Goal: Task Accomplishment & Management: Complete application form

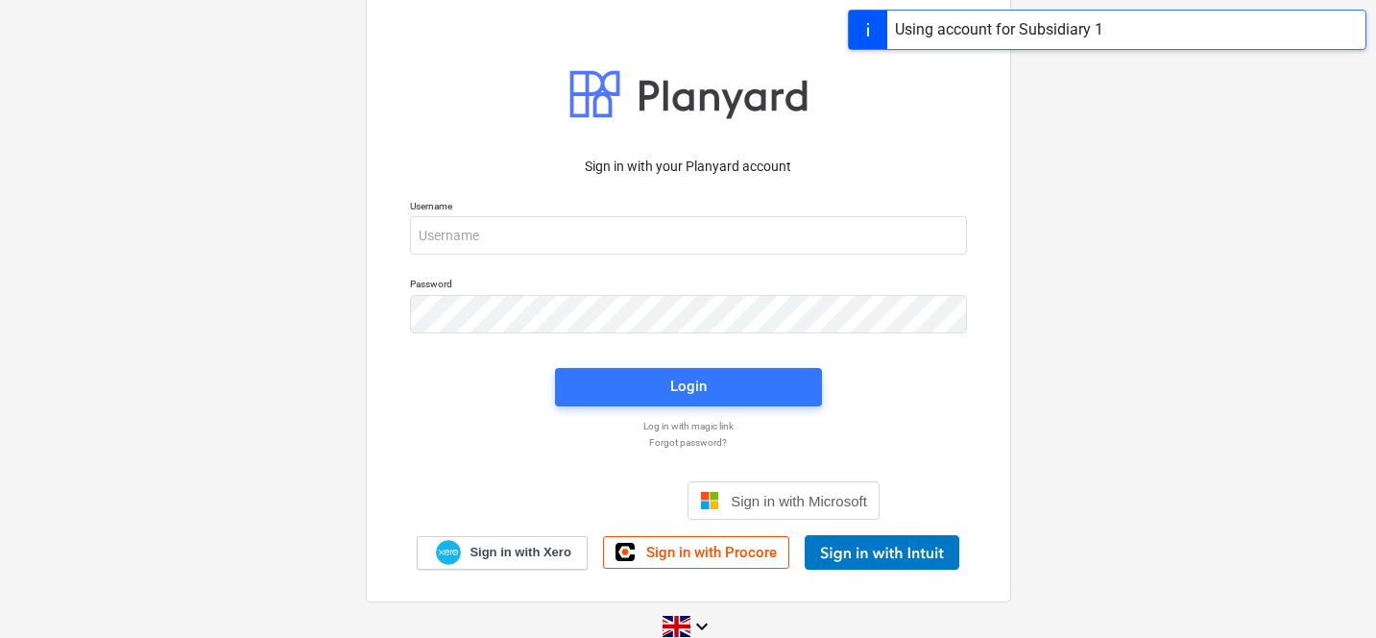
click at [1154, 41] on div "Using account for Subsidiary 1" at bounding box center [1107, 30] width 519 height 40
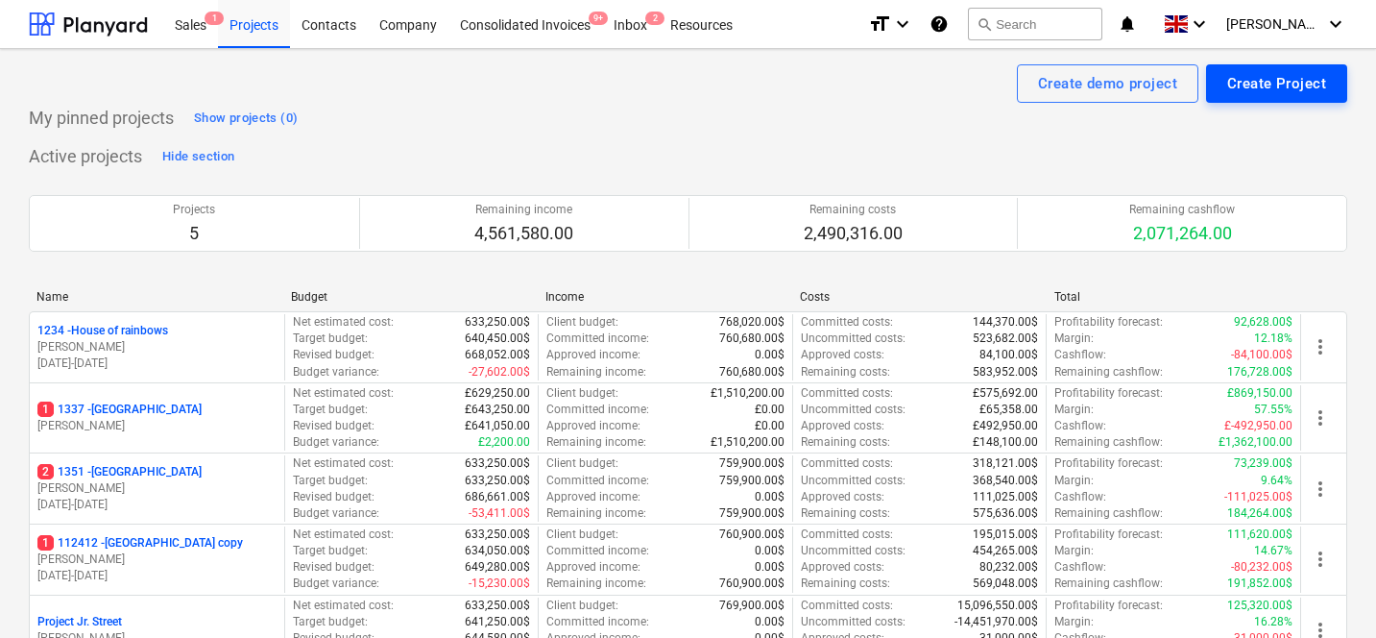
click at [1216, 95] on button "Create Project" at bounding box center [1276, 83] width 141 height 38
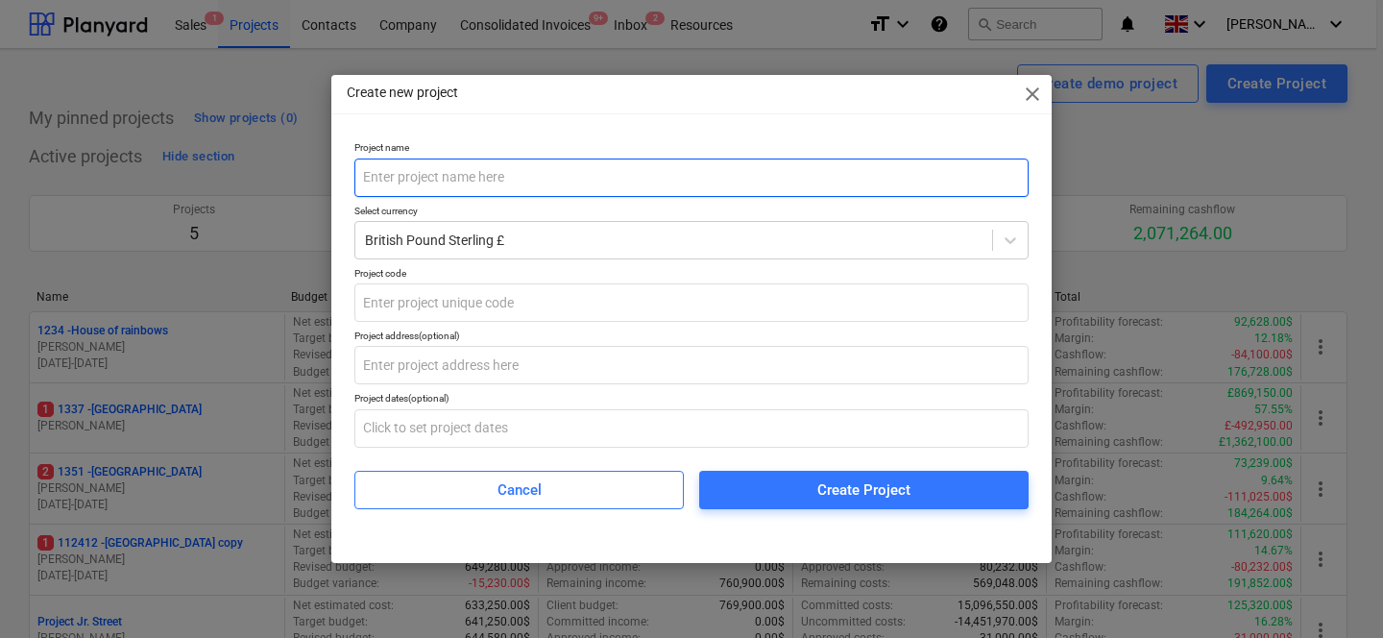
click at [712, 192] on input "text" at bounding box center [691, 177] width 674 height 38
type input "[GEOGRAPHIC_DATA]"
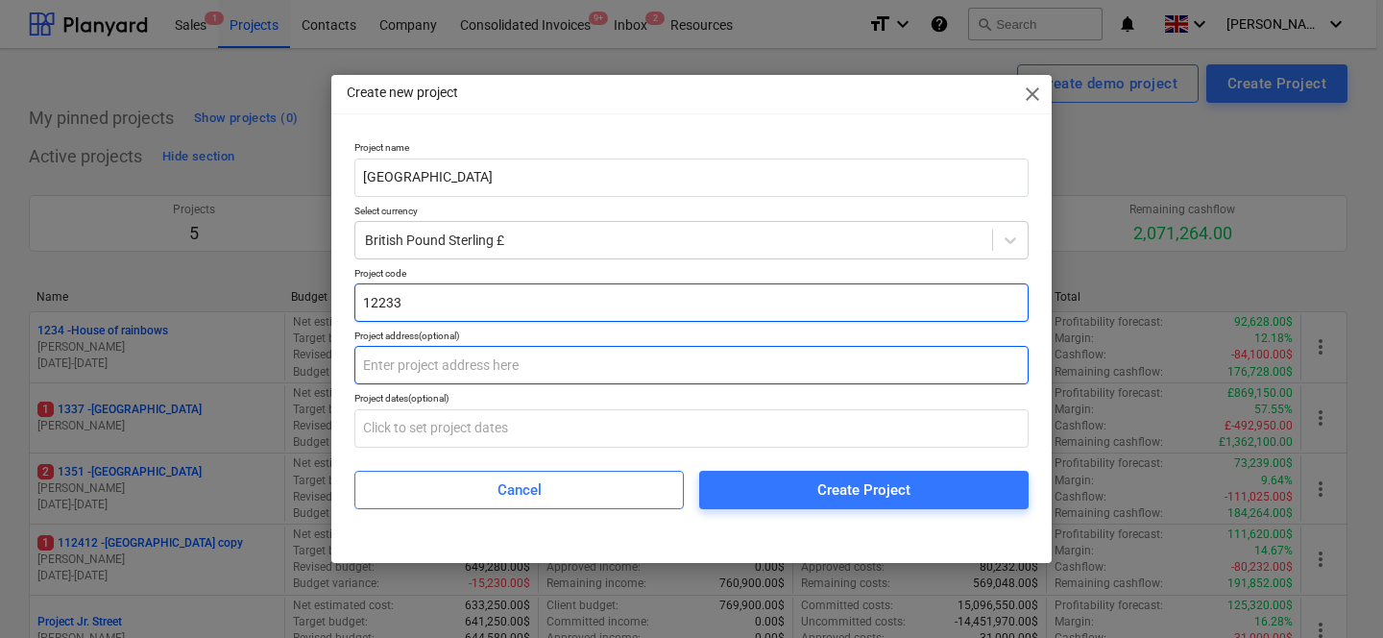
type input "12233"
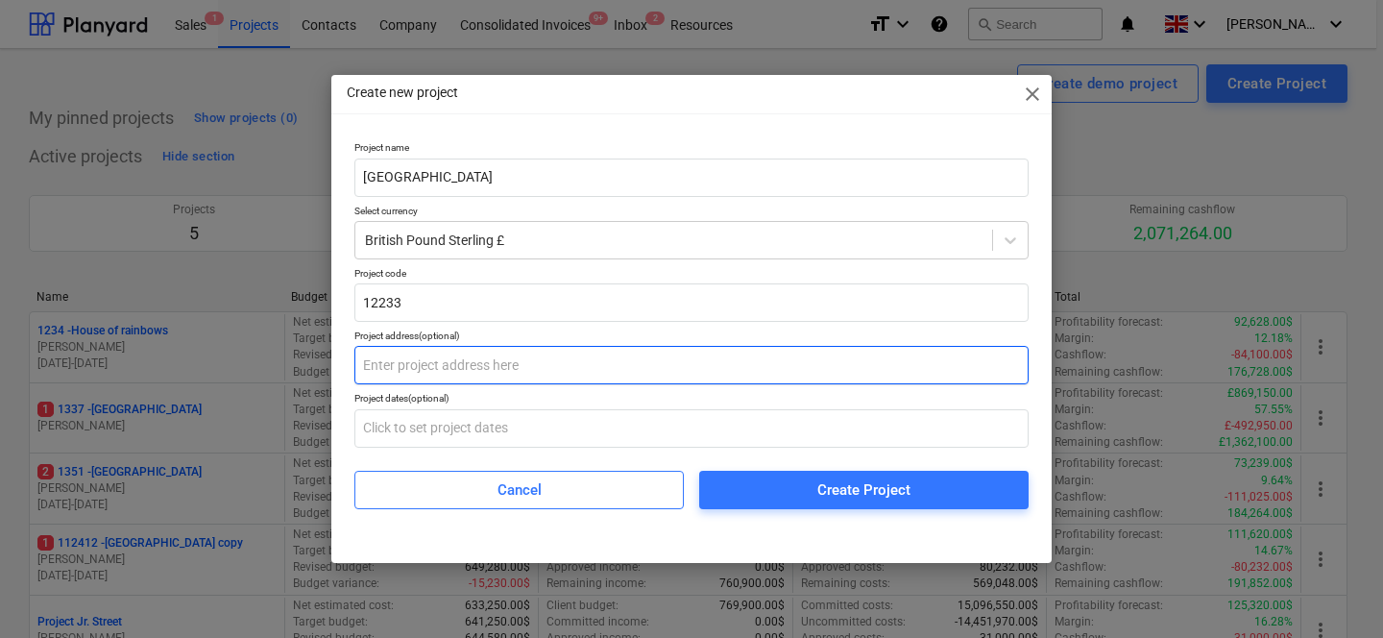
click at [539, 366] on input "text" at bounding box center [691, 365] width 674 height 38
type input "West street 11"
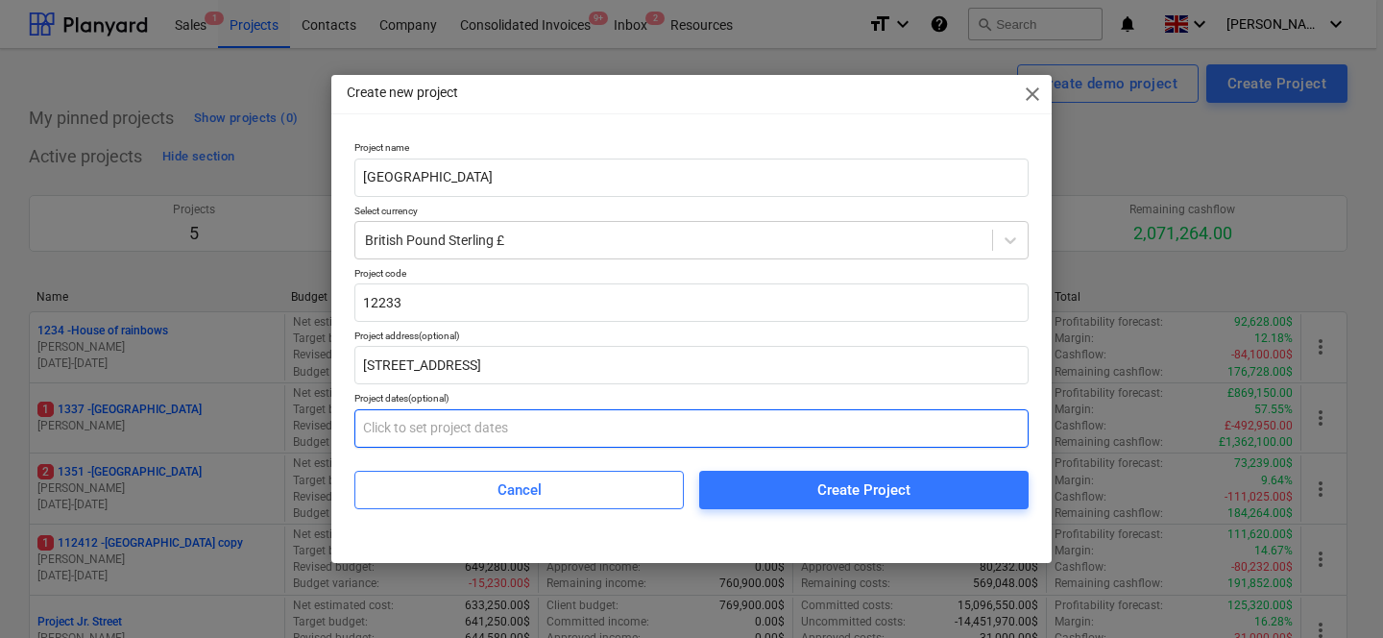
click at [463, 437] on input "text" at bounding box center [691, 428] width 674 height 38
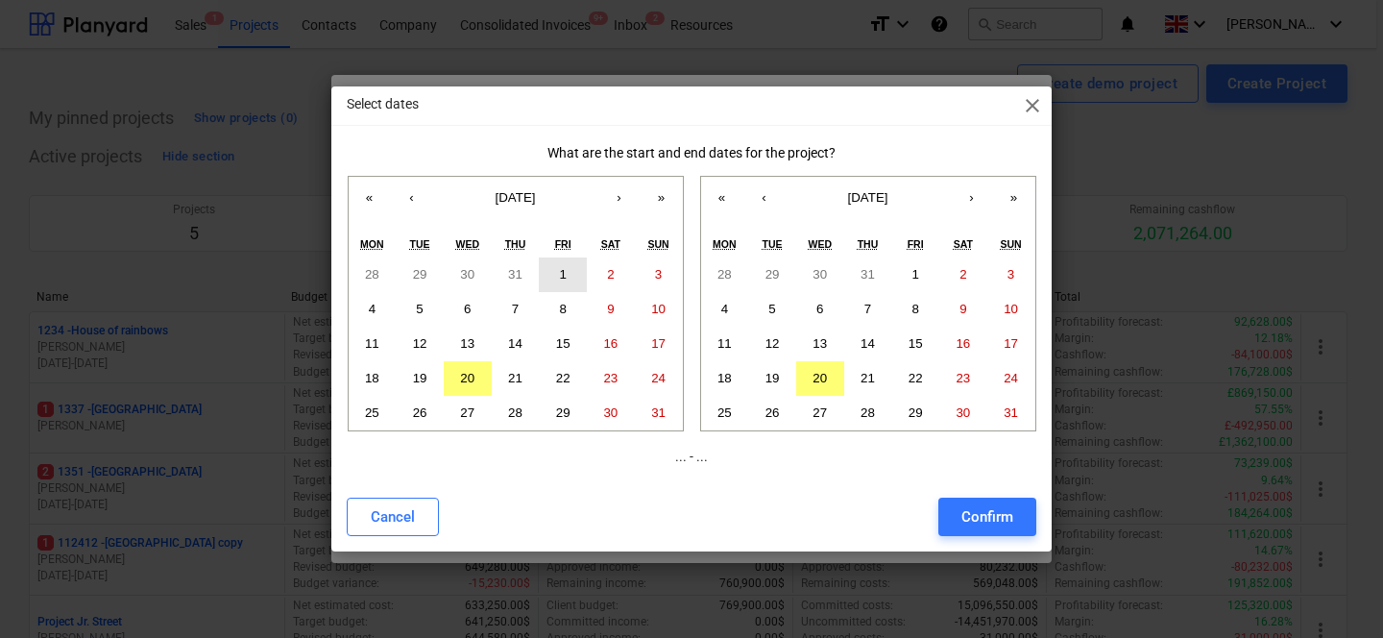
click at [547, 266] on button "1" at bounding box center [563, 274] width 48 height 35
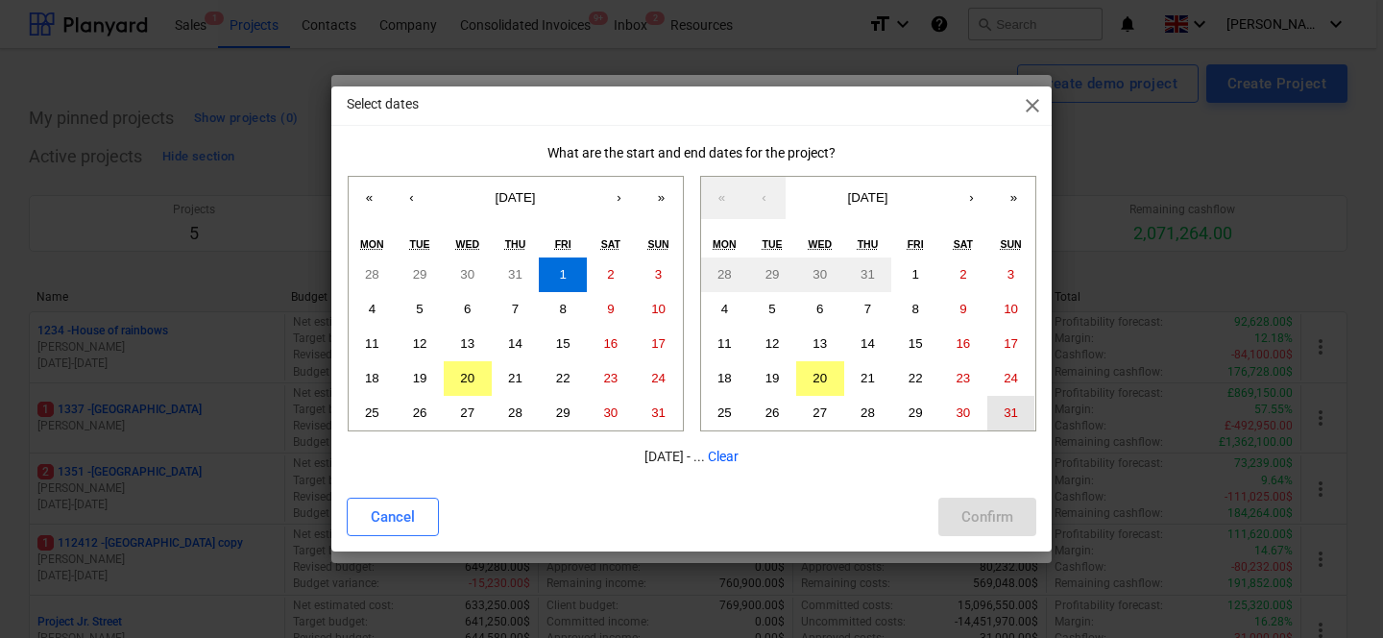
click at [997, 415] on button "31" at bounding box center [1011, 413] width 48 height 35
click at [990, 522] on div "Confirm" at bounding box center [987, 516] width 52 height 25
type input "01.08.2025 - 31.08.2025"
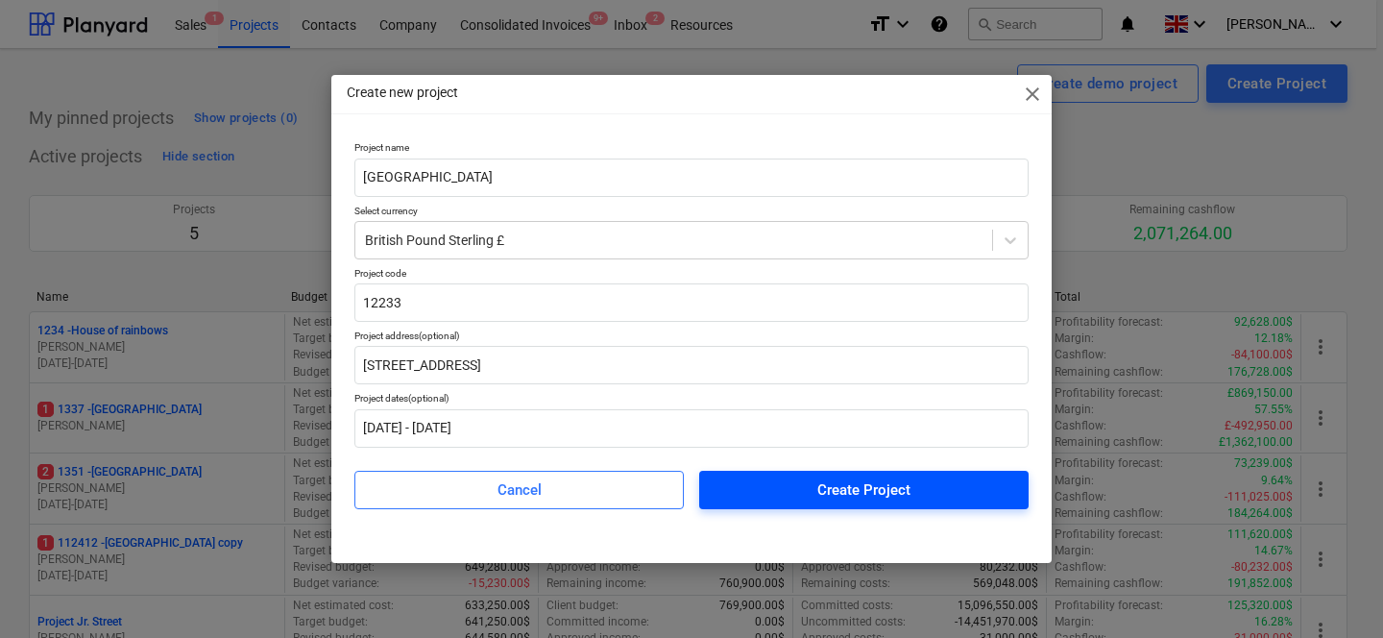
click at [748, 477] on span "Create Project" at bounding box center [863, 489] width 283 height 25
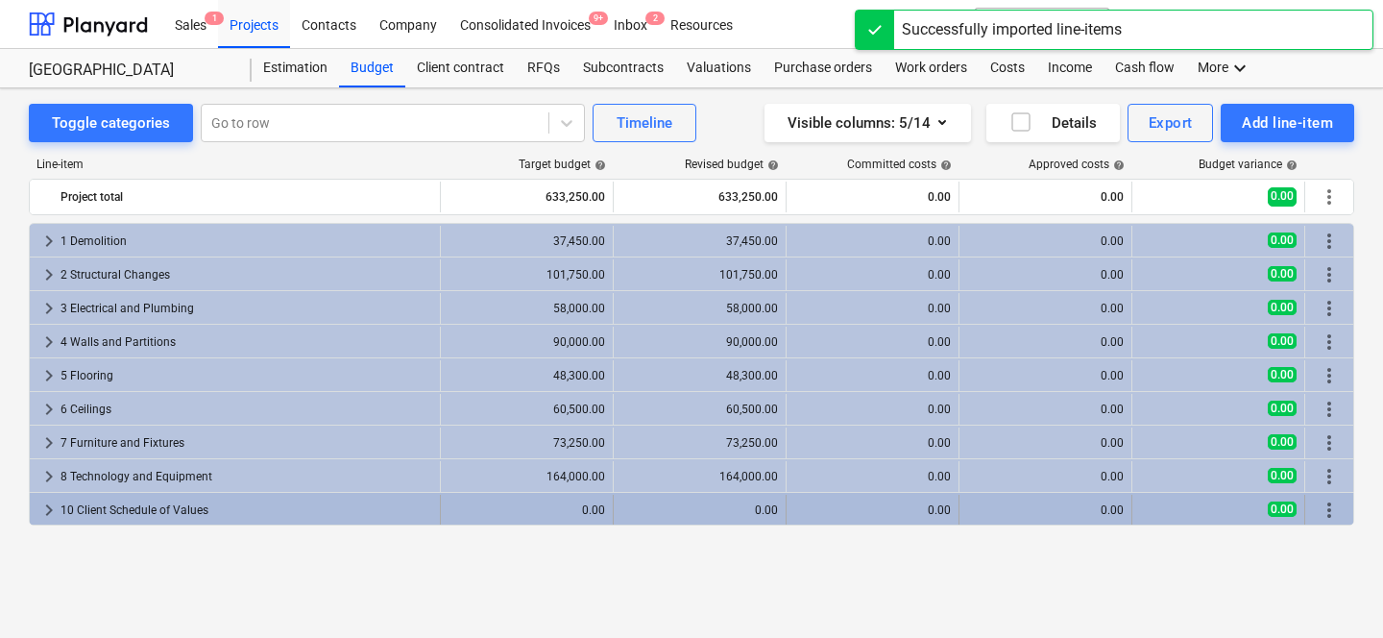
click at [59, 515] on span "keyboard_arrow_right" at bounding box center [48, 510] width 23 height 23
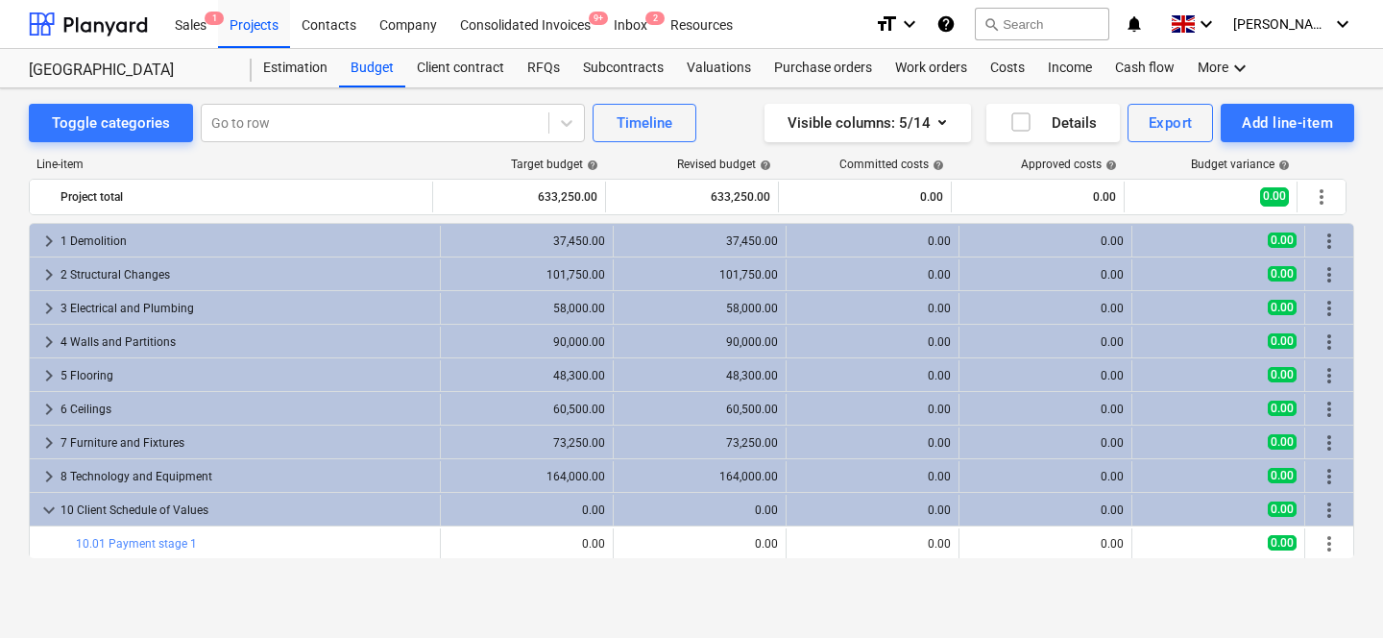
scroll to position [68, 0]
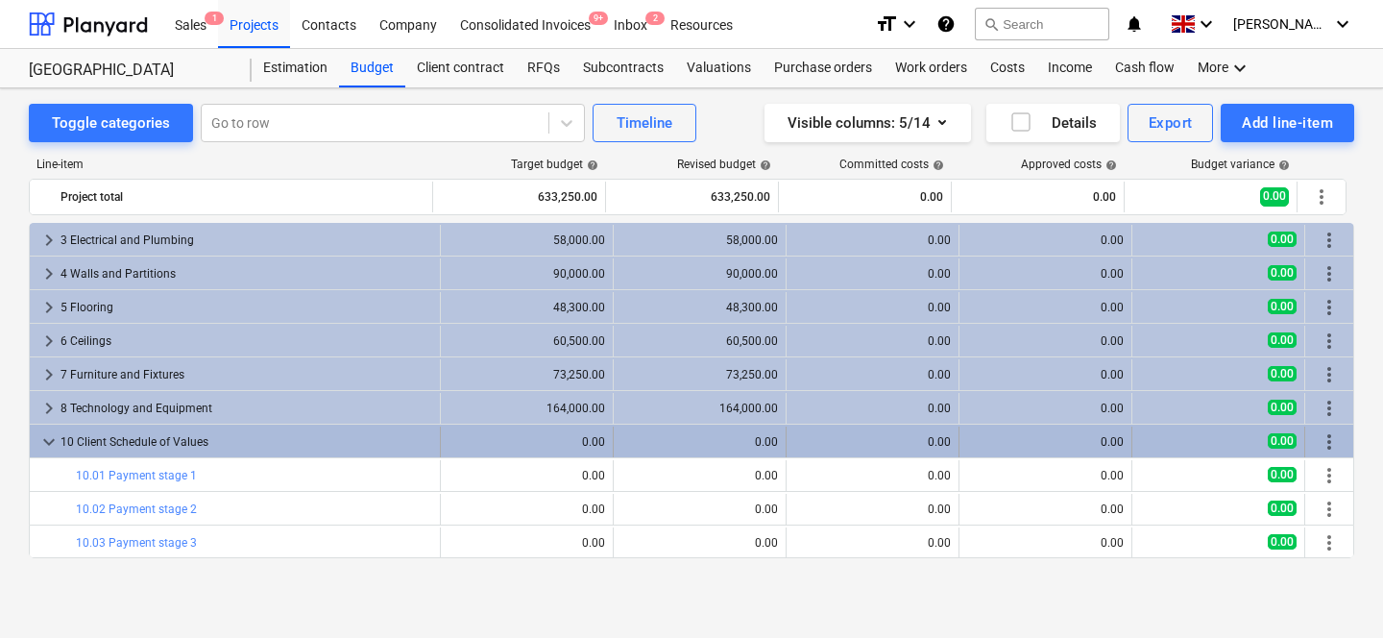
click at [45, 446] on span "keyboard_arrow_down" at bounding box center [48, 441] width 23 height 23
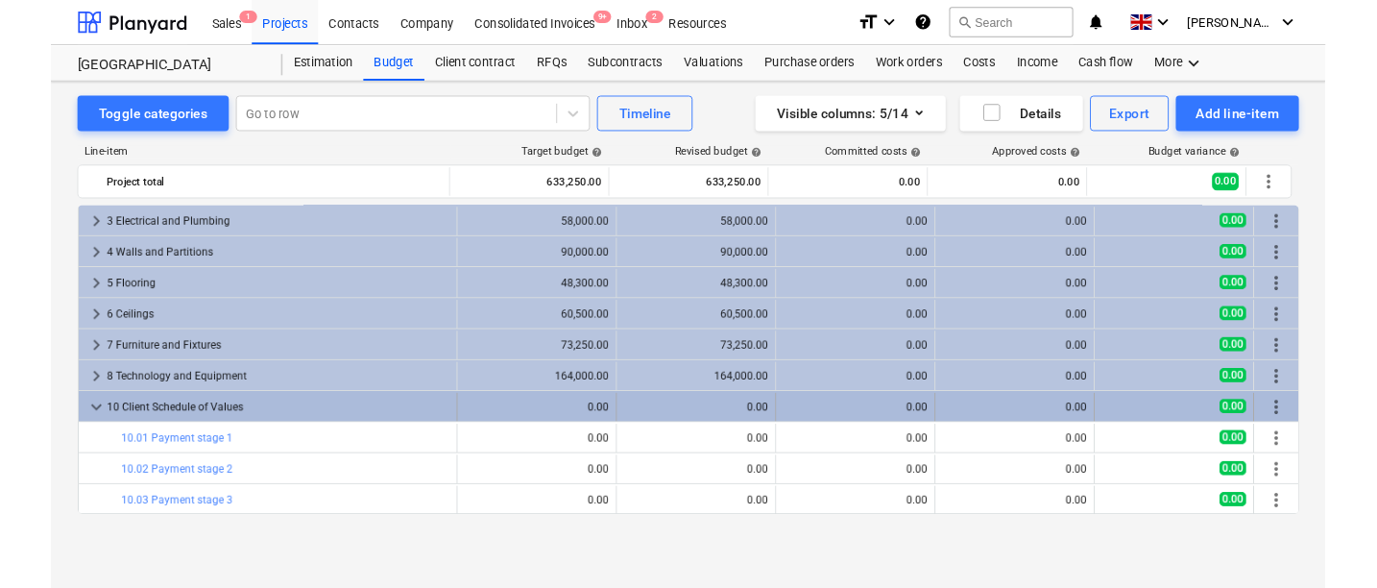
scroll to position [0, 0]
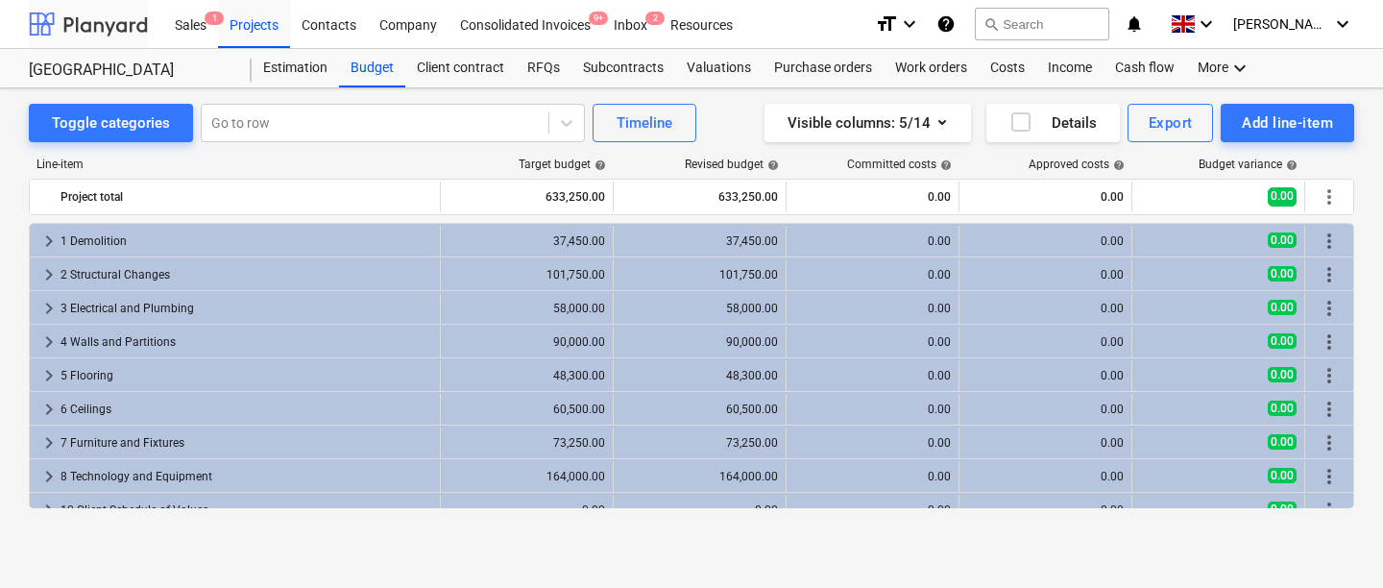
click at [106, 28] on div at bounding box center [88, 24] width 119 height 48
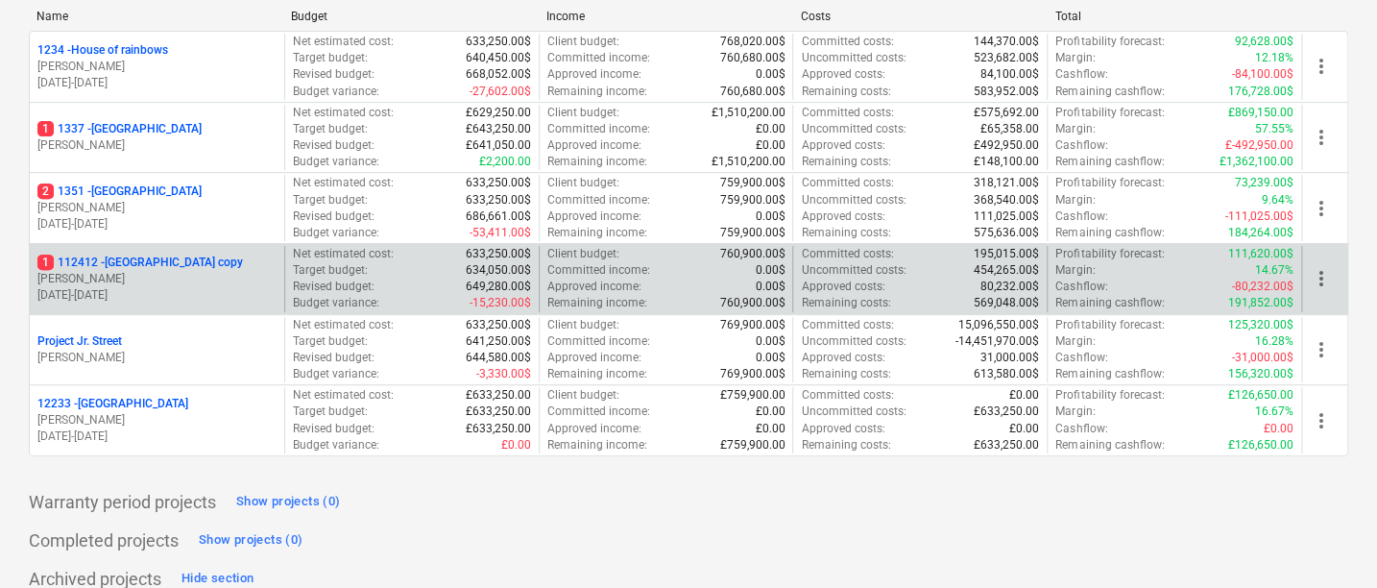
scroll to position [280, 0]
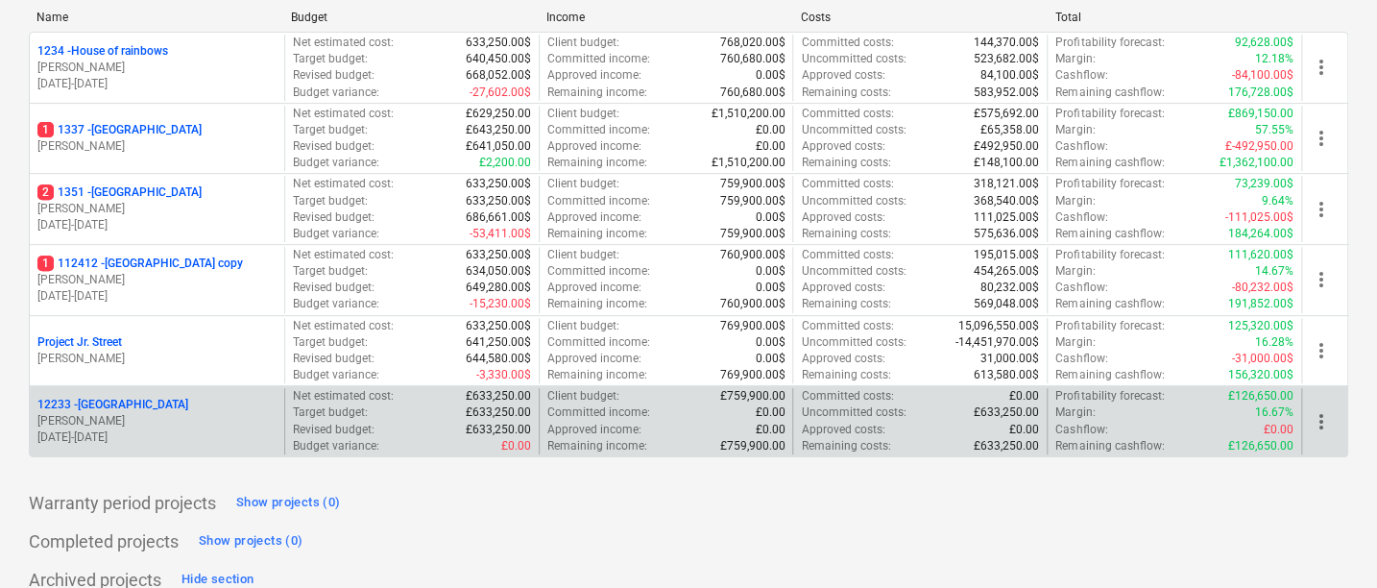
click at [153, 420] on p "[PERSON_NAME]" at bounding box center [156, 421] width 239 height 16
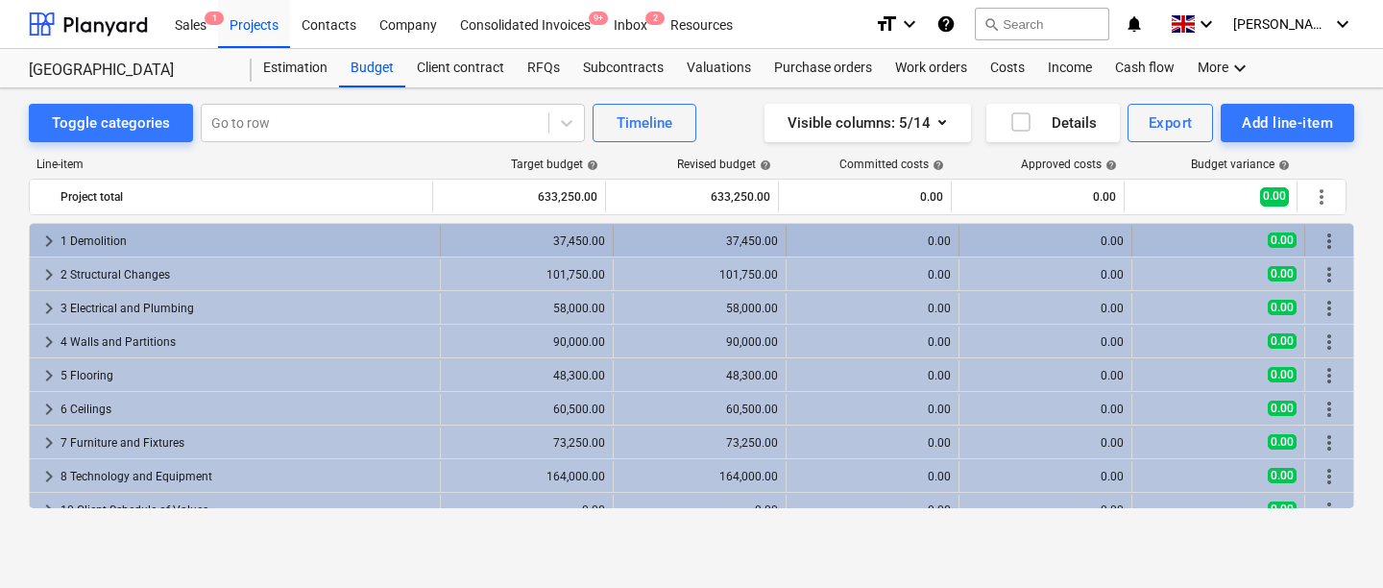
click at [39, 238] on span "keyboard_arrow_right" at bounding box center [48, 241] width 23 height 23
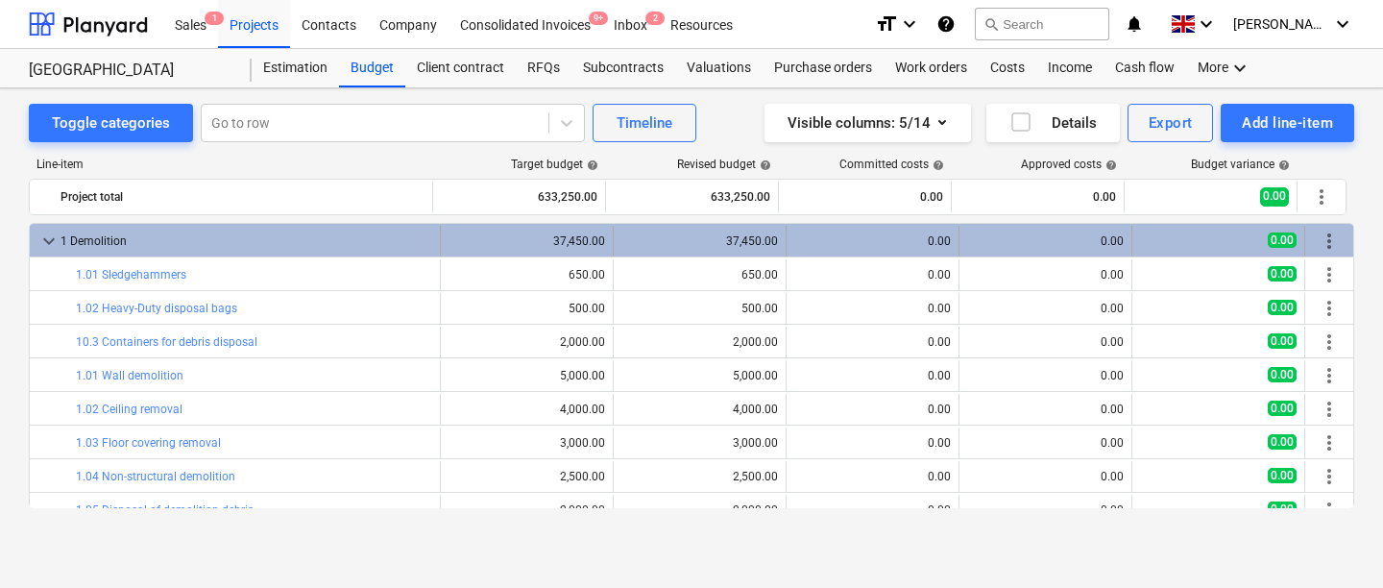
click at [54, 244] on span "keyboard_arrow_down" at bounding box center [48, 241] width 23 height 23
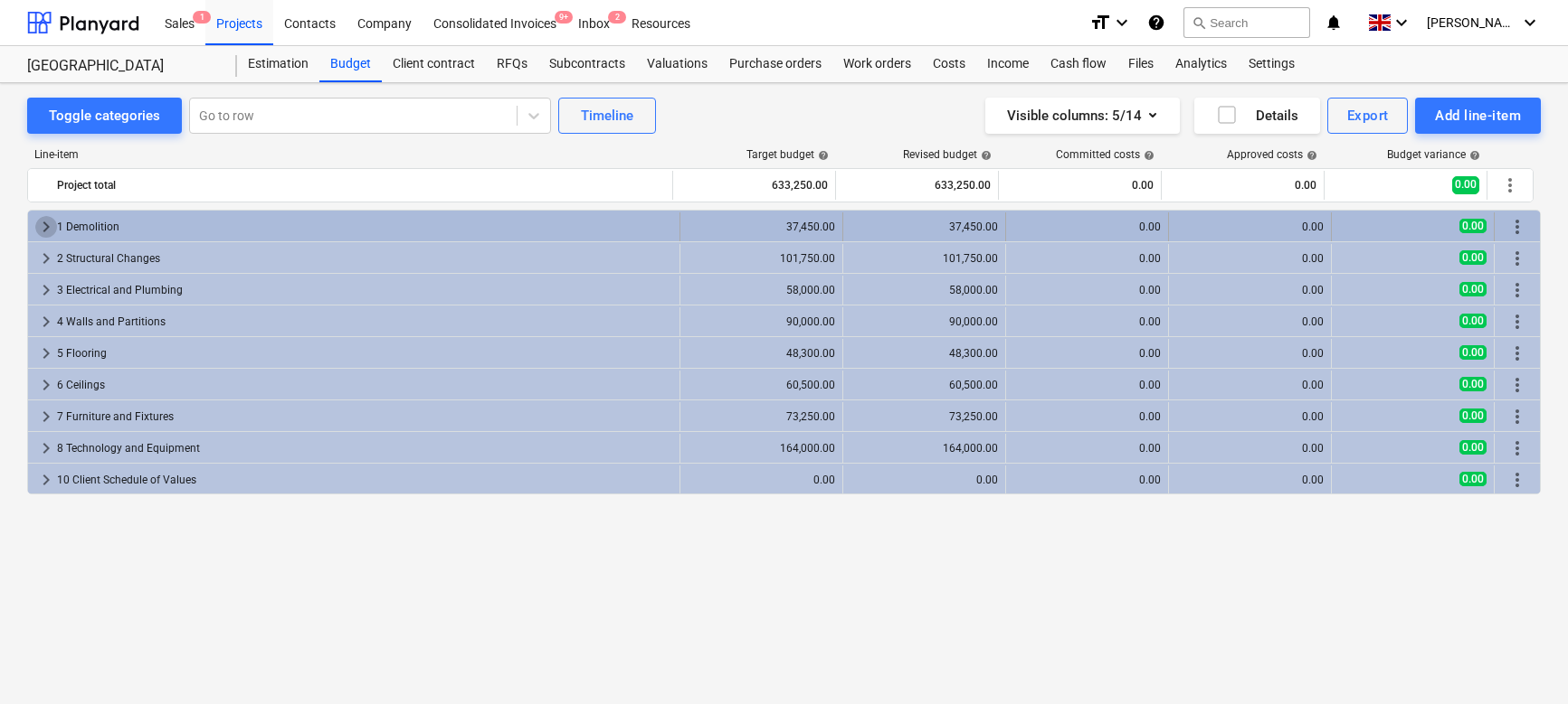
click at [48, 225] on span "keyboard_arrow_right" at bounding box center [45, 227] width 22 height 22
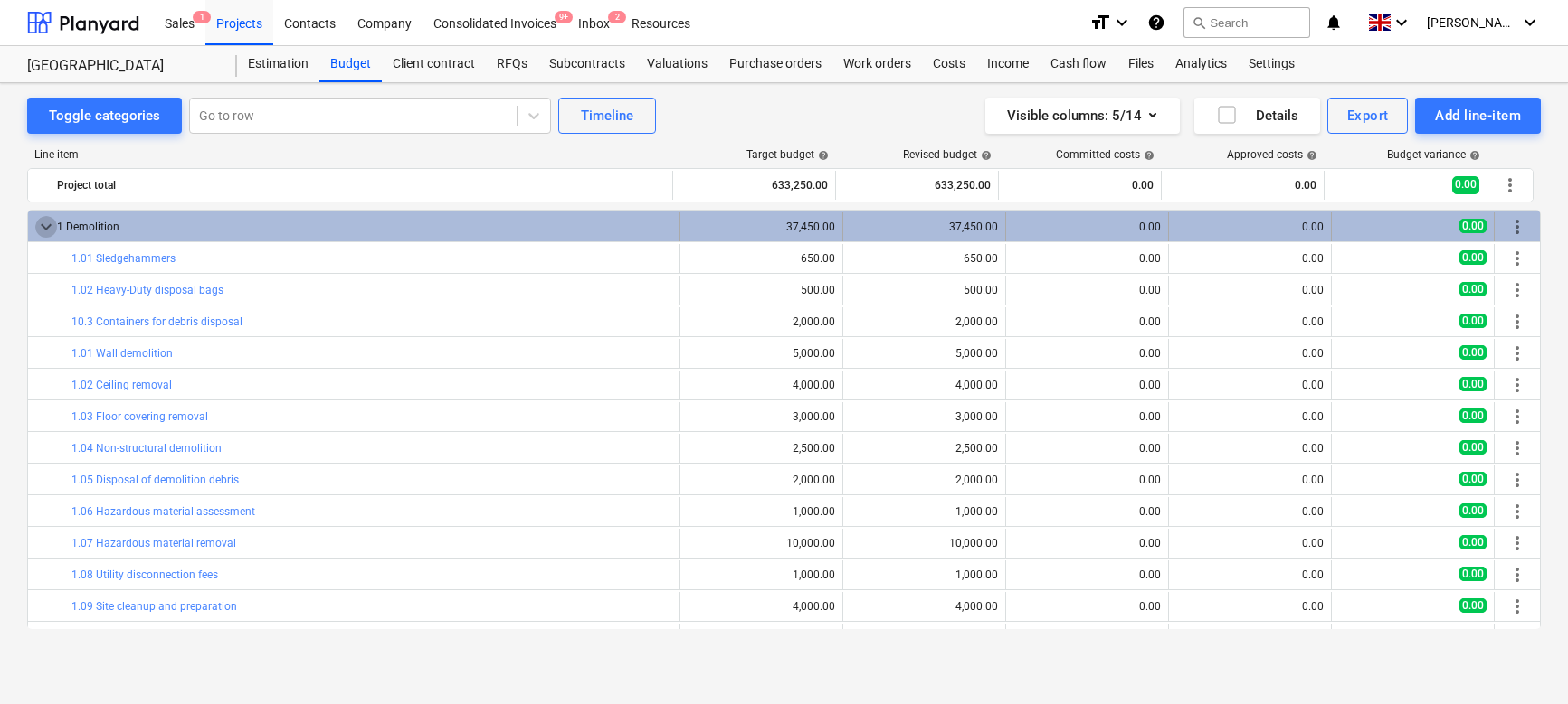
click at [40, 228] on span "keyboard_arrow_down" at bounding box center [45, 227] width 22 height 22
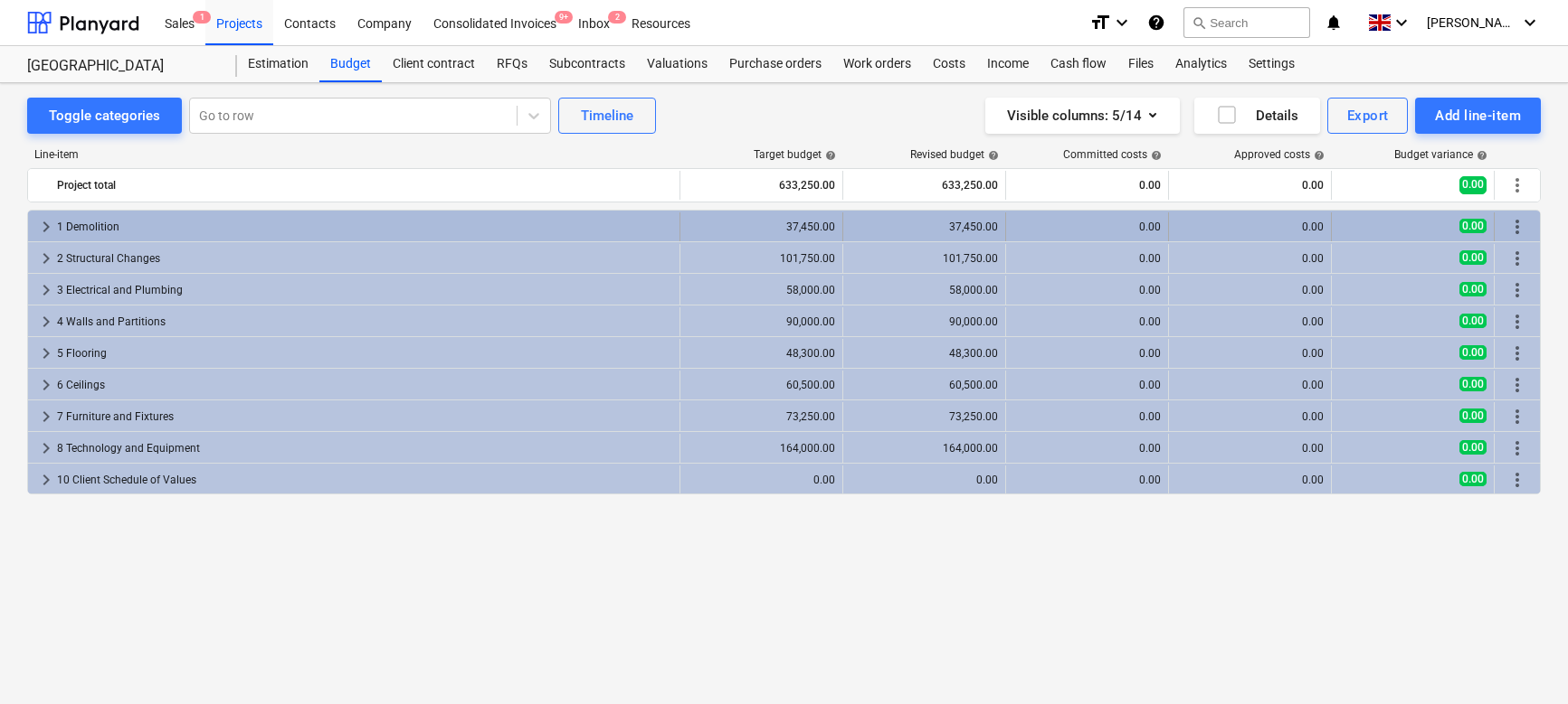
click at [933, 234] on div "37,450.00" at bounding box center [924, 227] width 148 height 29
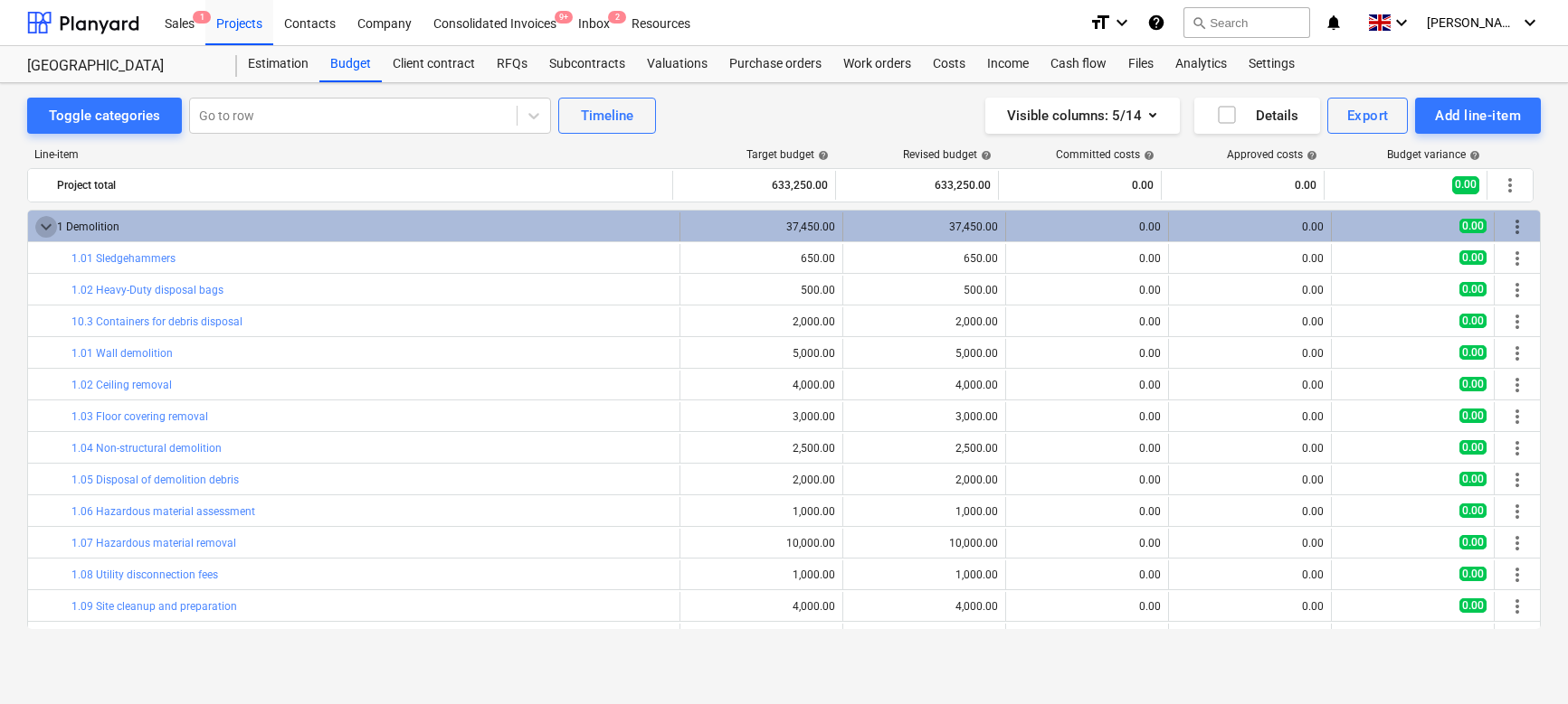
click at [54, 216] on span "keyboard_arrow_down" at bounding box center [45, 227] width 22 height 22
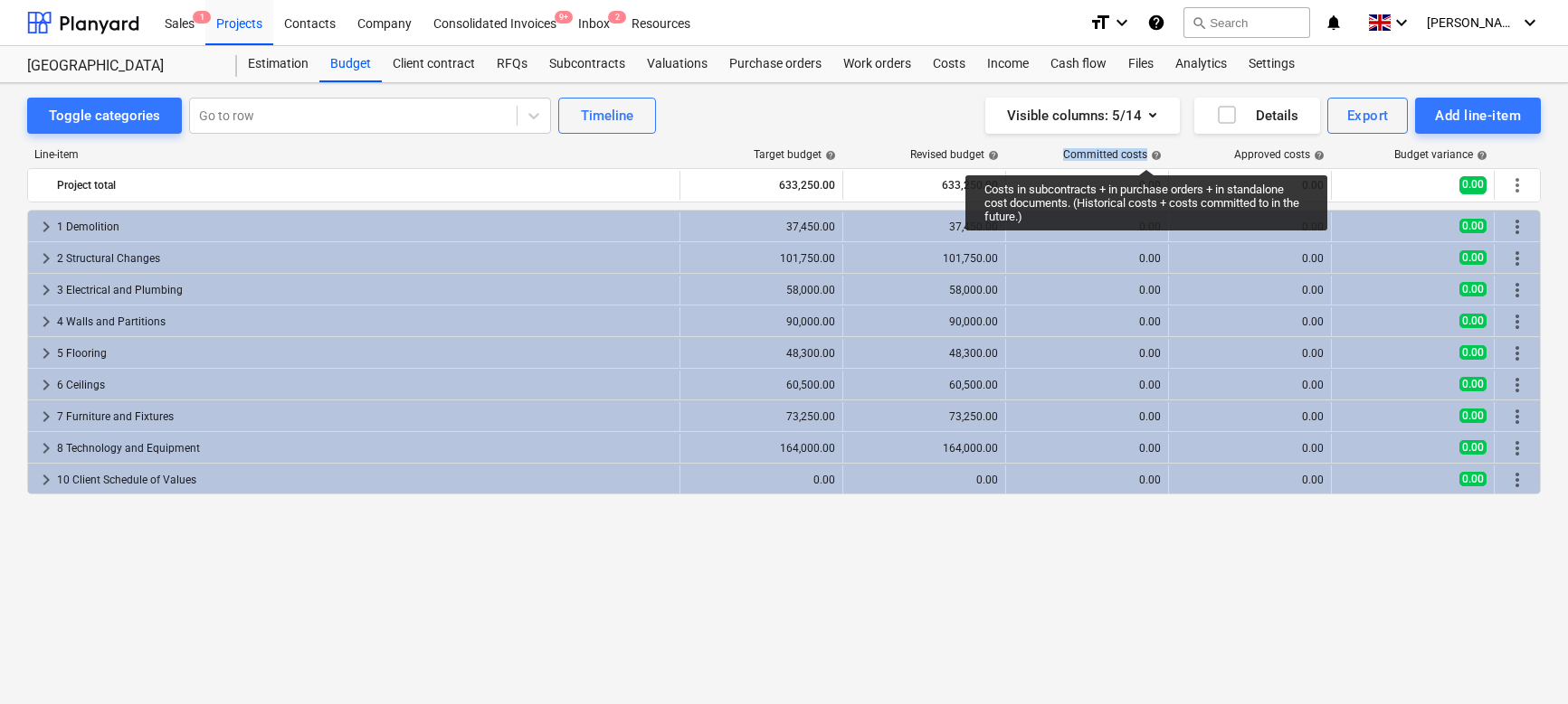
drag, startPoint x: 1065, startPoint y: 152, endPoint x: 1146, endPoint y: 152, distance: 81.0
click at [1146, 152] on div "Committed costs help" at bounding box center [1112, 154] width 99 height 12
click at [1127, 152] on div "Committed costs help" at bounding box center [1112, 154] width 99 height 12
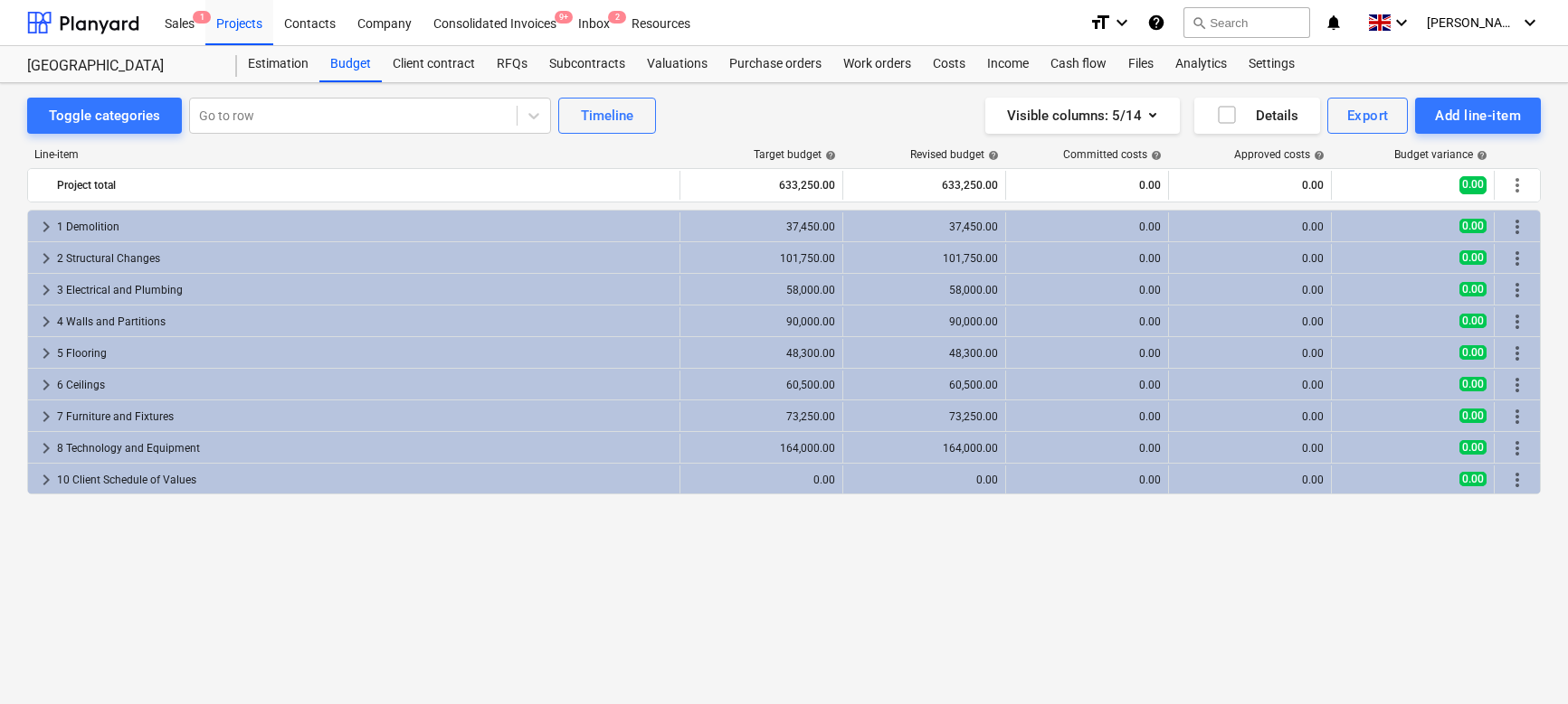
click at [1285, 146] on div "Line-item Target budget help Revised budget help Committed costs help Approved …" at bounding box center [784, 392] width 1513 height 517
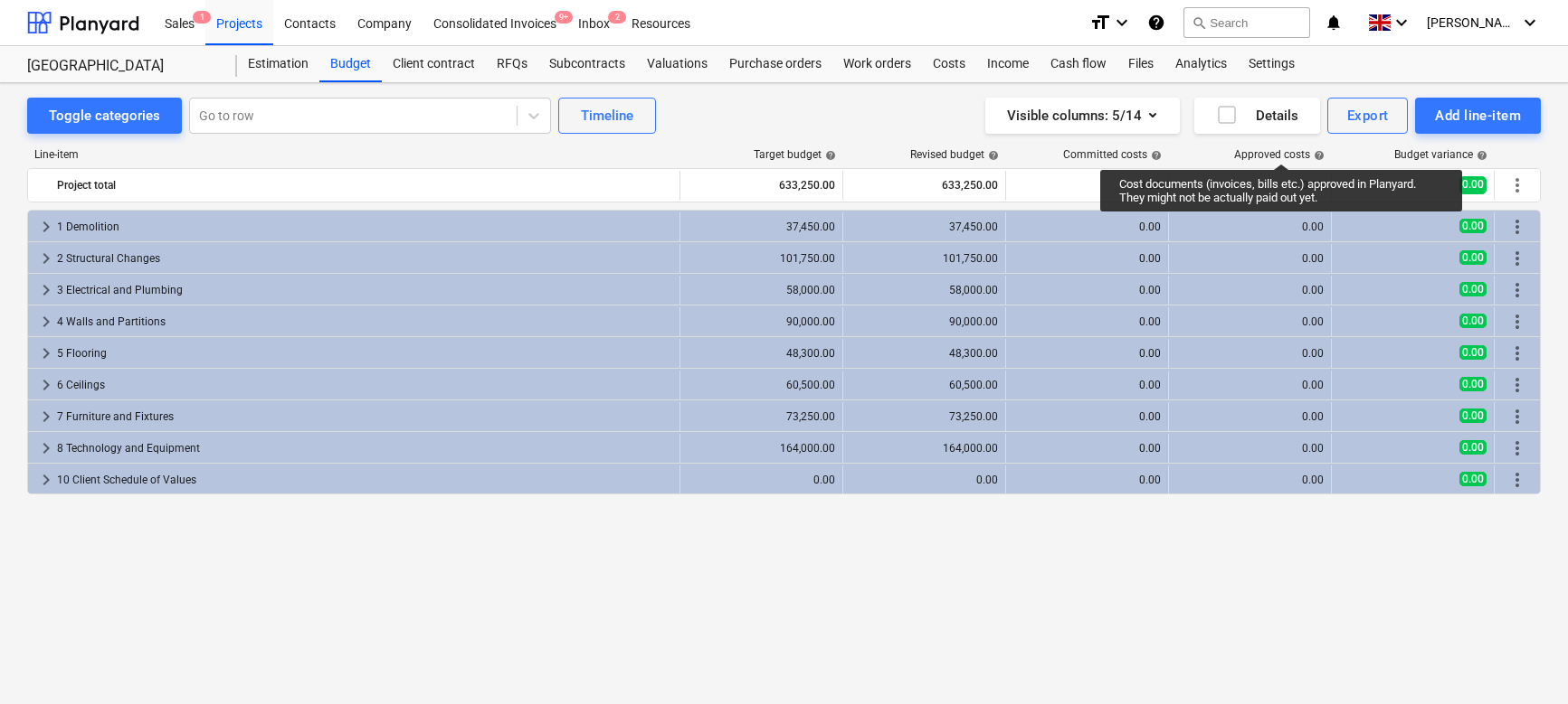
click at [1281, 149] on div "Approved costs help" at bounding box center [1279, 154] width 90 height 12
click at [1276, 152] on div "Approved costs help" at bounding box center [1279, 154] width 90 height 12
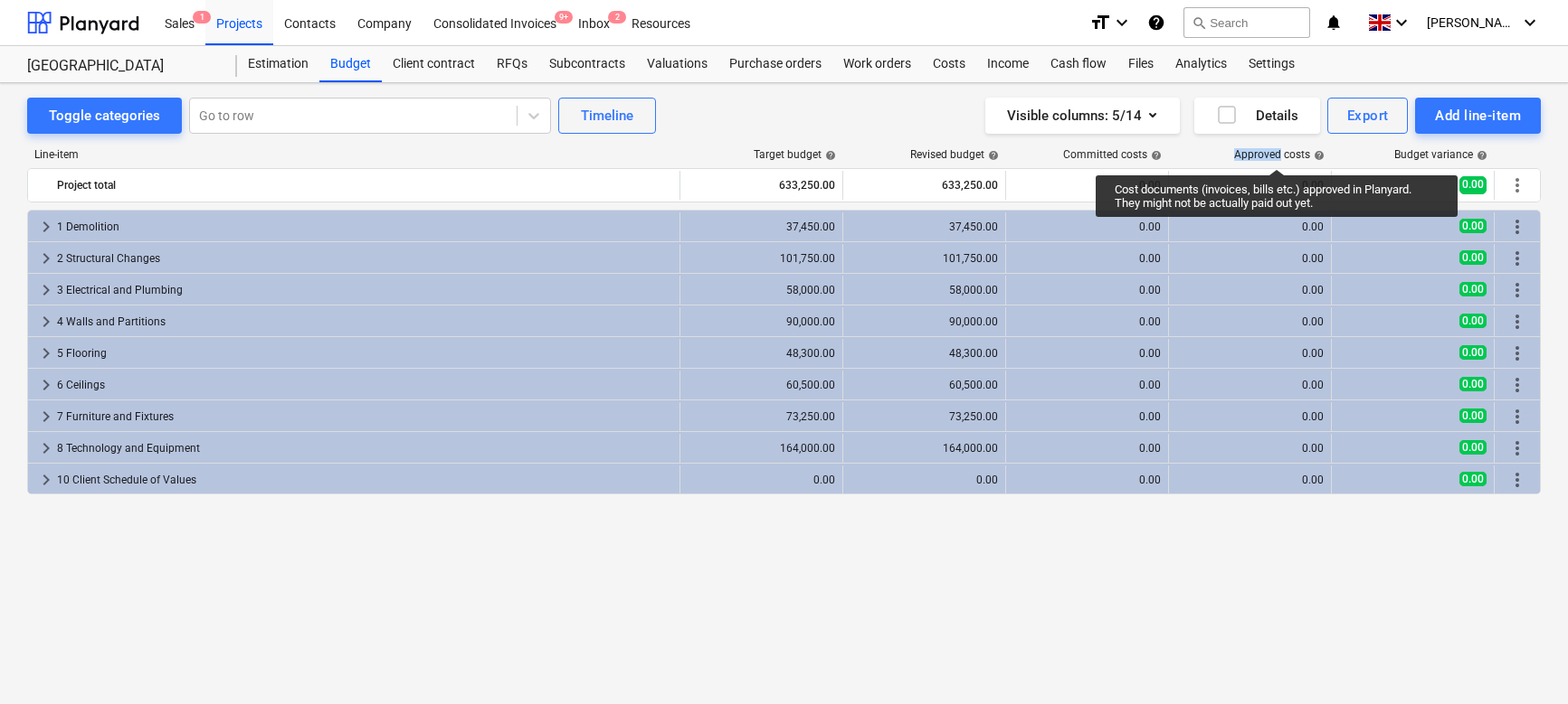
click at [1276, 152] on div "Approved costs help" at bounding box center [1279, 154] width 90 height 12
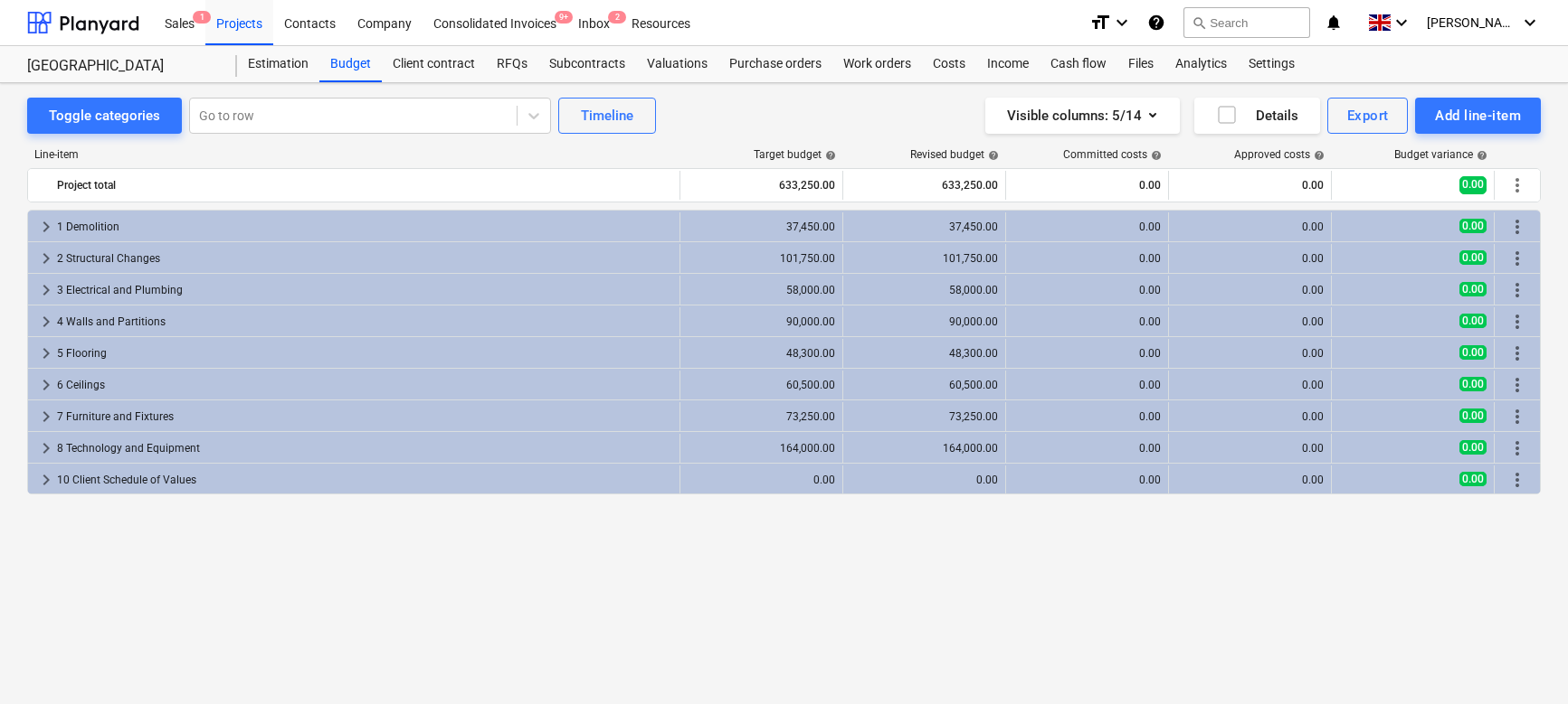
click at [1275, 162] on div "Line-item Target budget help Revised budget help Committed costs help Approved …" at bounding box center [784, 158] width 1513 height 20
click at [939, 74] on div "Costs" at bounding box center [949, 64] width 55 height 36
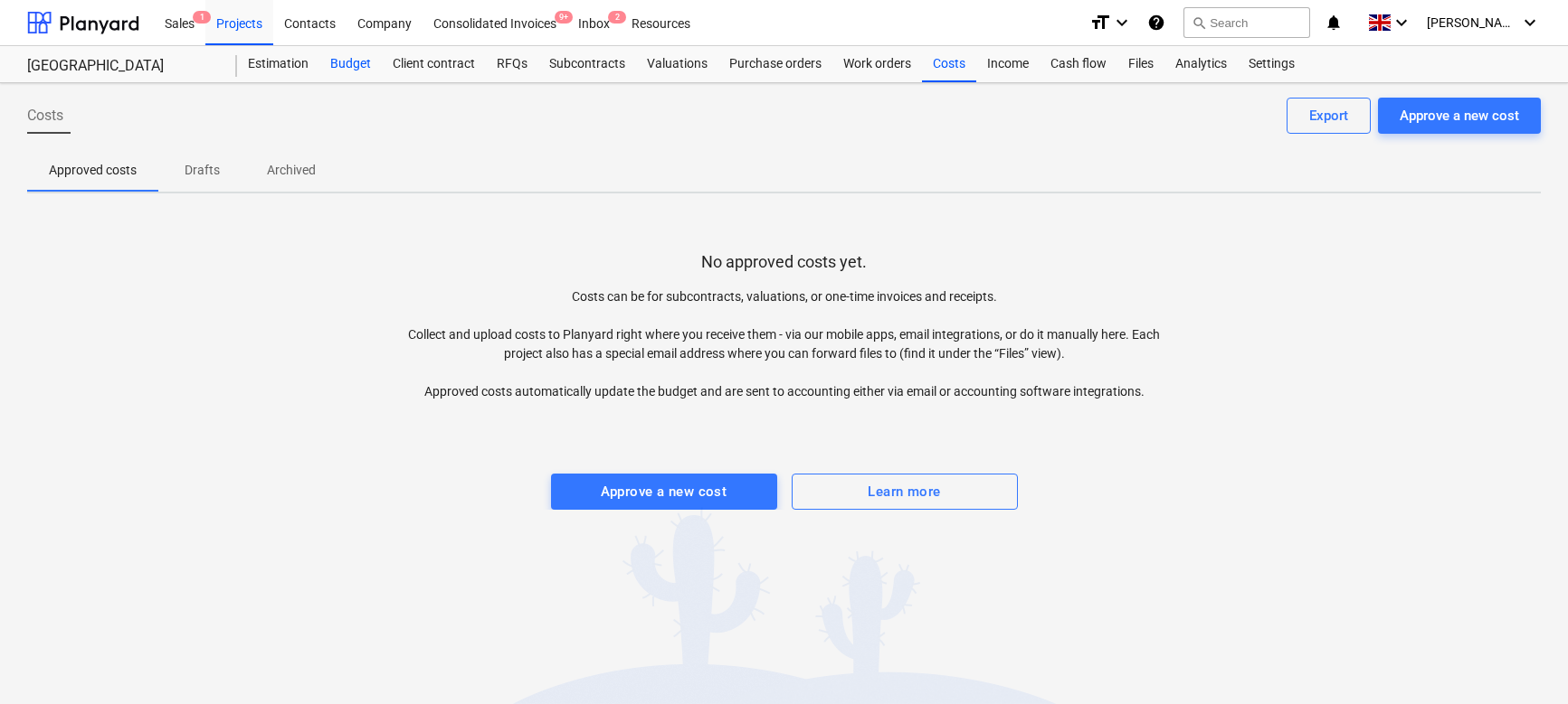
click at [358, 67] on div "Budget" at bounding box center [350, 64] width 62 height 36
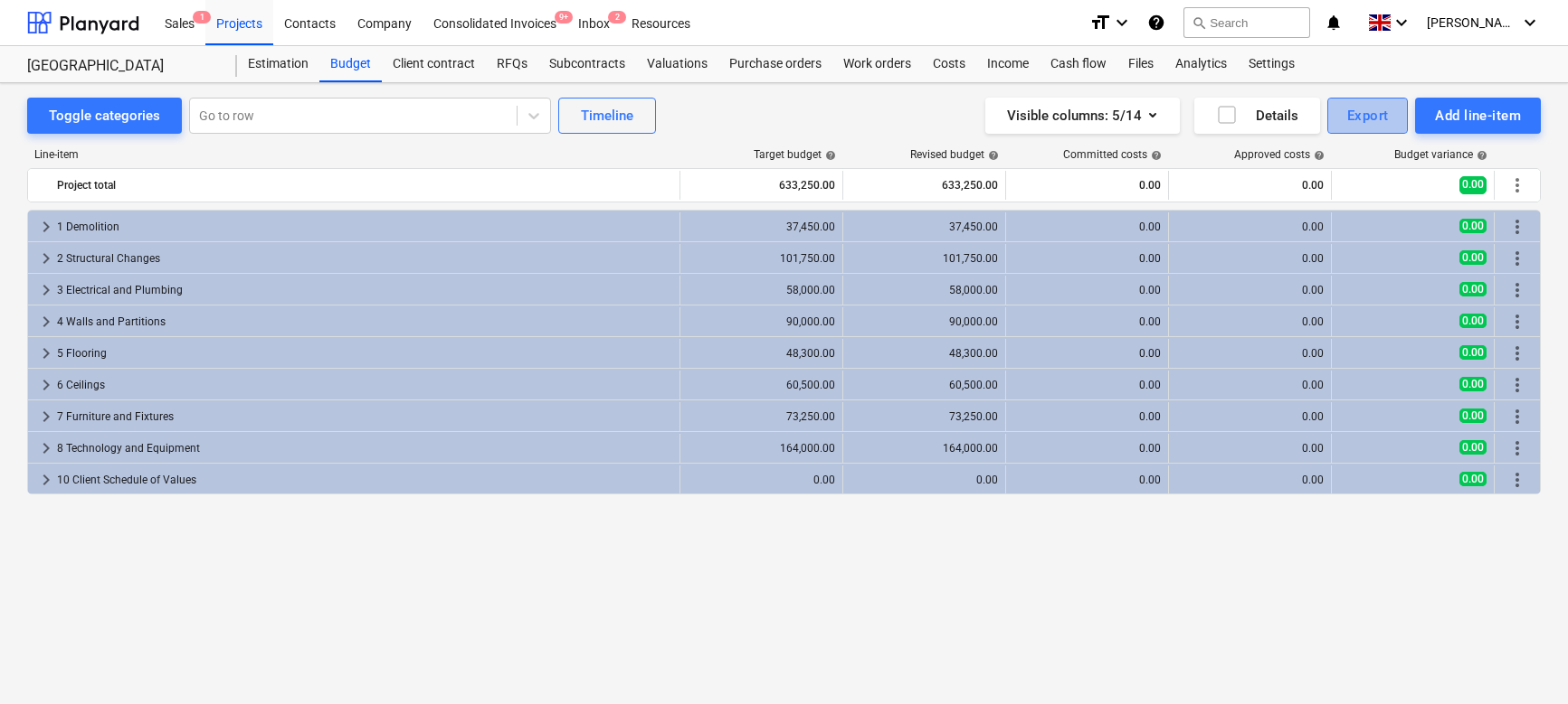
click at [1295, 119] on div "Export" at bounding box center [1367, 115] width 41 height 24
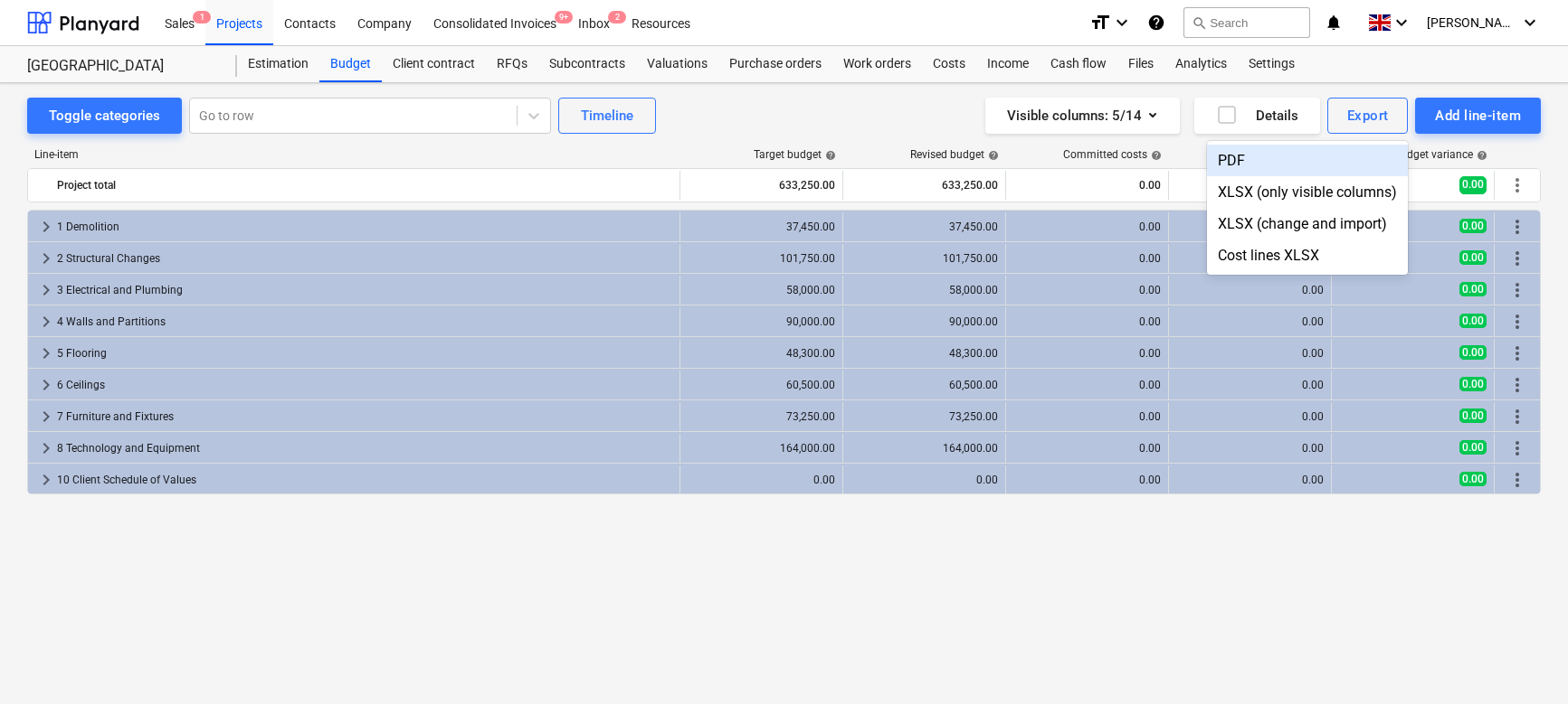
click at [837, 99] on div at bounding box center [784, 352] width 1568 height 704
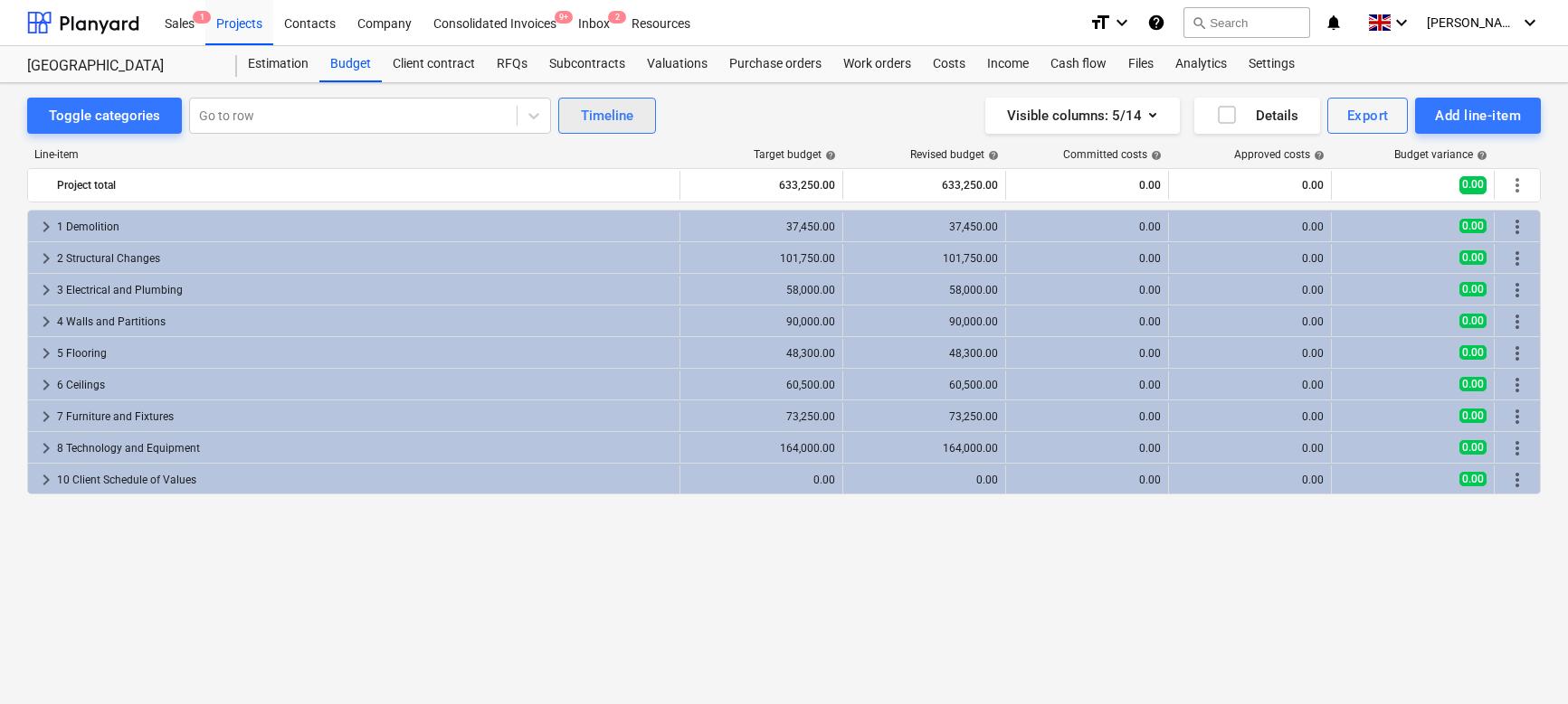
click at [618, 120] on div "Timeline" at bounding box center [607, 115] width 53 height 24
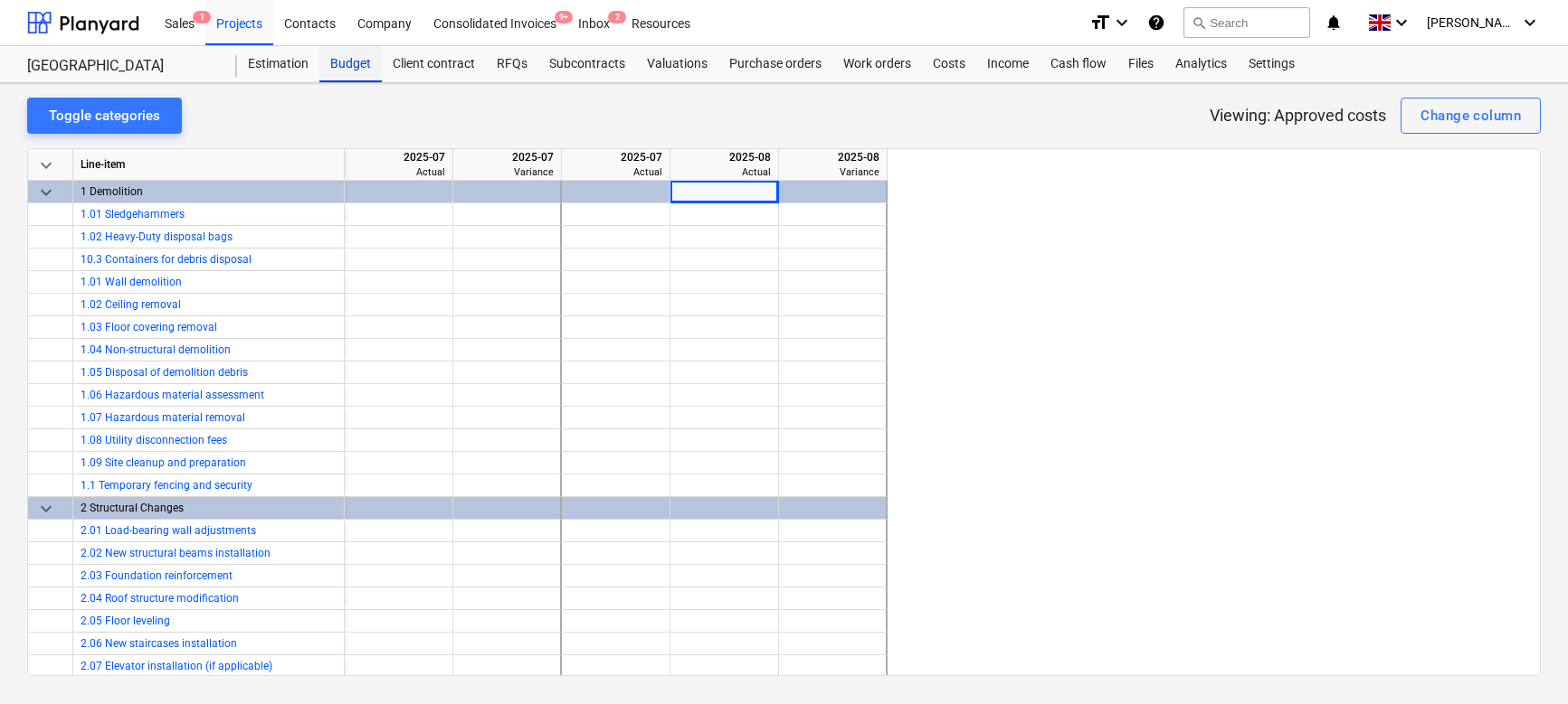
click at [343, 65] on div "Budget" at bounding box center [350, 64] width 62 height 36
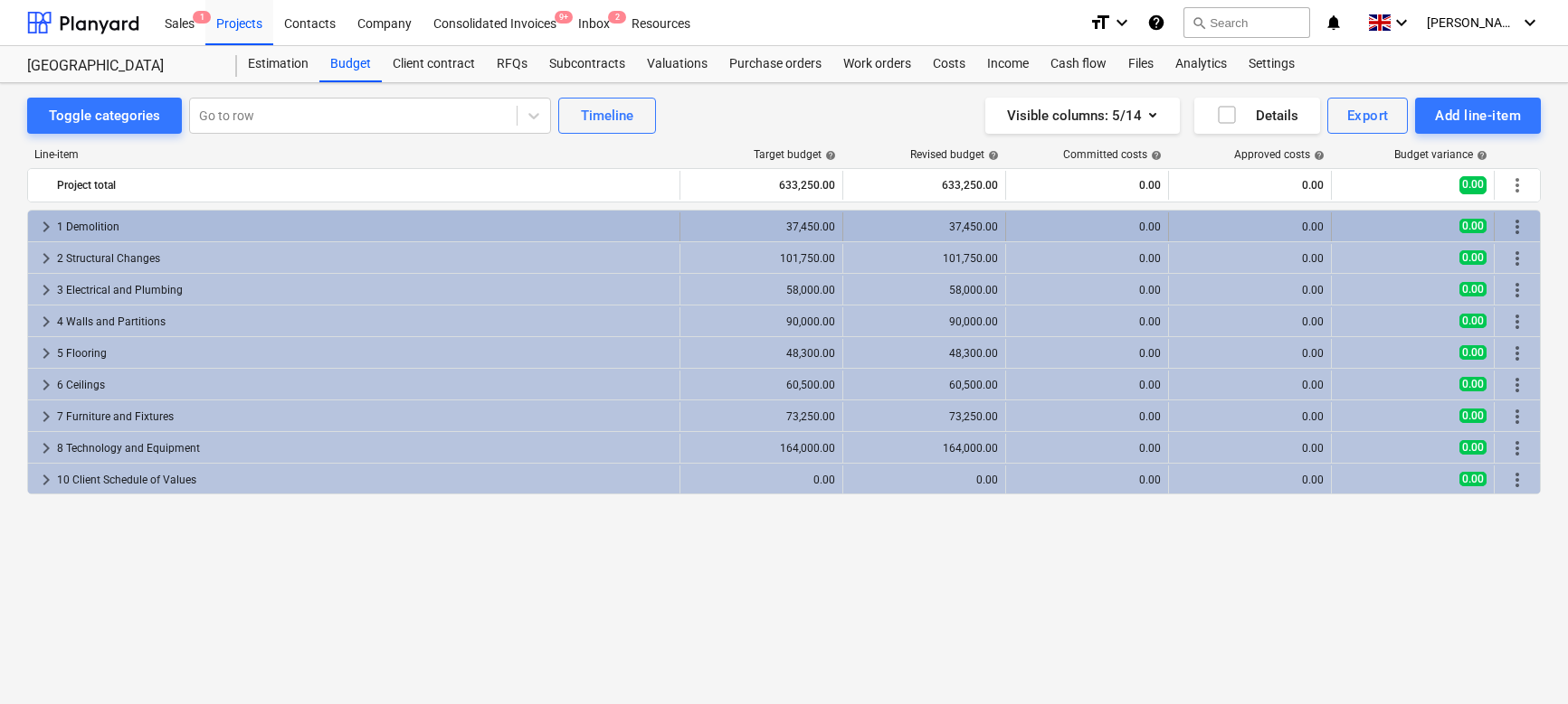
click at [48, 224] on span "keyboard_arrow_right" at bounding box center [45, 227] width 22 height 22
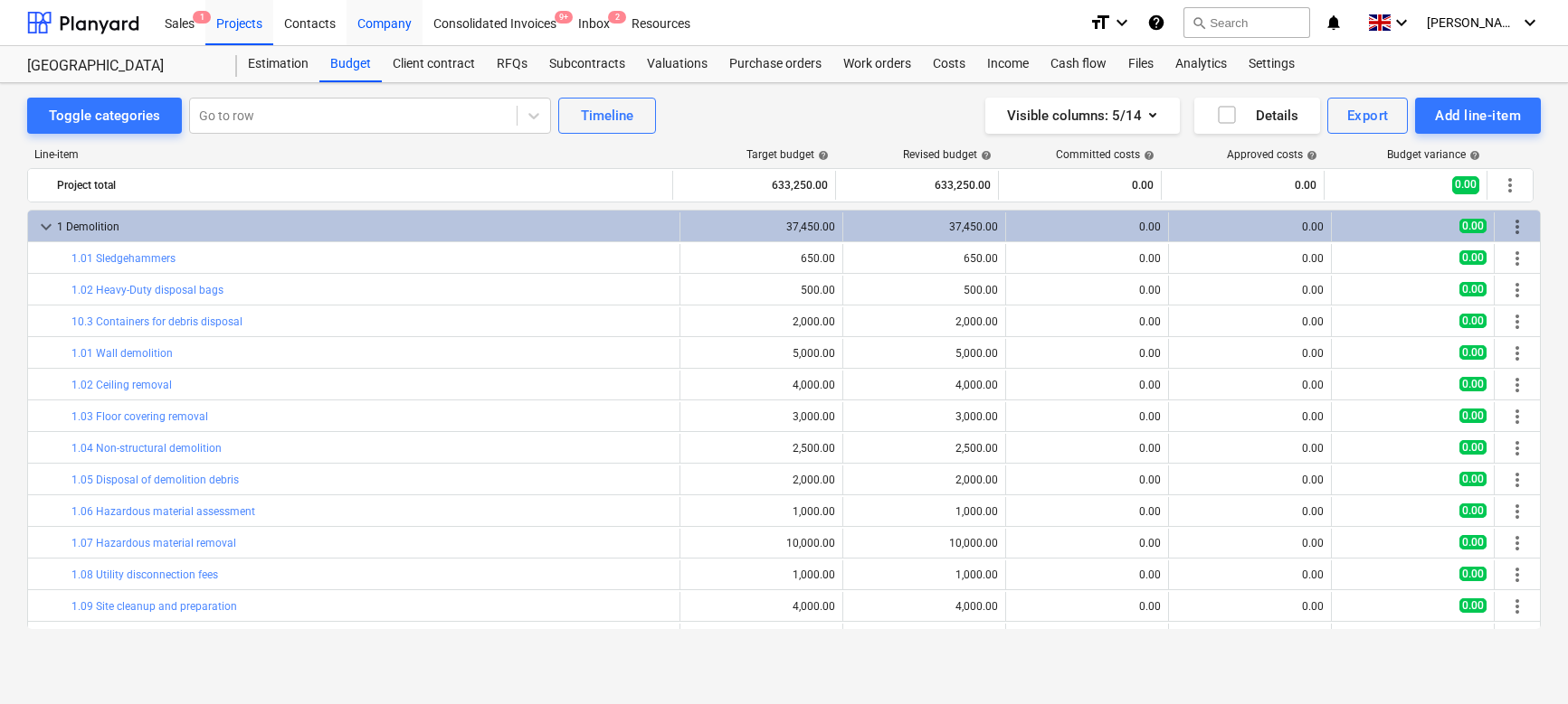
click at [219, 23] on div "Projects" at bounding box center [239, 22] width 68 height 46
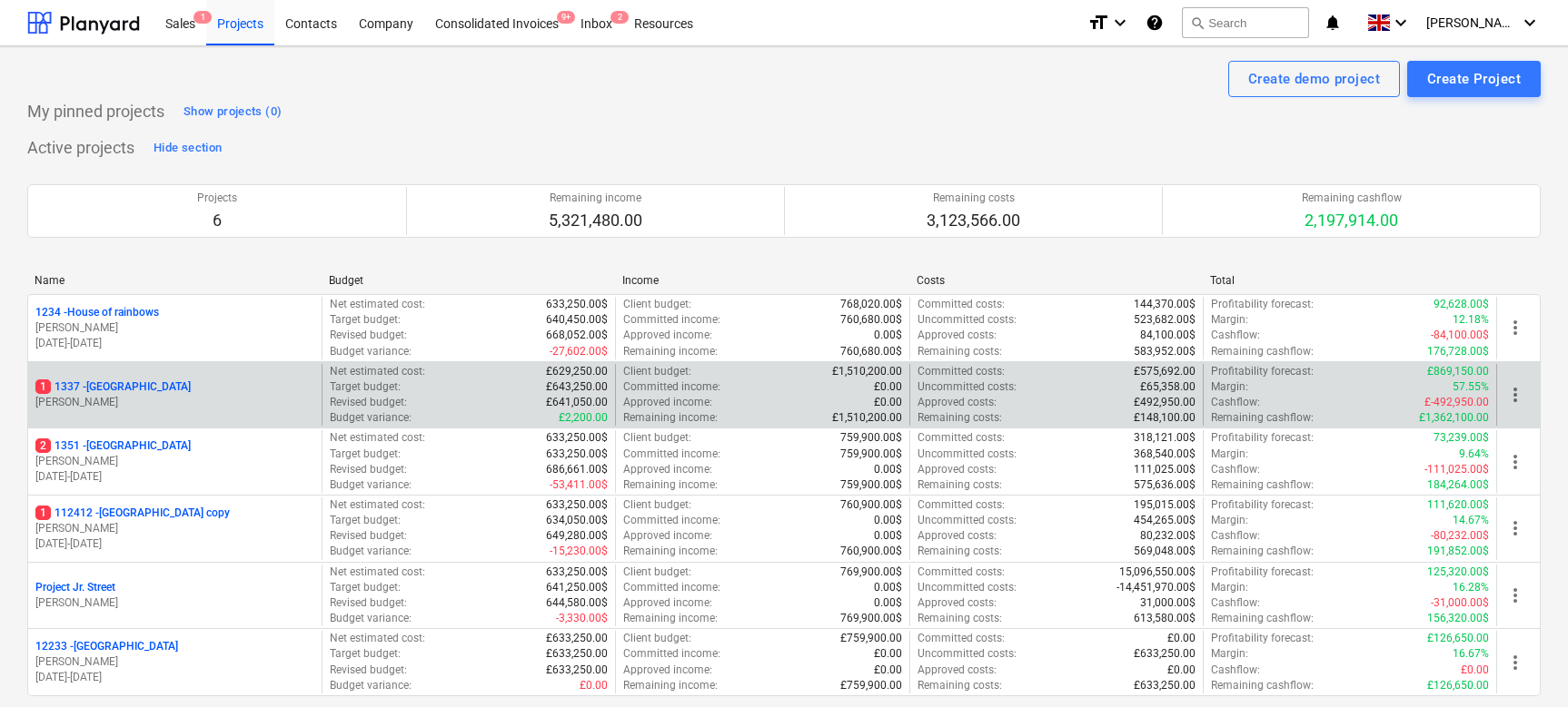
click at [230, 389] on div "1 1337 - Sunny Street" at bounding box center [174, 387] width 279 height 15
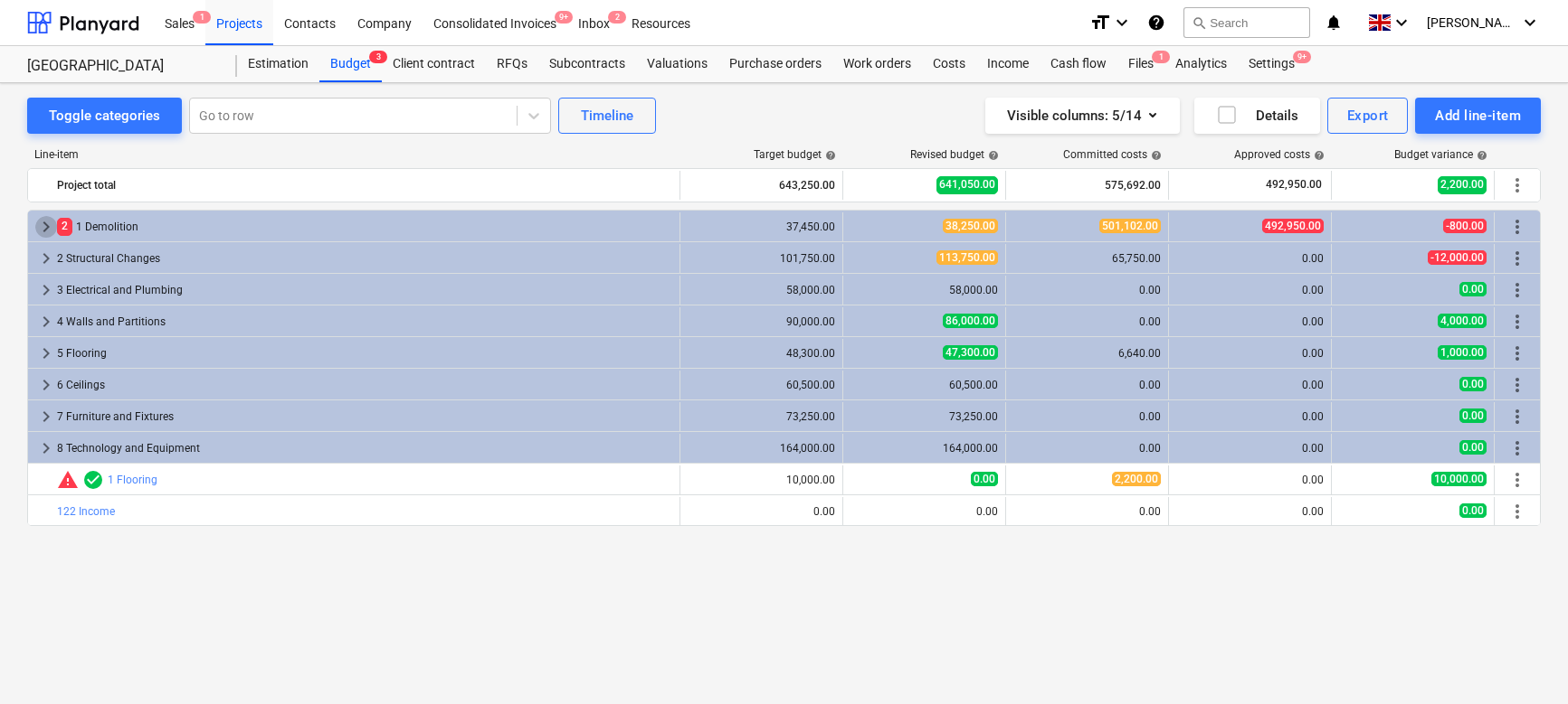
click at [44, 225] on span "keyboard_arrow_right" at bounding box center [45, 227] width 22 height 22
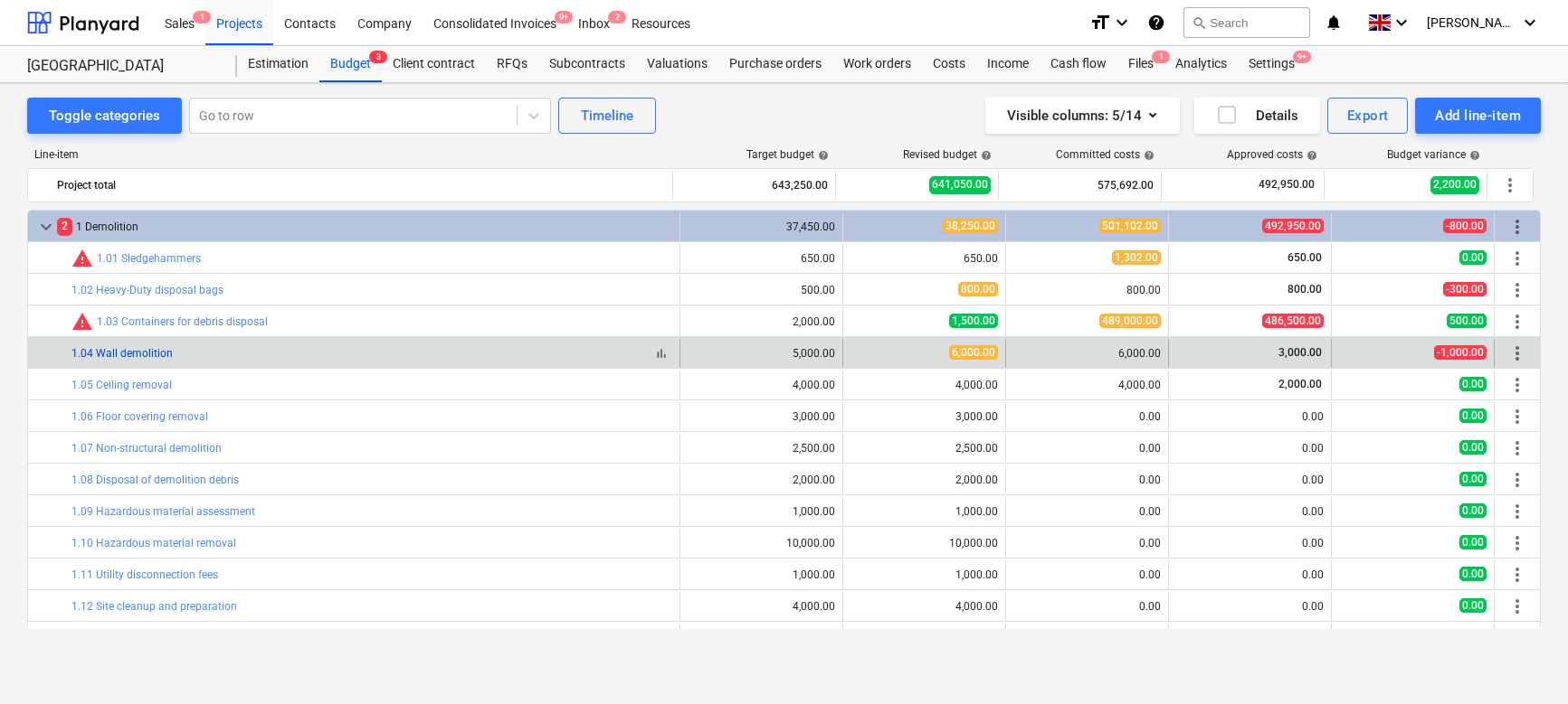
click at [133, 354] on link "1.04 Wall demolition" at bounding box center [122, 353] width 102 height 12
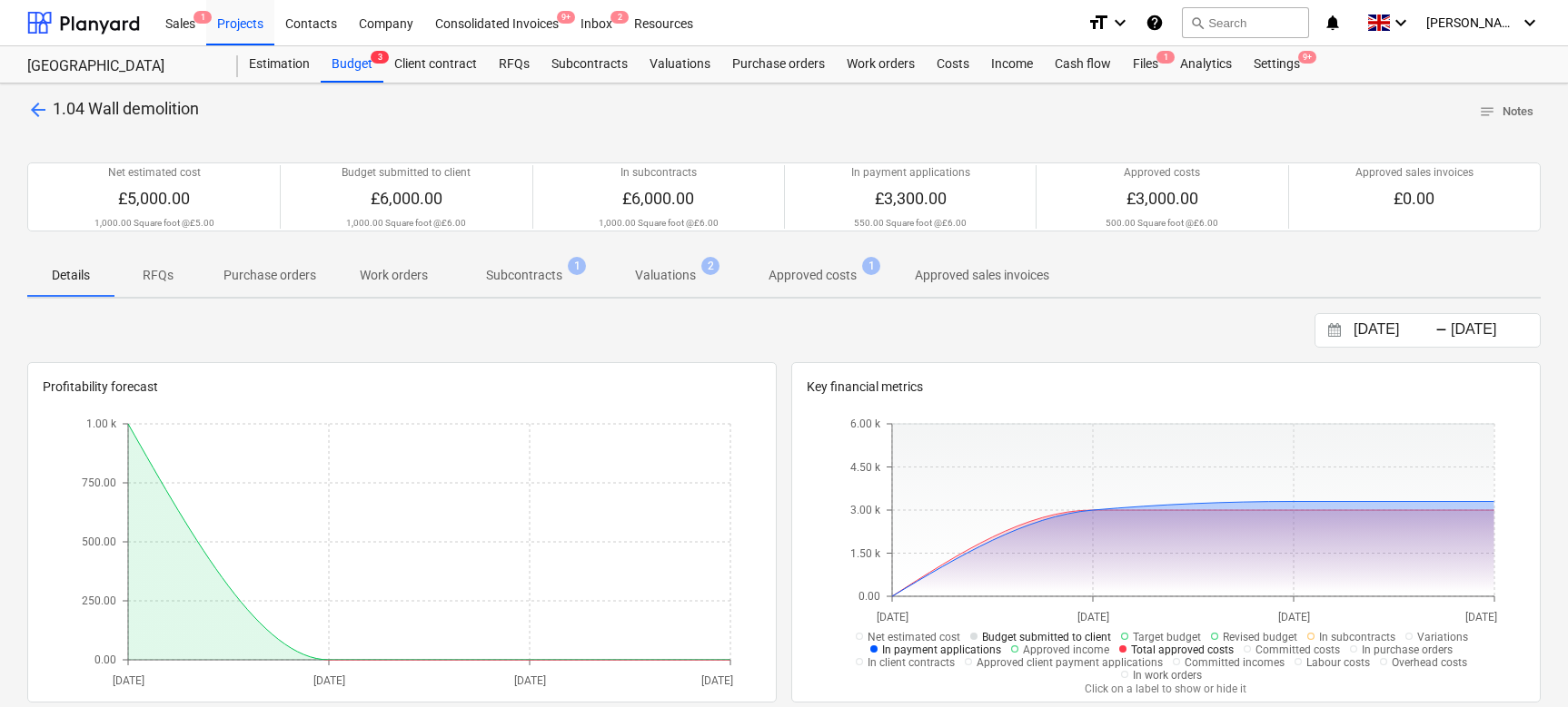
click at [809, 271] on p "Approved costs" at bounding box center [812, 275] width 88 height 19
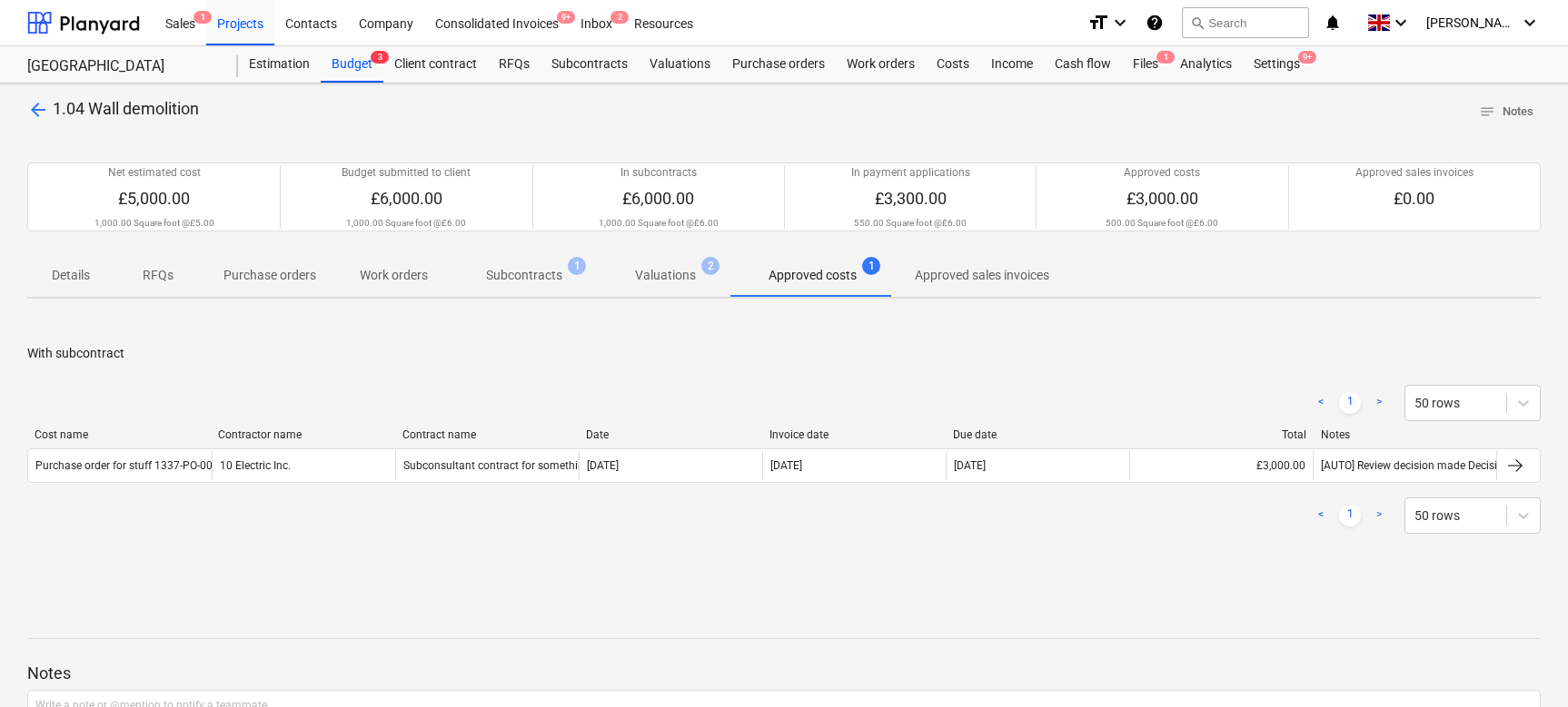
click at [529, 279] on p "Subcontracts" at bounding box center [524, 275] width 77 height 19
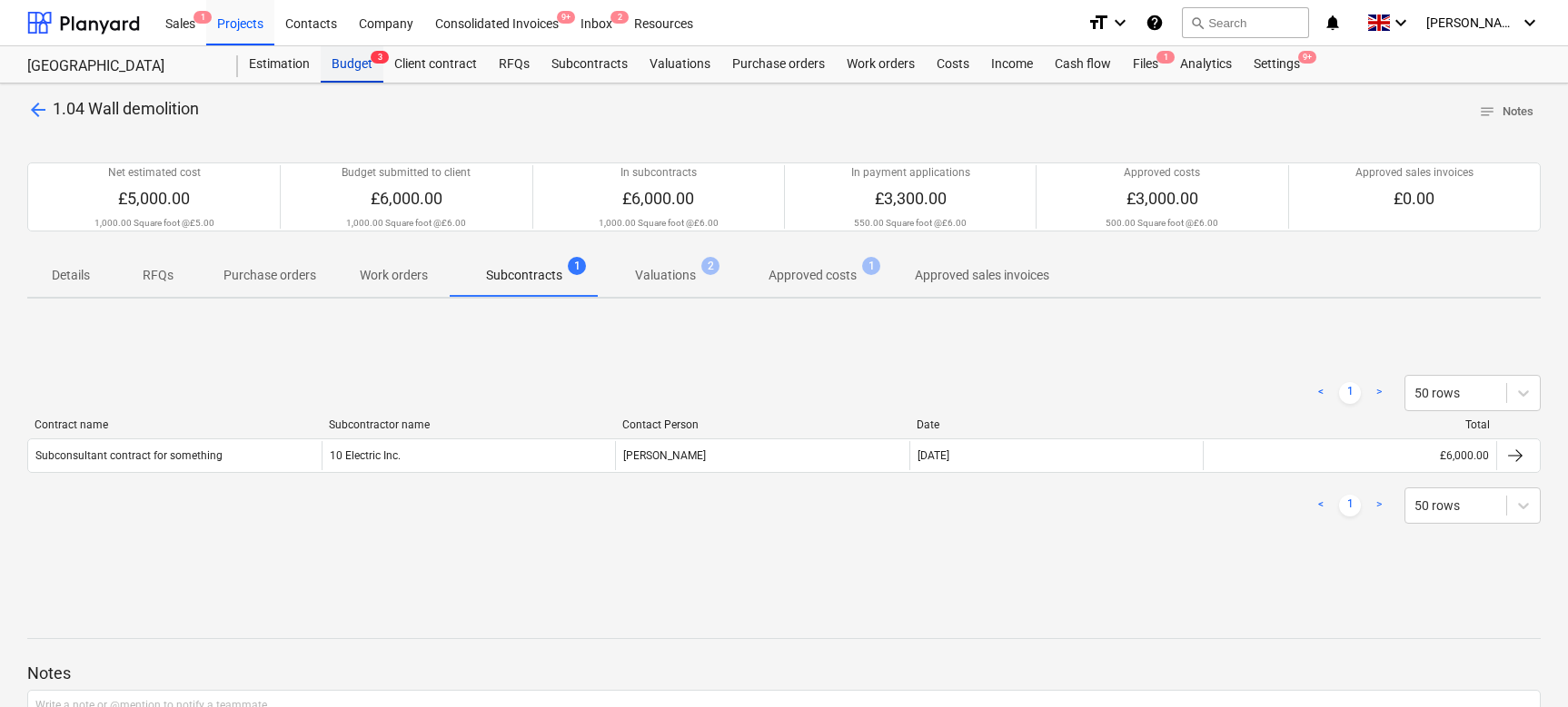
click at [335, 60] on div "Budget 3" at bounding box center [352, 64] width 62 height 36
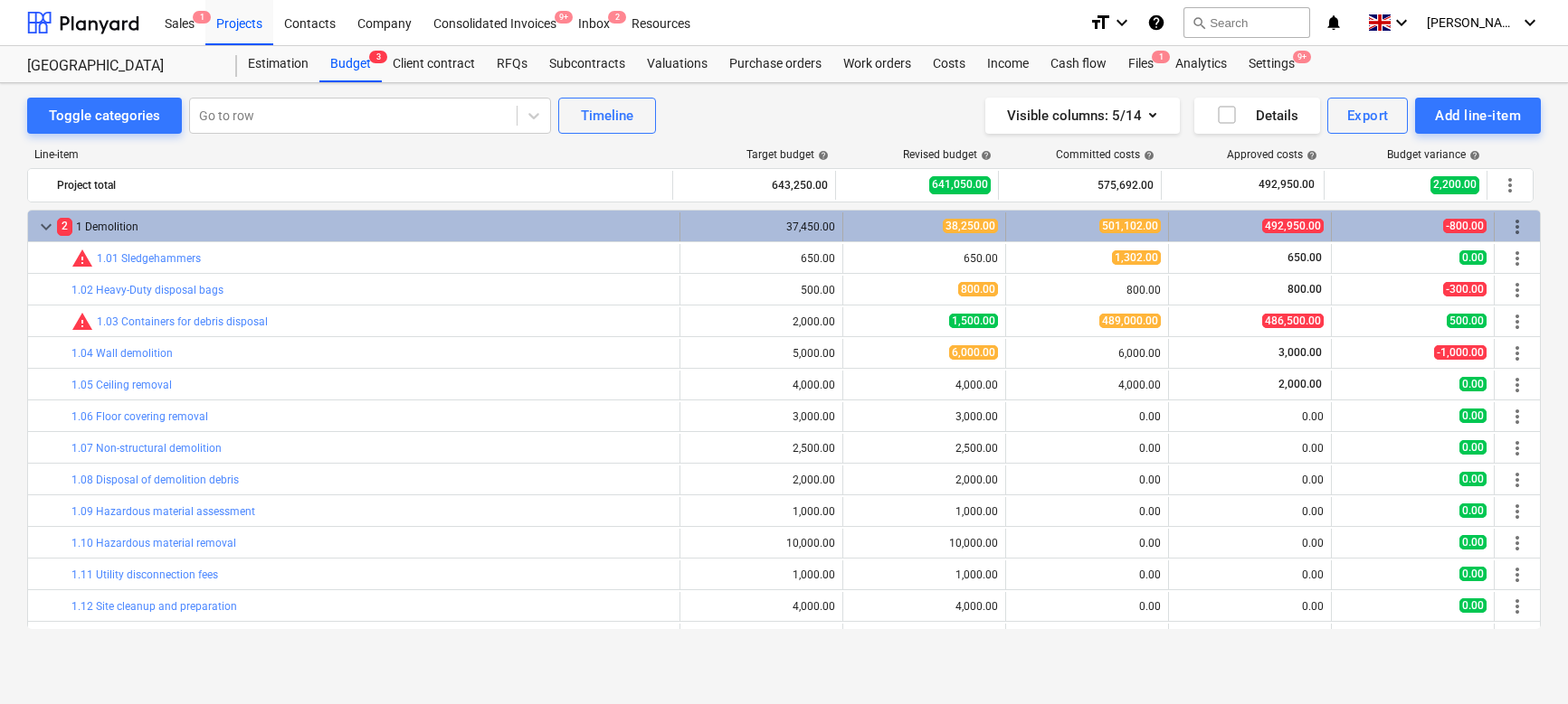
click at [48, 225] on span "keyboard_arrow_down" at bounding box center [45, 227] width 22 height 22
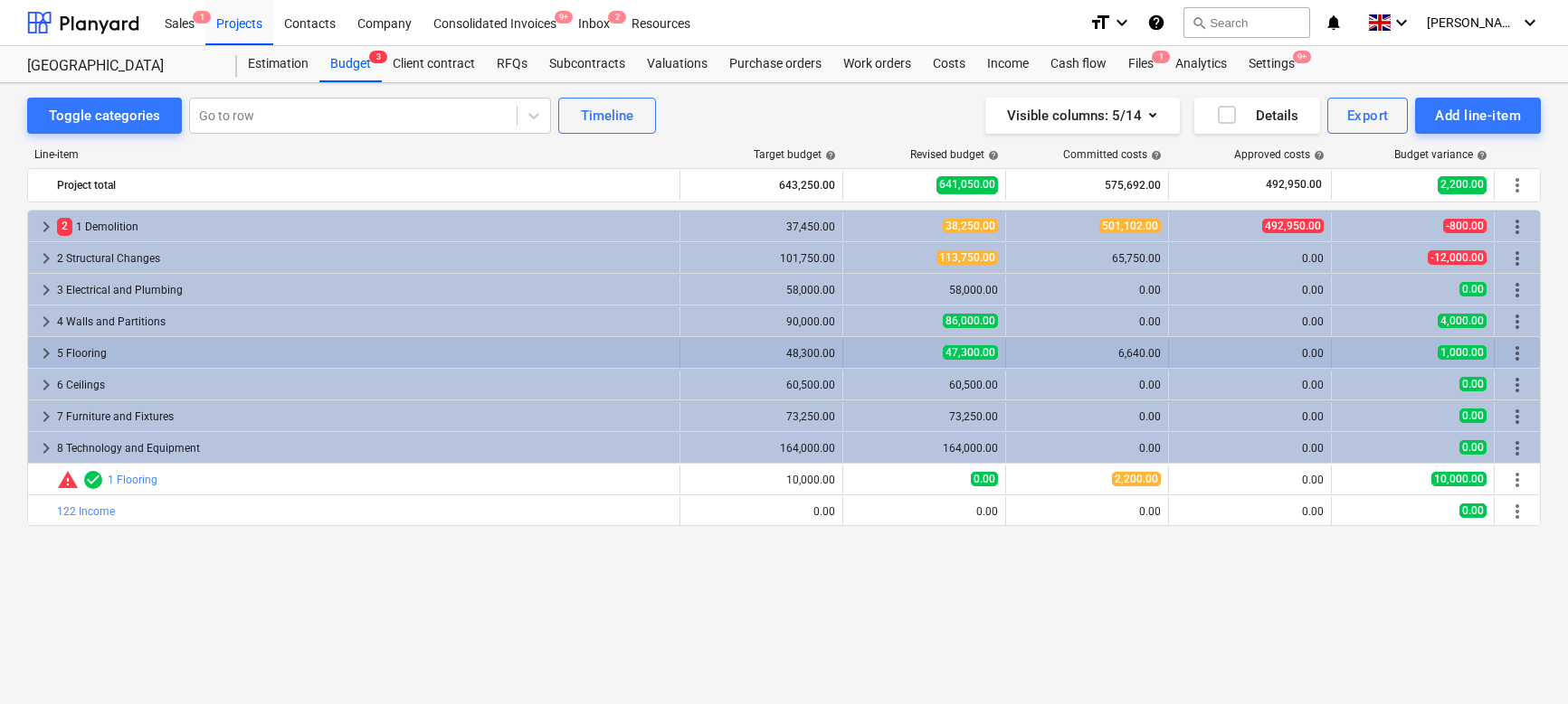
click at [37, 355] on span "keyboard_arrow_right" at bounding box center [45, 353] width 22 height 22
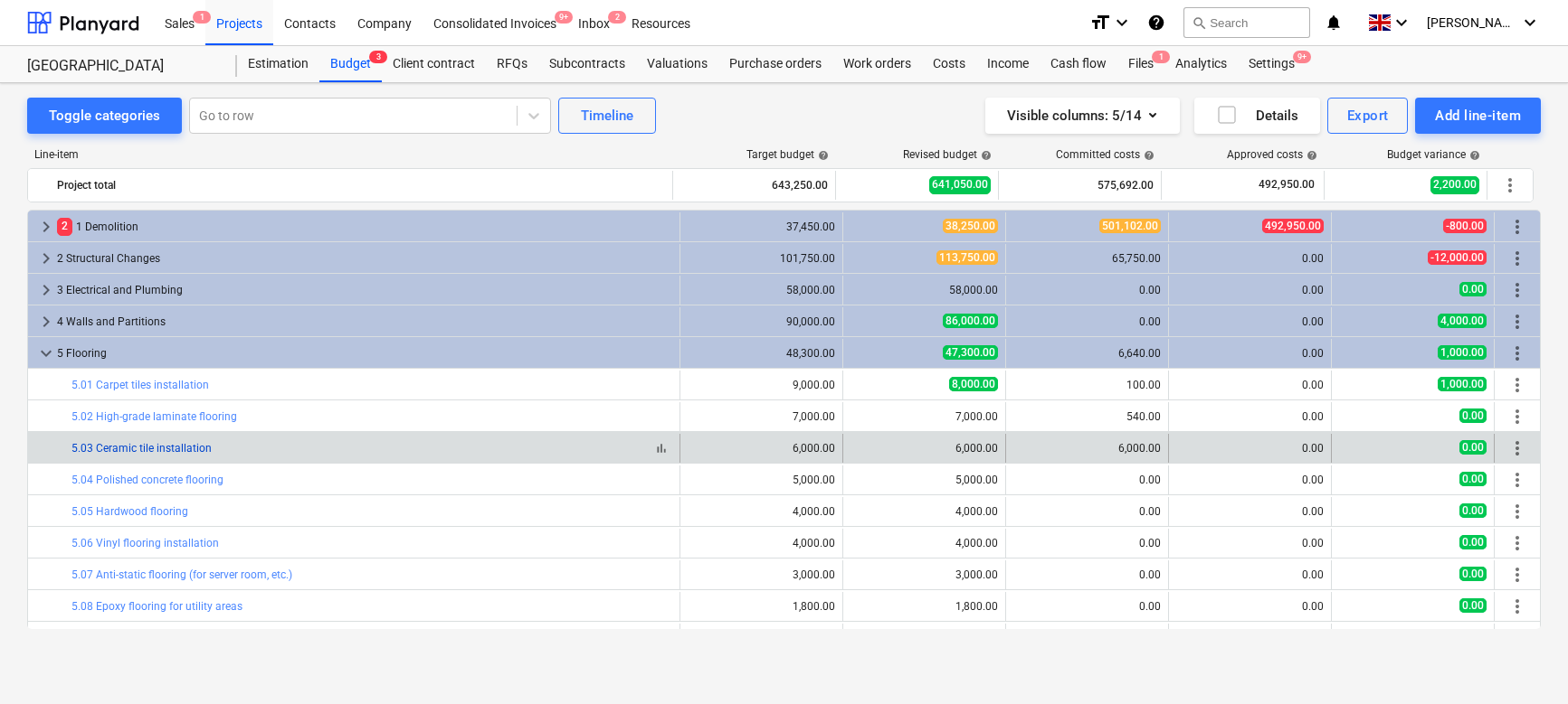
click at [150, 448] on link "5.03 Ceramic tile installation" at bounding box center [141, 448] width 140 height 12
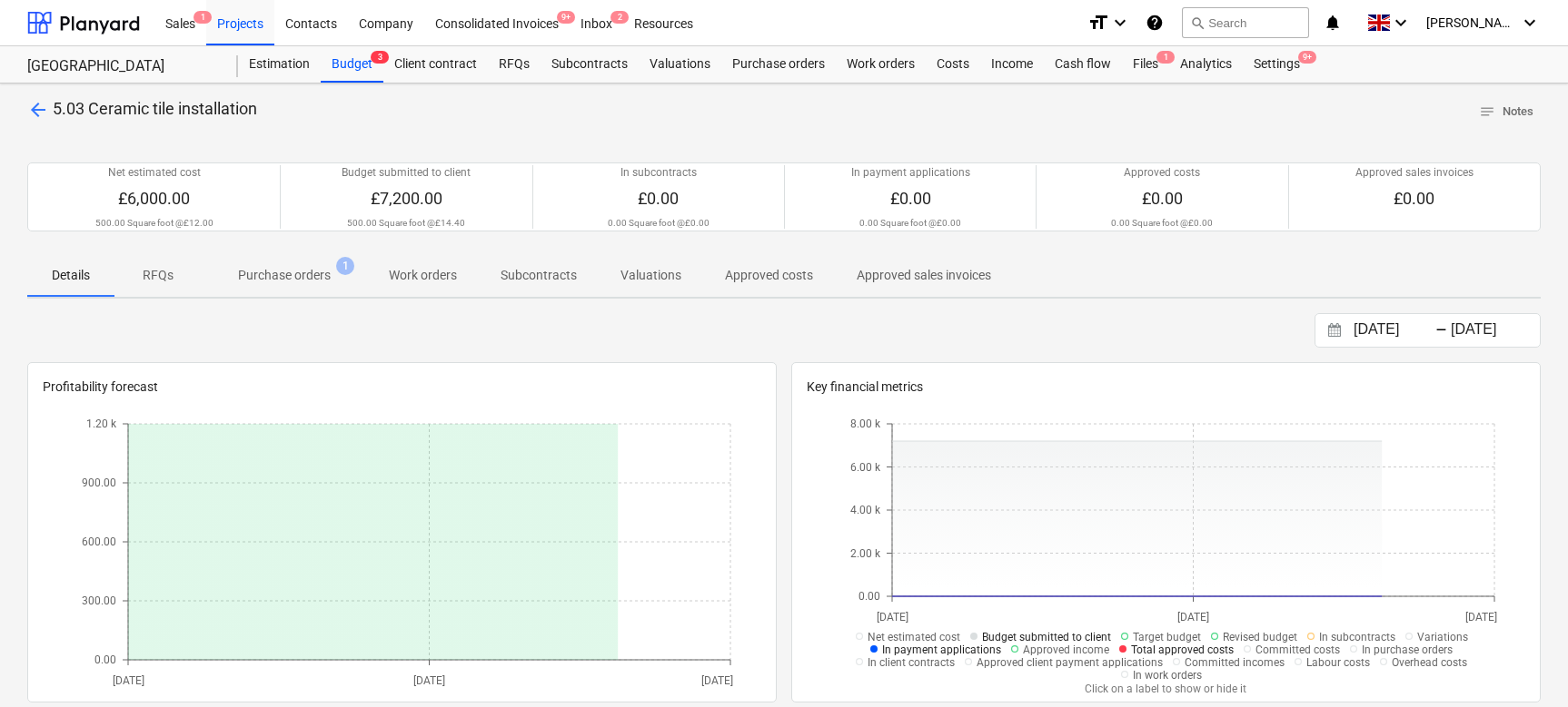
click at [322, 273] on p "Purchase orders" at bounding box center [285, 275] width 93 height 19
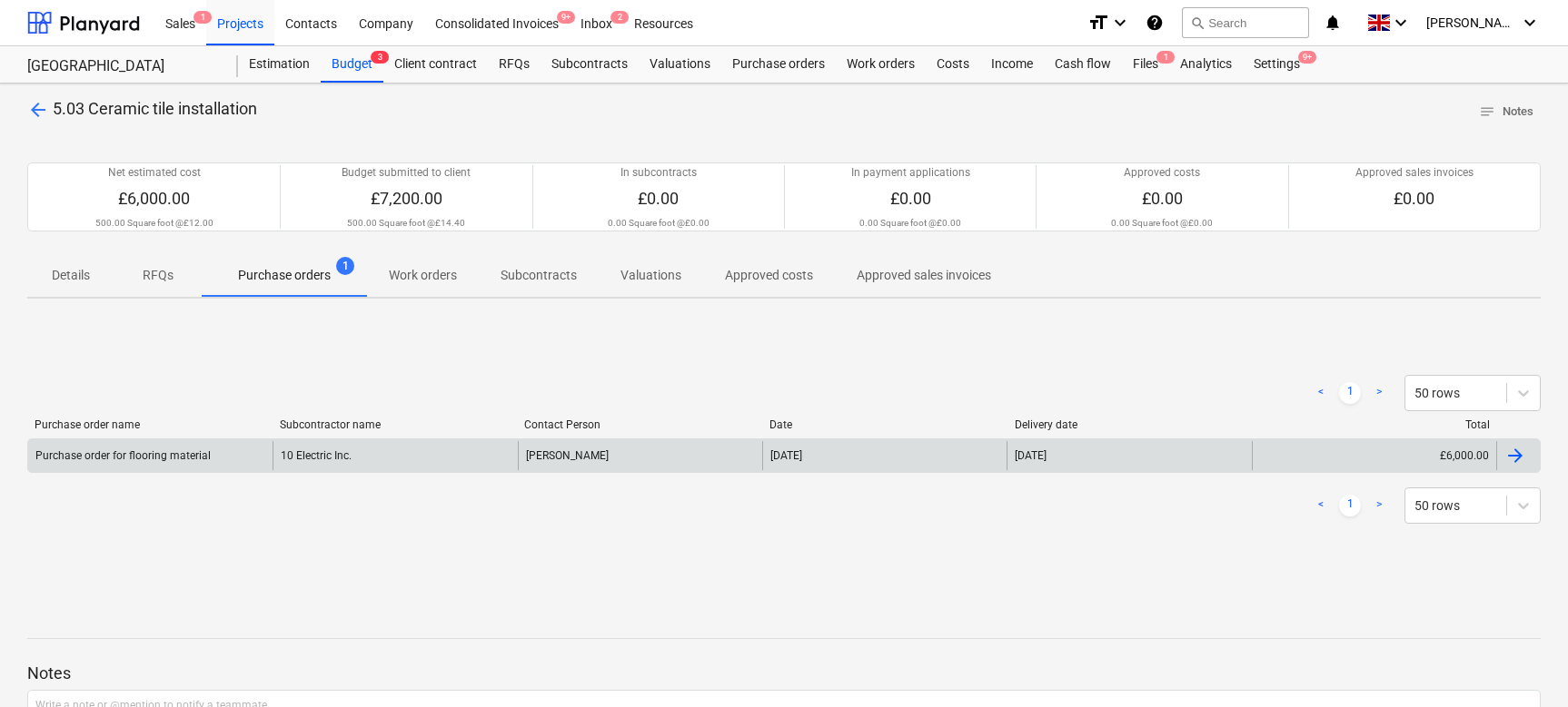
click at [250, 457] on div "Purchase order for flooring material" at bounding box center [150, 456] width 244 height 29
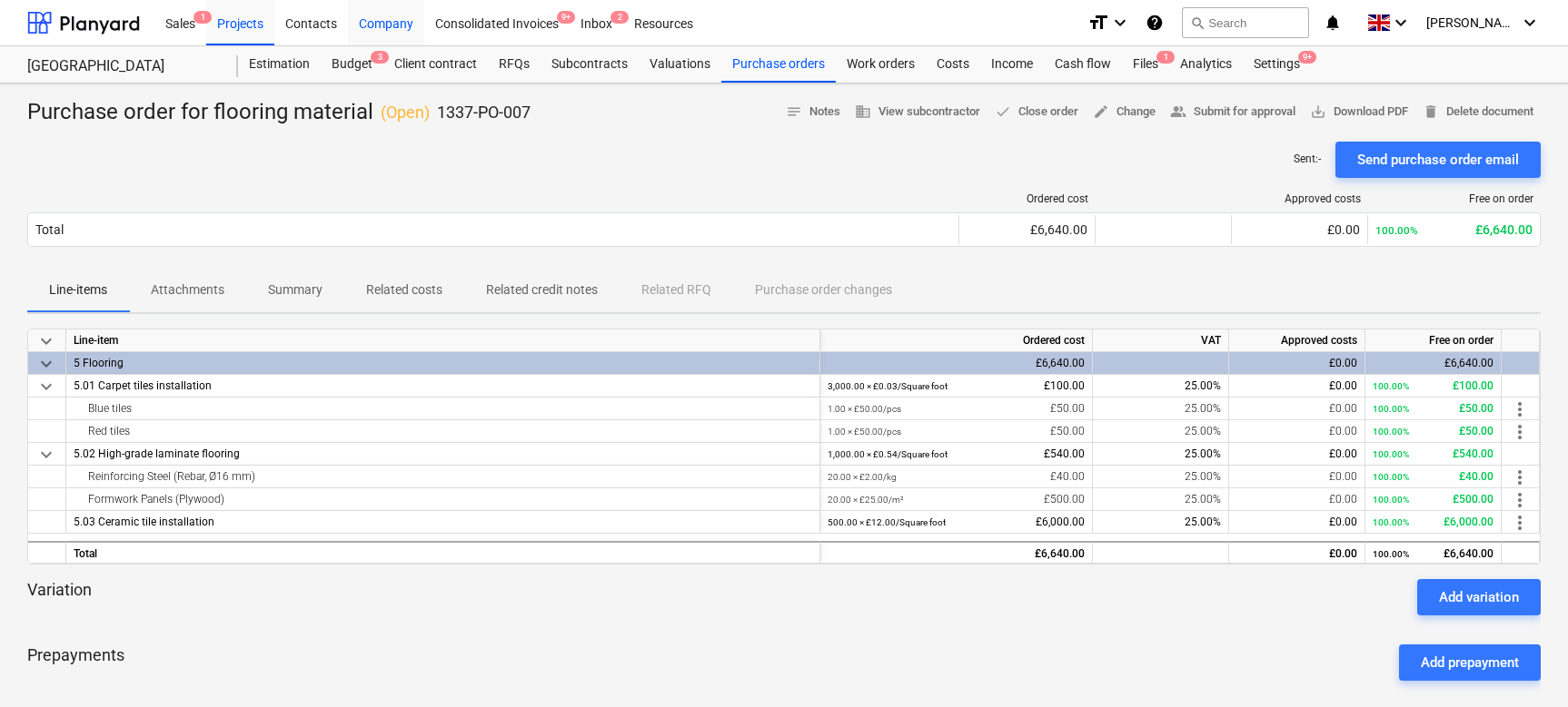
click at [380, 13] on div "Company" at bounding box center [386, 22] width 77 height 46
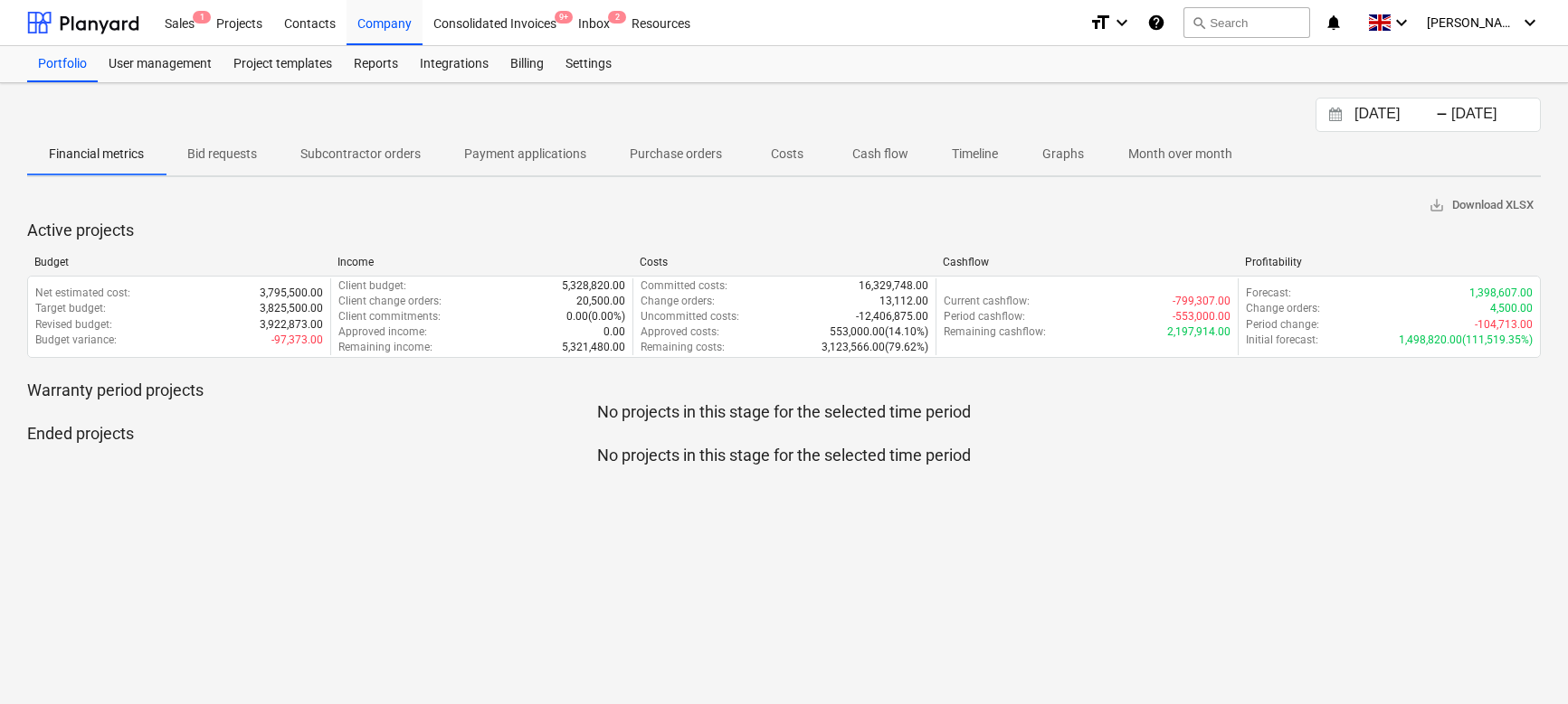
click at [673, 152] on p "Purchase orders" at bounding box center [676, 154] width 92 height 19
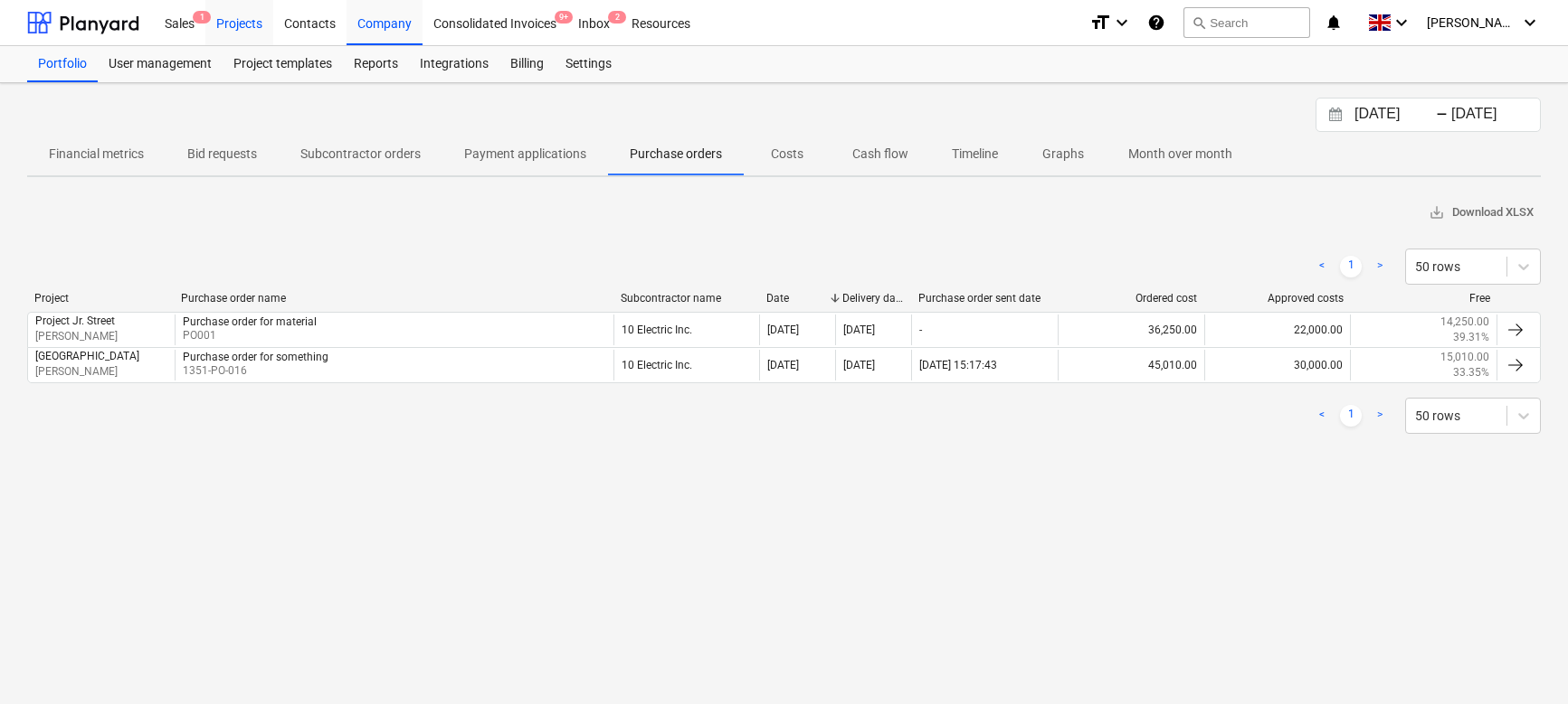
click at [230, 37] on div "Projects" at bounding box center [239, 22] width 68 height 46
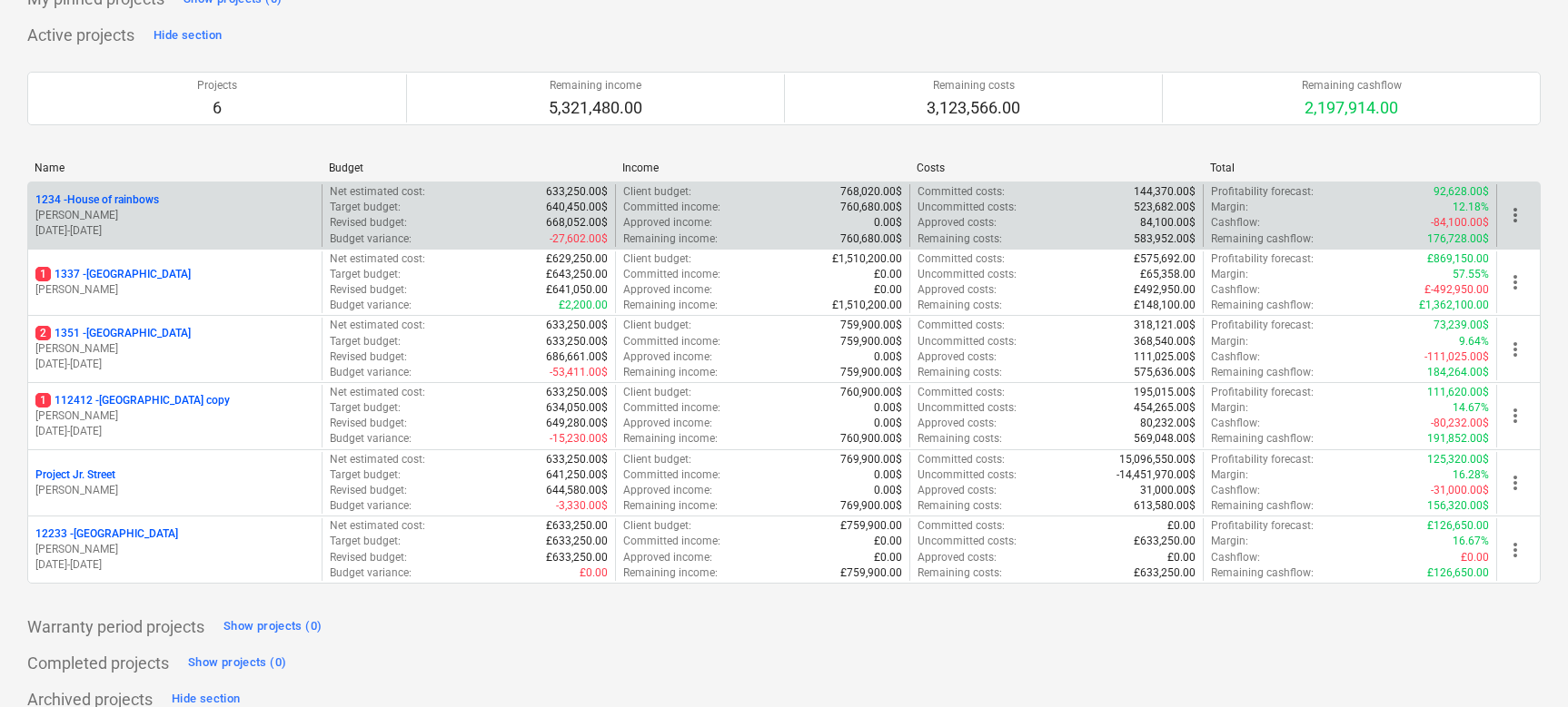
scroll to position [120, 0]
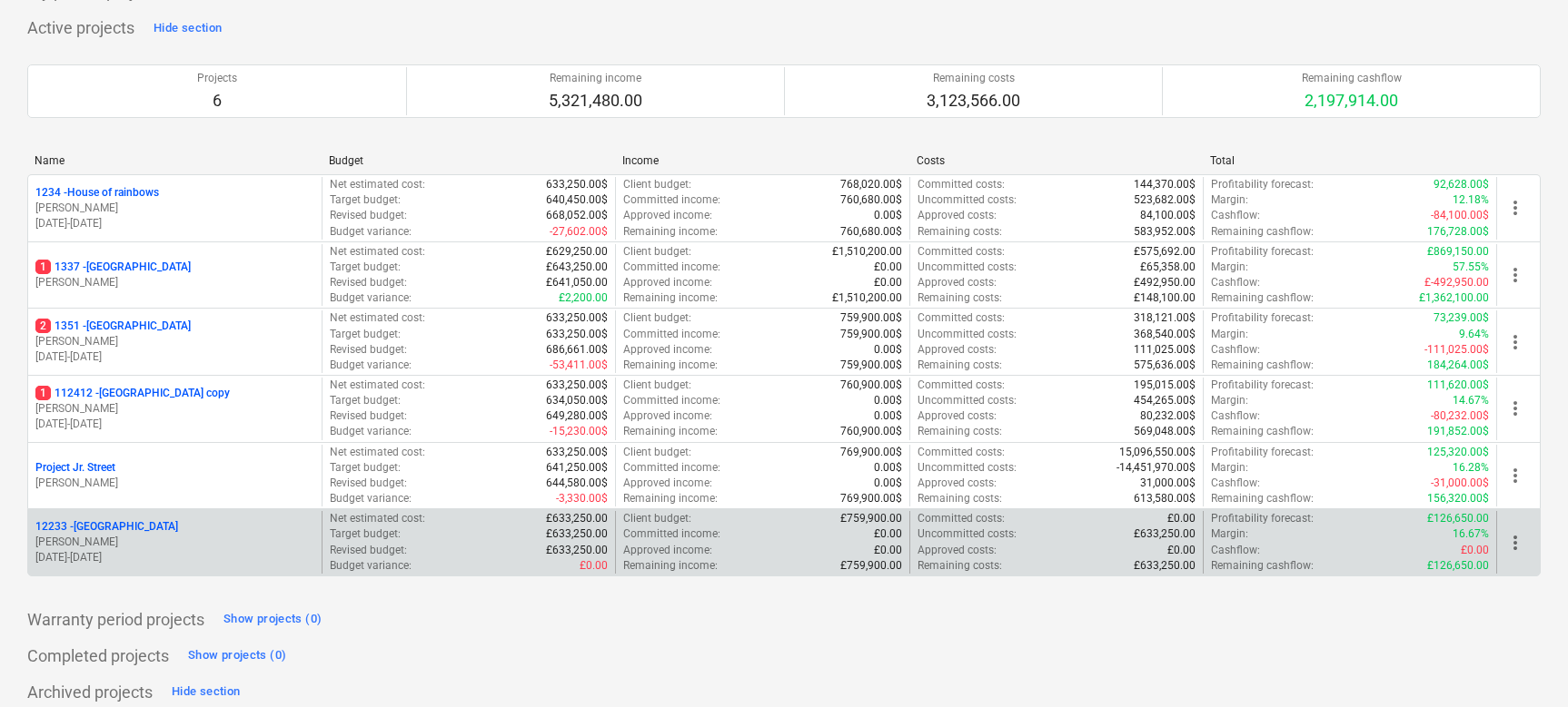
click at [171, 514] on div "12233 - [GEOGRAPHIC_DATA] [PERSON_NAME] [DATE] - [DATE]" at bounding box center [175, 543] width 293 height 62
click at [155, 526] on div "[STREET_ADDRESS]" at bounding box center [174, 526] width 279 height 15
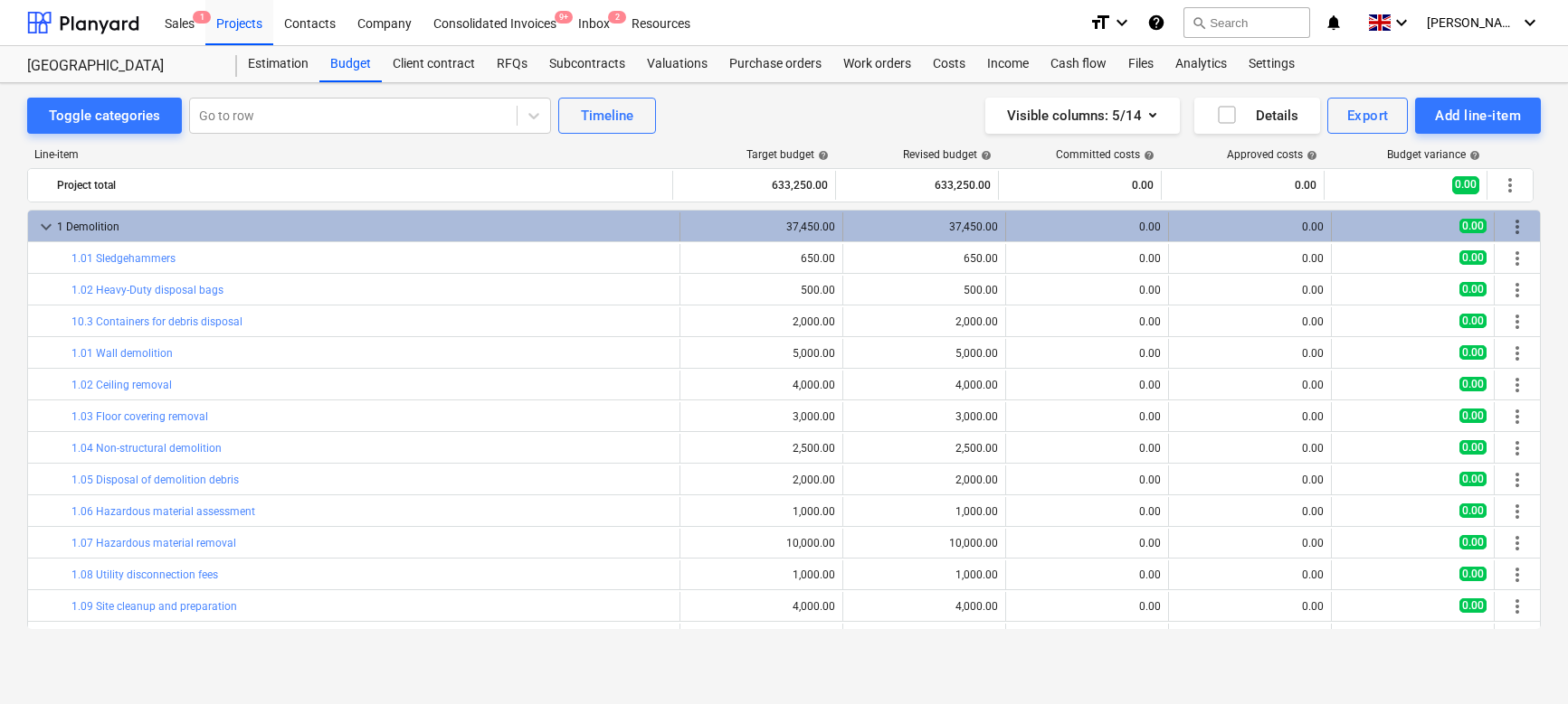
click at [43, 216] on span "keyboard_arrow_down" at bounding box center [45, 227] width 22 height 22
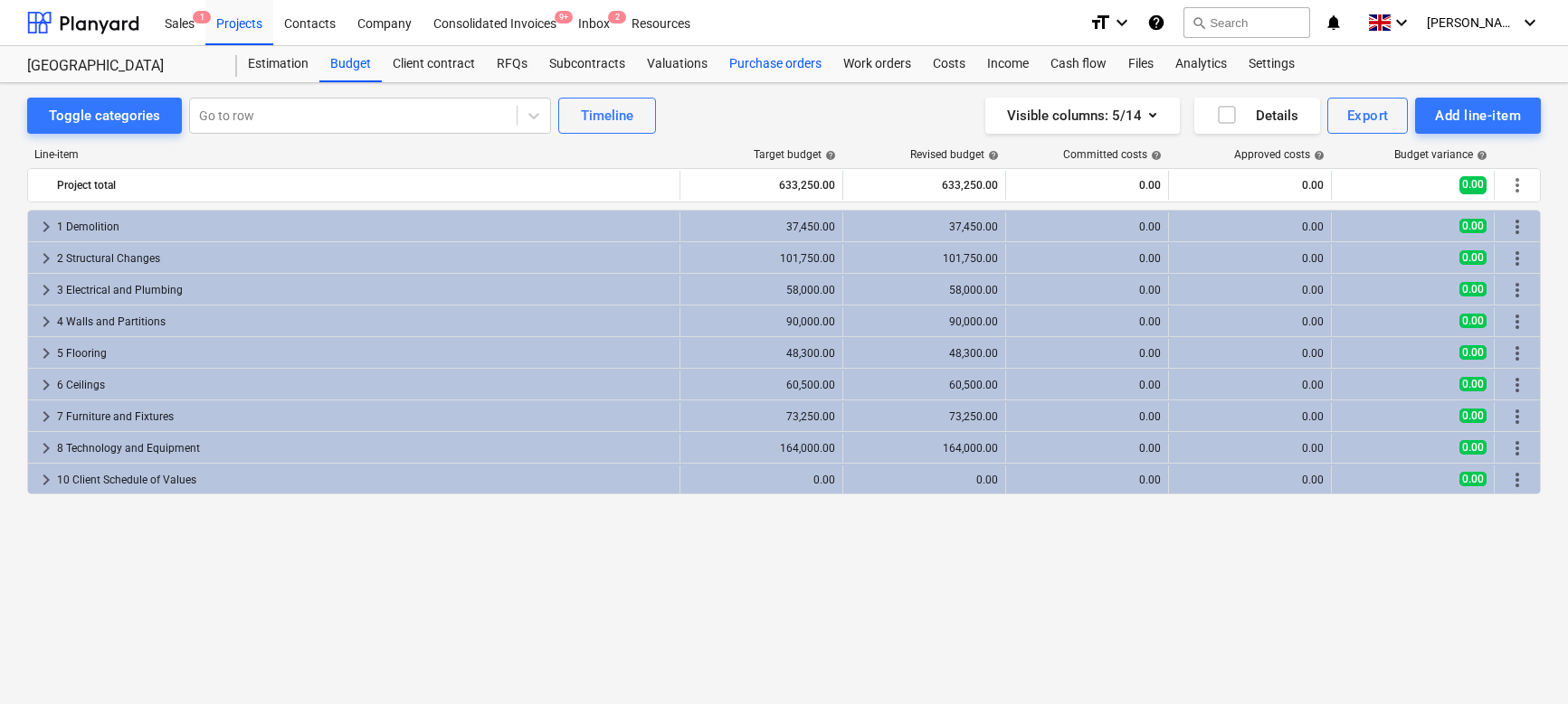
click at [757, 64] on div "Purchase orders" at bounding box center [775, 64] width 114 height 36
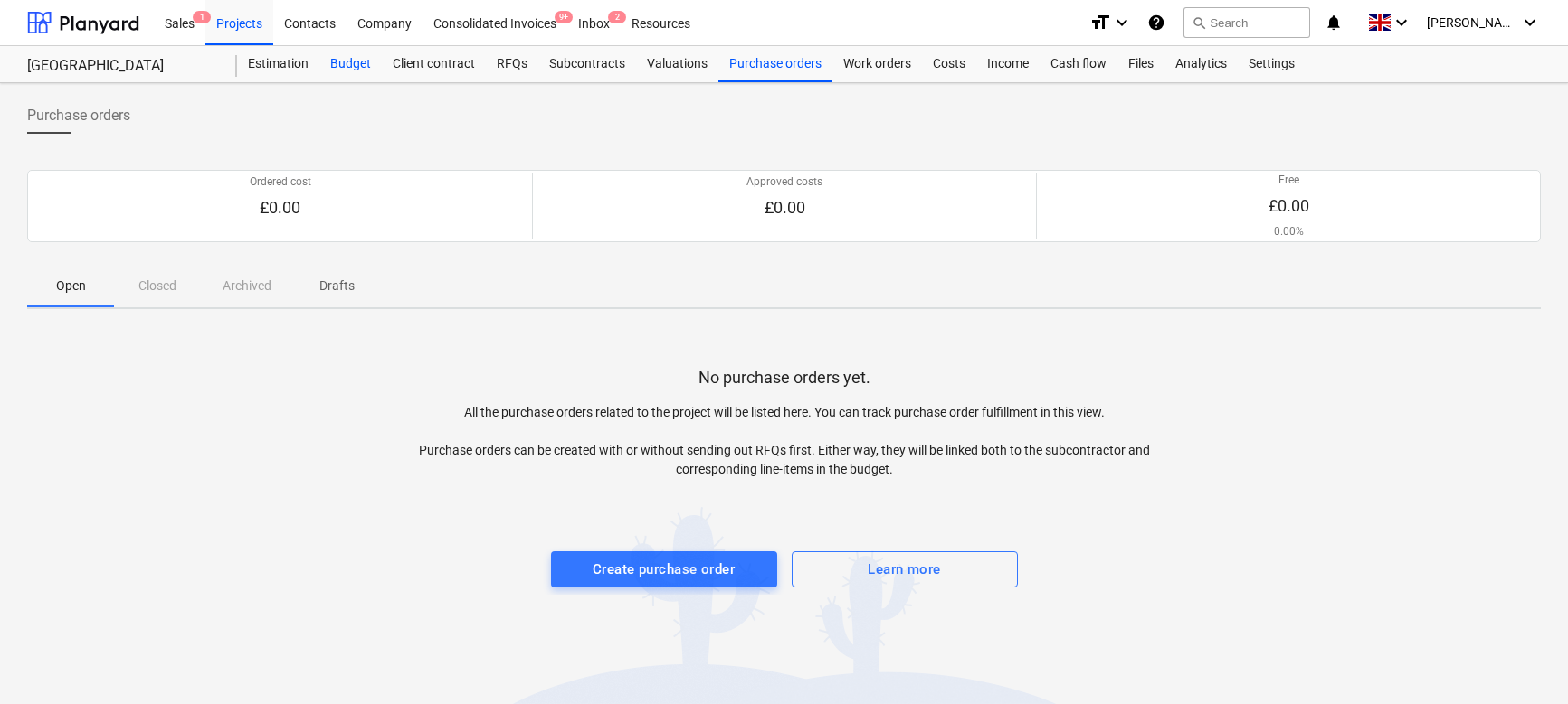
click at [355, 59] on div "Budget" at bounding box center [350, 64] width 62 height 36
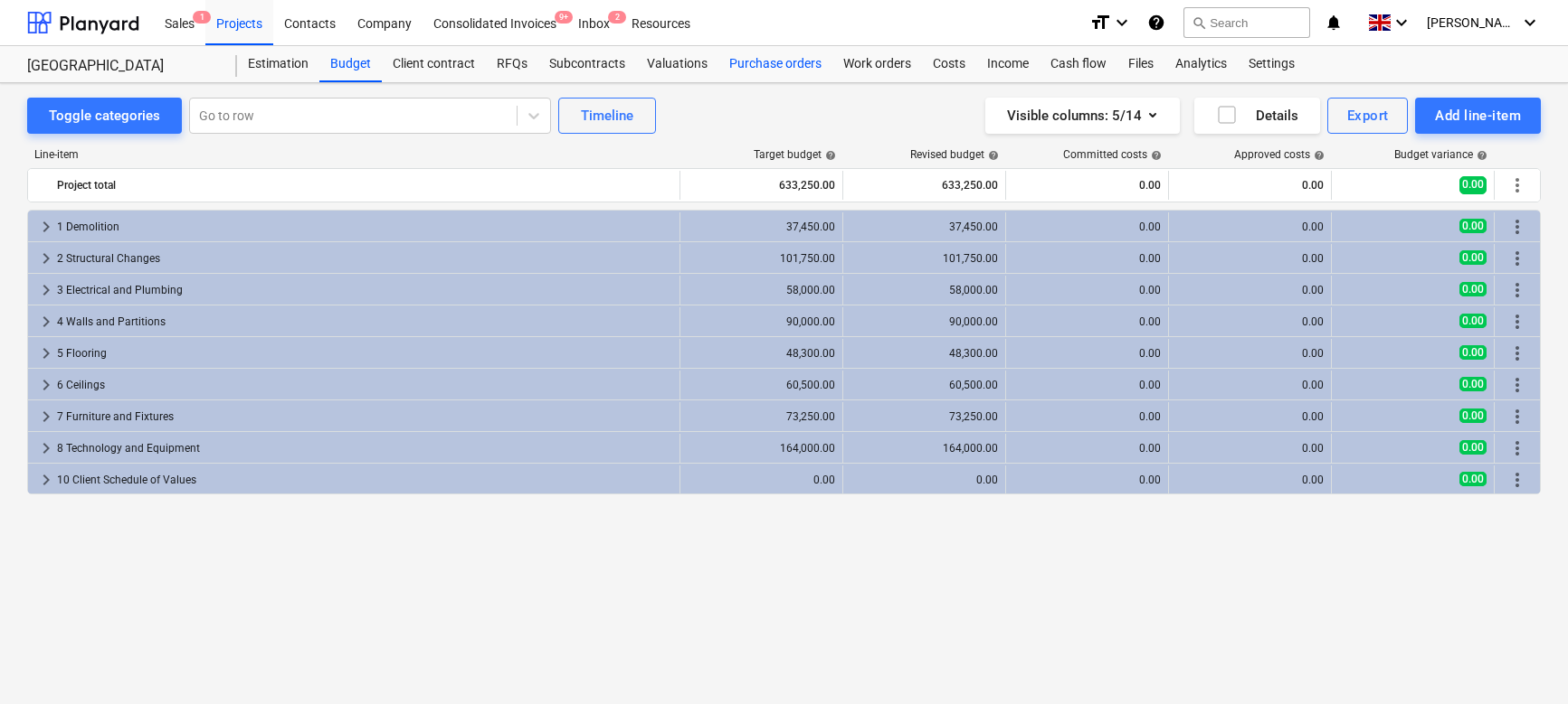
click at [775, 64] on div "Purchase orders" at bounding box center [775, 64] width 114 height 36
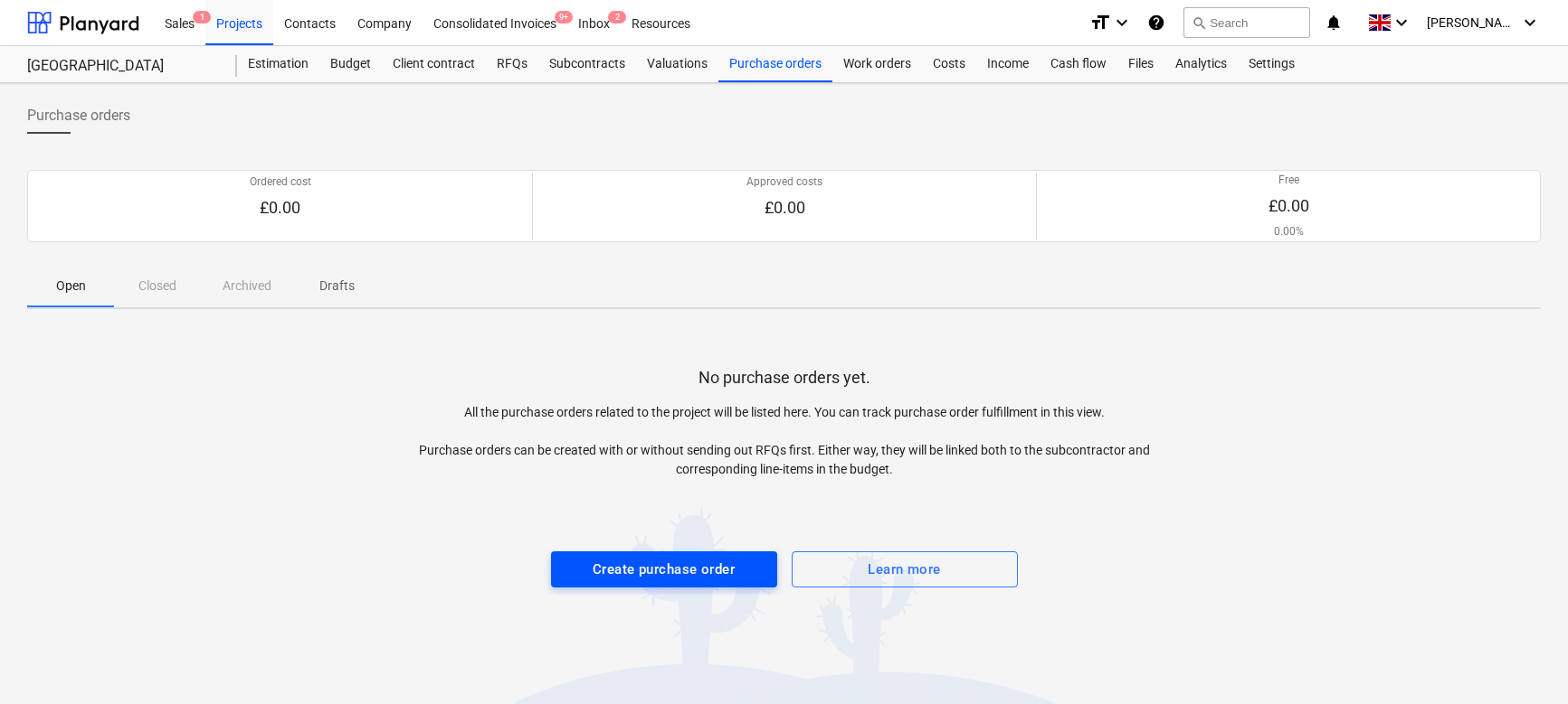
click at [606, 561] on div "Create purchase order" at bounding box center [663, 569] width 142 height 24
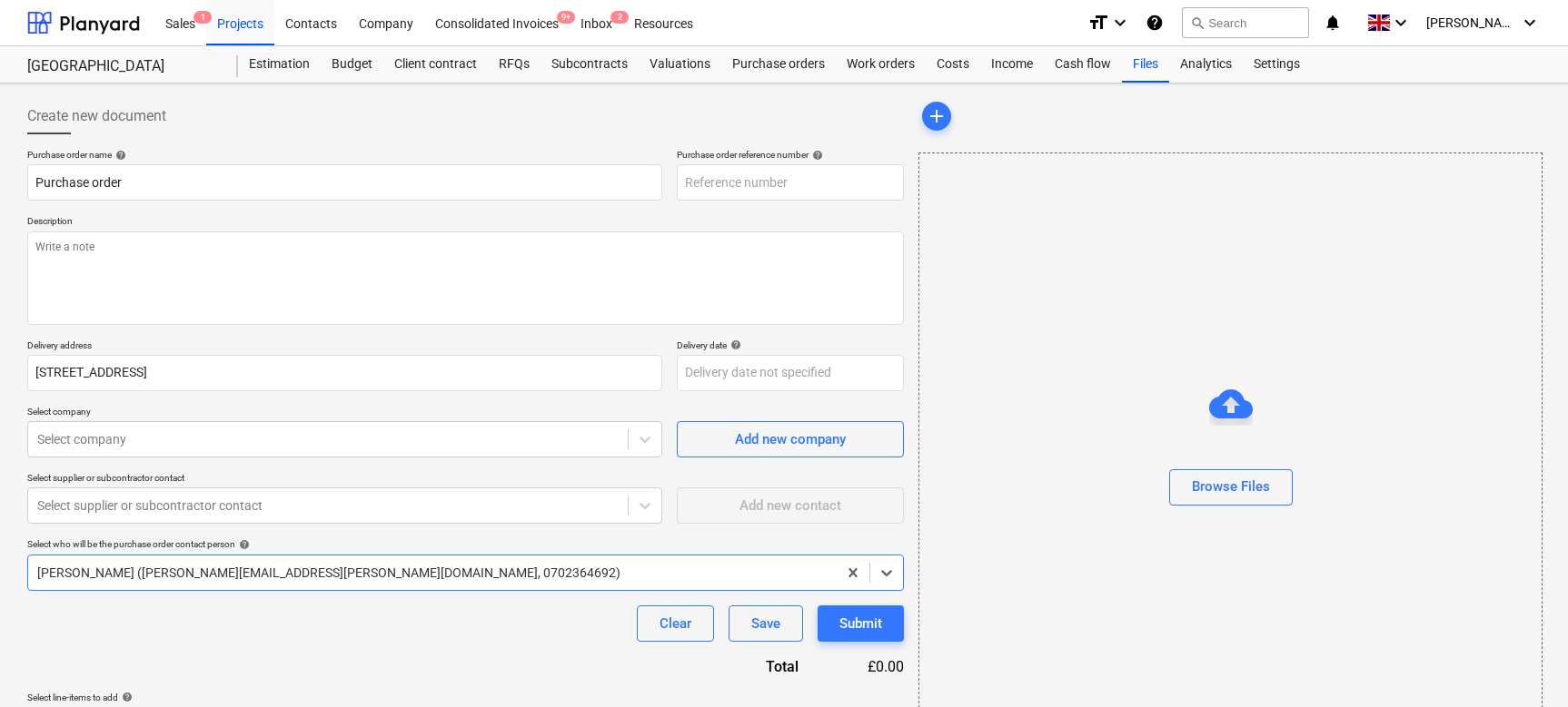
type textarea "x"
type input "12233-PO-001"
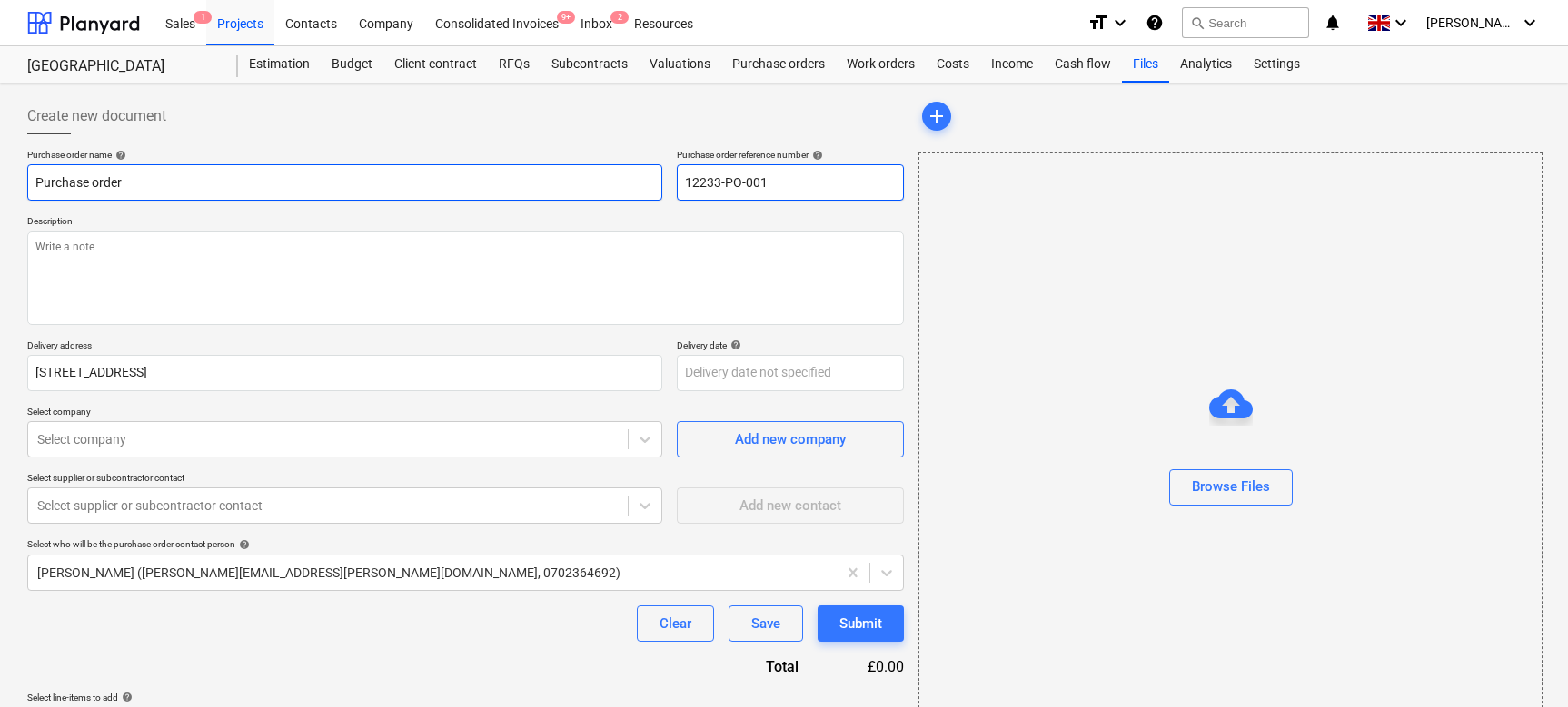
drag, startPoint x: 780, startPoint y: 181, endPoint x: 650, endPoint y: 181, distance: 130.0
click at [650, 181] on div "Purchase order name help Purchase order Purchase order reference number help 12…" at bounding box center [465, 175] width 877 height 52
click at [725, 180] on input "12233-PO-001" at bounding box center [791, 182] width 227 height 36
click at [693, 182] on input "12233-PO-001" at bounding box center [791, 182] width 227 height 36
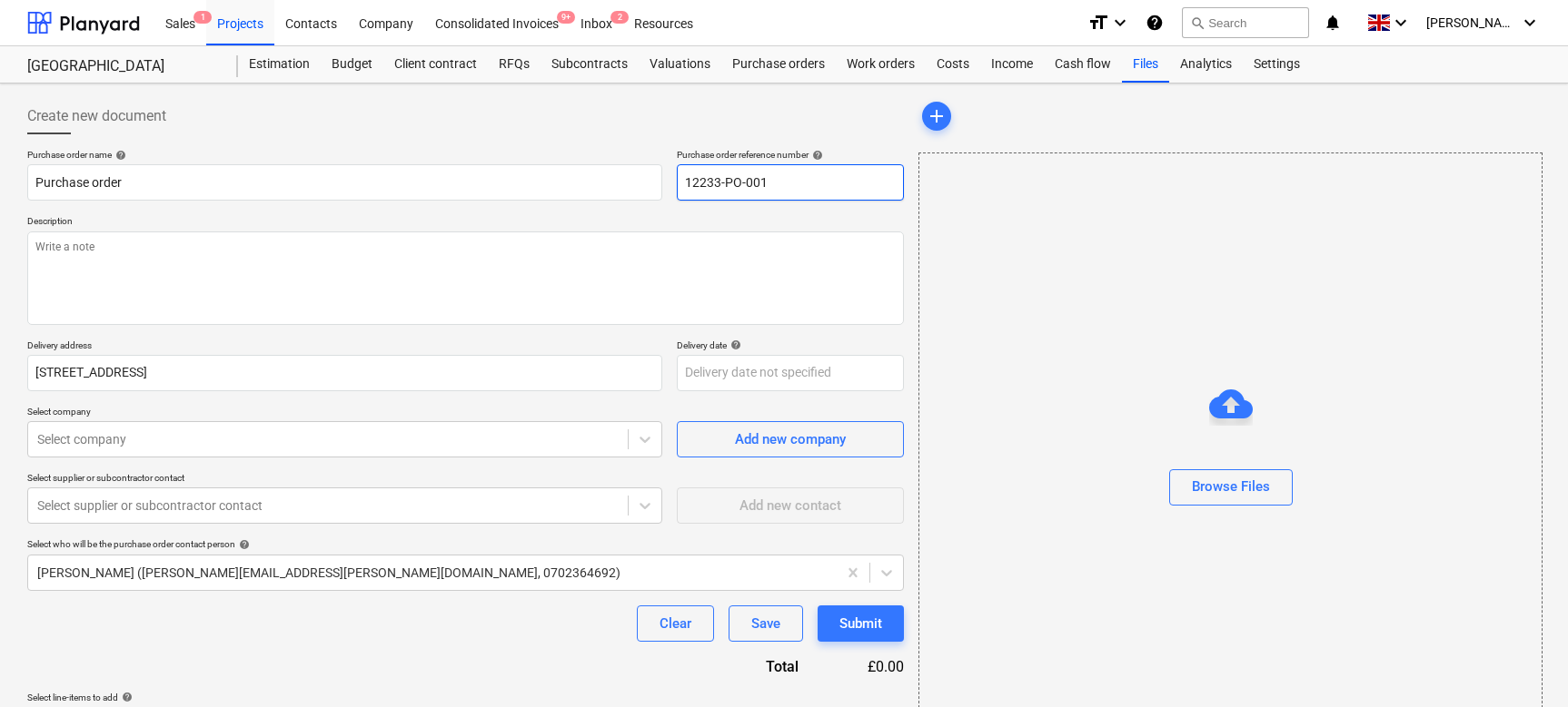
click at [723, 183] on input "12233-PO-001" at bounding box center [791, 182] width 227 height 36
click at [769, 183] on input "12233-PO-001" at bounding box center [791, 182] width 227 height 36
click at [768, 183] on input "12233-PO-001" at bounding box center [791, 182] width 227 height 36
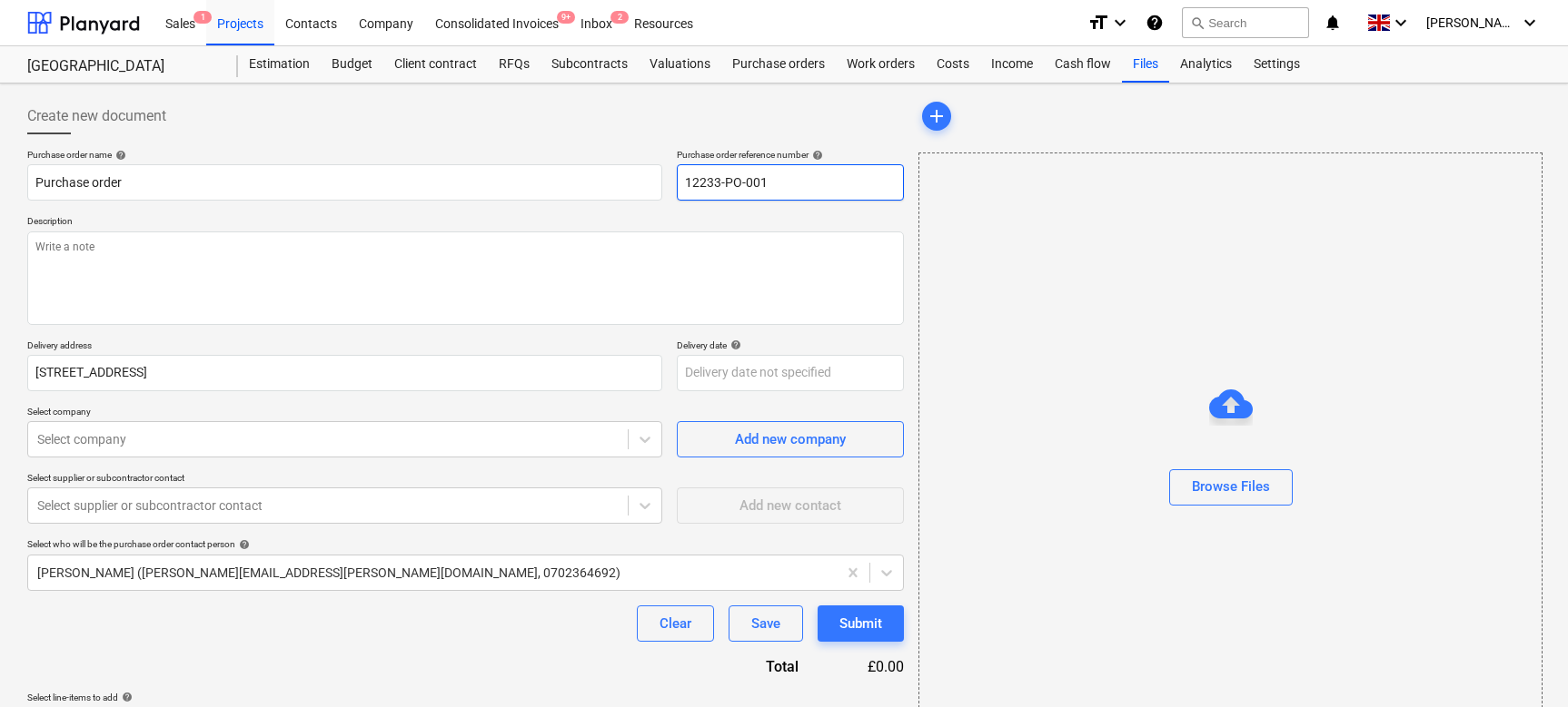
click at [733, 184] on input "12233-PO-001" at bounding box center [791, 182] width 227 height 36
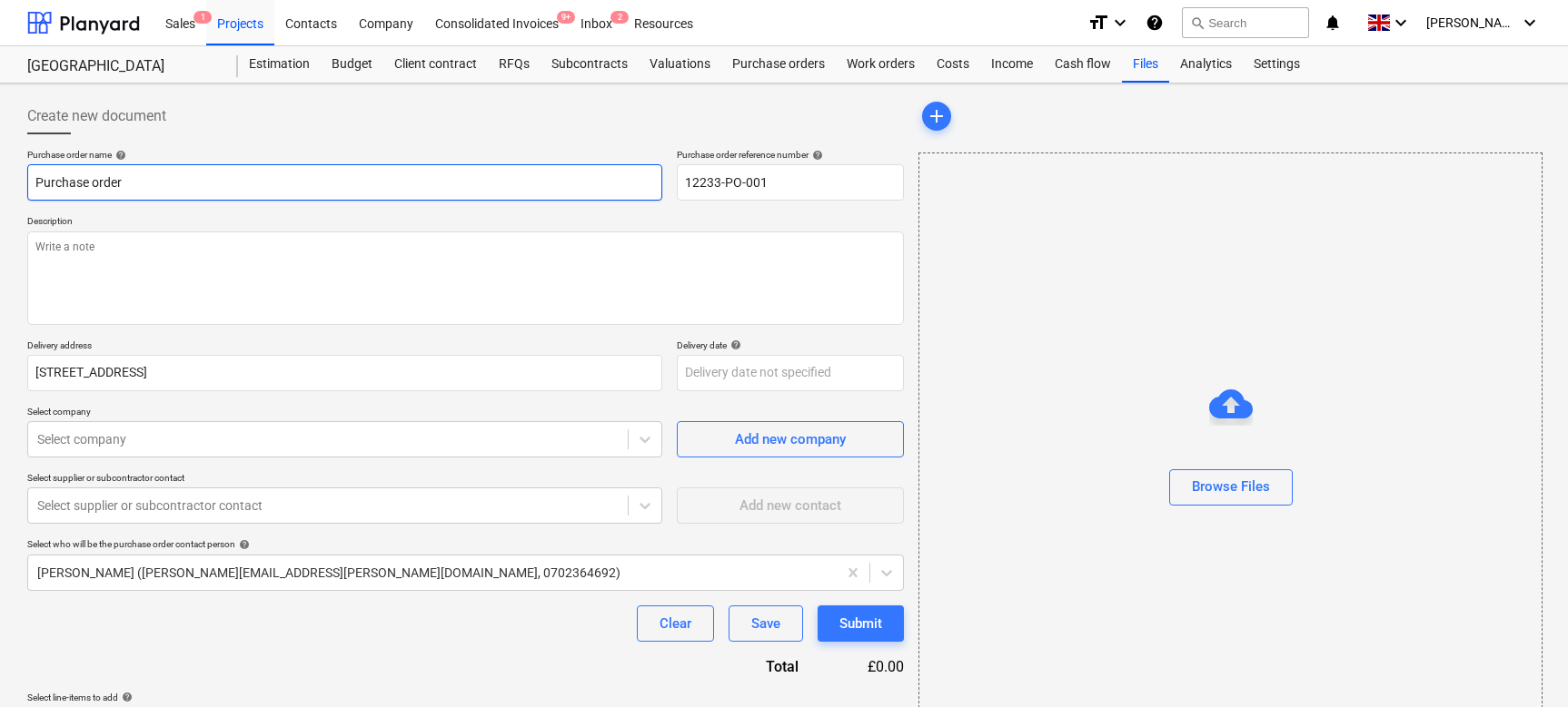
click at [445, 194] on input "Purchase order" at bounding box center [344, 182] width 635 height 36
type textarea "x"
type input "Purchase order"
type textarea "x"
type input "Purchase order f"
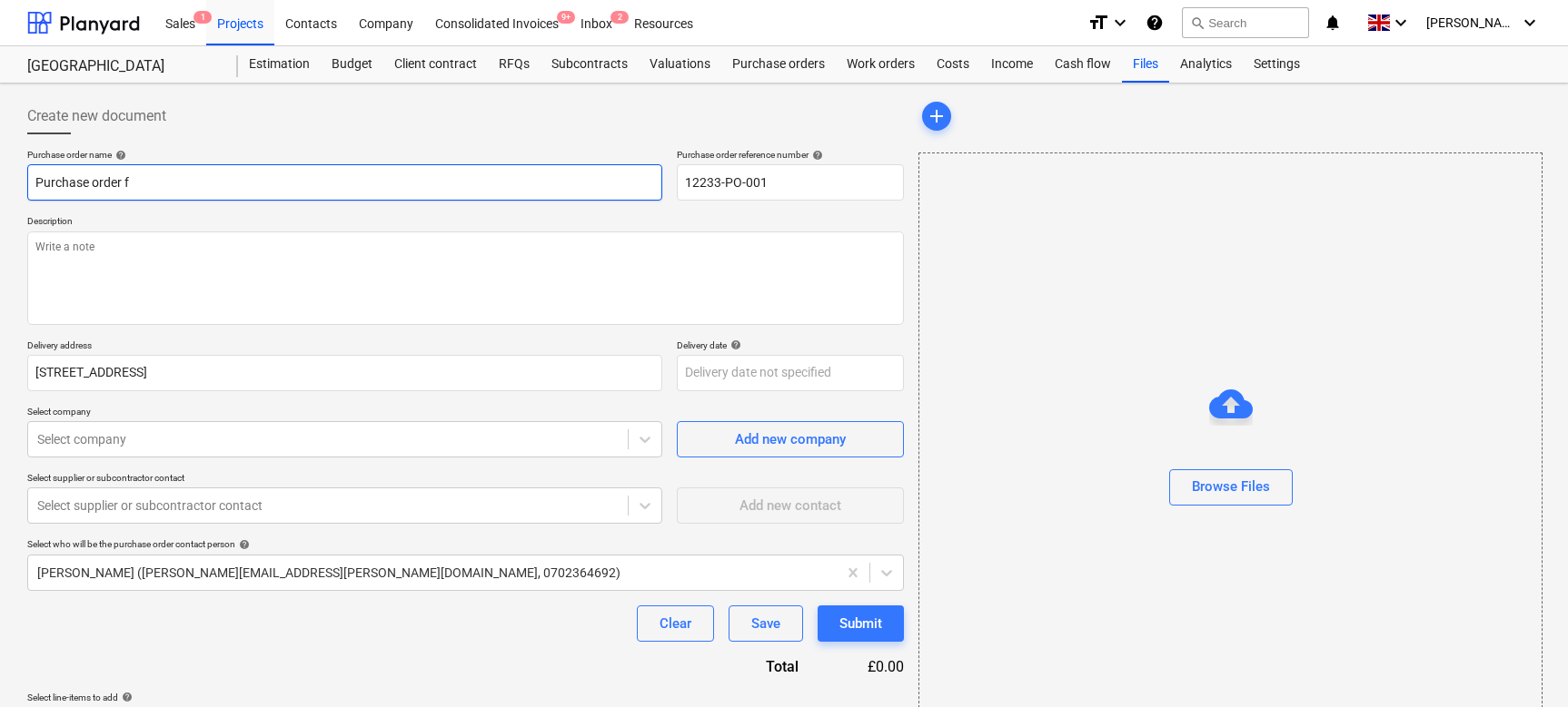
type textarea "x"
type input "Purchase order fo"
type textarea "x"
type input "Purchase order for"
type textarea "x"
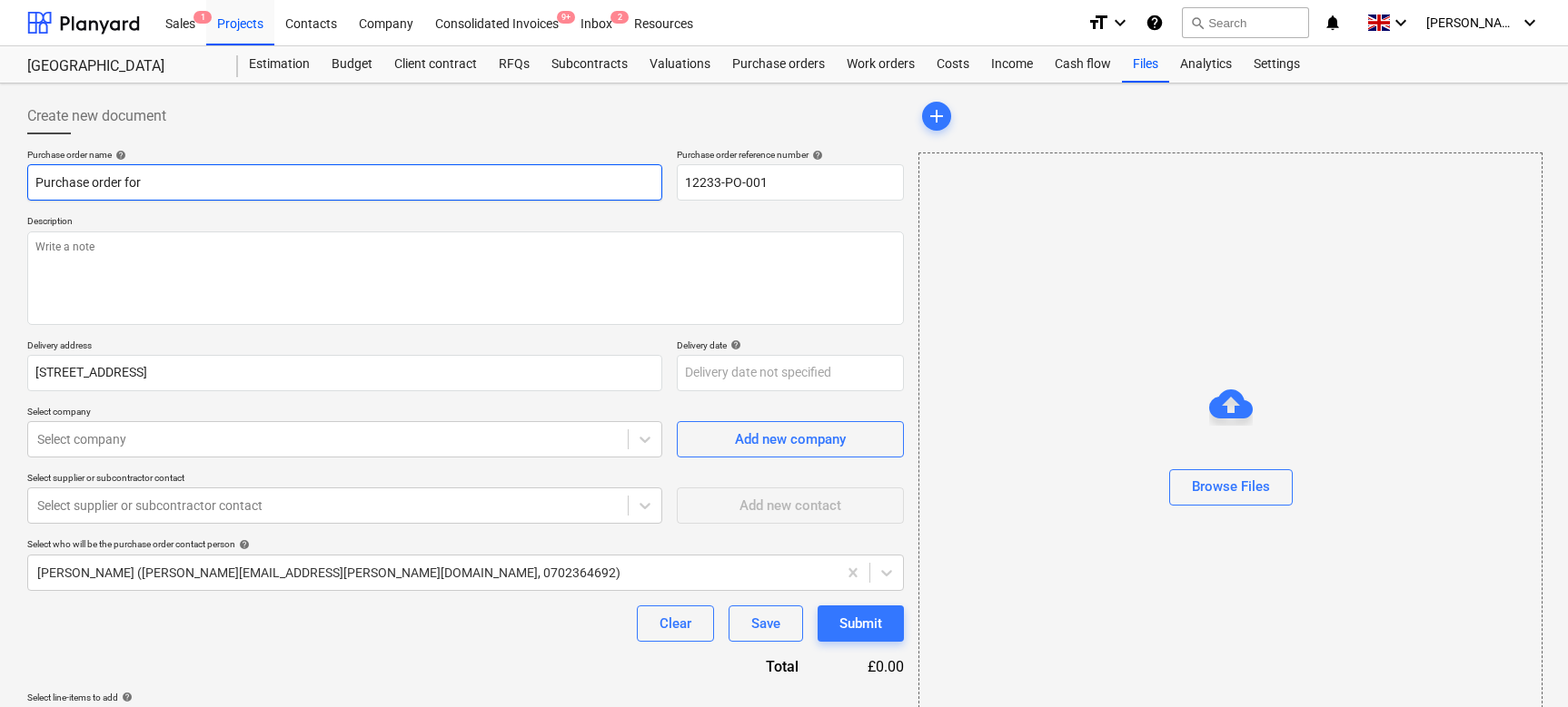
type input "Purchase order for"
type textarea "x"
type input "Purchase order for m"
type textarea "x"
type input "Purchase order for ma"
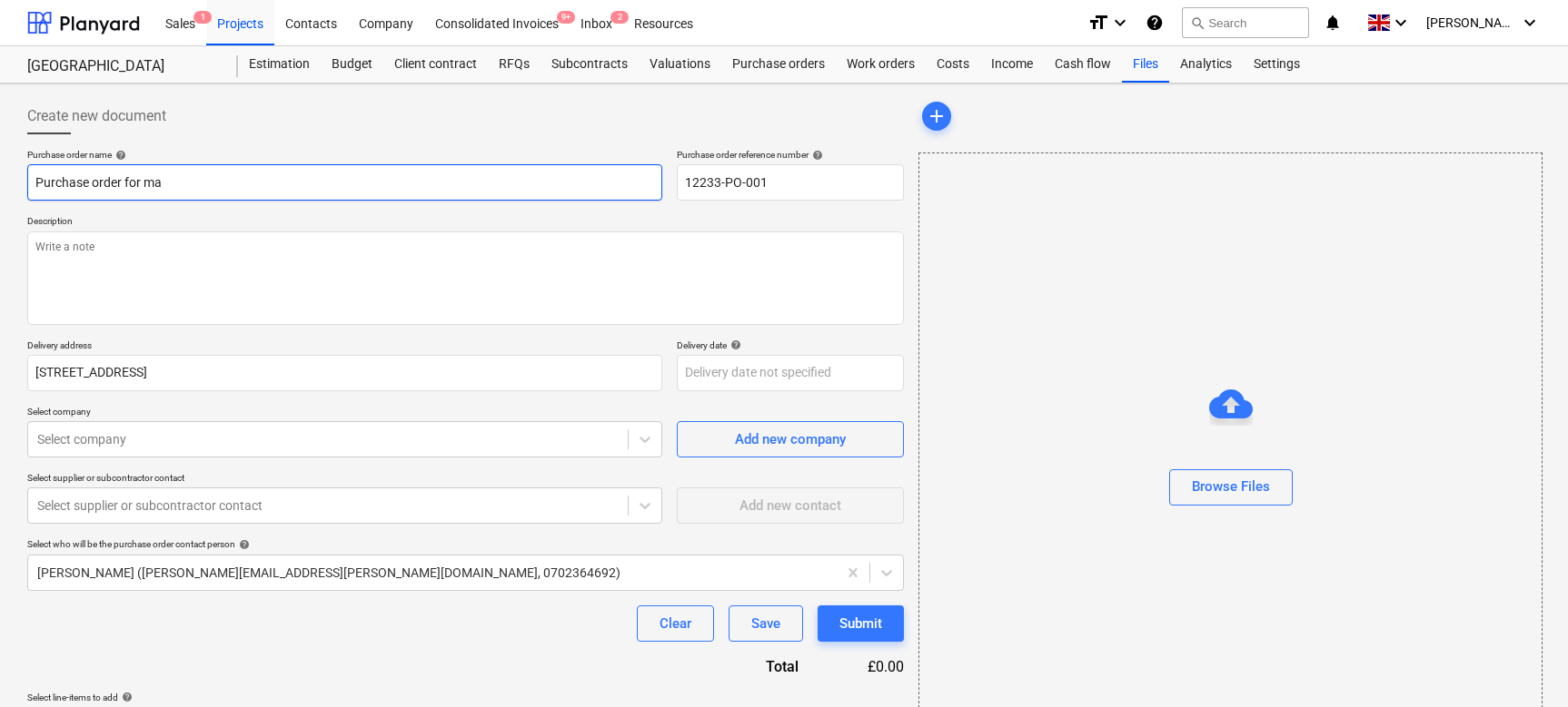
type textarea "x"
type input "Purchase order for mat"
type textarea "x"
type input "Purchase order for mate"
type textarea "x"
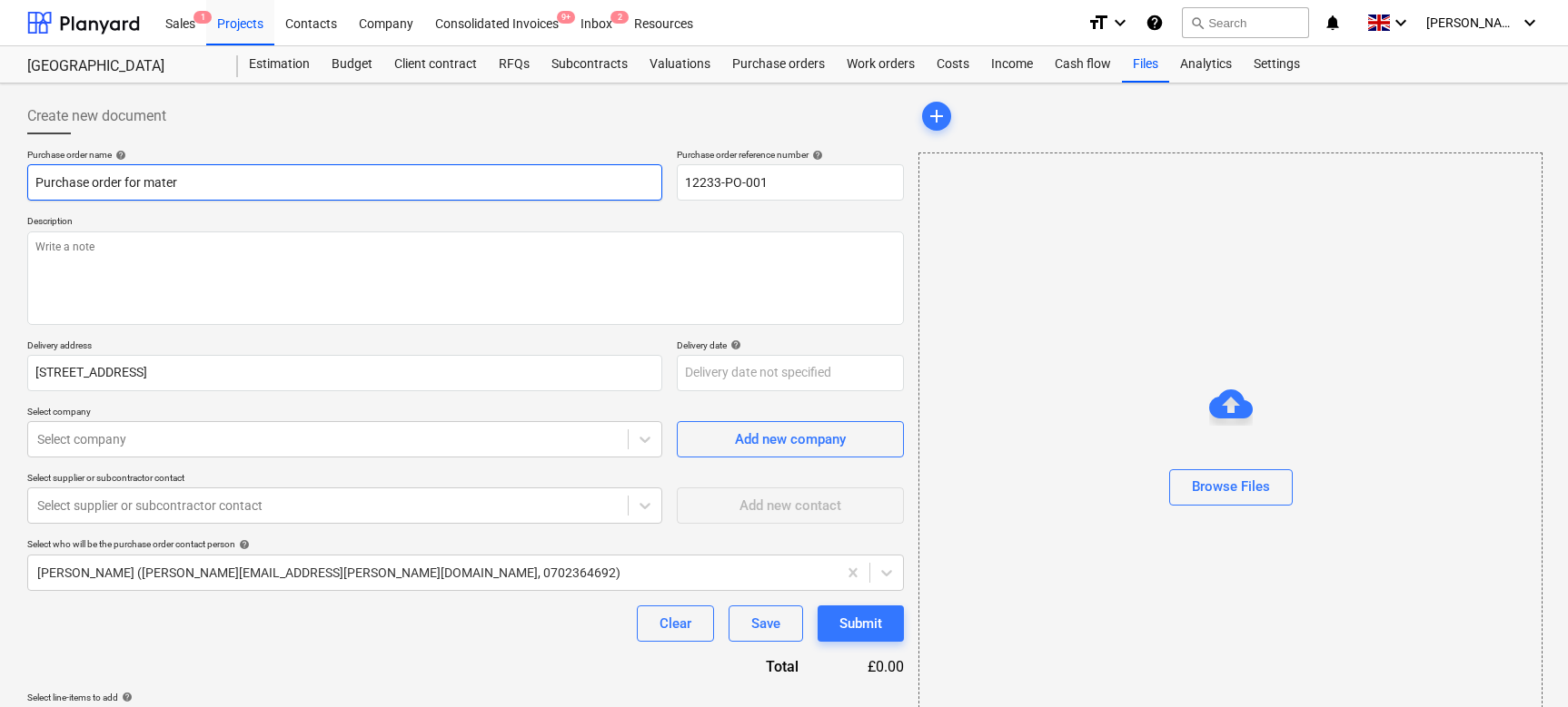
type input "Purchase order for materi"
type textarea "x"
type input "Purchase order for materia"
type textarea "x"
type input "Purchase order for material"
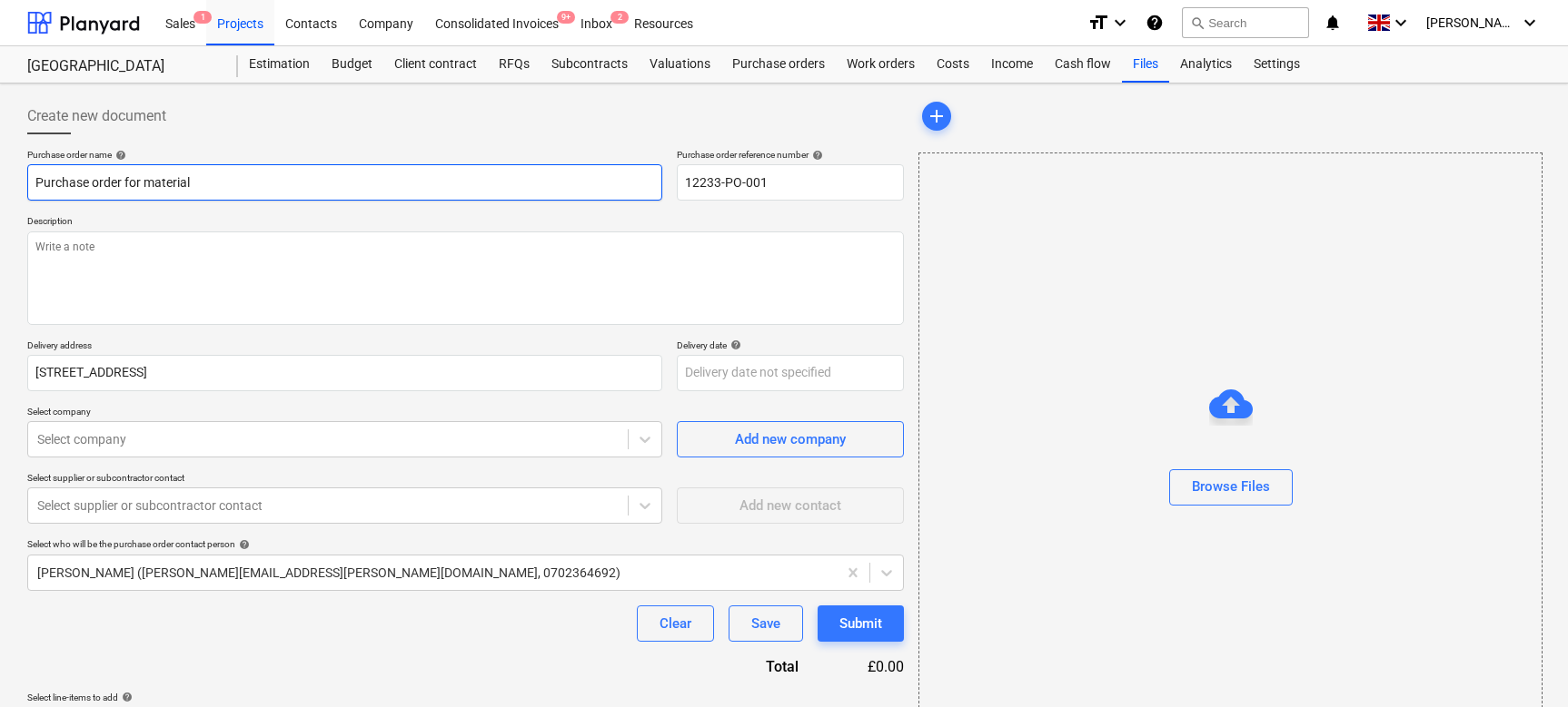
type textarea "x"
type input "Purchase order for materials"
type textarea "x"
type input "Purchase order for materials"
type textarea "x"
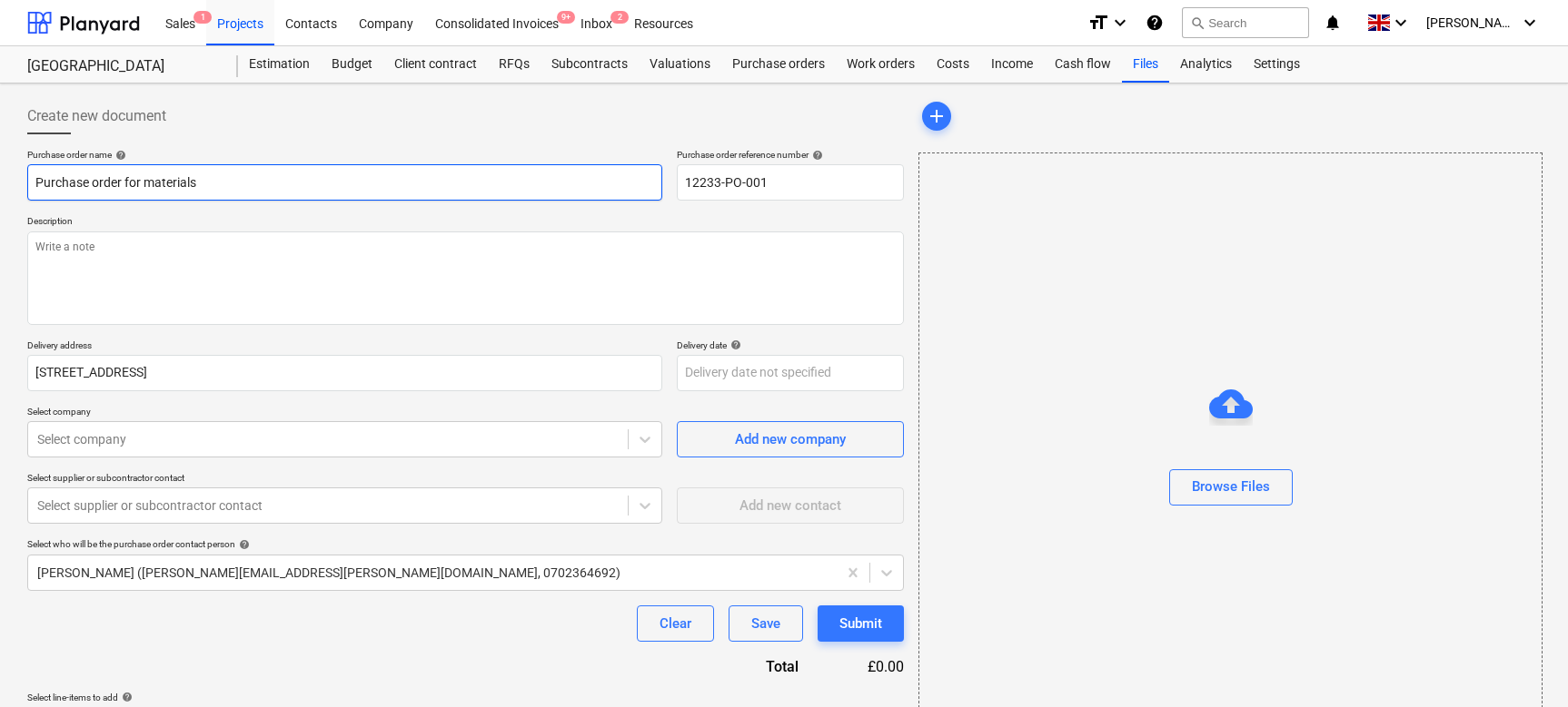
type input "Purchase order for materials"
type textarea "x"
click at [103, 188] on input "Purchase order for materials" at bounding box center [344, 182] width 635 height 36
click at [145, 186] on input "Purchase order for materials" at bounding box center [344, 182] width 635 height 36
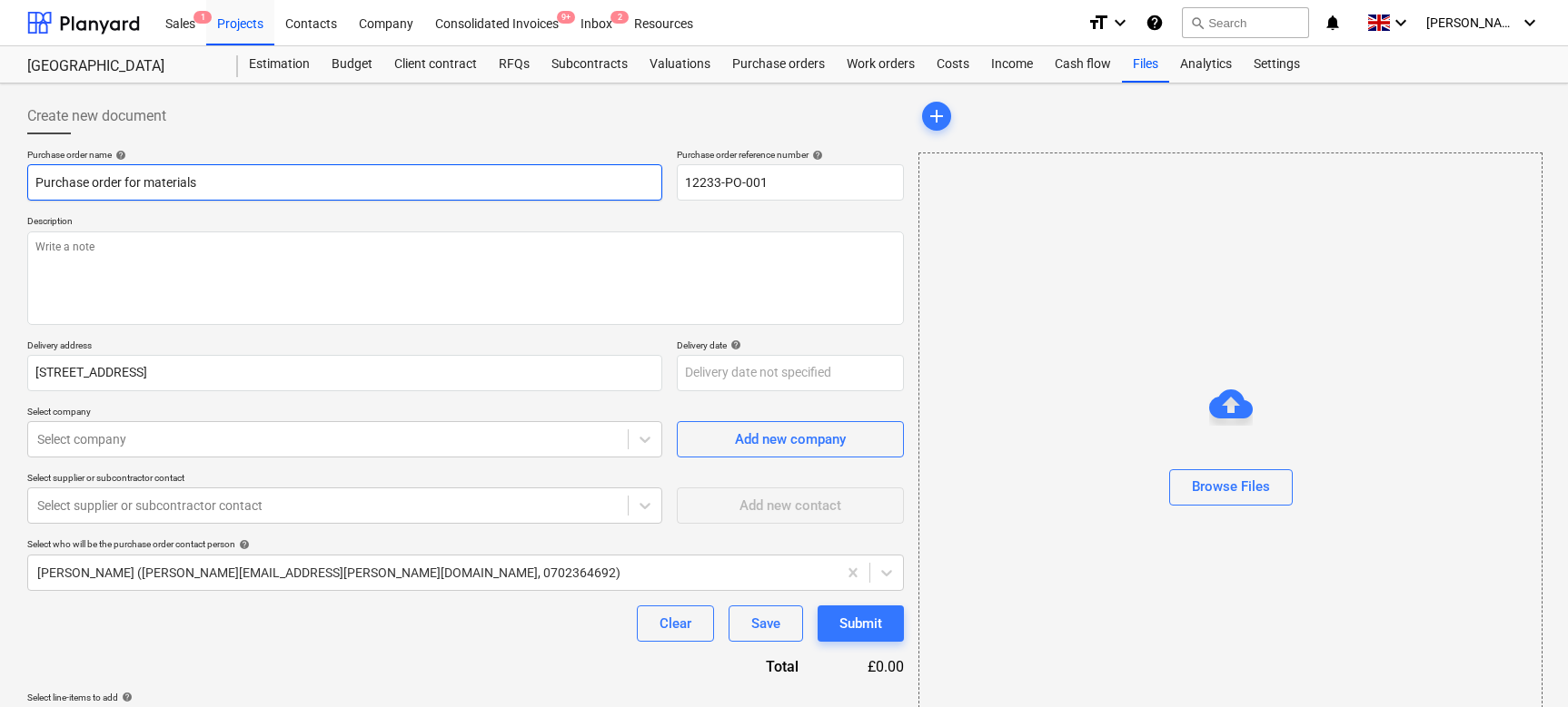
click at [151, 180] on input "Purchase order for materials" at bounding box center [344, 182] width 635 height 36
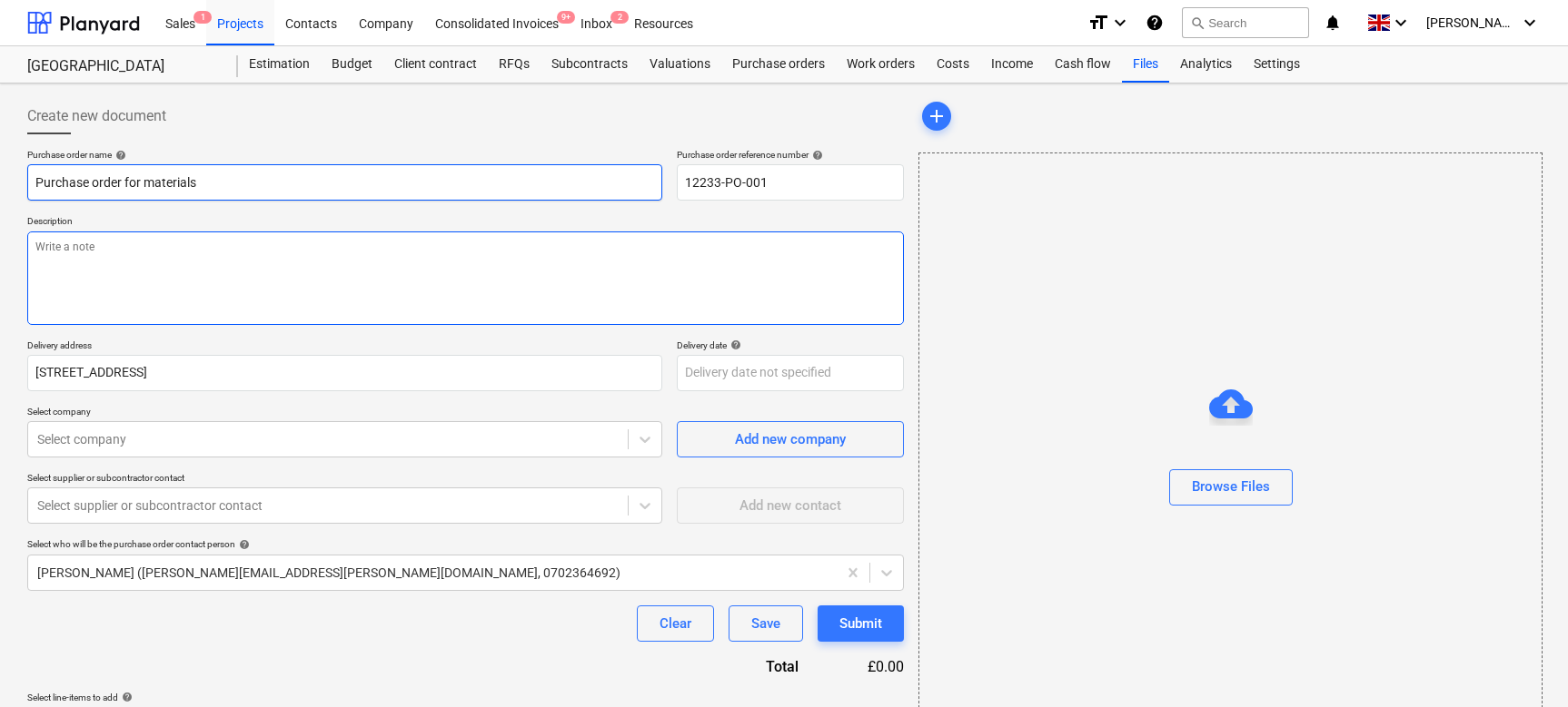
type input "Purchase order for materials"
click at [150, 253] on textarea at bounding box center [465, 278] width 877 height 94
click at [155, 260] on textarea "To enrich screen reader interactions, please activate Accessibility in Grammarl…" at bounding box center [465, 278] width 877 height 94
type textarea "x"
type textarea "W"
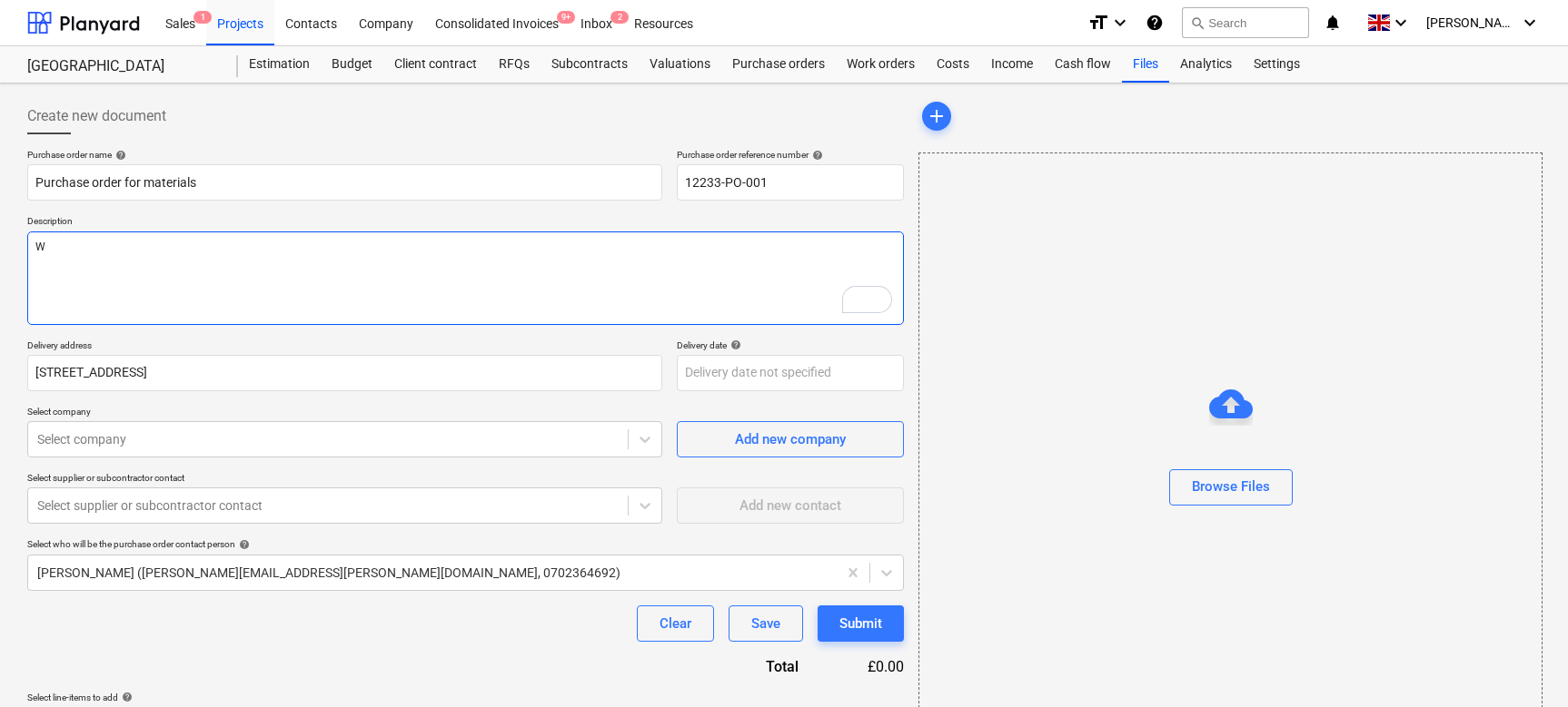
type textarea "x"
type textarea "We"
type textarea "x"
type textarea "We"
type textarea "x"
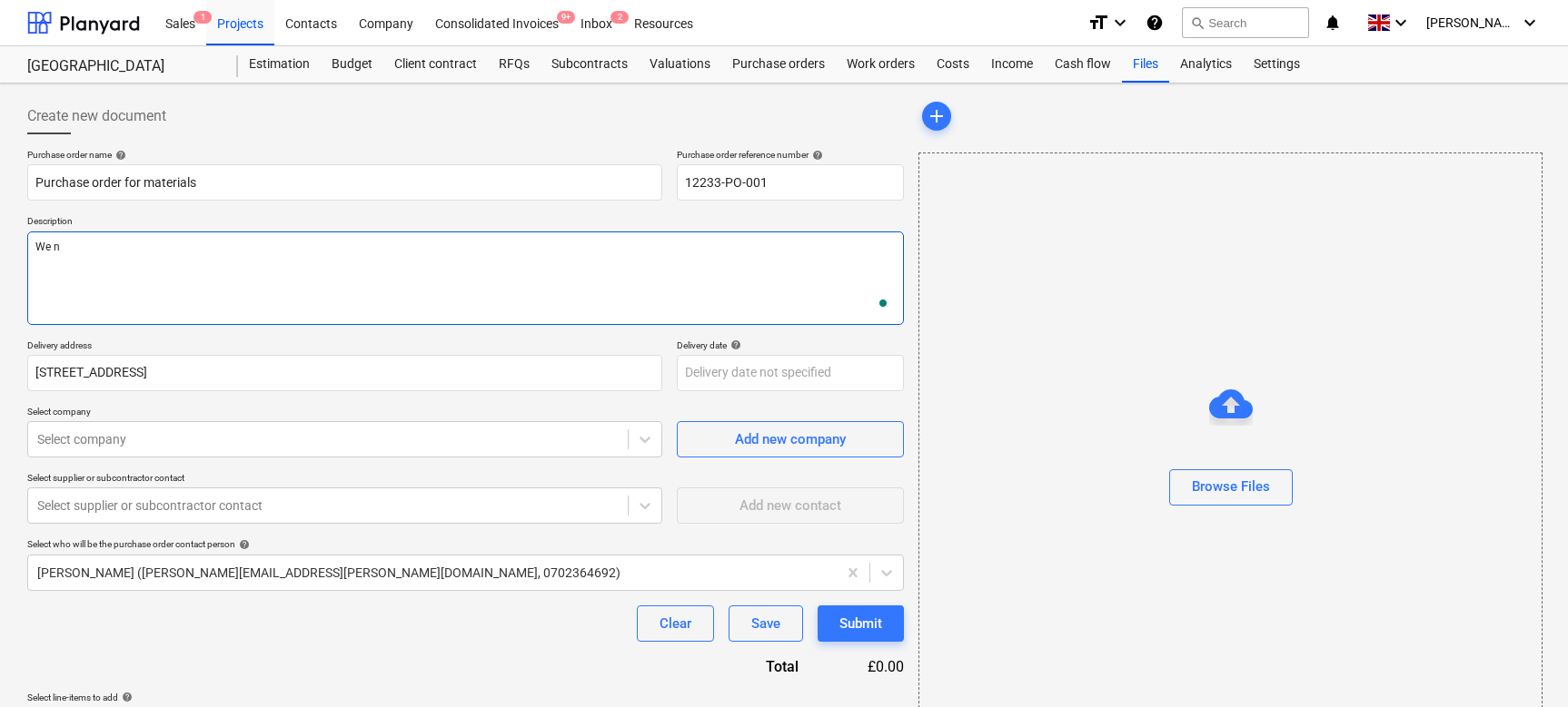
type textarea "We ne"
type textarea "x"
type textarea "We nee"
type textarea "x"
type textarea "We need"
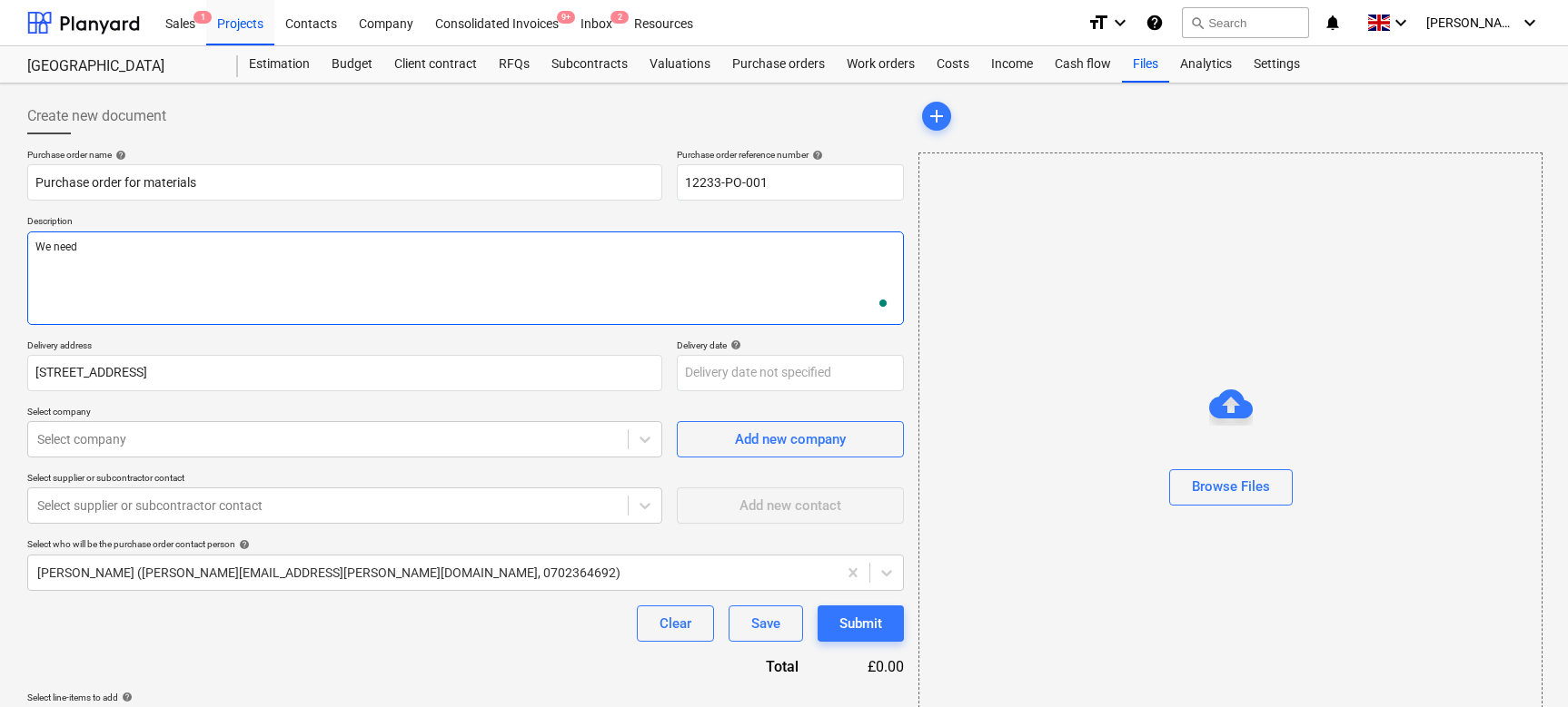
type textarea "x"
type textarea "We need th"
type textarea "x"
type textarea "We need thi"
type textarea "x"
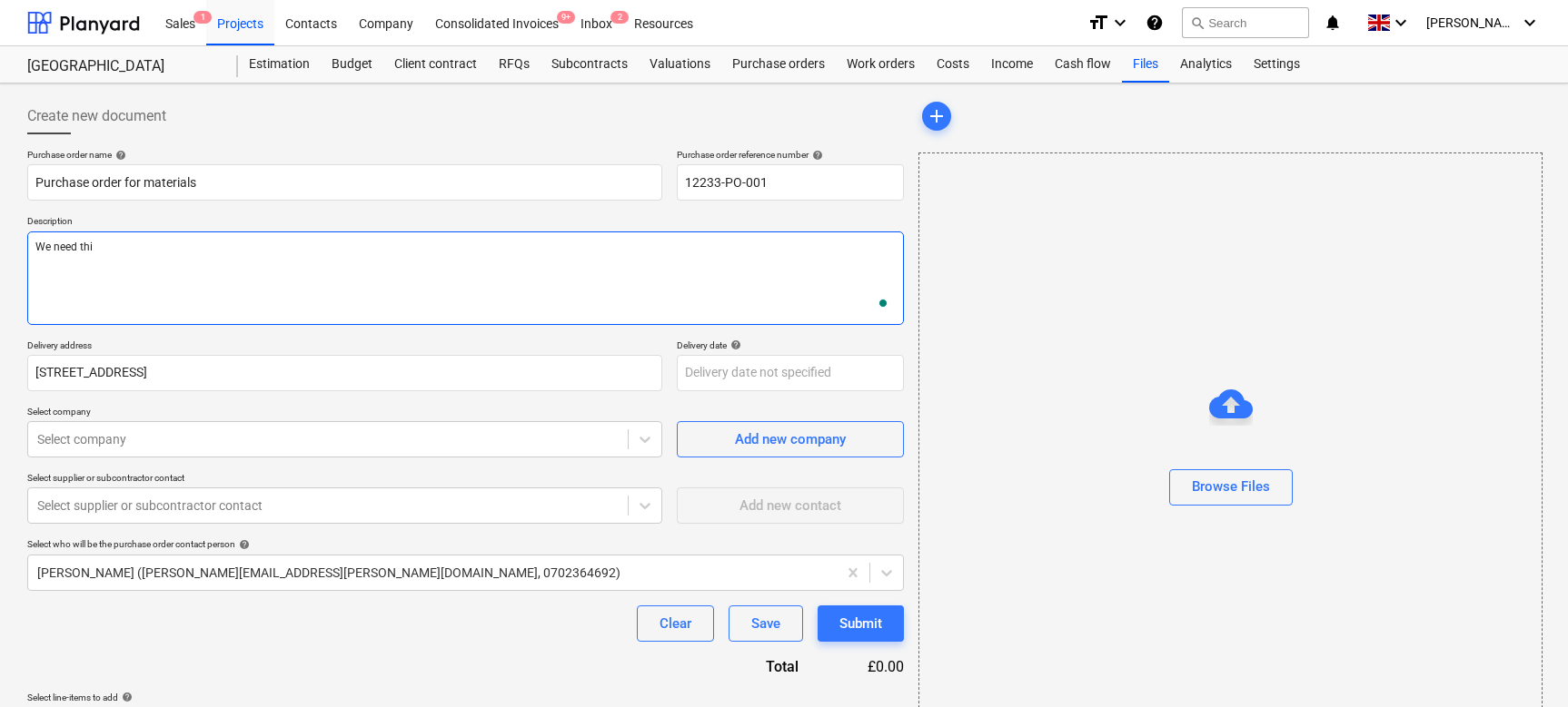
type textarea "We need this"
type textarea "x"
type textarea "We need this"
type textarea "x"
type textarea "We need this to"
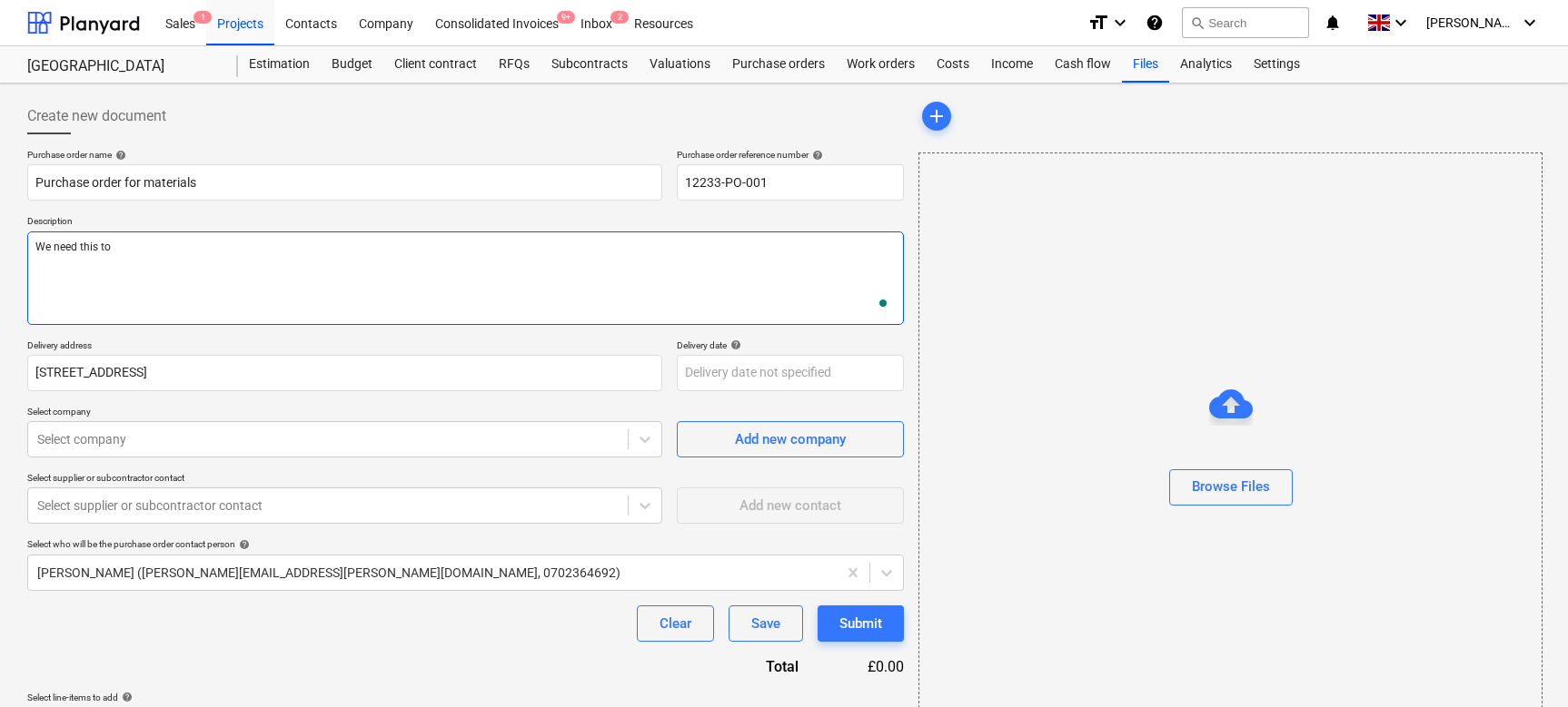
type textarea "x"
type textarea "We need this to"
type textarea "x"
type textarea "We need this to m"
type textarea "x"
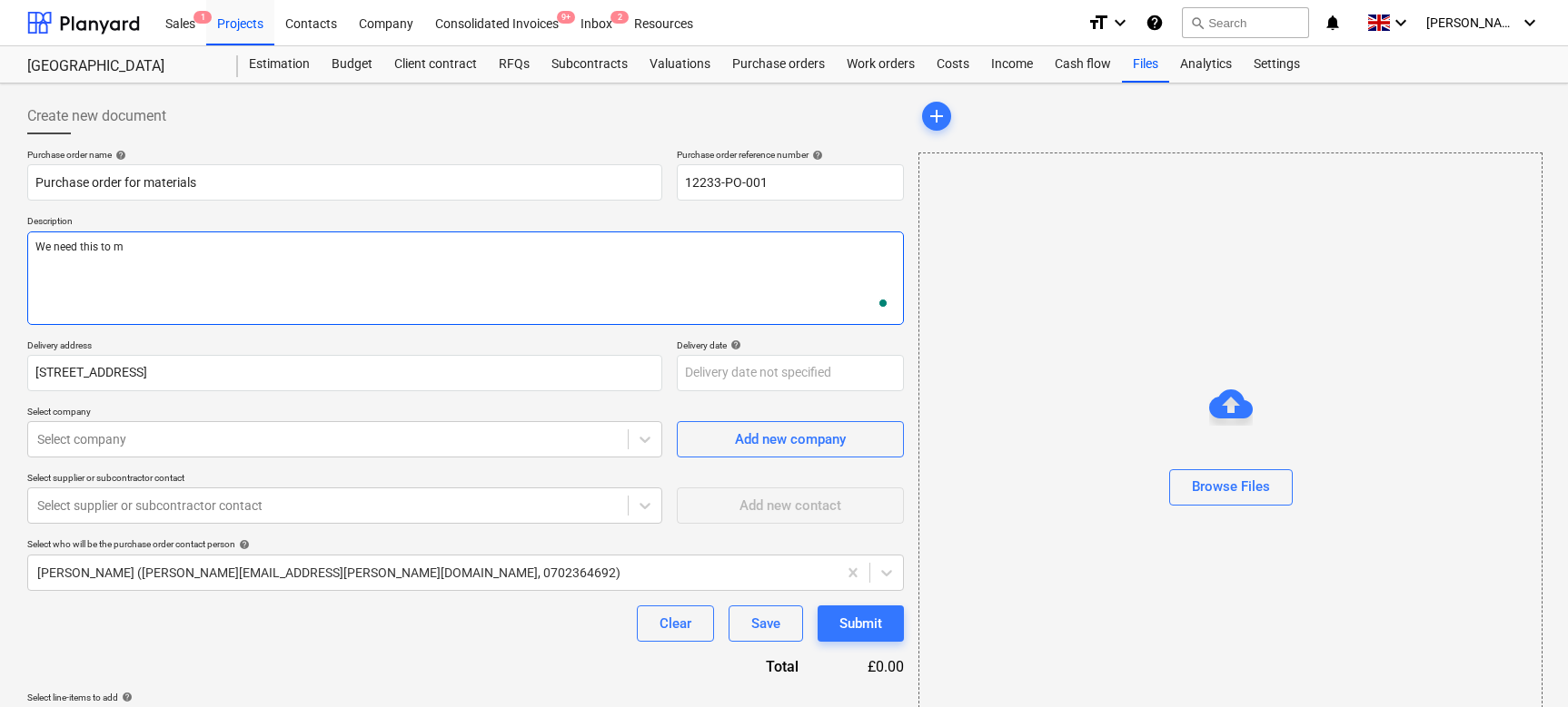
type textarea "We need this to my"
type textarea "x"
type textarea "We need this to my"
type textarea "x"
type textarea "We need this to my p"
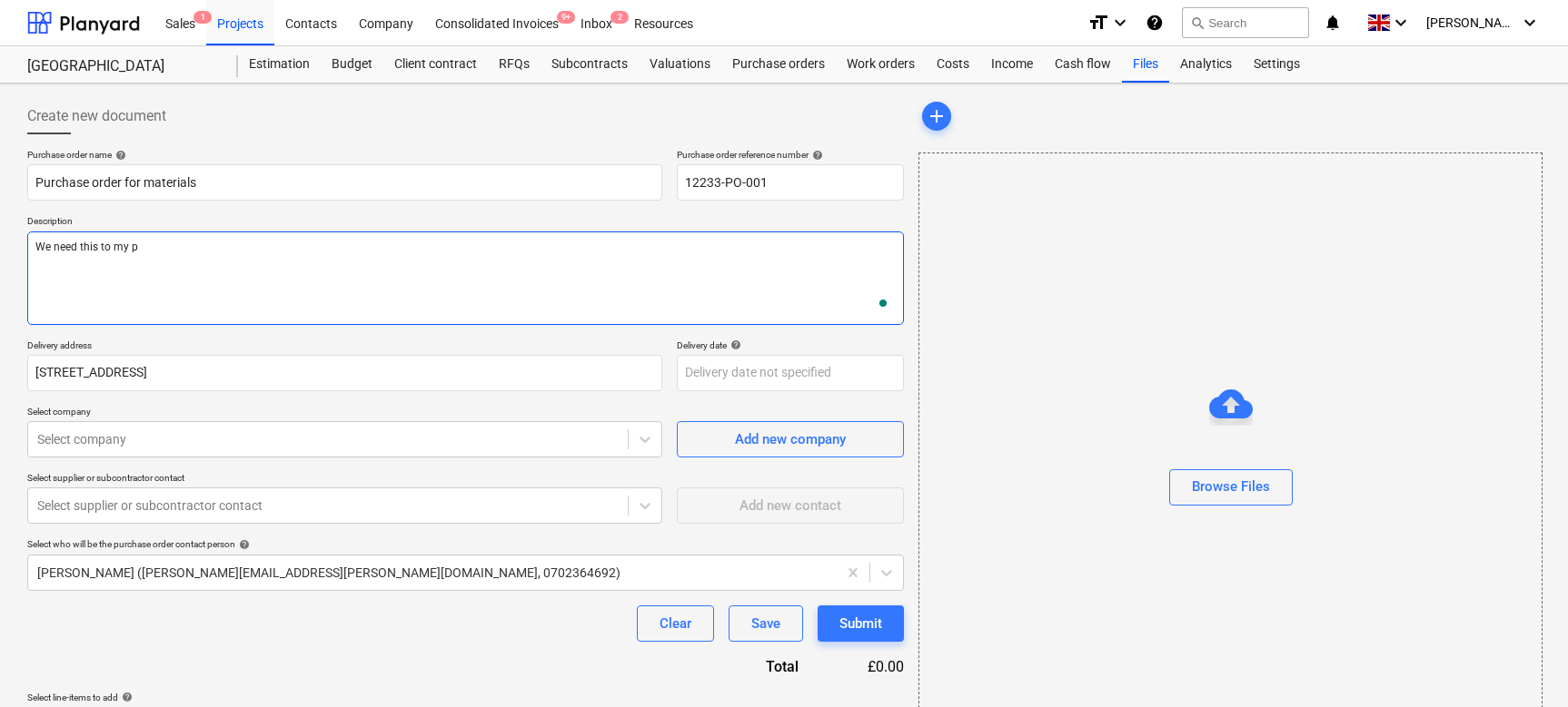
type textarea "x"
type textarea "We need this to my pr"
type textarea "x"
type textarea "We need this to my proj"
type textarea "x"
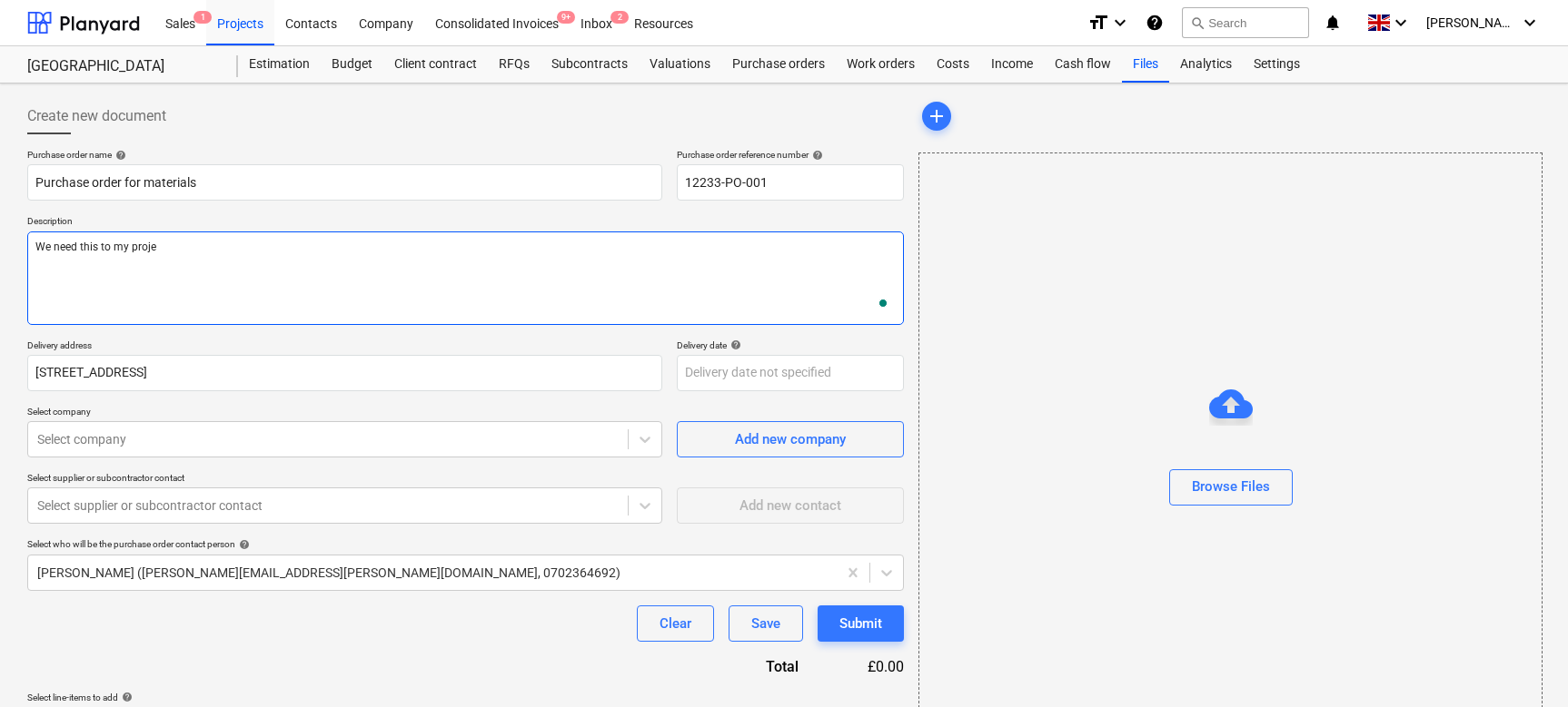
type textarea "We need this to my projec"
type textarea "x"
type textarea "We need this to my project"
type textarea "x"
type textarea "We need this to my project"
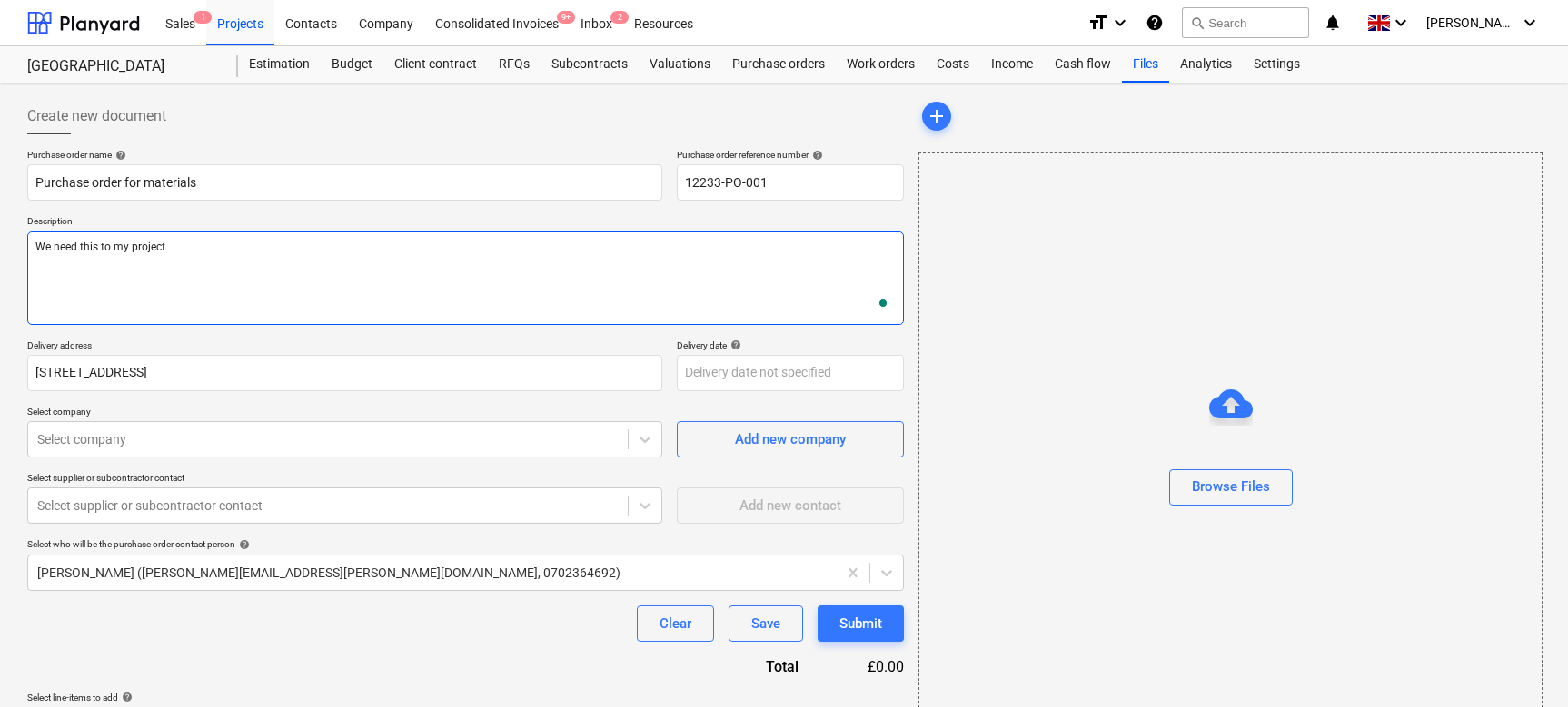
type textarea "x"
type textarea "We need this to my project"
type textarea "x"
type textarea "We need this to my project."
type textarea "x"
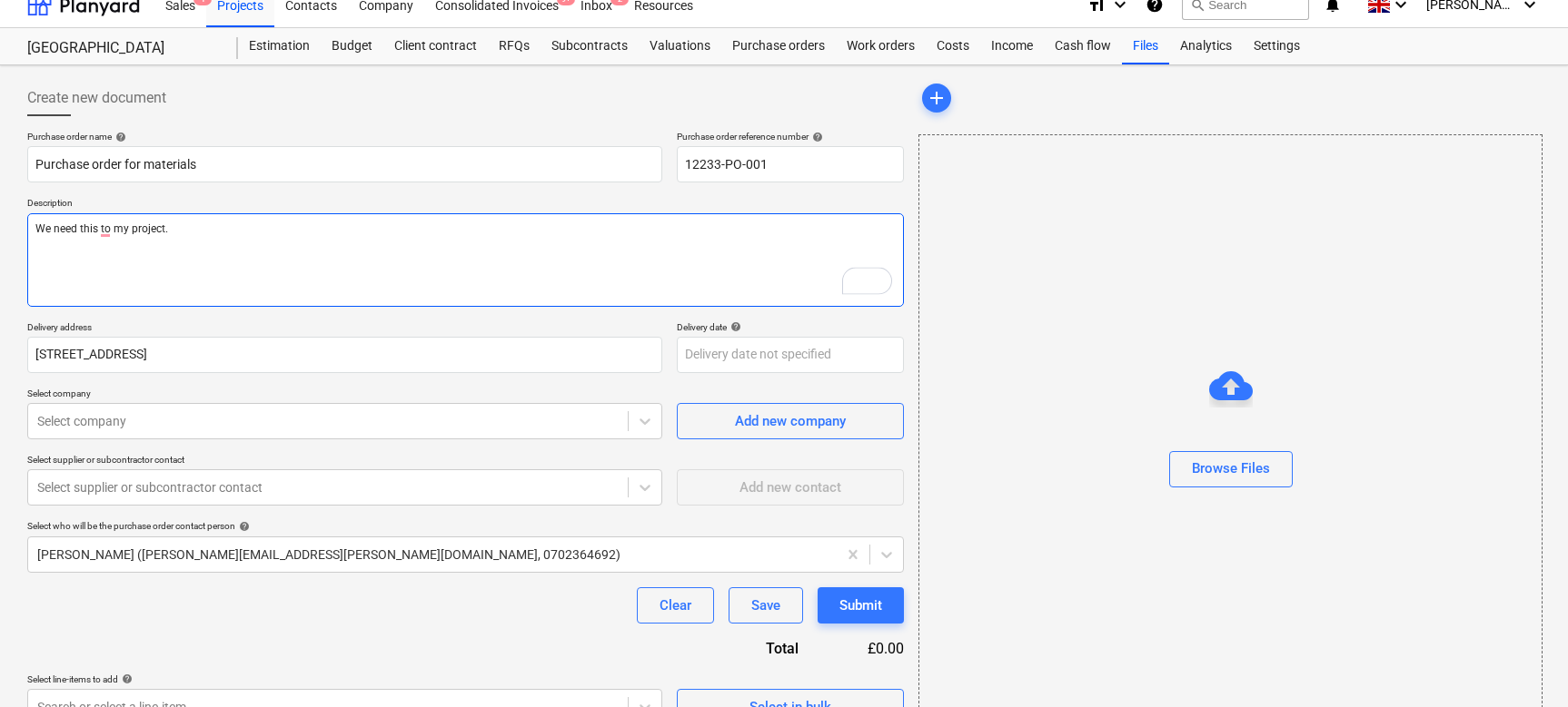
scroll to position [30, 0]
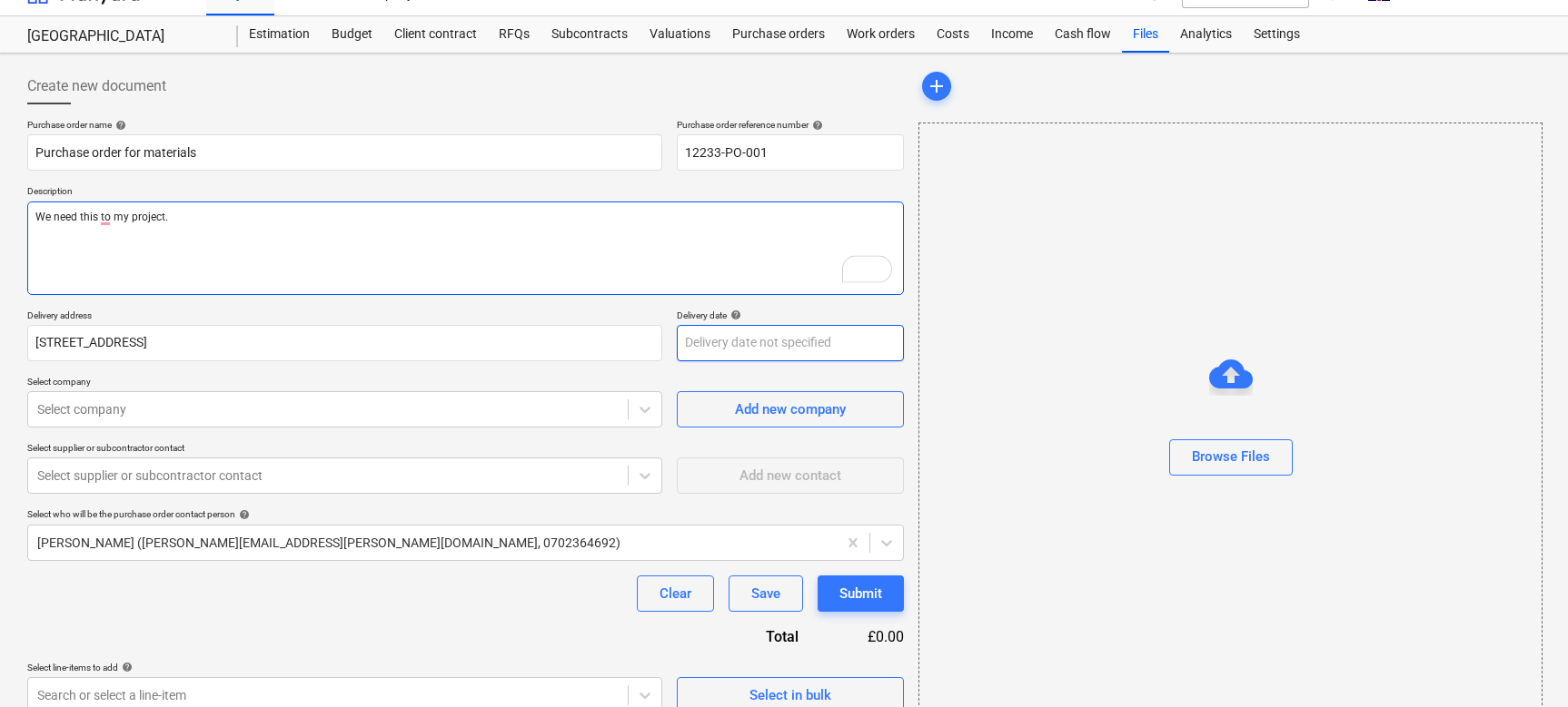
type textarea "We need this to my project."
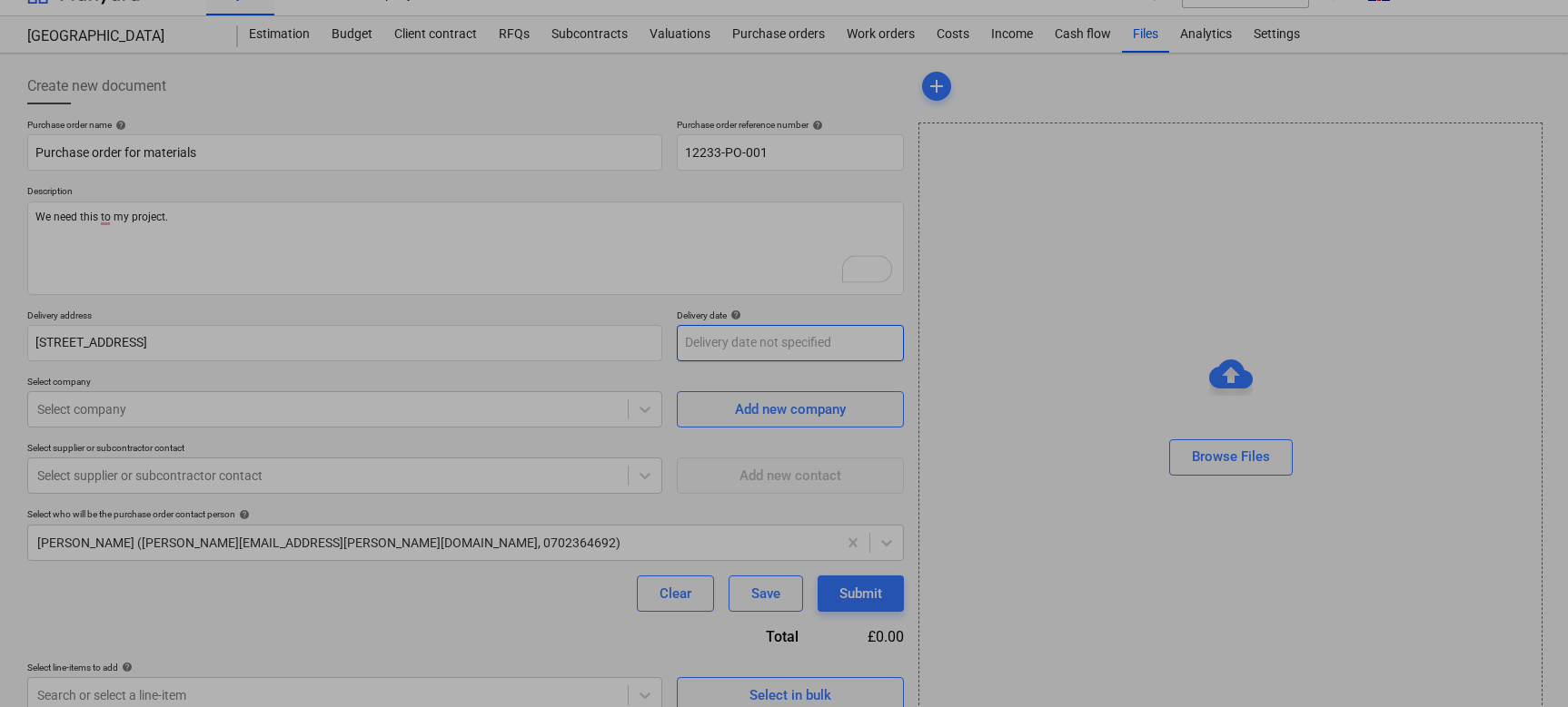
click at [688, 360] on body "Sales 1 Projects Contacts Company Consolidated Invoices 9+ Inbox 2 Resources fo…" at bounding box center [784, 323] width 1568 height 707
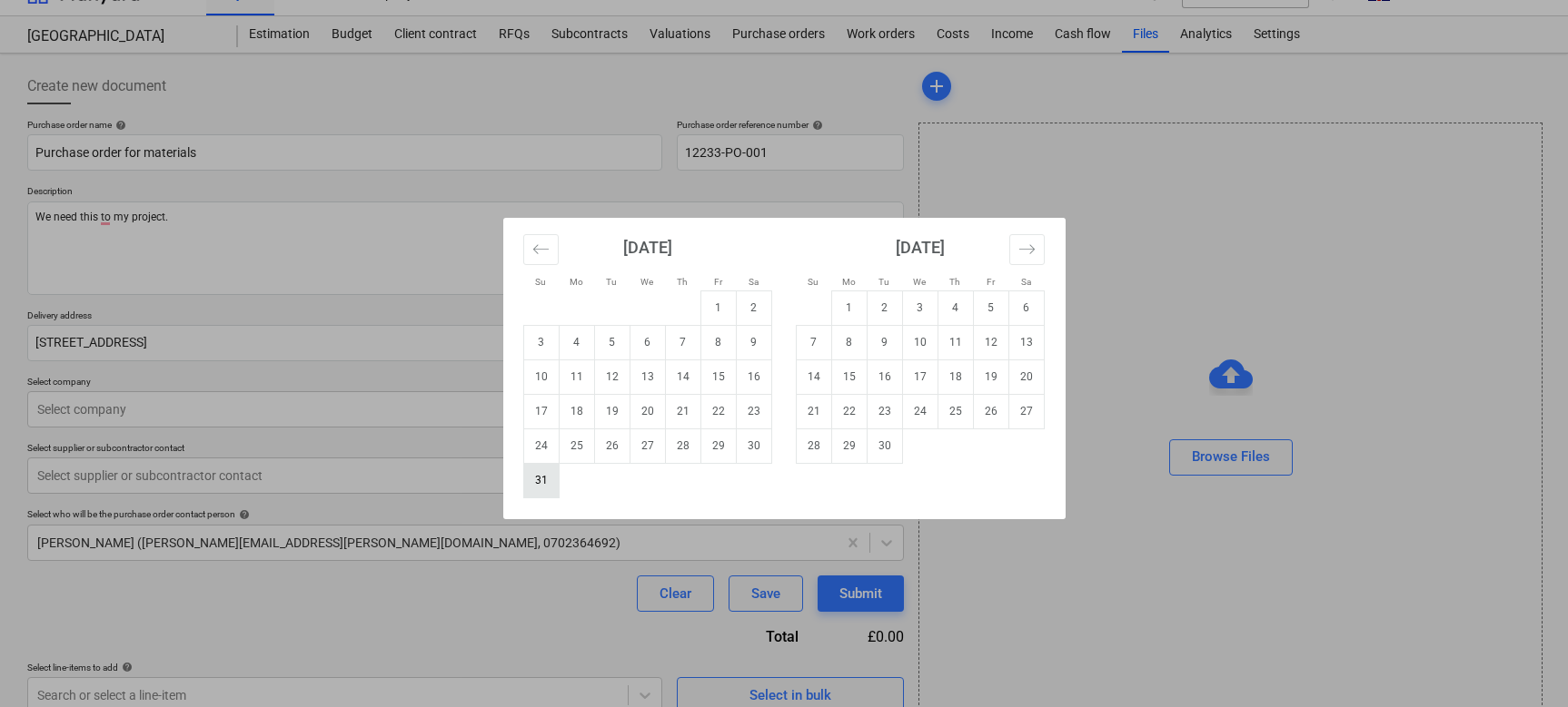
click at [539, 479] on td "31" at bounding box center [540, 480] width 35 height 34
type textarea "x"
type input "[DATE]"
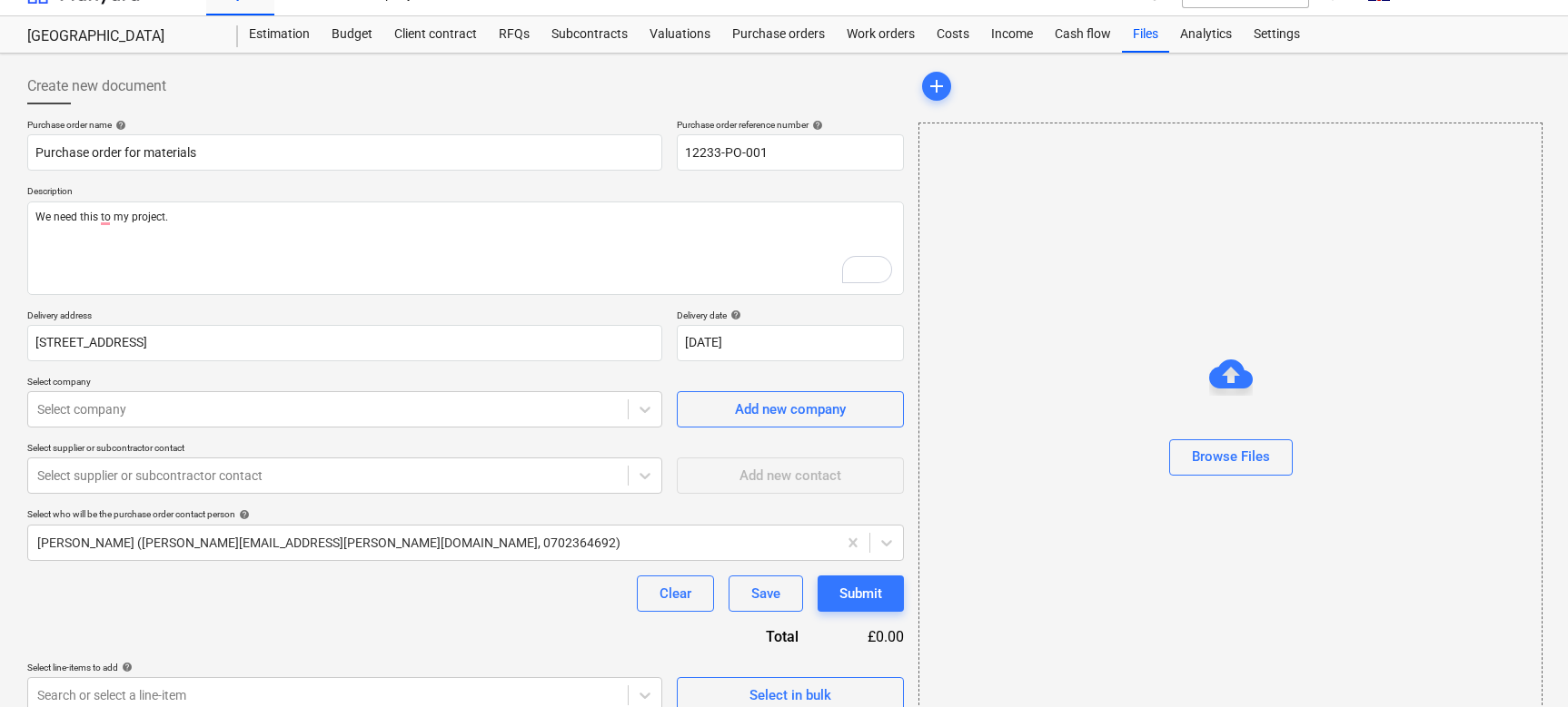
scroll to position [57, 0]
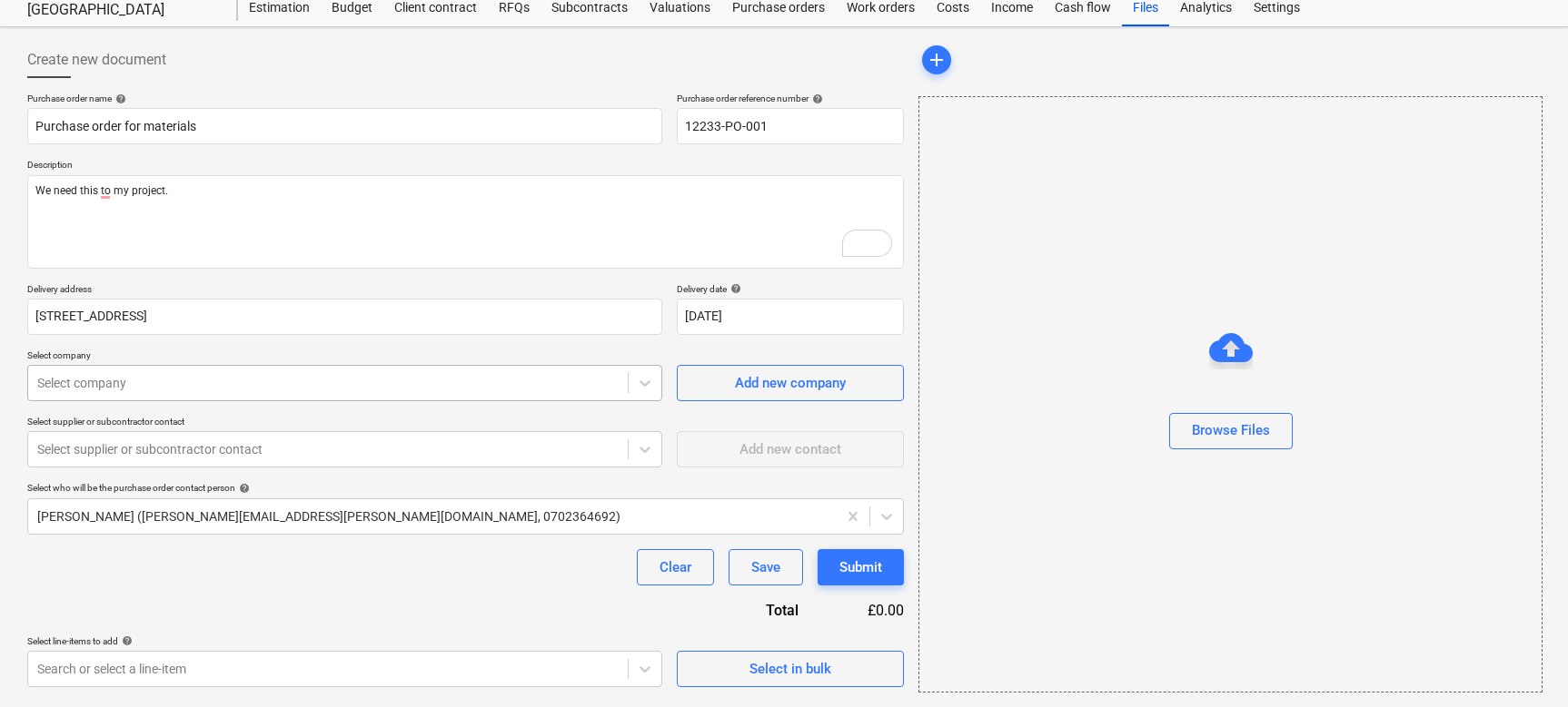
click at [495, 383] on div at bounding box center [327, 383] width 582 height 18
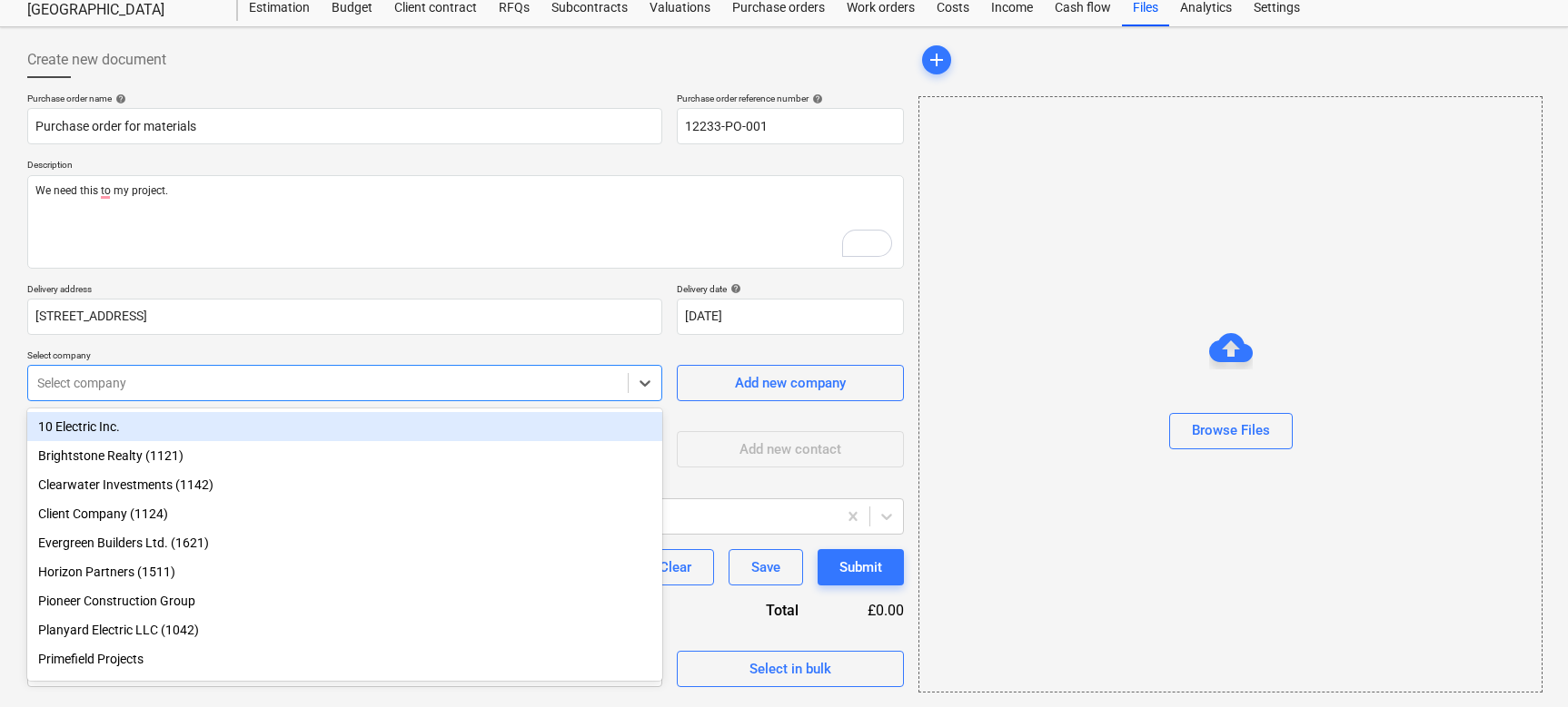
click at [471, 348] on div "Purchase order name help Purchase order for materials Purchase order reference …" at bounding box center [465, 389] width 877 height 595
click at [424, 371] on div "Select company" at bounding box center [328, 383] width 600 height 26
click at [387, 422] on div "10 Electric Inc." at bounding box center [344, 426] width 635 height 29
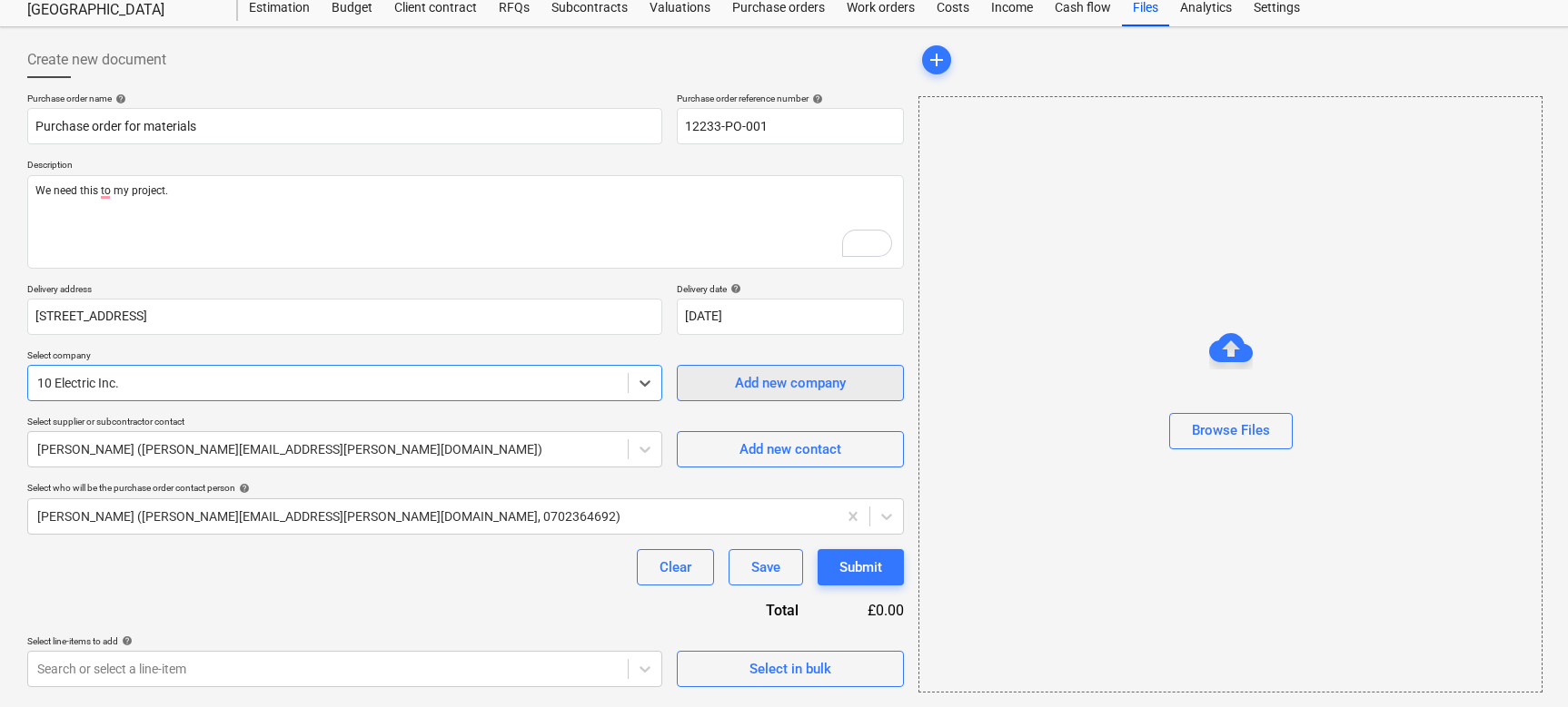
click at [721, 392] on span "Add new company" at bounding box center [791, 383] width 182 height 24
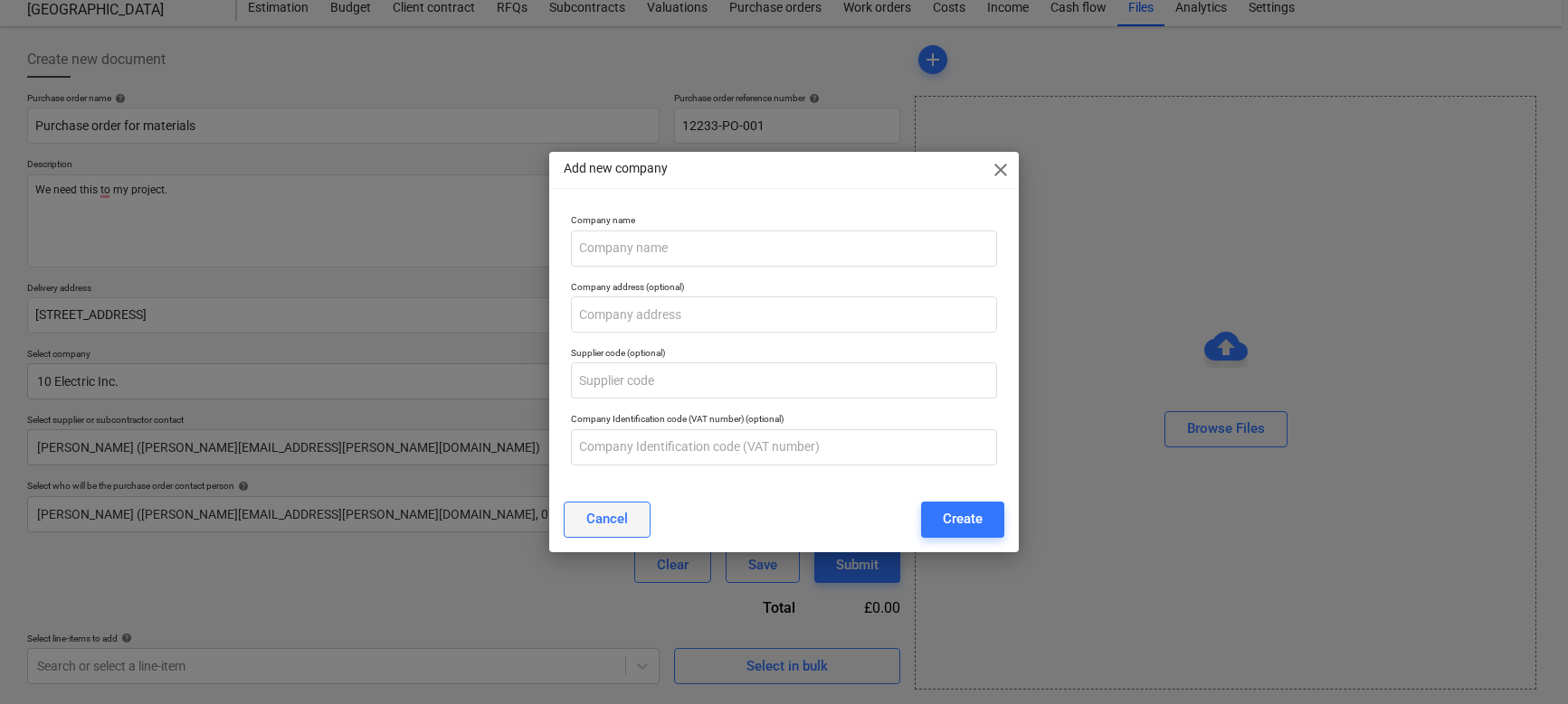
click at [613, 521] on div "Cancel" at bounding box center [606, 519] width 41 height 24
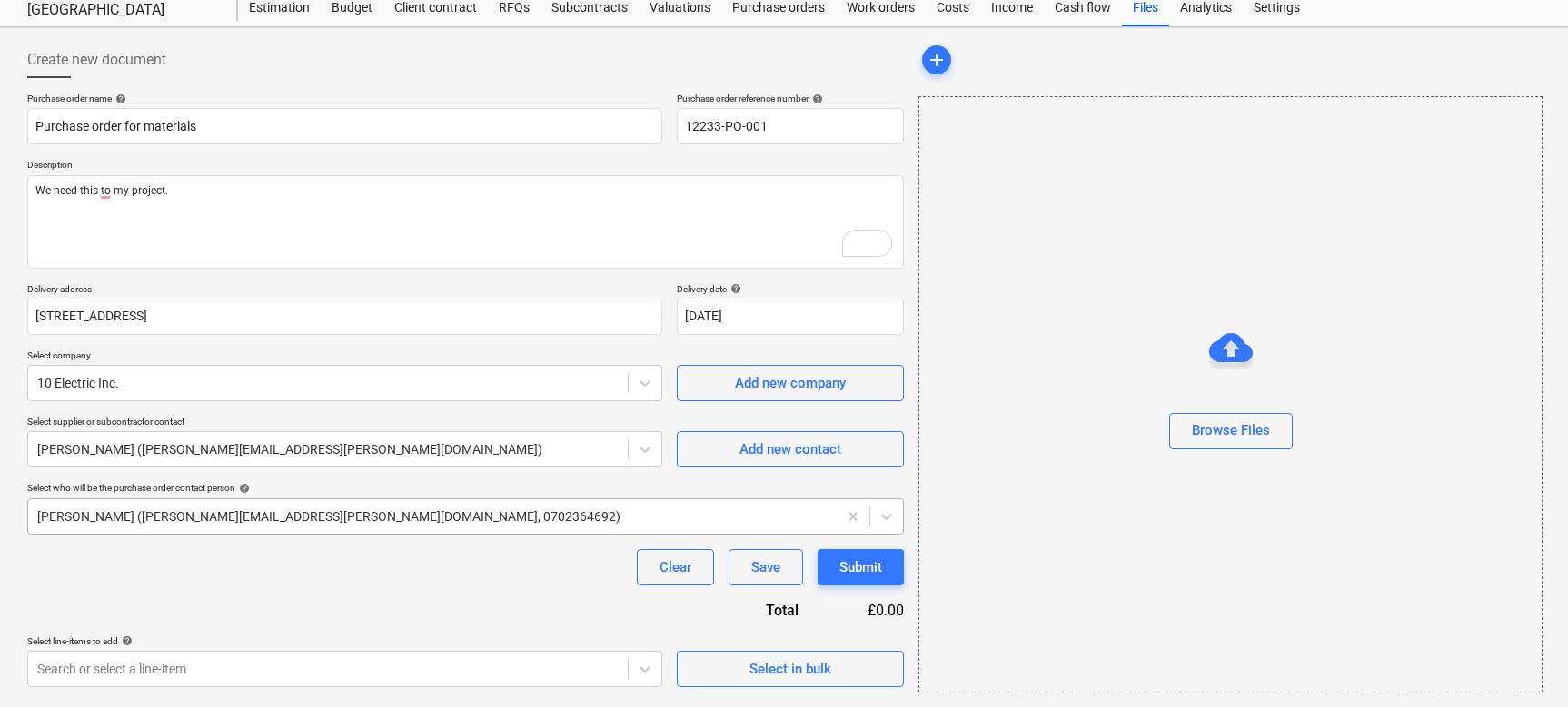
click at [198, 510] on div at bounding box center [432, 516] width 791 height 18
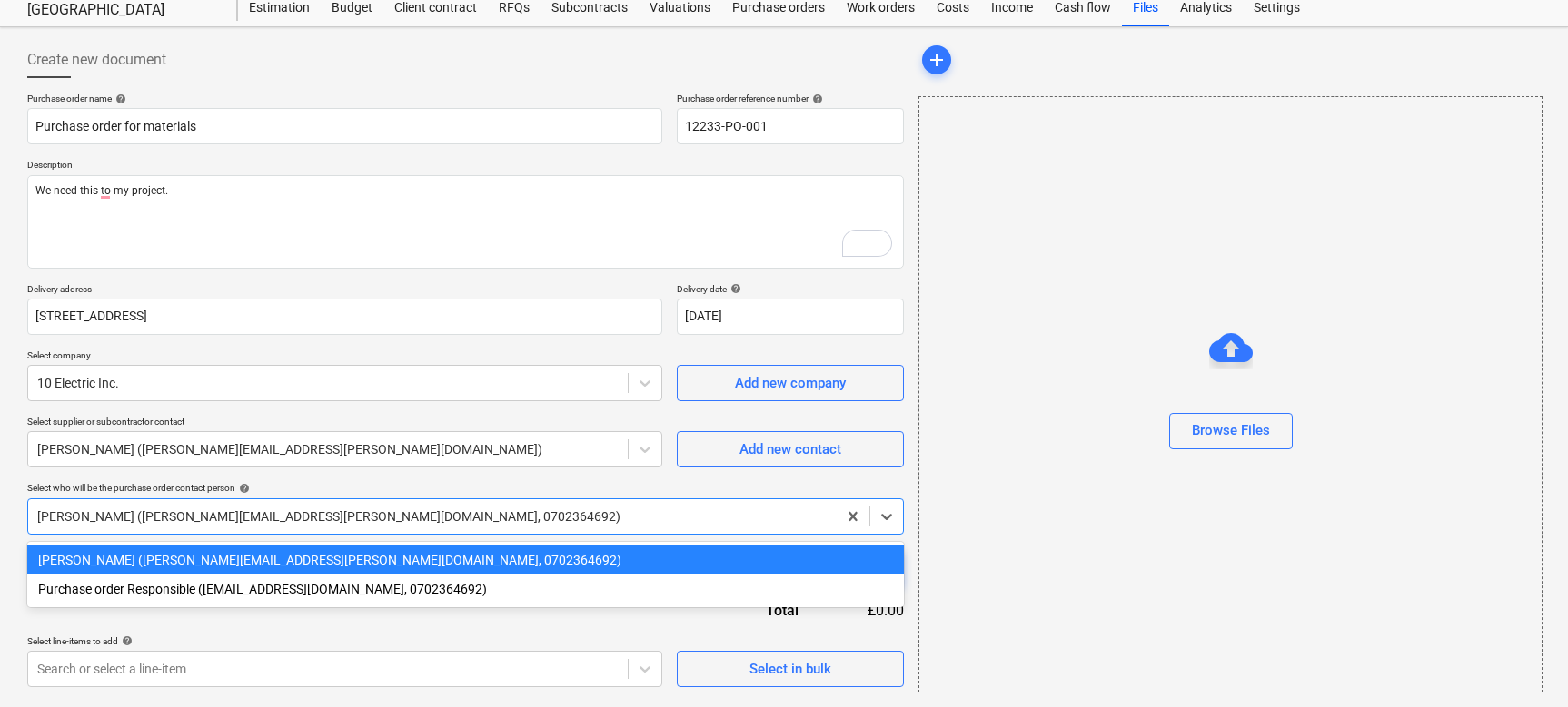
click at [198, 510] on div at bounding box center [432, 516] width 791 height 18
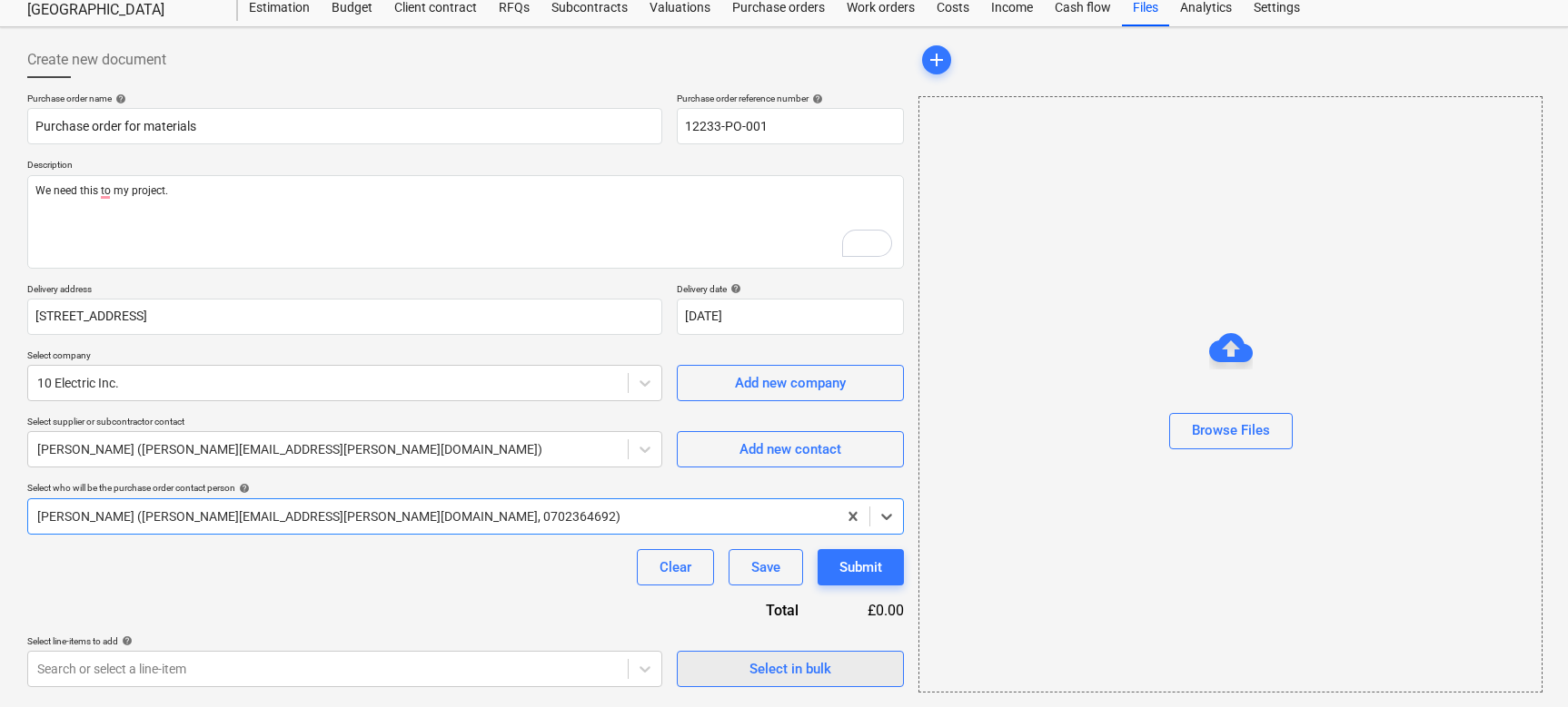
click at [705, 602] on span "Select in bulk" at bounding box center [791, 668] width 182 height 24
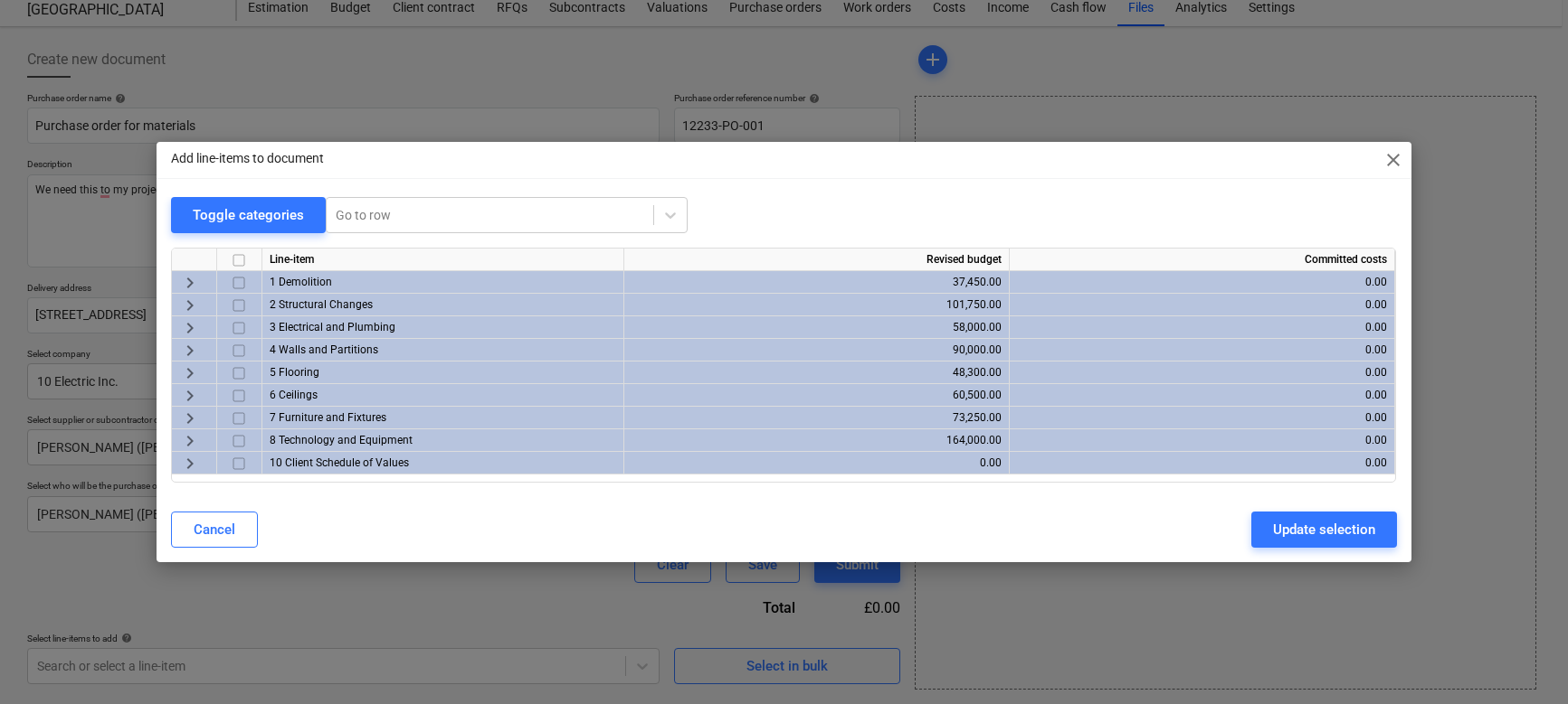
click at [195, 296] on span "keyboard_arrow_right" at bounding box center [189, 305] width 22 height 22
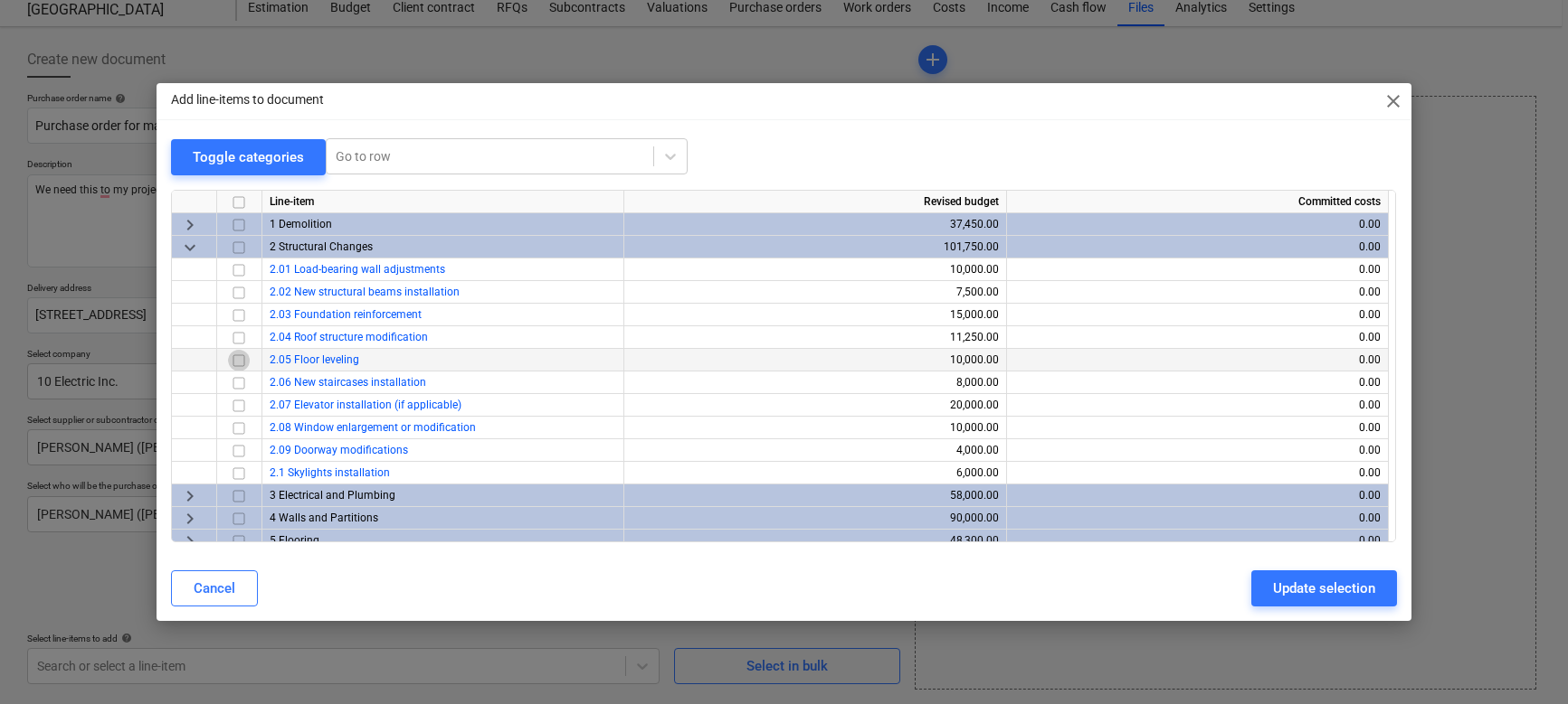
click at [236, 359] on input "checkbox" at bounding box center [238, 360] width 22 height 22
click at [1288, 579] on div "Update selection" at bounding box center [1323, 588] width 103 height 24
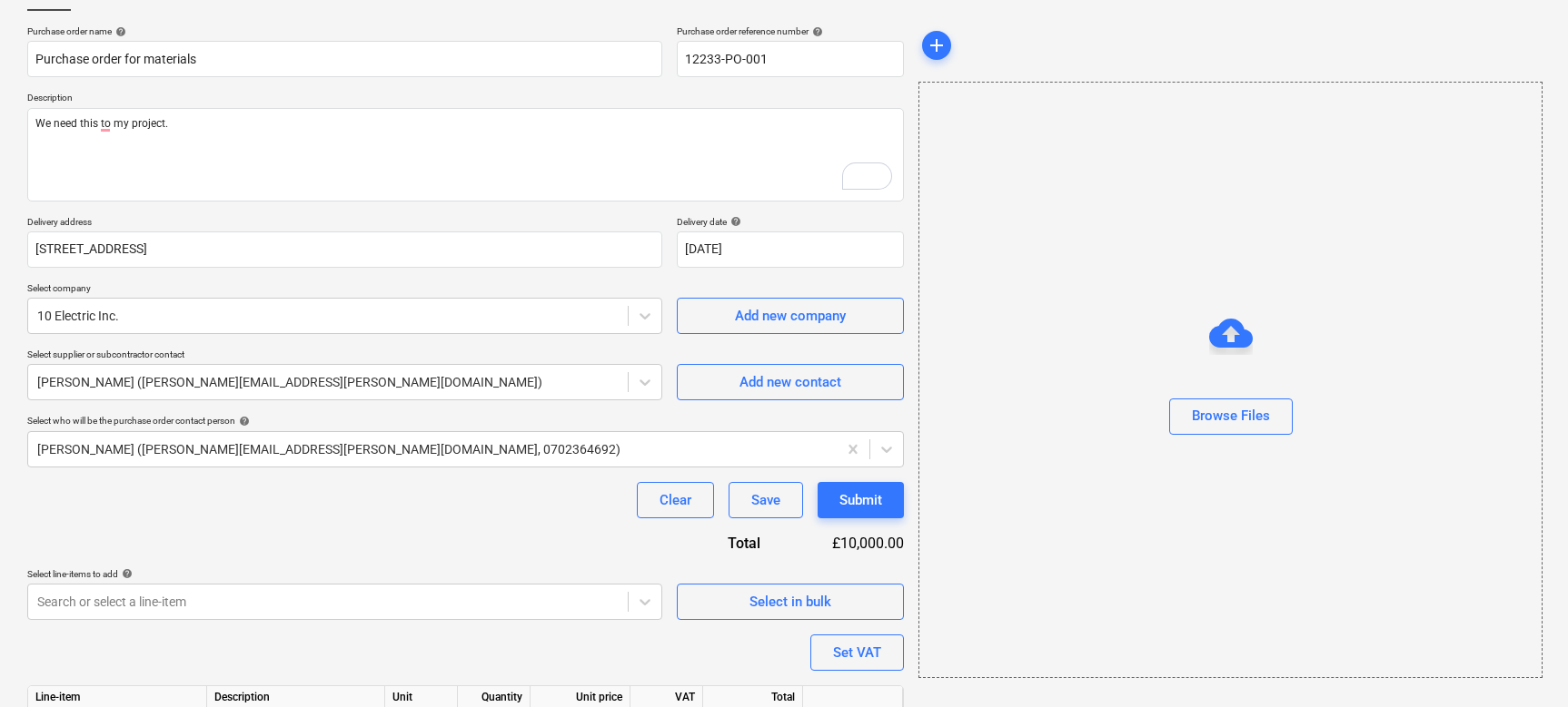
scroll to position [221, 0]
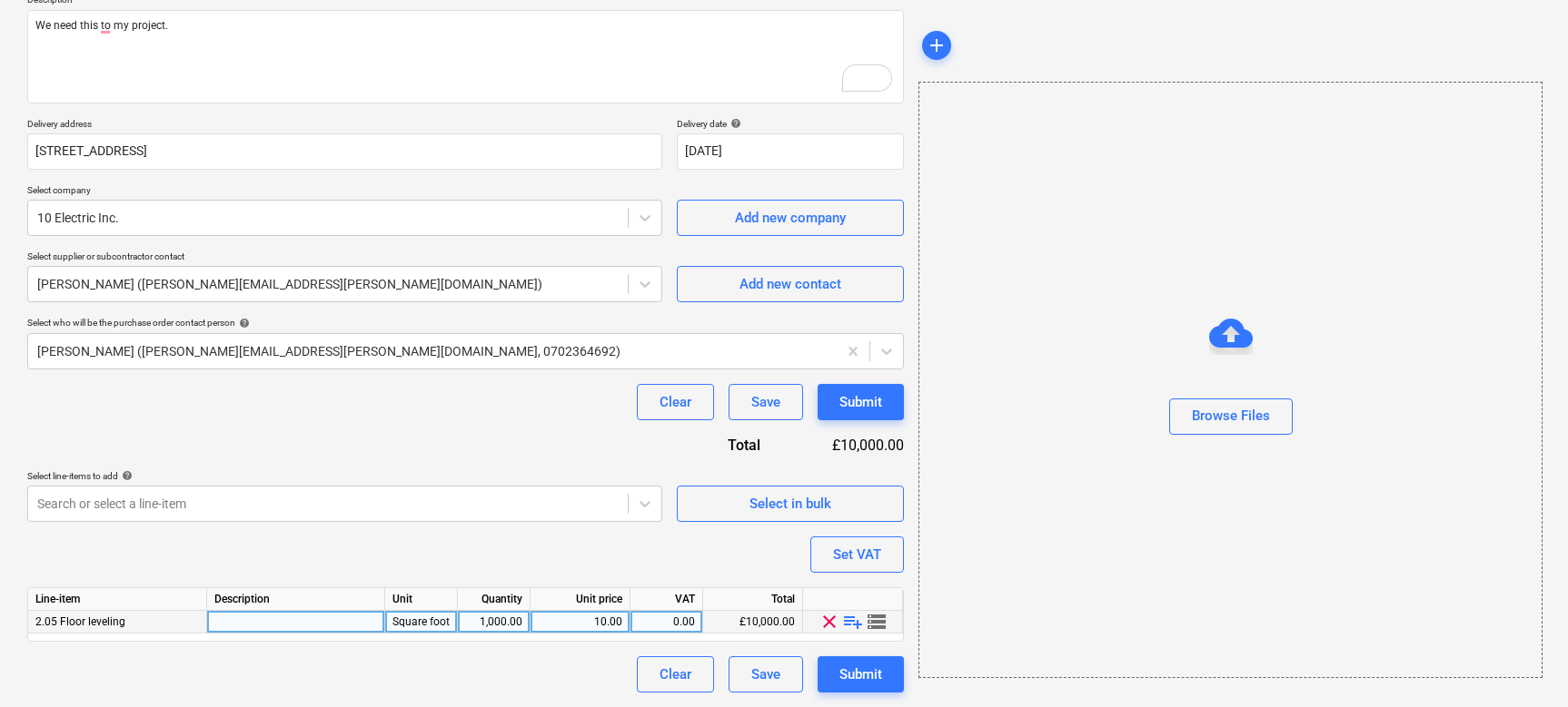
click at [851, 602] on span "playlist_add" at bounding box center [852, 621] width 22 height 22
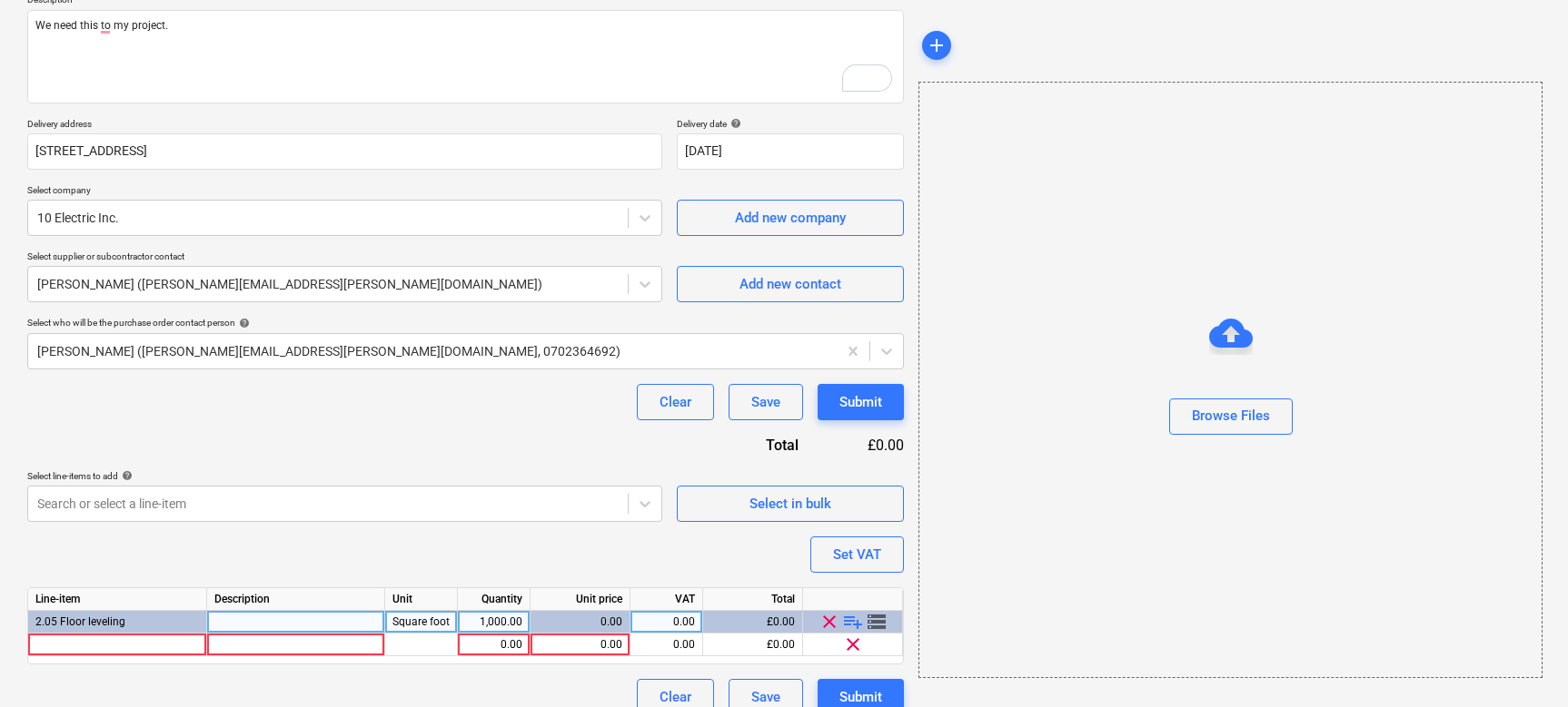
click at [851, 602] on span "playlist_add" at bounding box center [852, 621] width 22 height 22
type textarea "x"
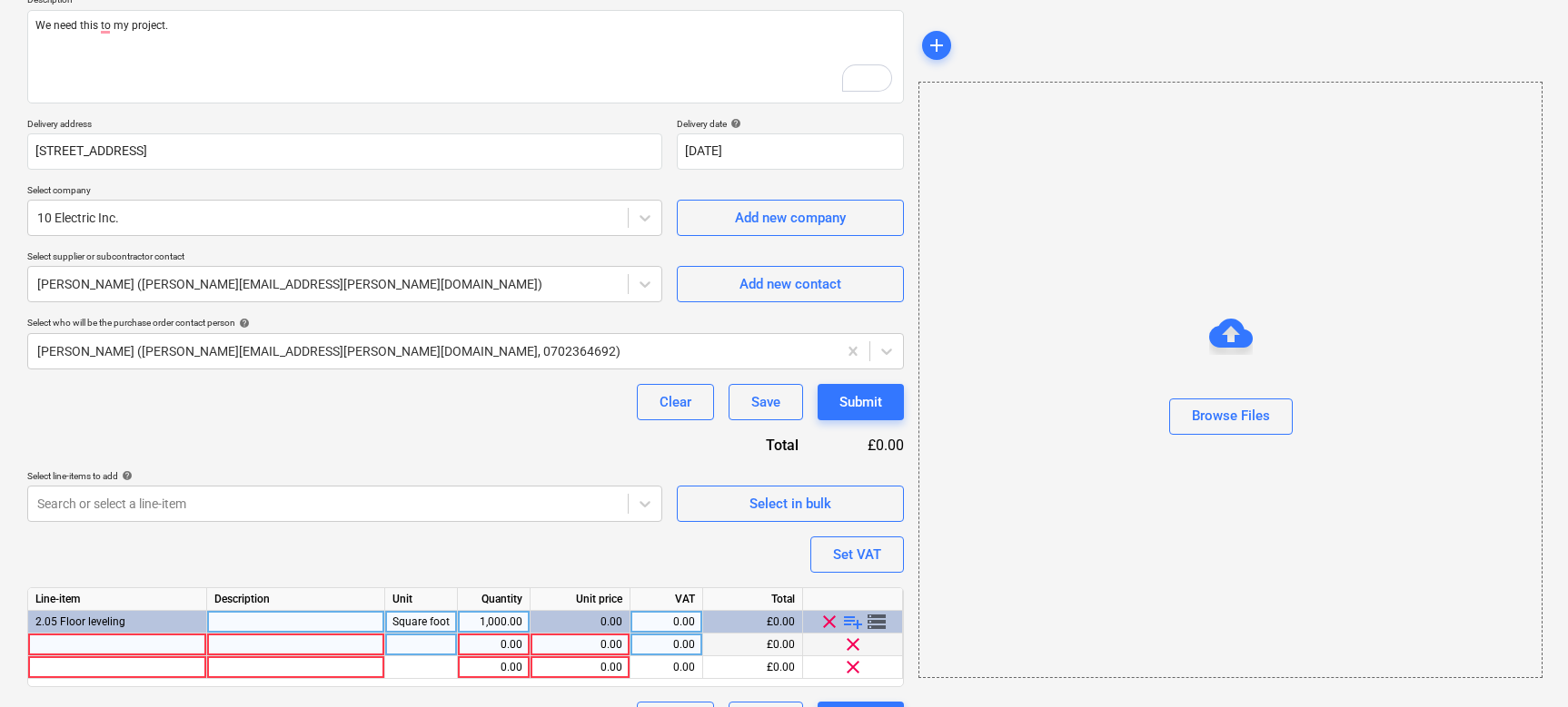
click at [113, 602] on div at bounding box center [117, 645] width 179 height 23
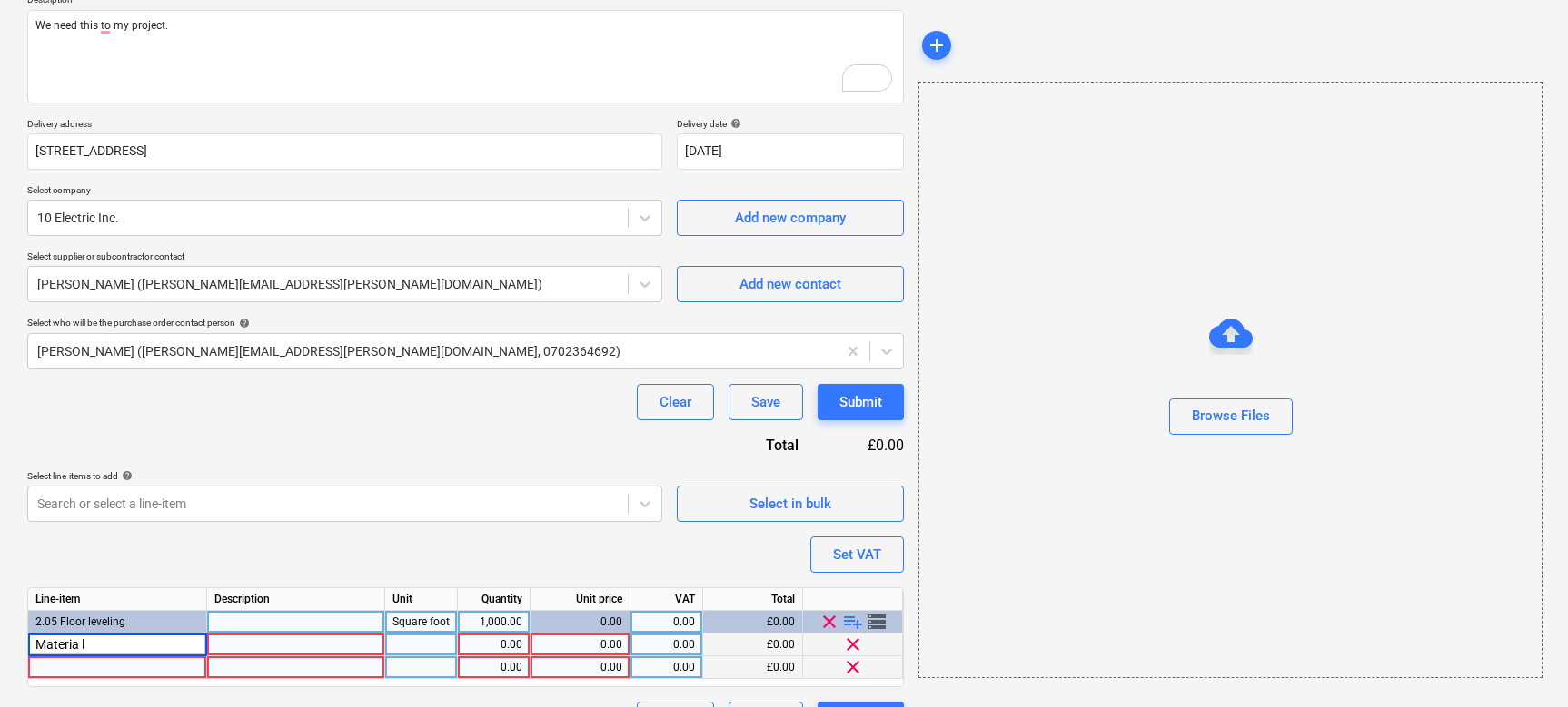
type input "Materia l1"
type textarea "x"
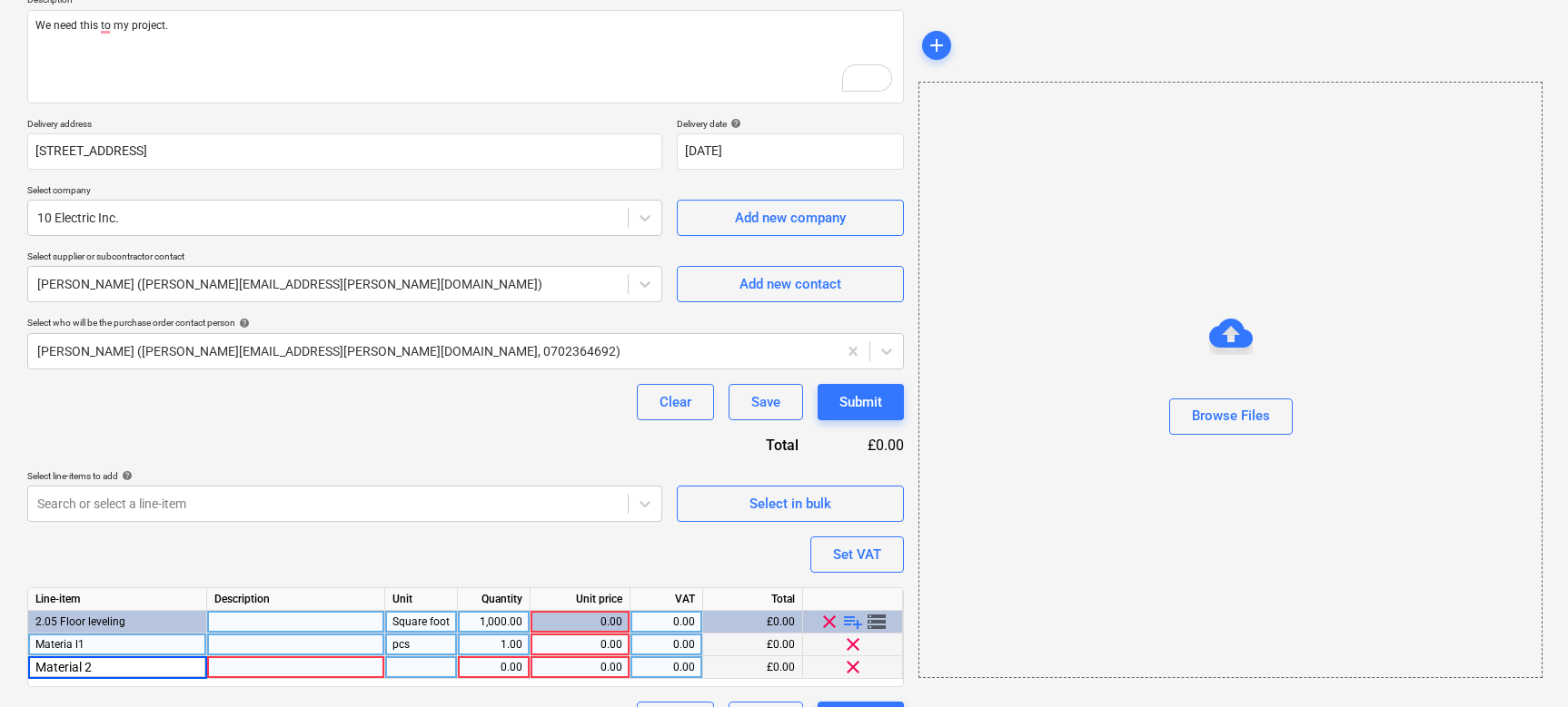
type input "Material 2"
type textarea "x"
type input "10"
type textarea "x"
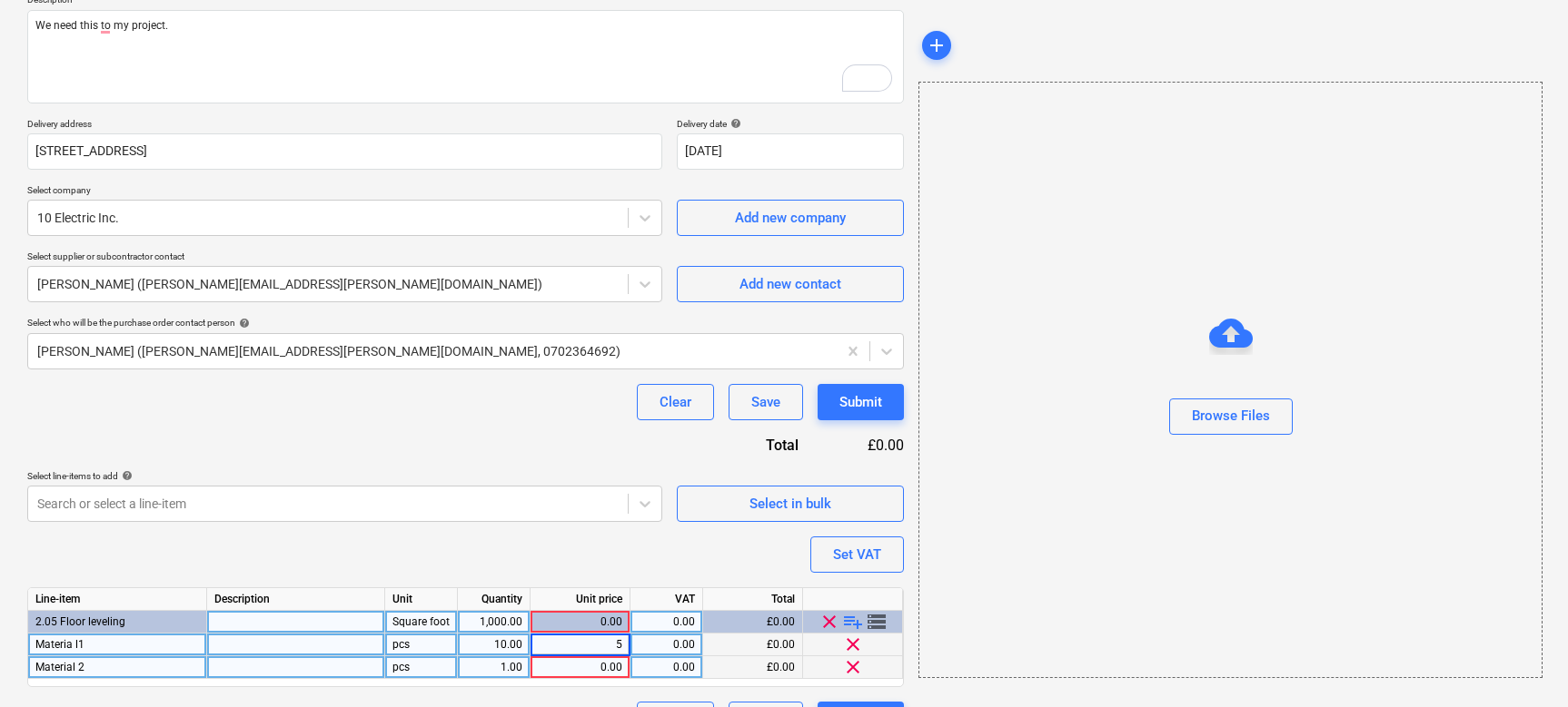
type input "50"
type textarea "x"
type input "50"
type textarea "x"
type input "10"
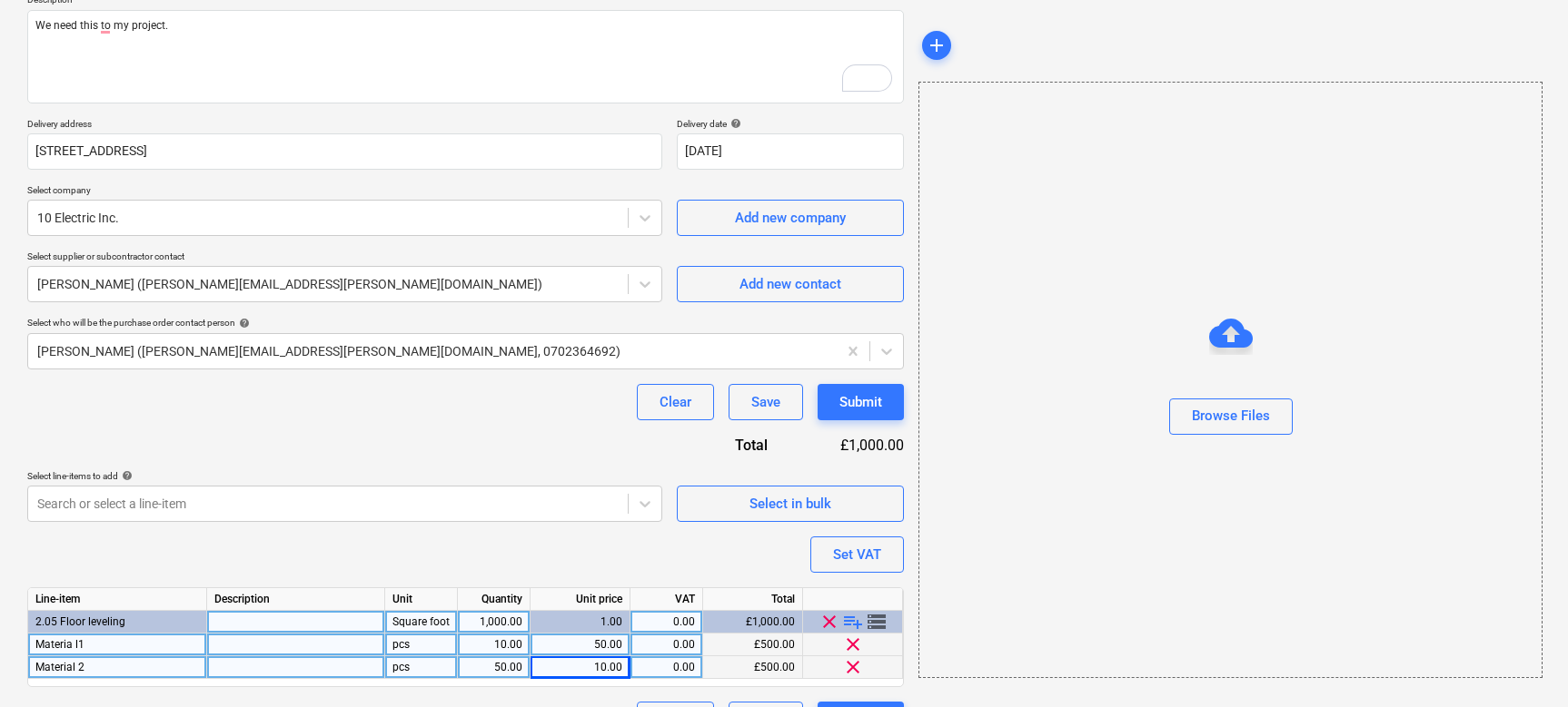
click at [280, 545] on div "Purchase order name help Purchase order for materials Purchase order reference …" at bounding box center [465, 333] width 877 height 811
click at [881, 602] on span "storage" at bounding box center [876, 621] width 22 height 22
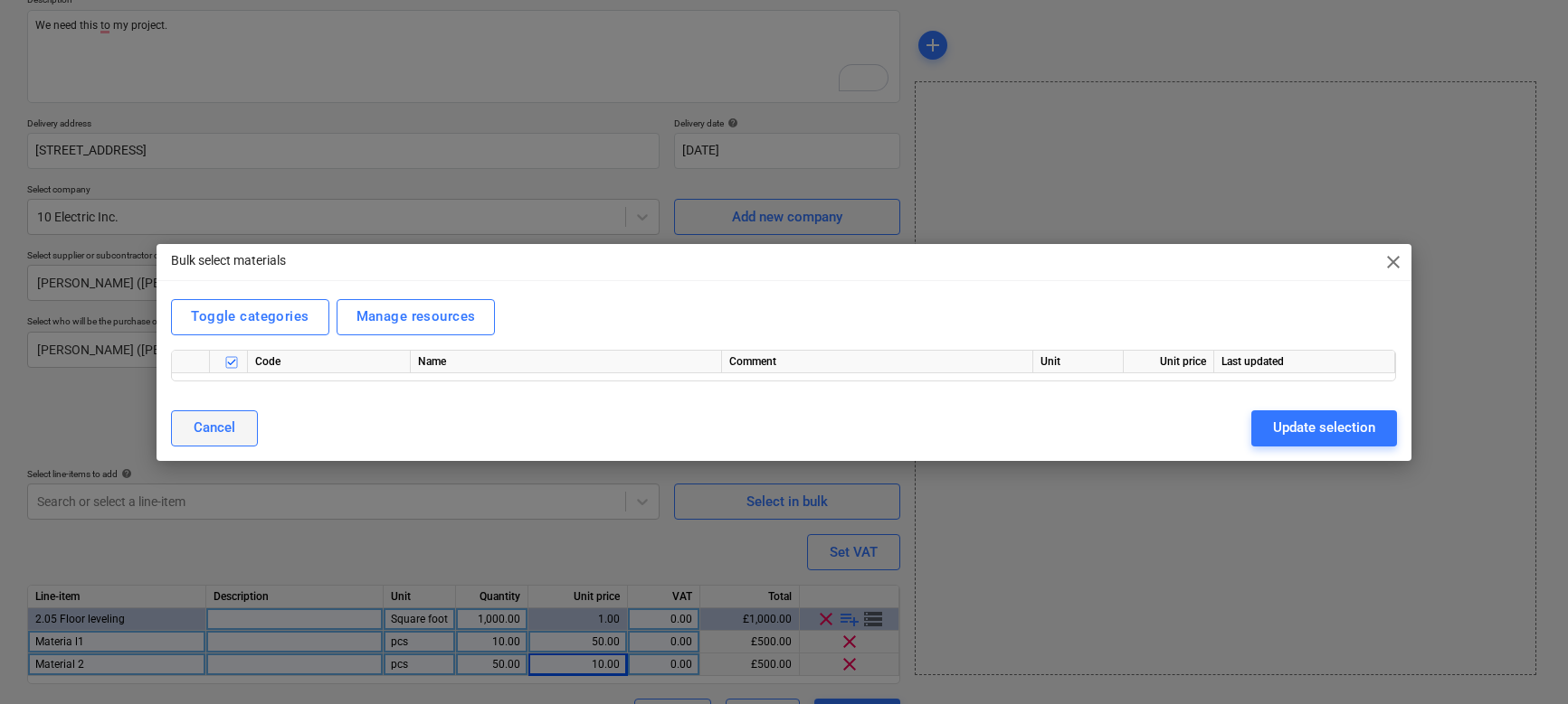
click at [232, 419] on div "Cancel" at bounding box center [215, 427] width 41 height 24
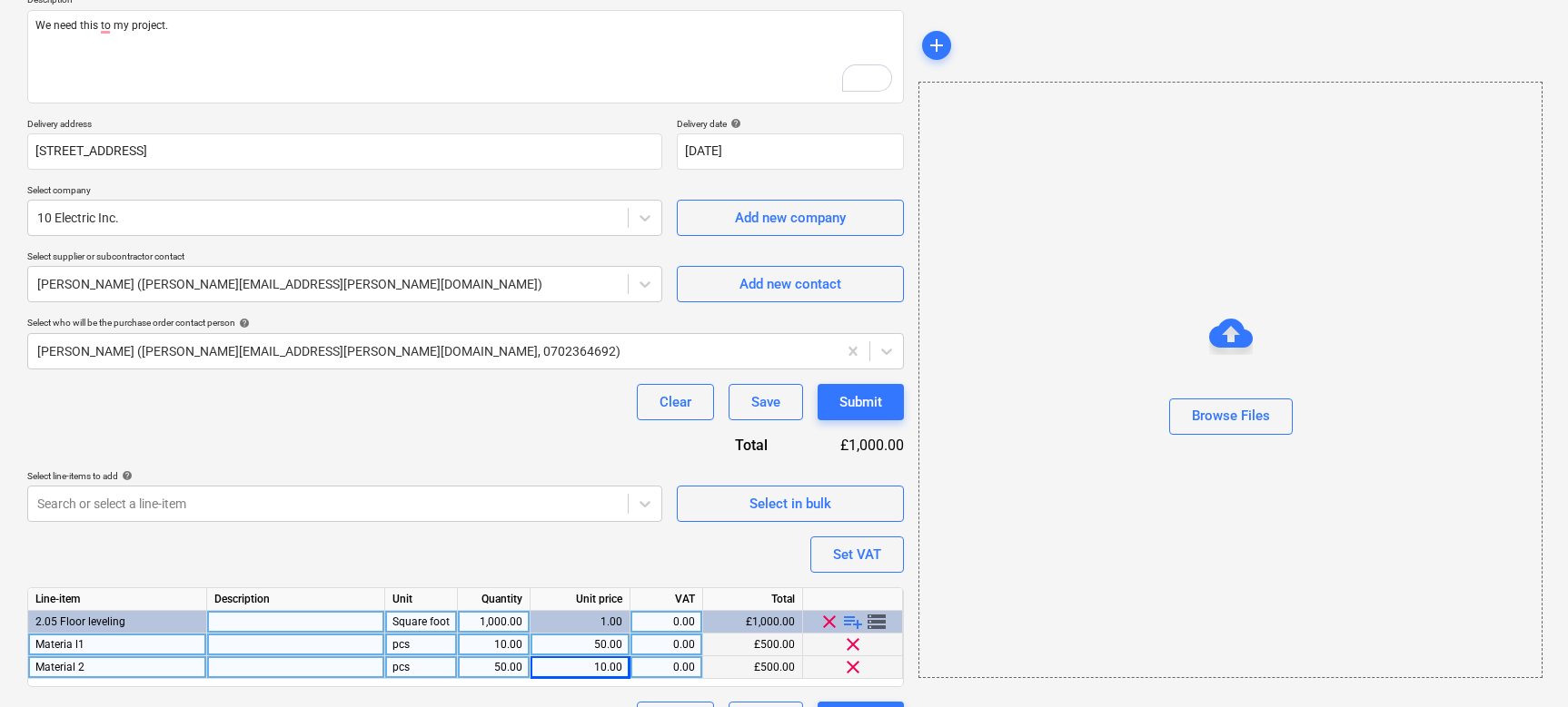
click at [880, 602] on span "storage" at bounding box center [876, 621] width 22 height 22
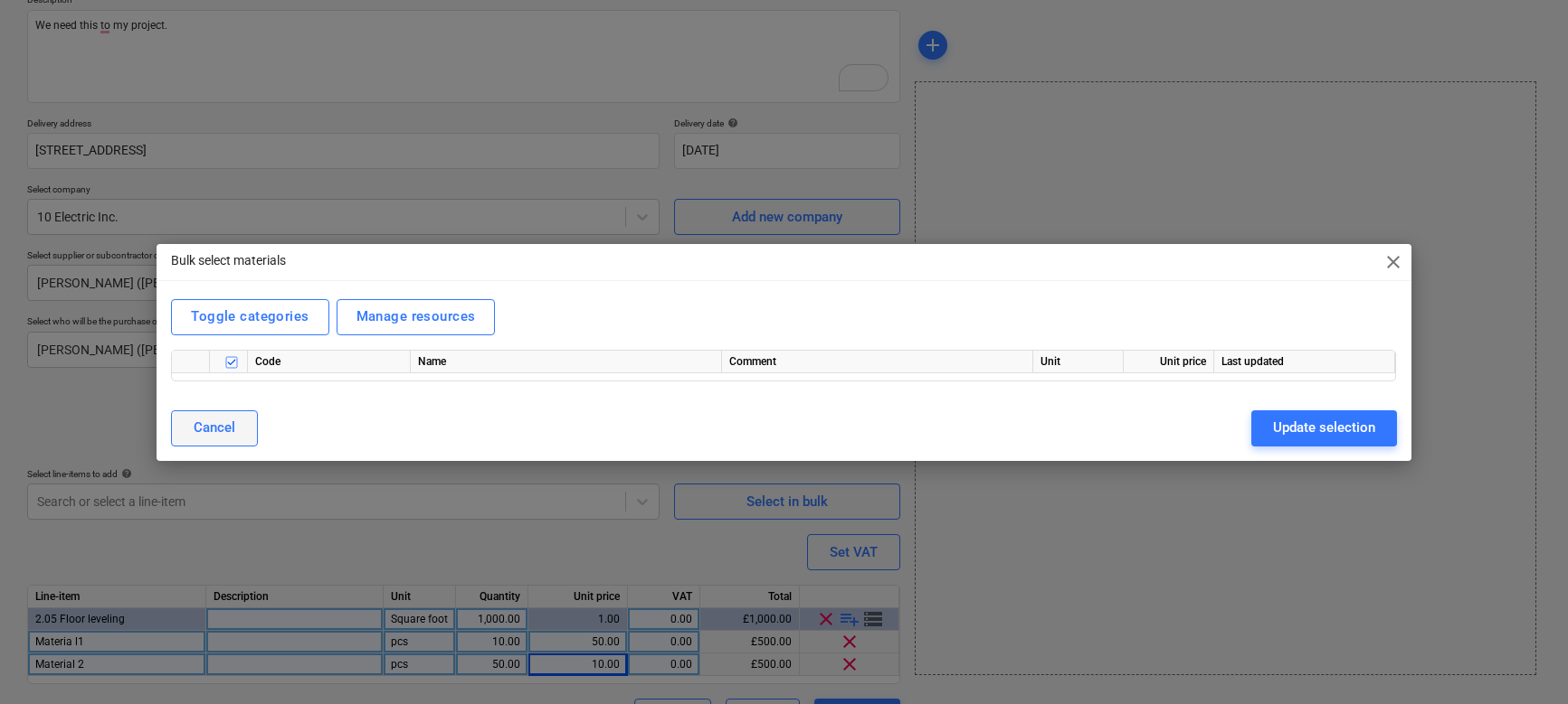
click at [235, 417] on button "Cancel" at bounding box center [215, 428] width 87 height 36
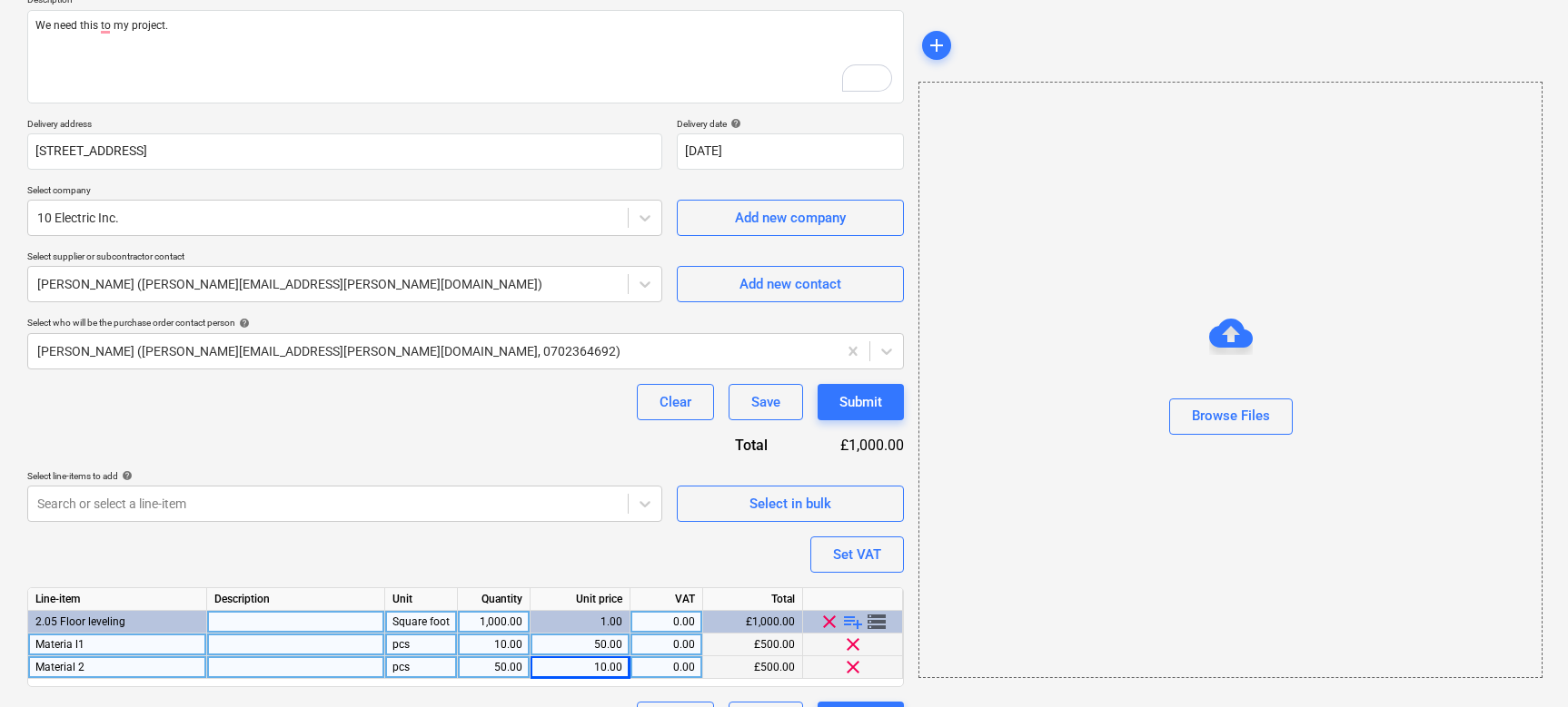
click at [577, 602] on div "50.00" at bounding box center [580, 645] width 84 height 23
click at [601, 602] on div "10.00" at bounding box center [580, 667] width 84 height 23
click at [551, 537] on div "Purchase order name help Purchase order for materials Purchase order reference …" at bounding box center [465, 333] width 877 height 811
click at [845, 602] on span "playlist_add" at bounding box center [852, 621] width 22 height 22
type textarea "x"
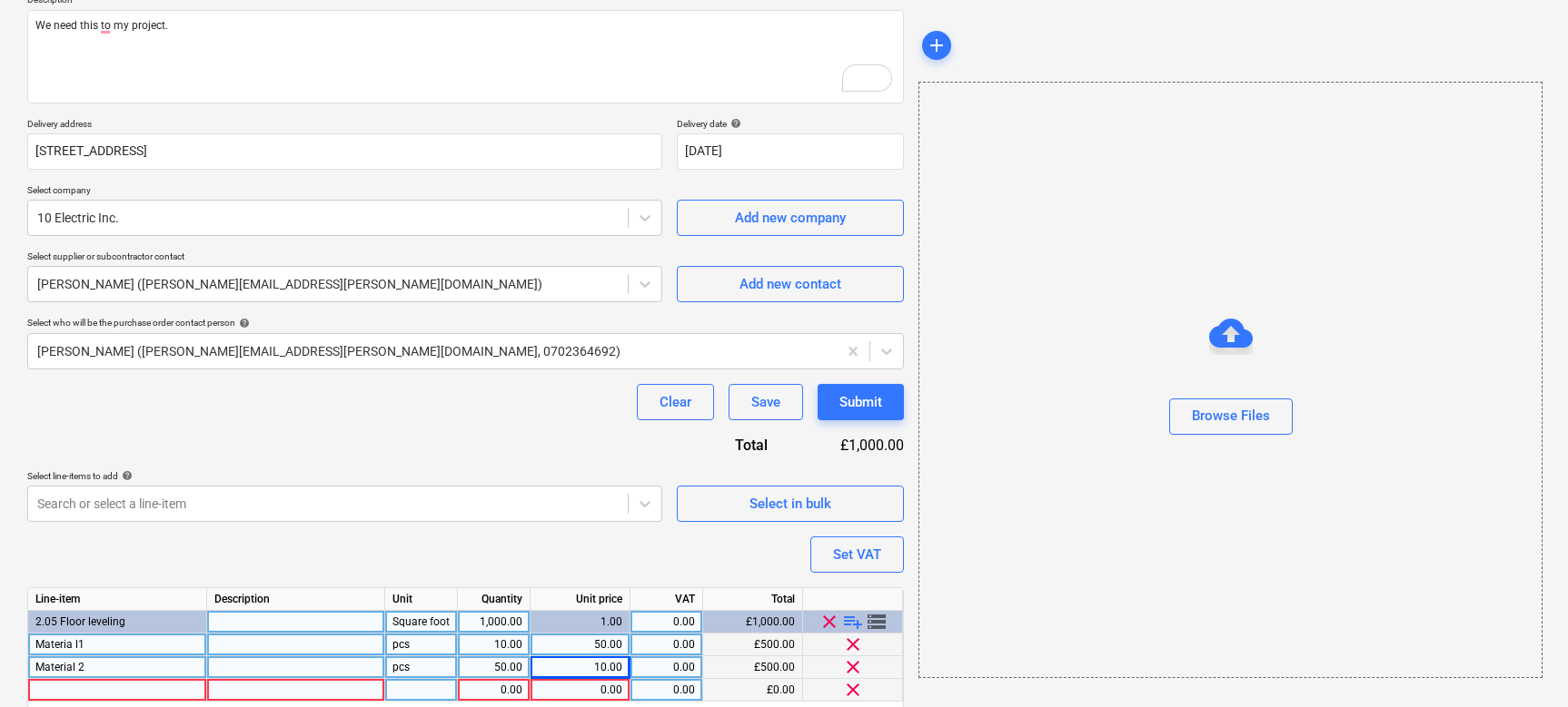
click at [172, 602] on div at bounding box center [117, 690] width 179 height 23
type input "Delivery charge"
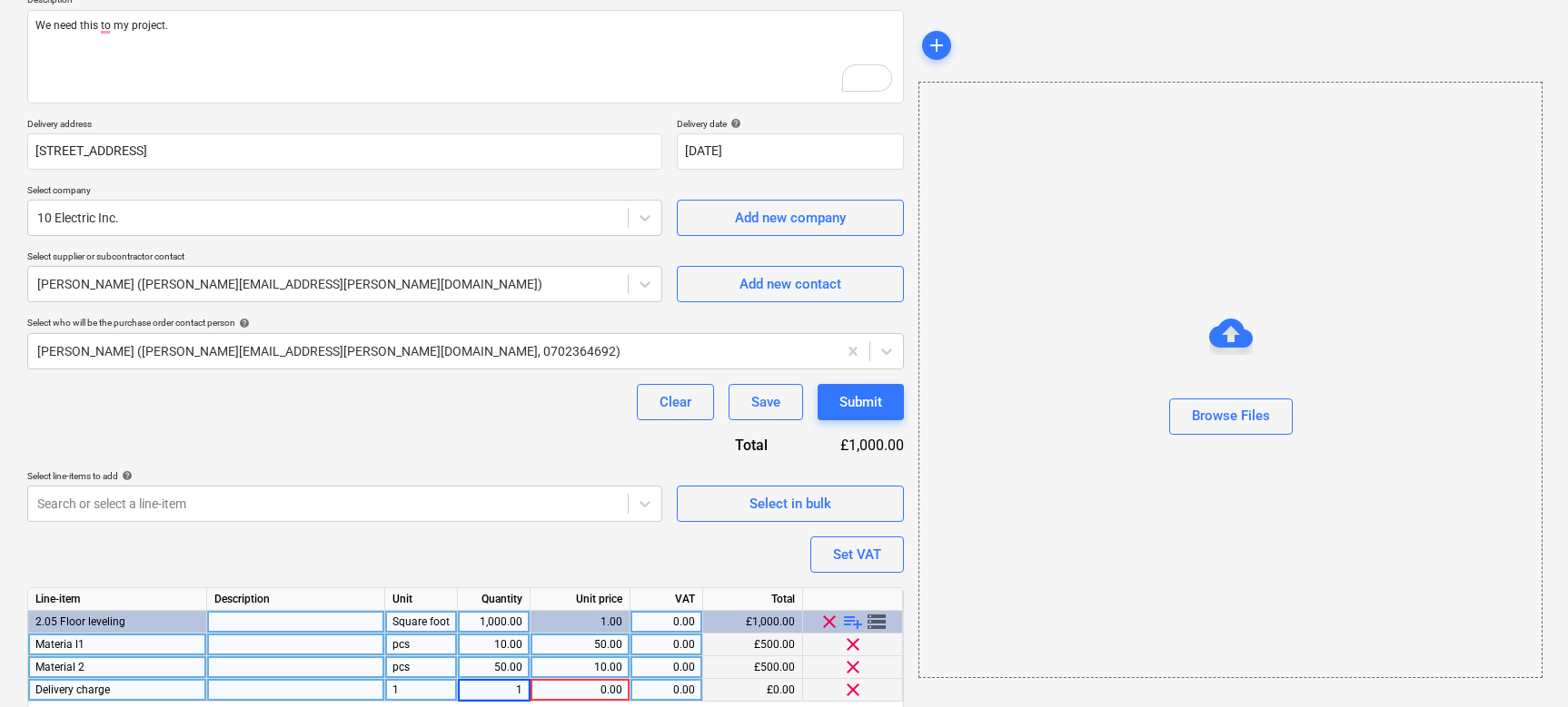
type textarea "x"
type input "2+"
type textarea "x"
click at [531, 602] on div "0.00" at bounding box center [581, 690] width 100 height 23
type input "20"
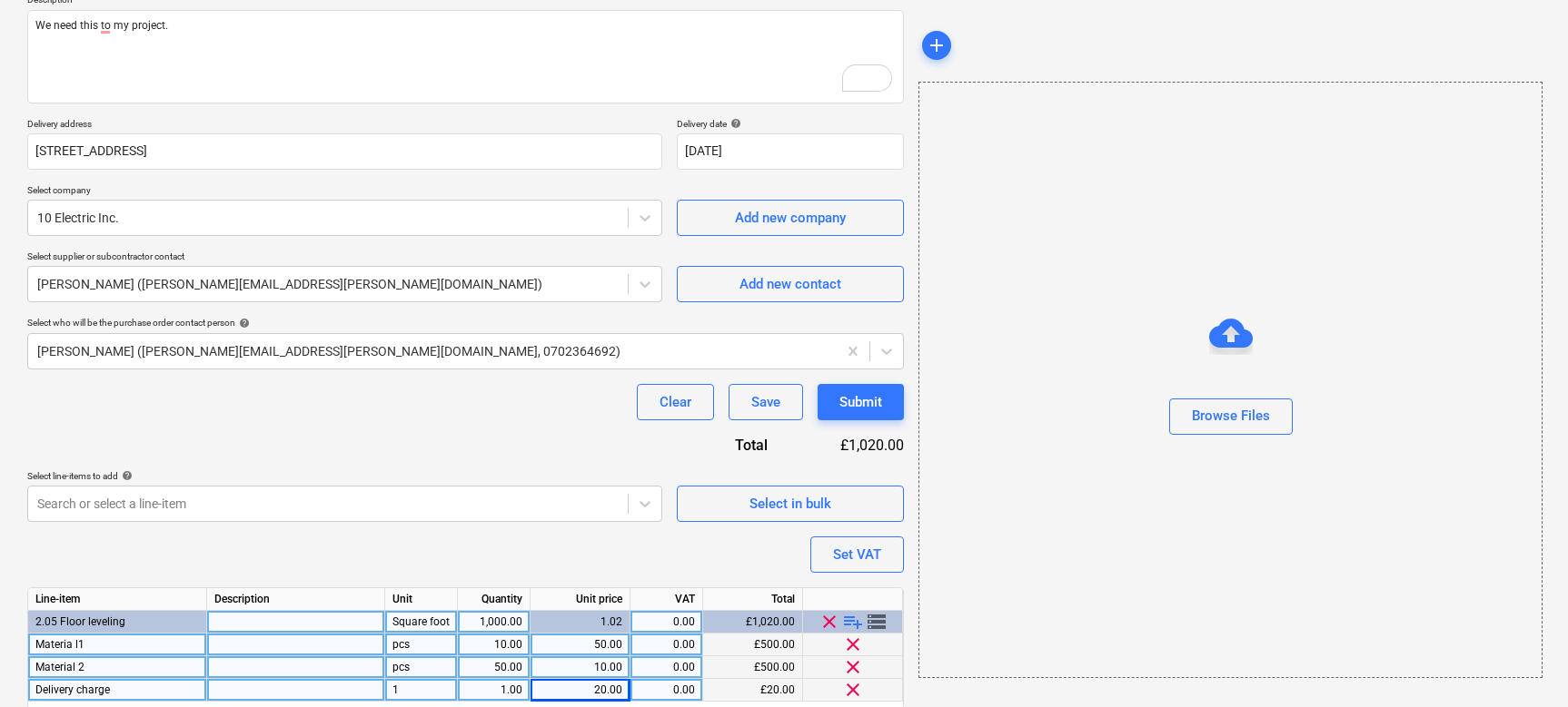
click at [497, 541] on div "Purchase order name help Purchase order for materials Purchase order reference …" at bounding box center [465, 344] width 877 height 834
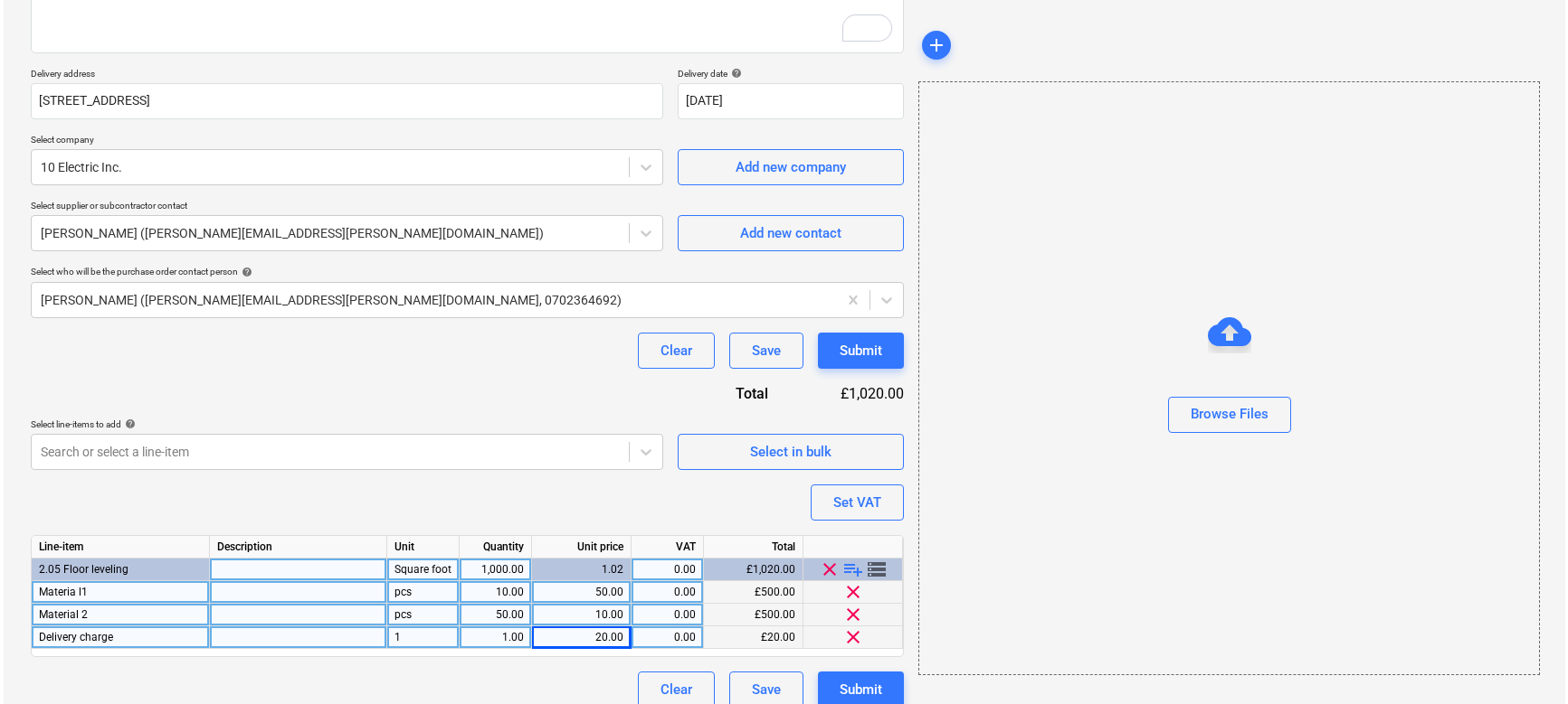
scroll to position [288, 0]
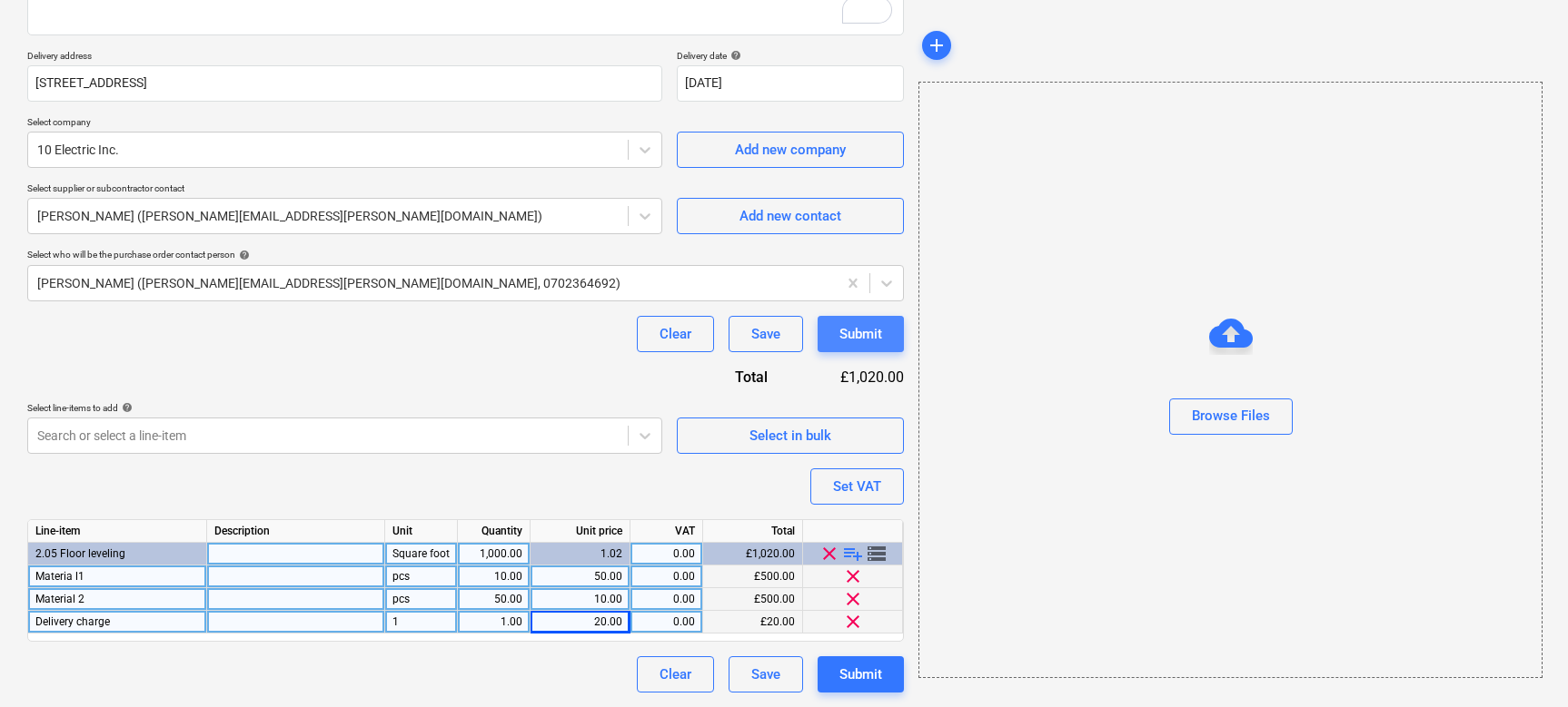
click at [858, 340] on div "Submit" at bounding box center [861, 334] width 43 height 24
type textarea "x"
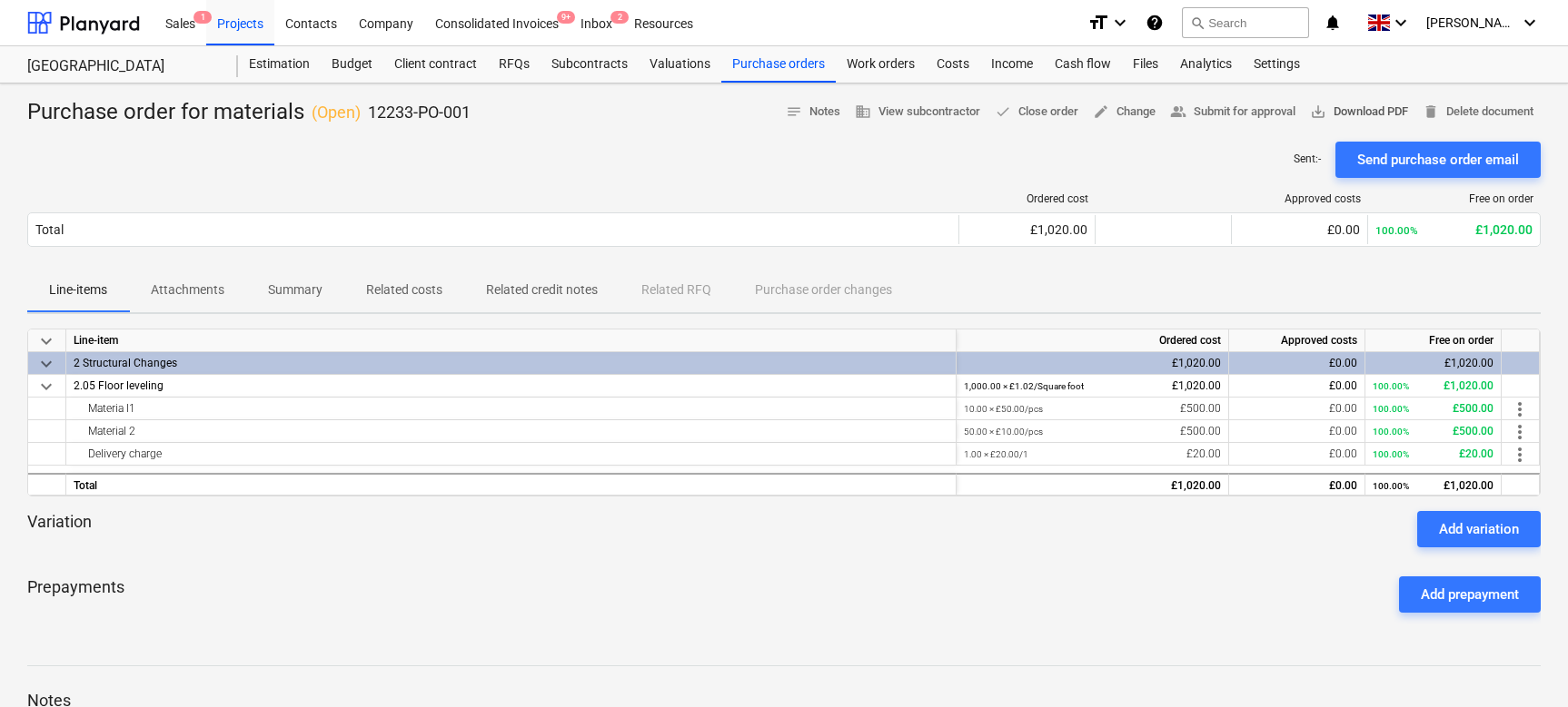
click at [1300, 106] on span "save_alt Download PDF" at bounding box center [1359, 112] width 98 height 21
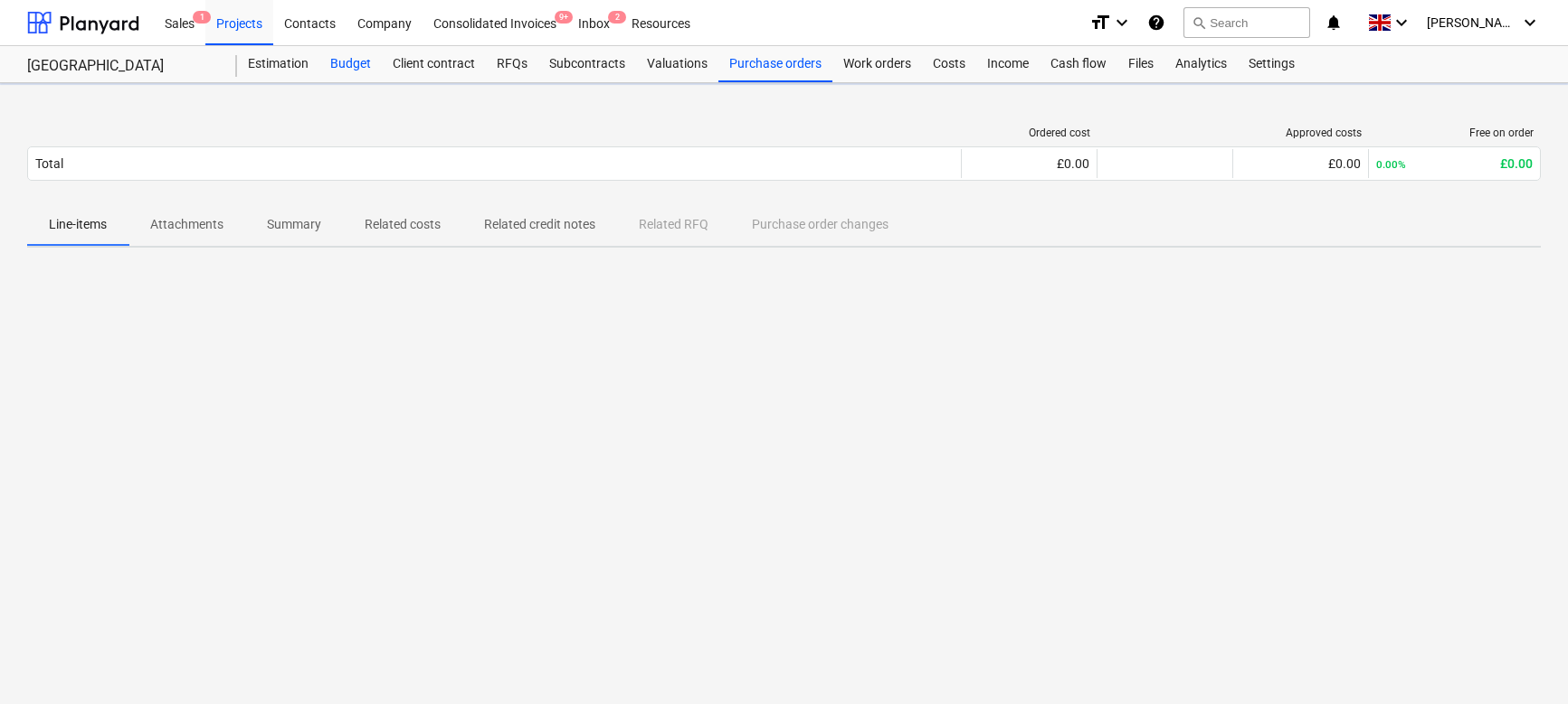
click at [358, 65] on div "Budget" at bounding box center [350, 64] width 62 height 36
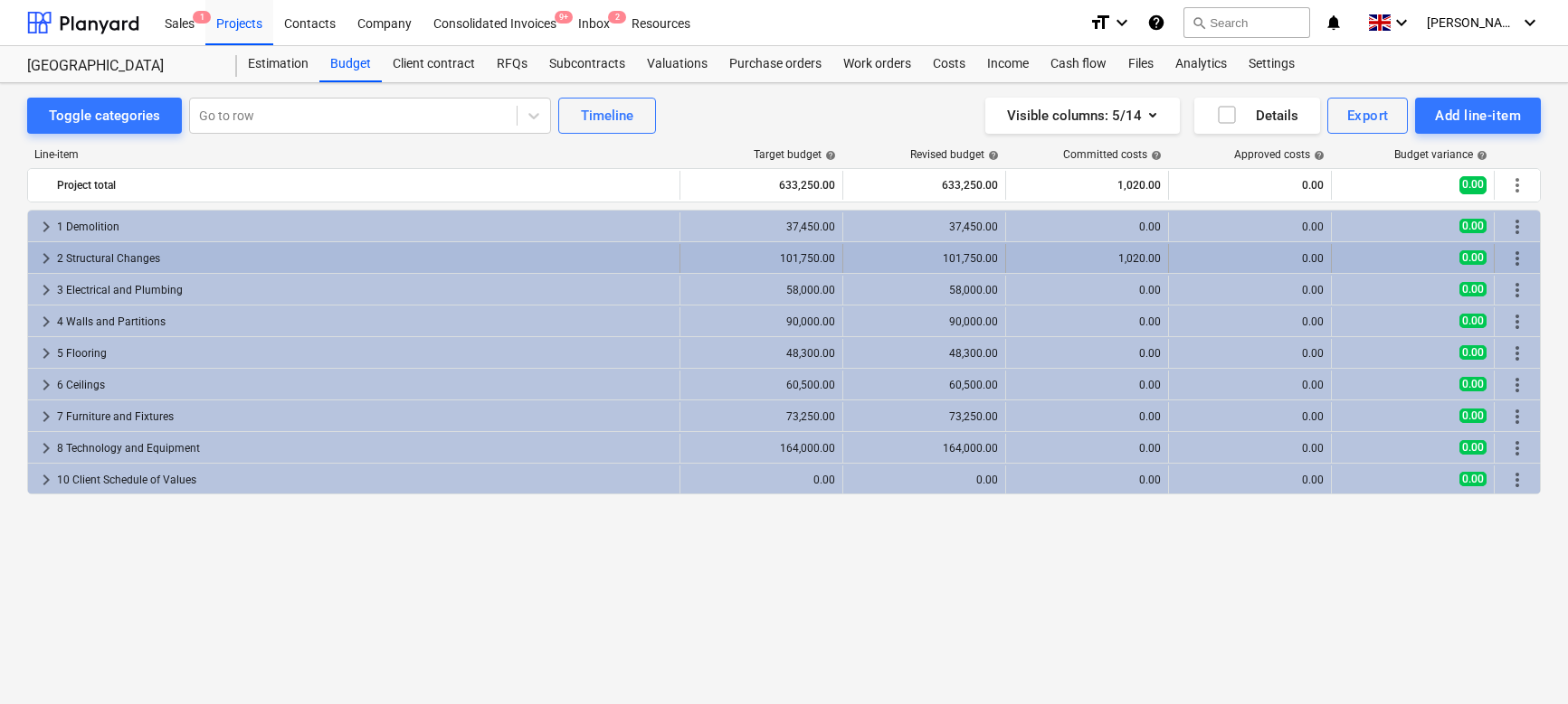
click at [54, 259] on span "keyboard_arrow_right" at bounding box center [45, 258] width 22 height 22
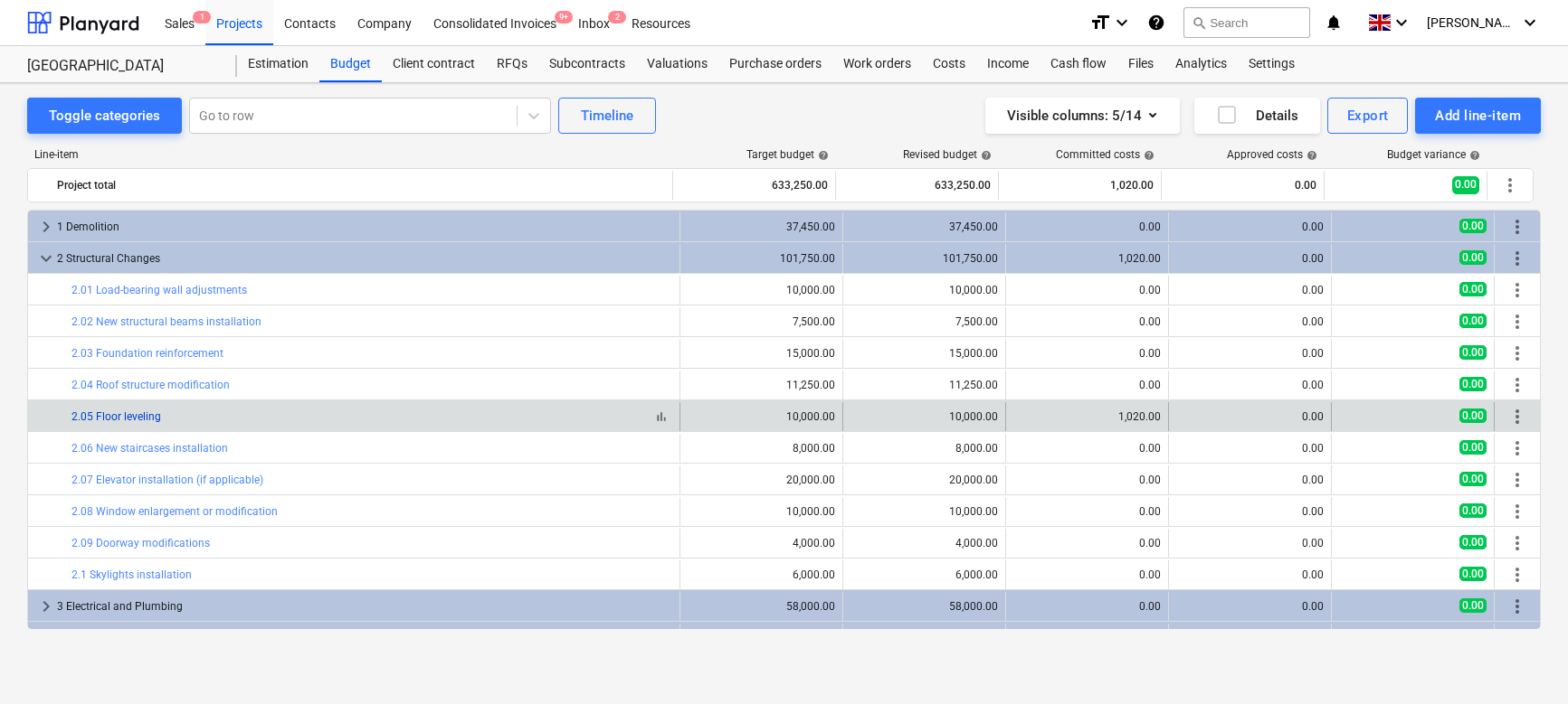
click at [134, 417] on link "2.05 Floor leveling" at bounding box center [116, 416] width 89 height 12
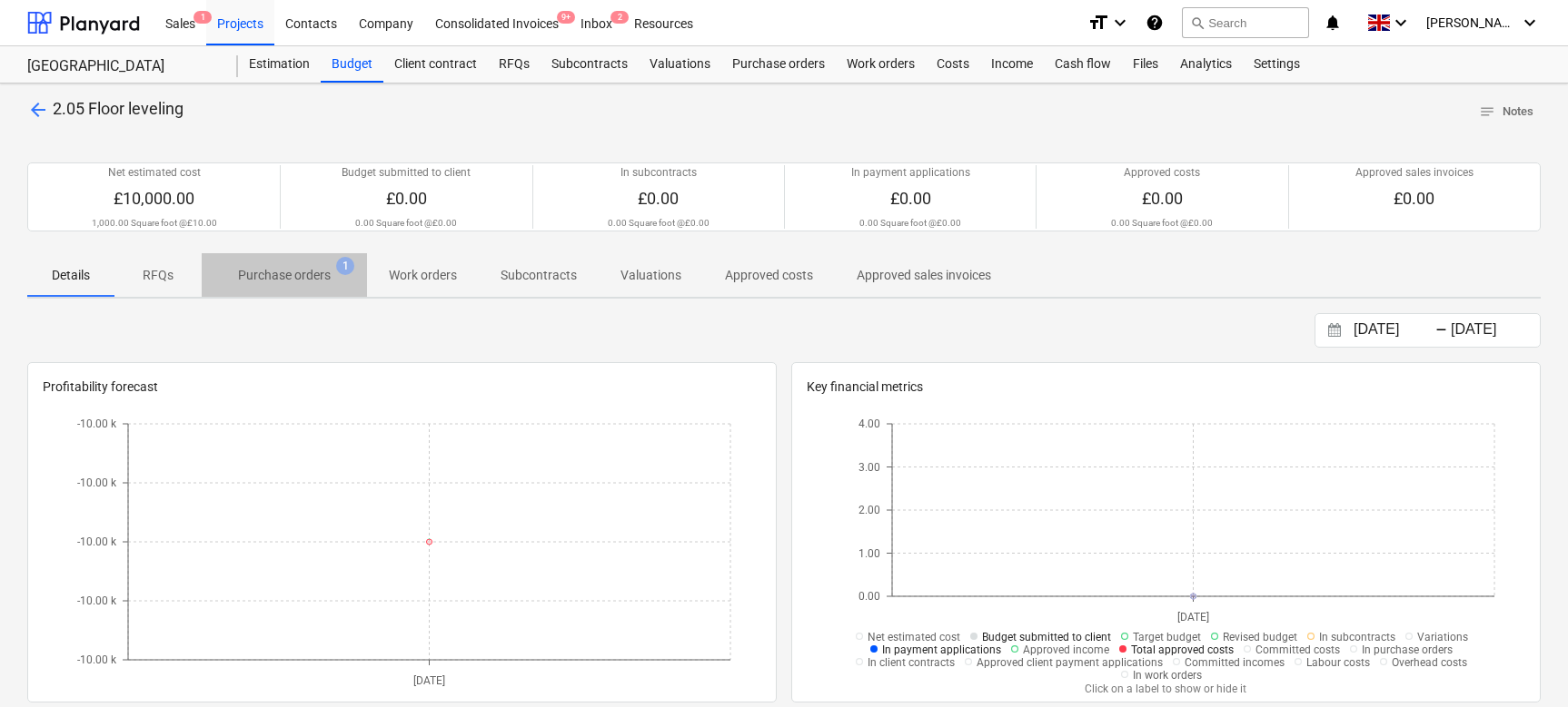
click at [291, 282] on p "Purchase orders" at bounding box center [285, 275] width 93 height 19
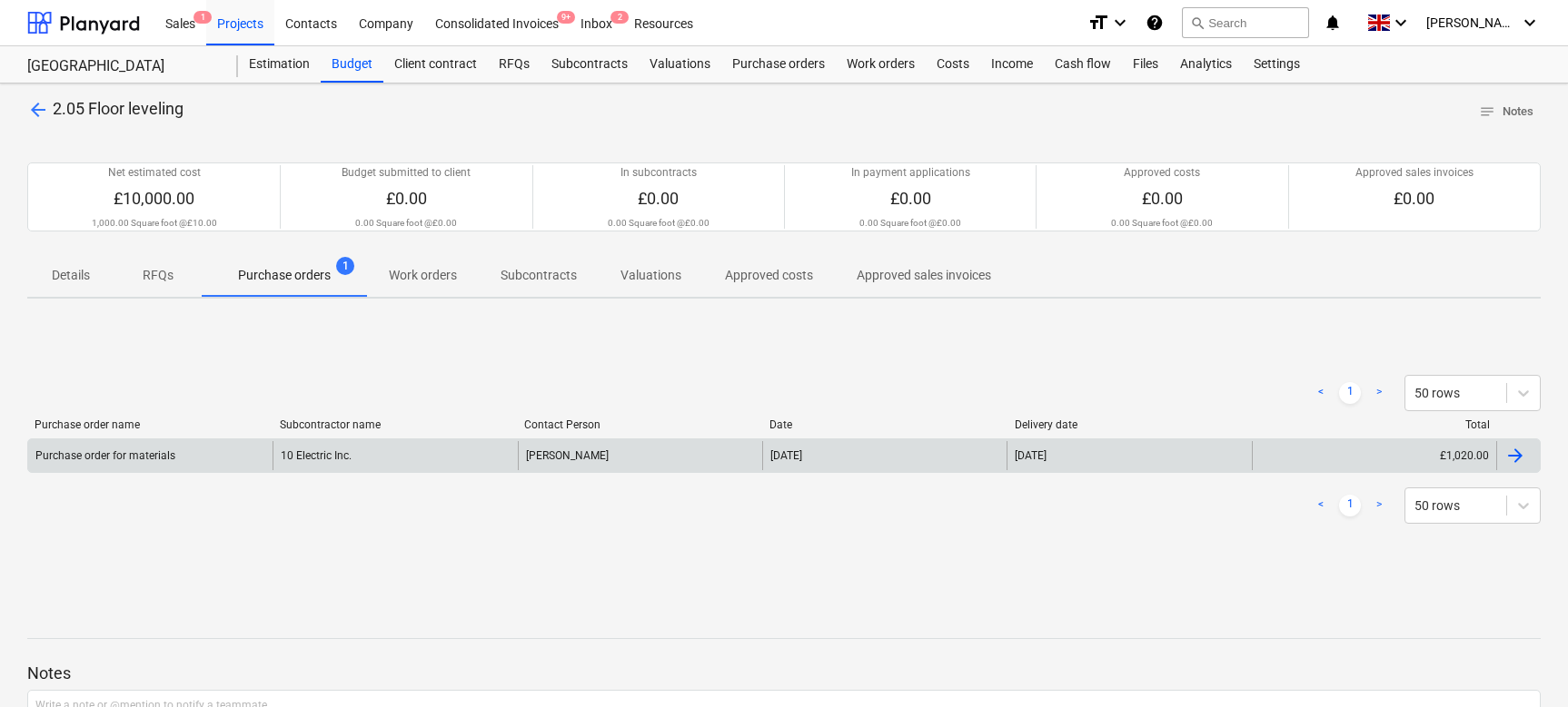
click at [340, 455] on div "10 Electric Inc." at bounding box center [394, 456] width 244 height 29
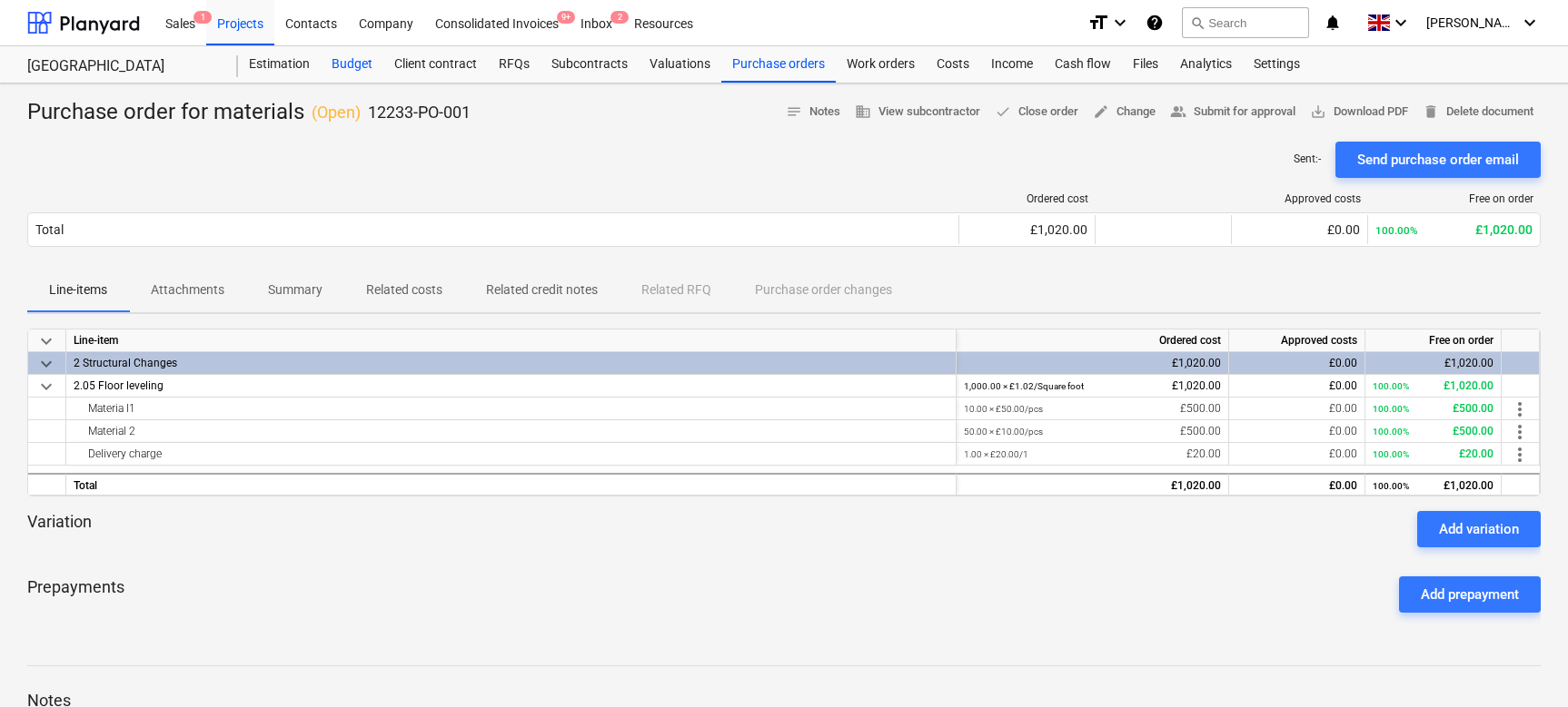
click at [350, 49] on div "Budget" at bounding box center [352, 64] width 62 height 36
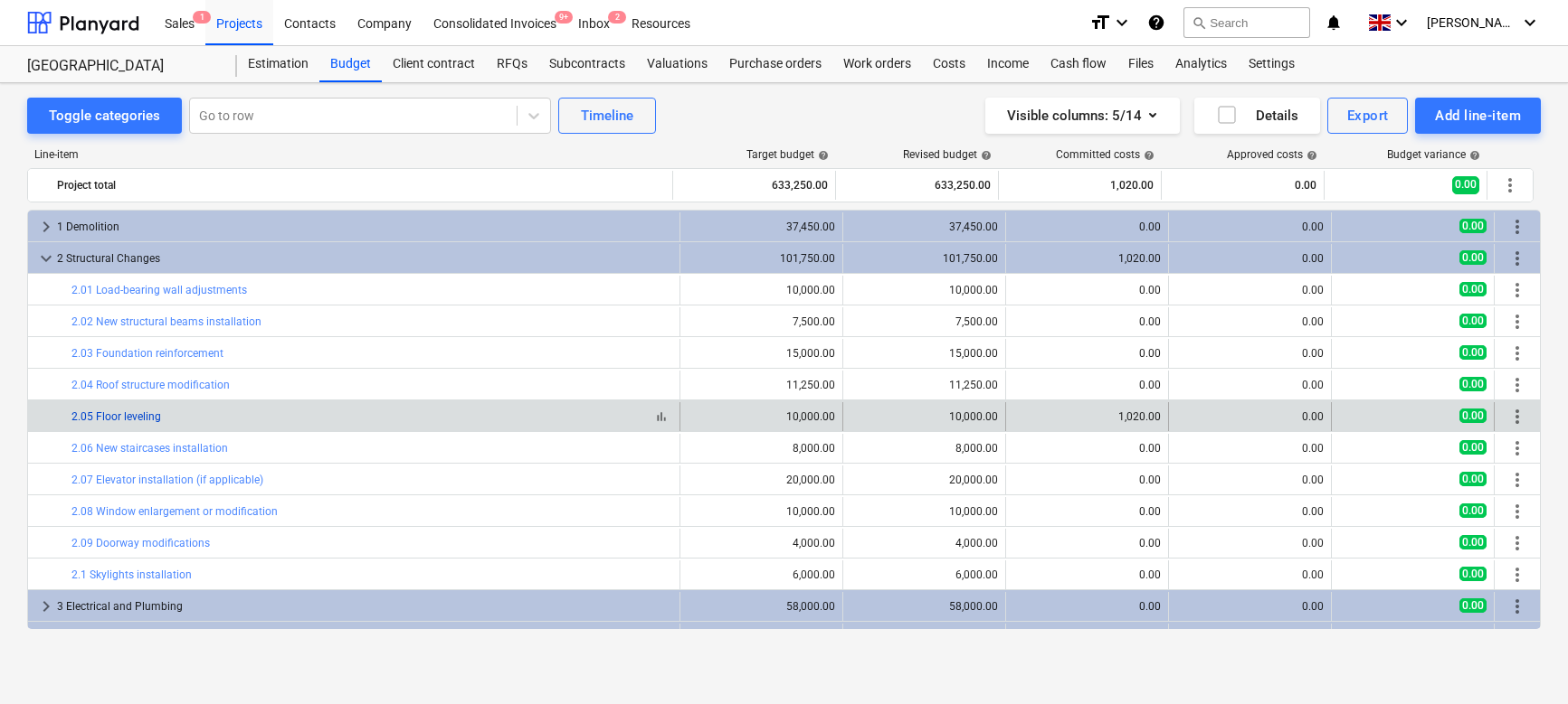
click at [122, 413] on link "2.05 Floor leveling" at bounding box center [116, 416] width 89 height 12
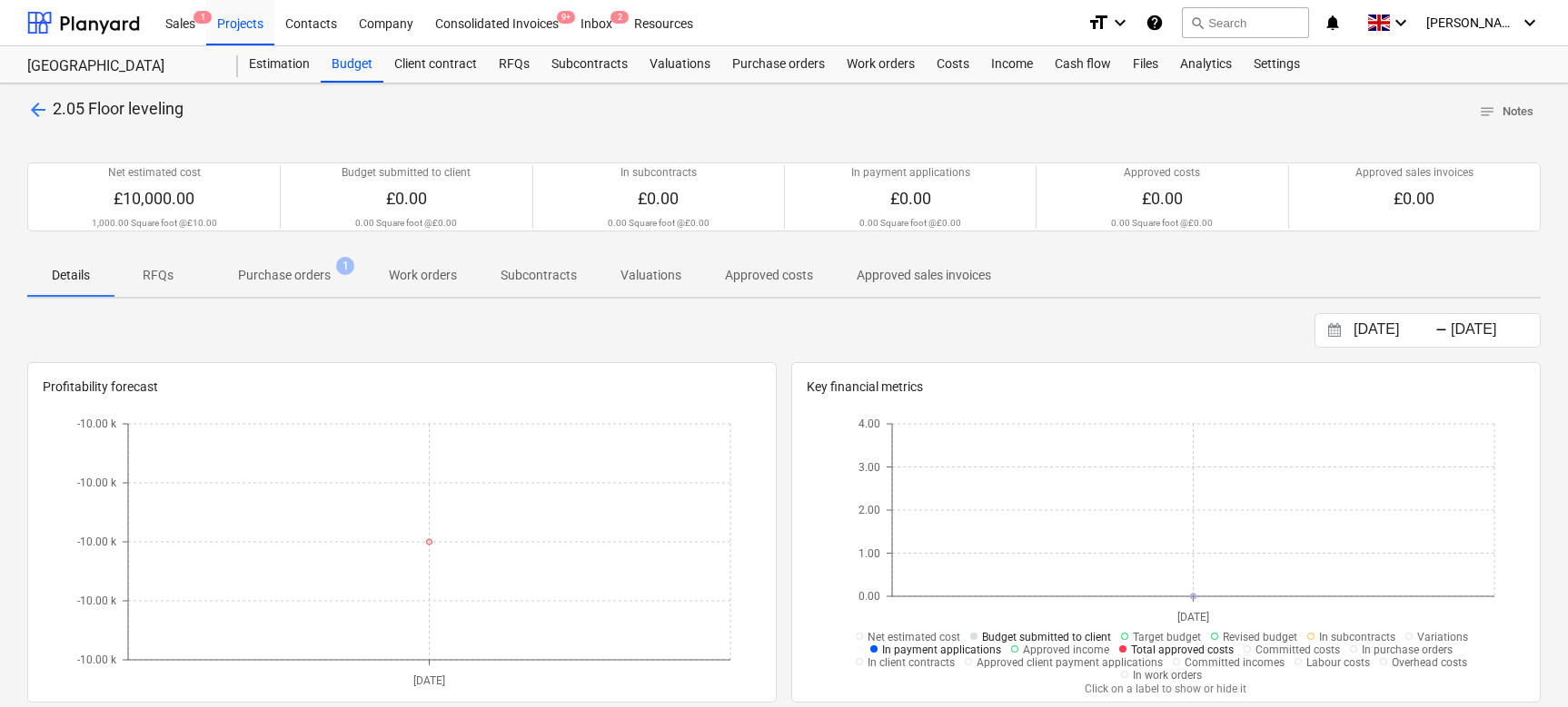
click at [287, 284] on p "Purchase orders" at bounding box center [285, 275] width 93 height 19
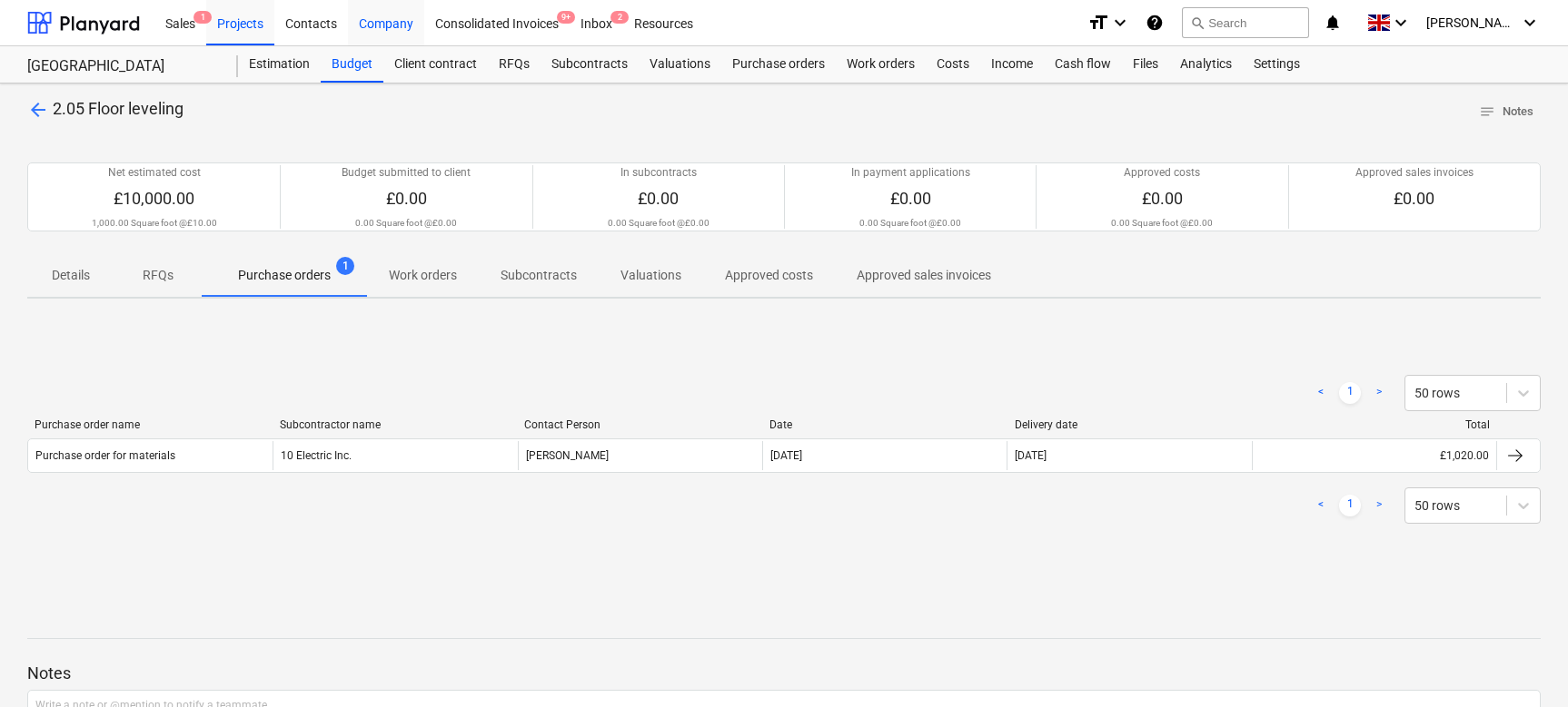
click at [368, 29] on div "Company" at bounding box center [386, 22] width 77 height 46
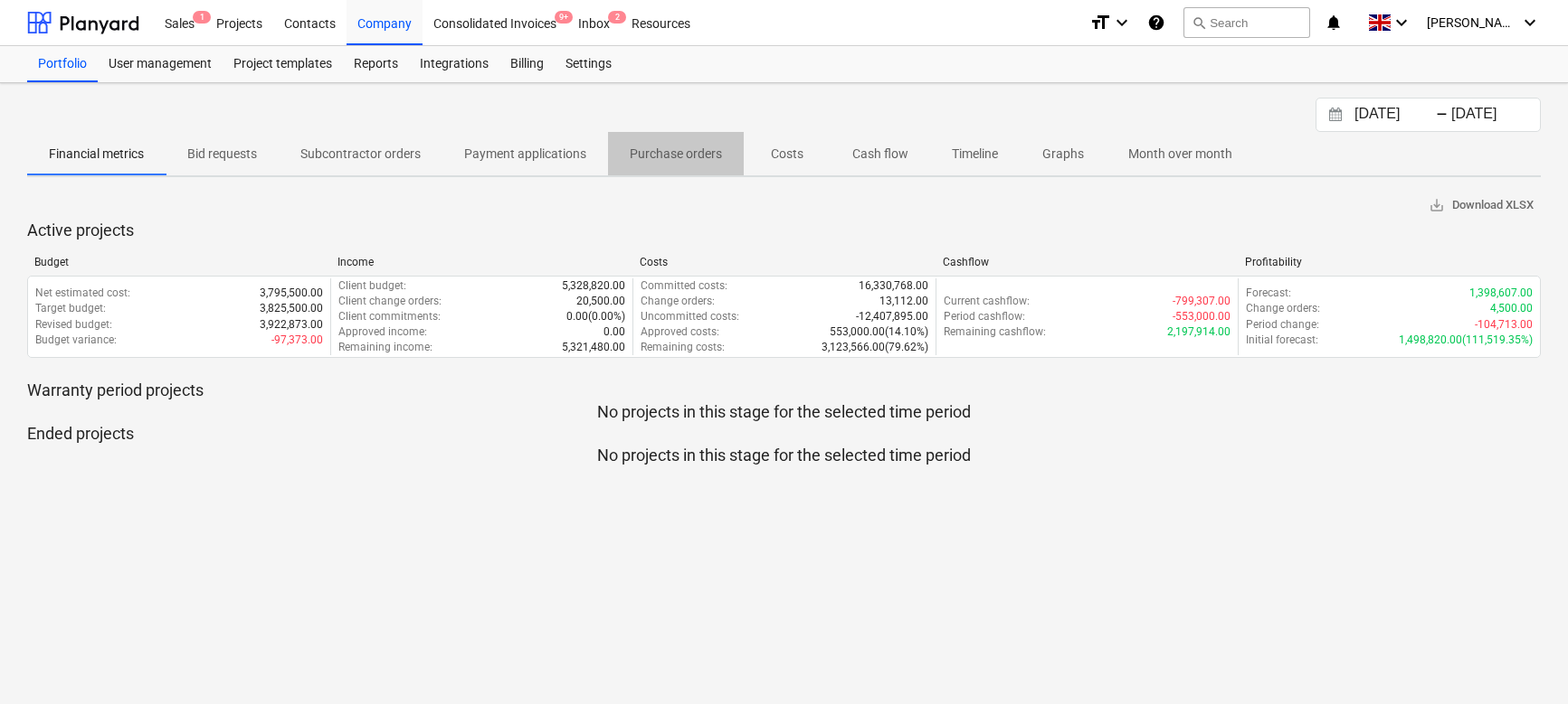
click at [666, 153] on p "Purchase orders" at bounding box center [676, 154] width 92 height 19
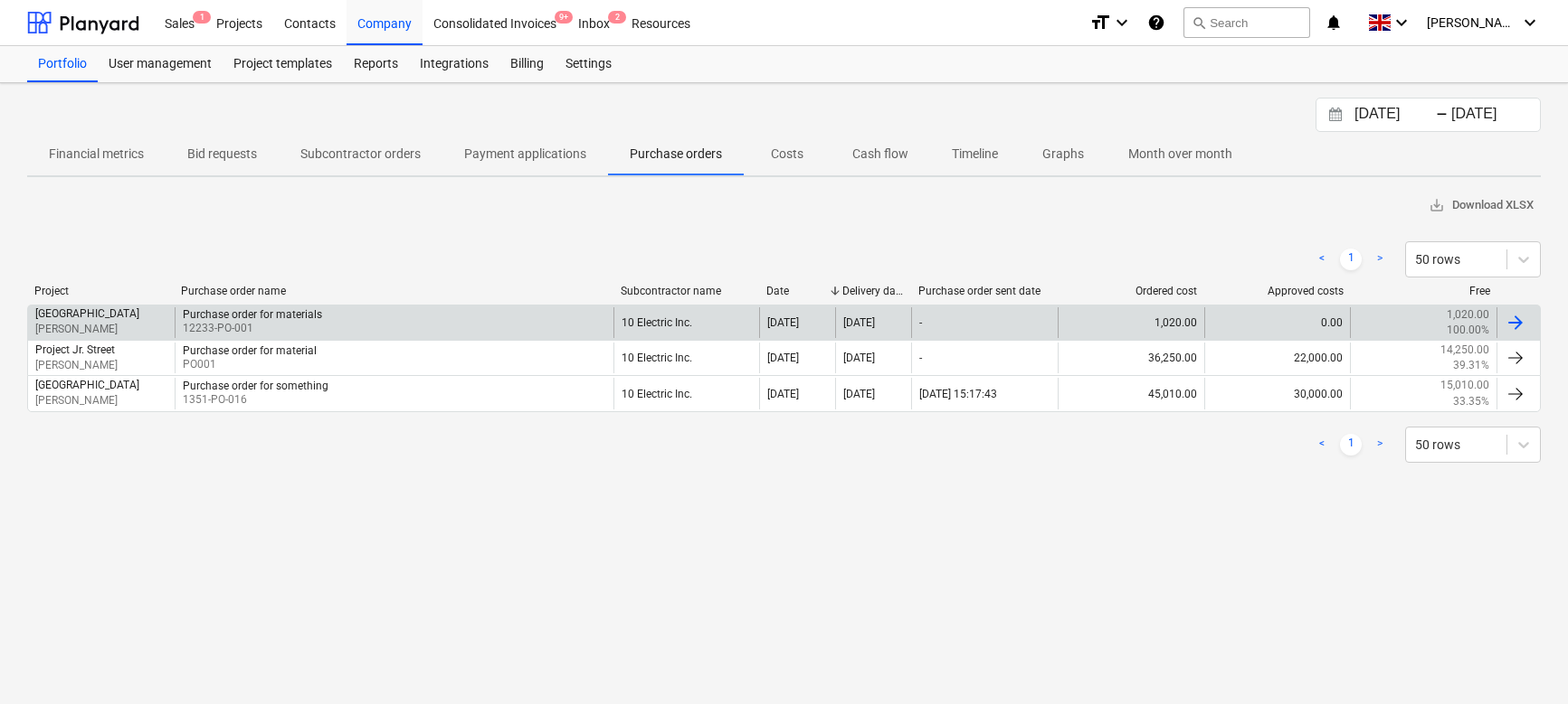
click at [362, 312] on div "Purchase order for materials 12233-PO-001" at bounding box center [394, 323] width 439 height 31
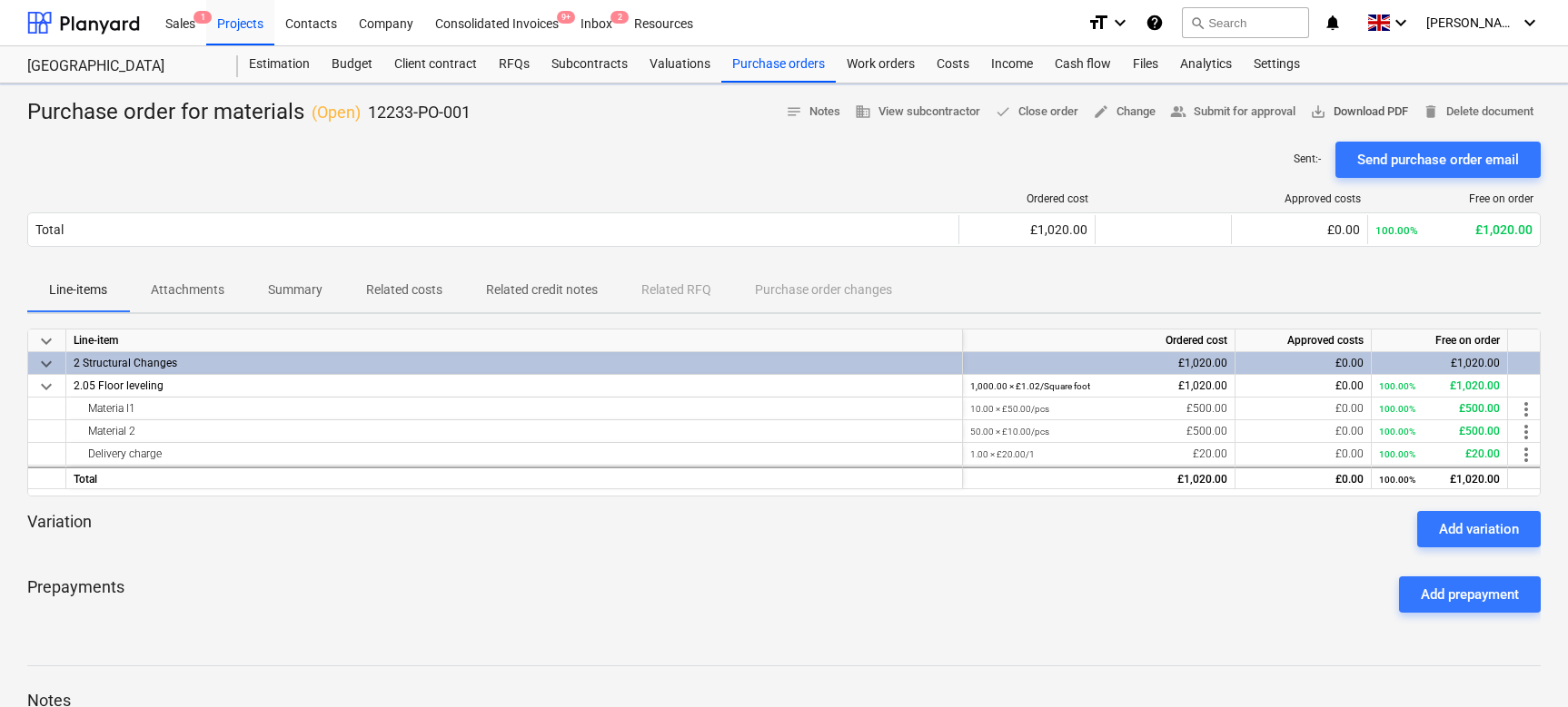
click at [1385, 111] on span "save_alt Download PDF" at bounding box center [1359, 112] width 98 height 21
click at [400, 26] on div "Company" at bounding box center [386, 22] width 77 height 46
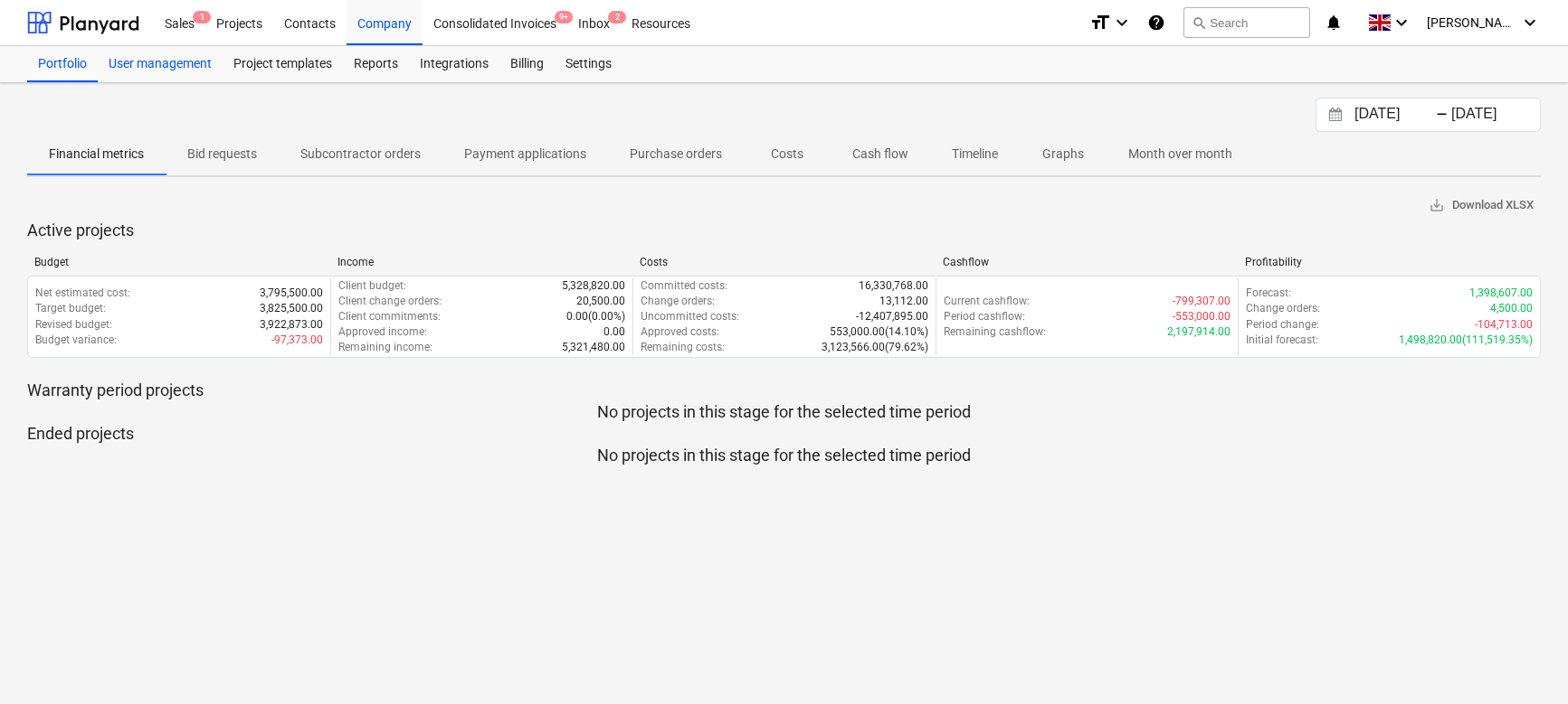
click at [202, 56] on div "User management" at bounding box center [160, 64] width 125 height 36
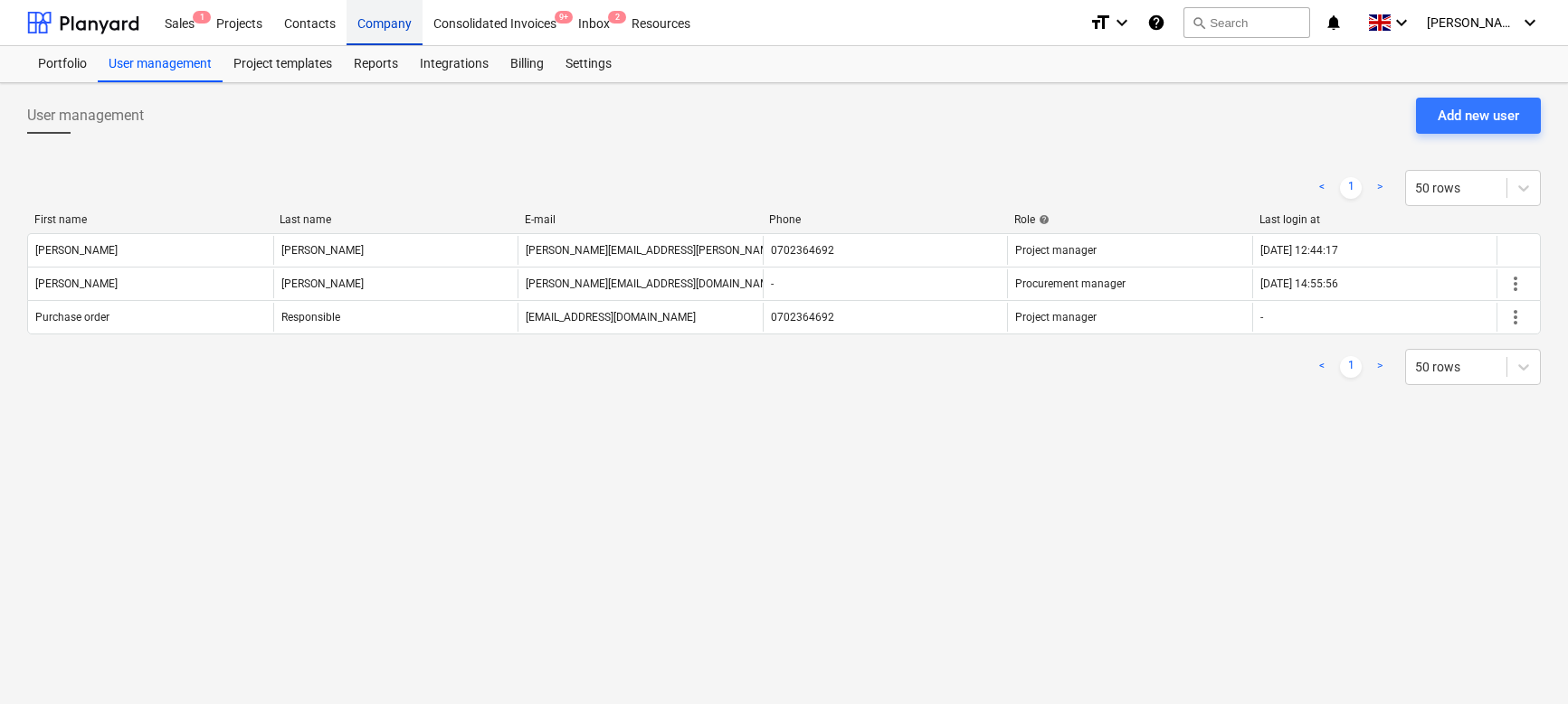
click at [372, 31] on div "Company" at bounding box center [384, 22] width 76 height 46
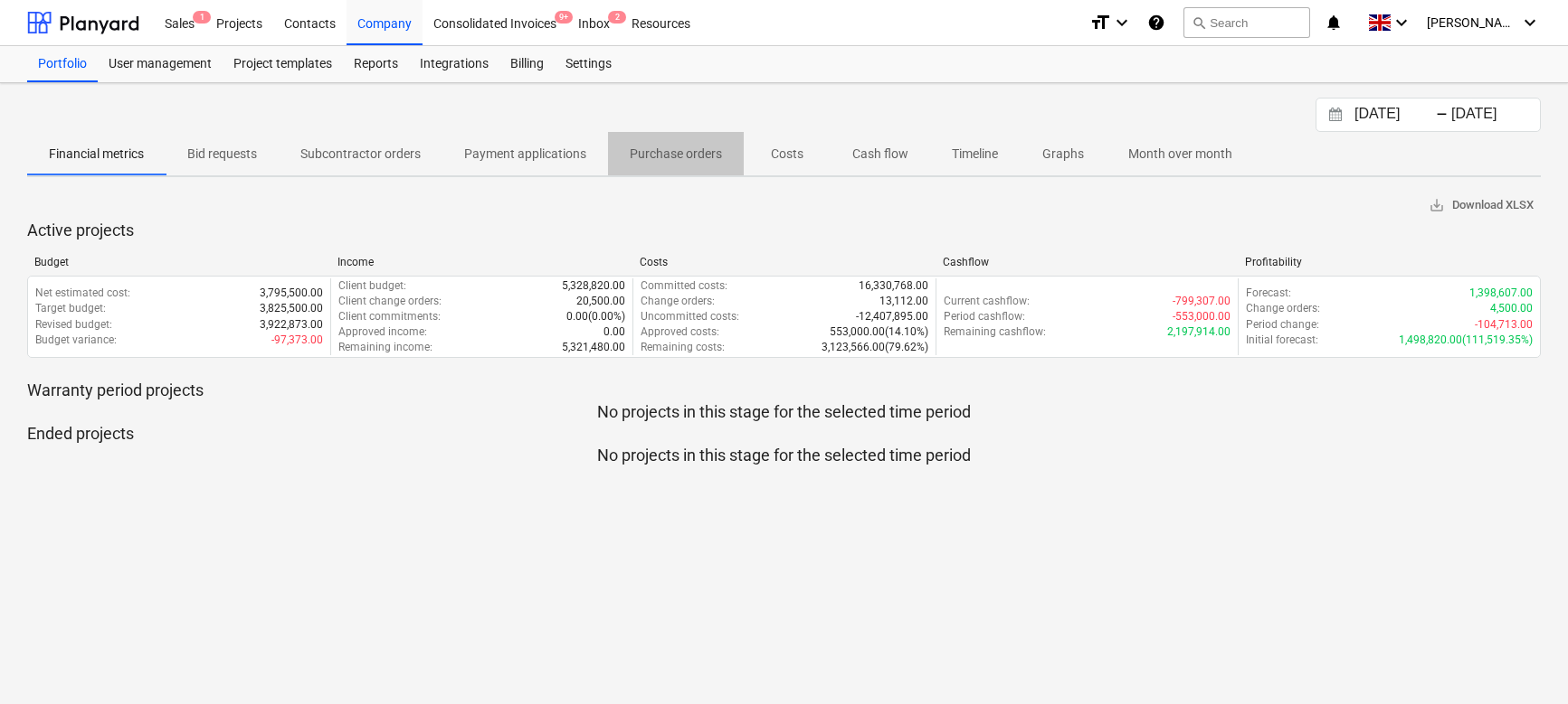
click at [675, 158] on p "Purchase orders" at bounding box center [676, 154] width 92 height 19
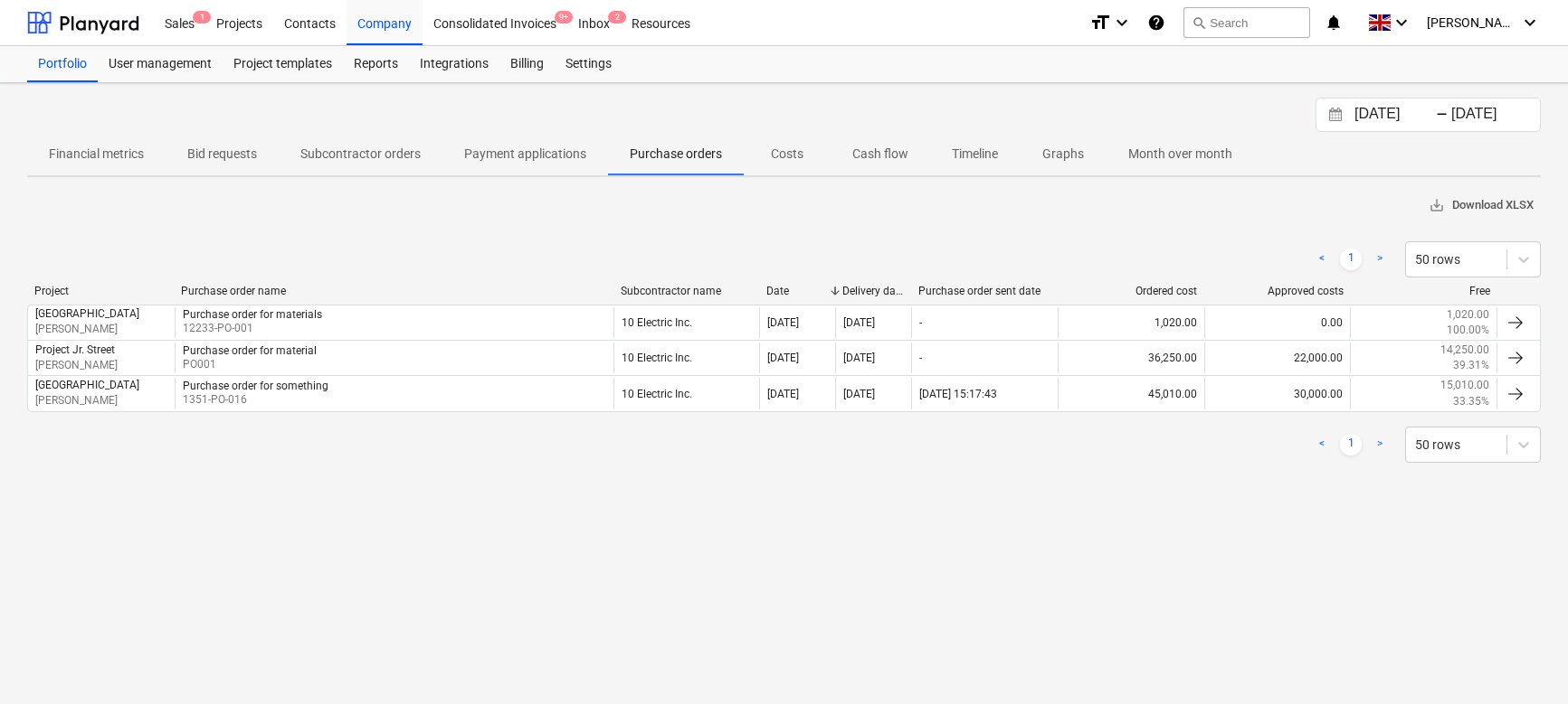
click at [1470, 202] on span "save_alt Download XLSX" at bounding box center [1480, 205] width 105 height 21
click at [236, 19] on div "Projects" at bounding box center [239, 22] width 68 height 46
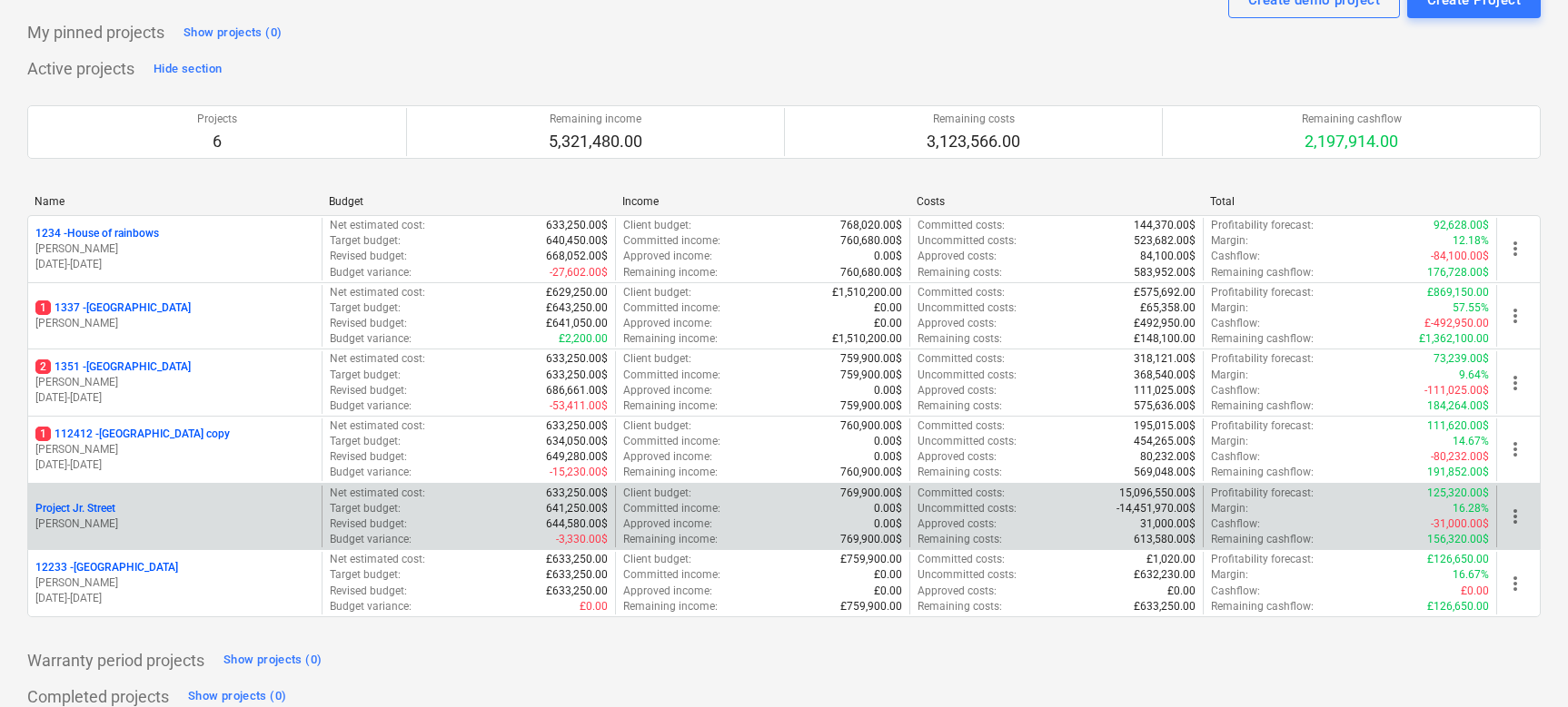
scroll to position [78, 0]
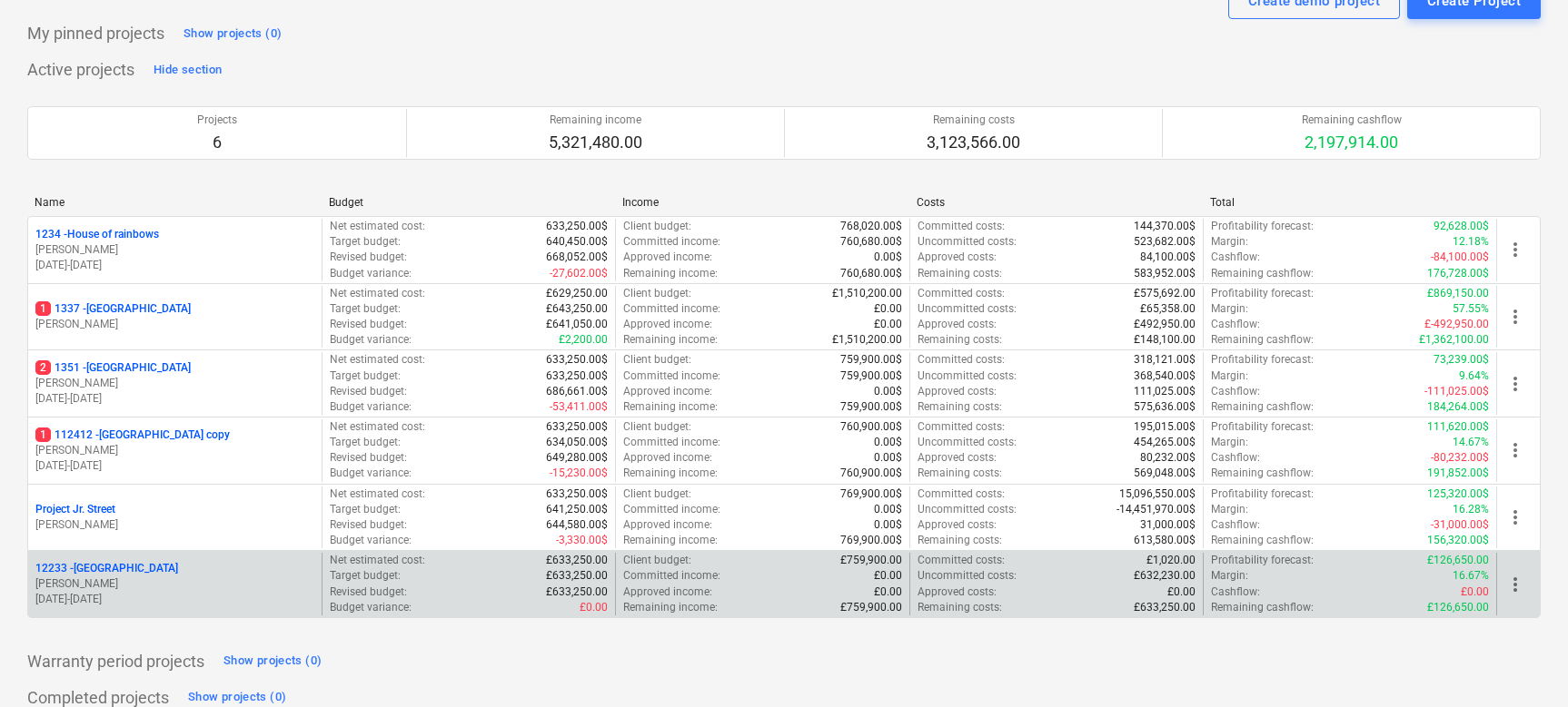
click at [183, 572] on div "[STREET_ADDRESS]" at bounding box center [174, 569] width 279 height 15
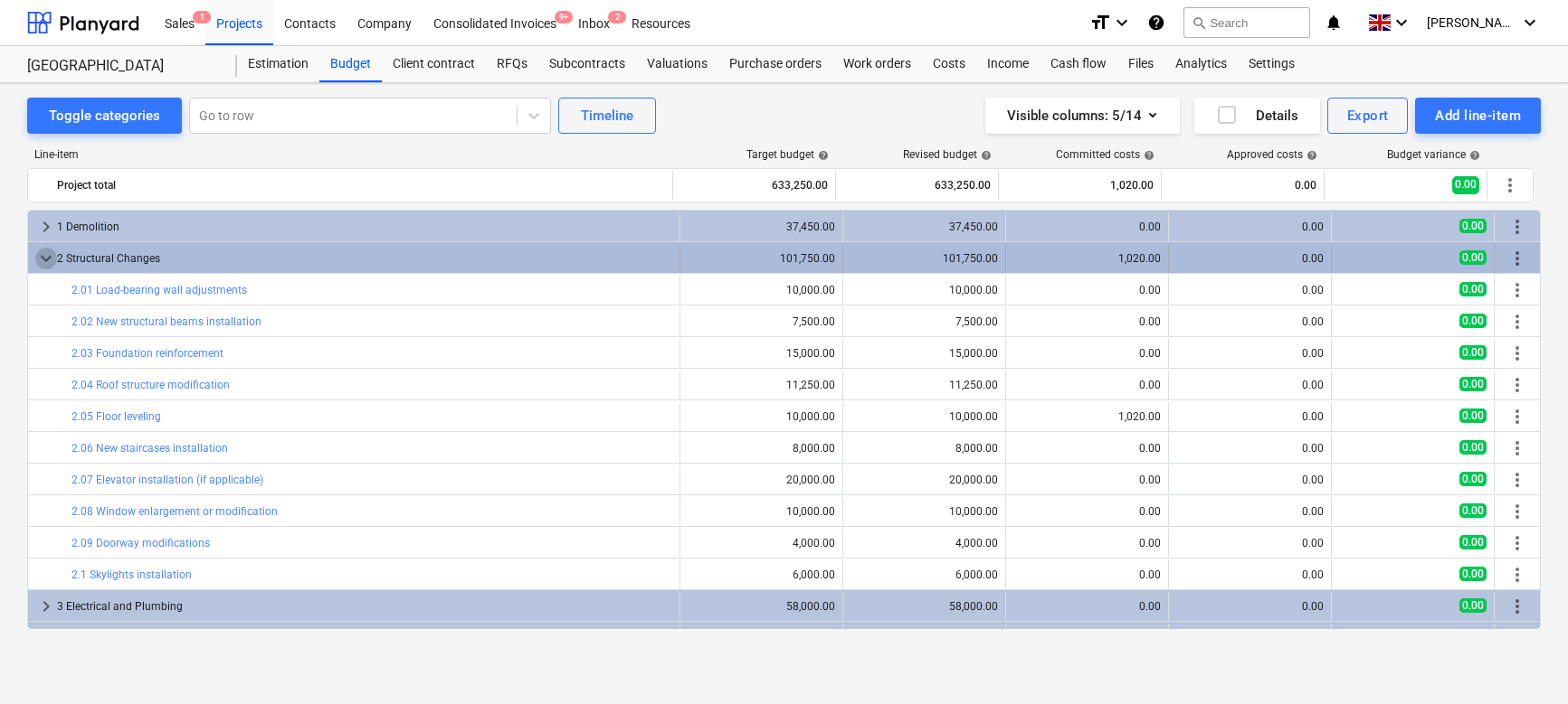
click at [44, 258] on span "keyboard_arrow_down" at bounding box center [45, 258] width 22 height 22
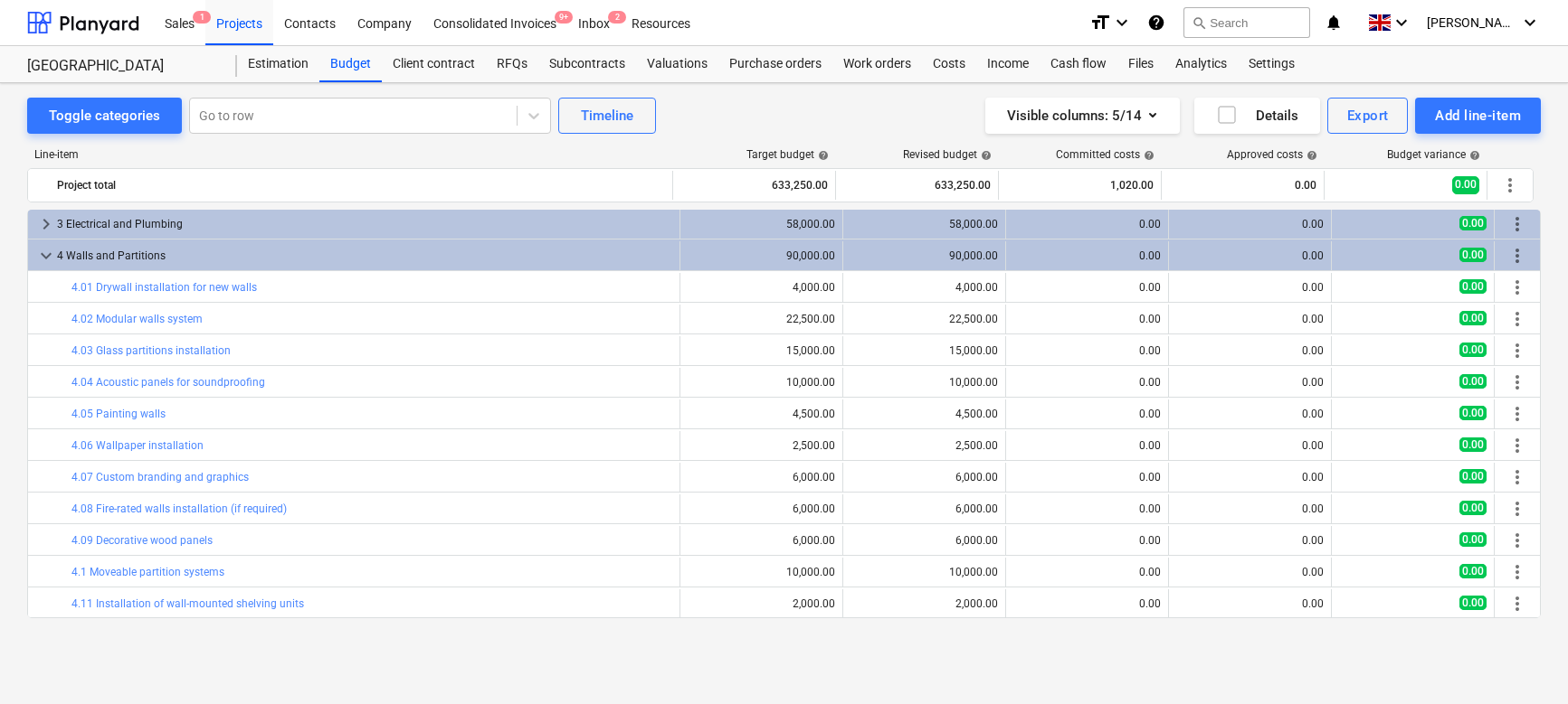
scroll to position [8, 0]
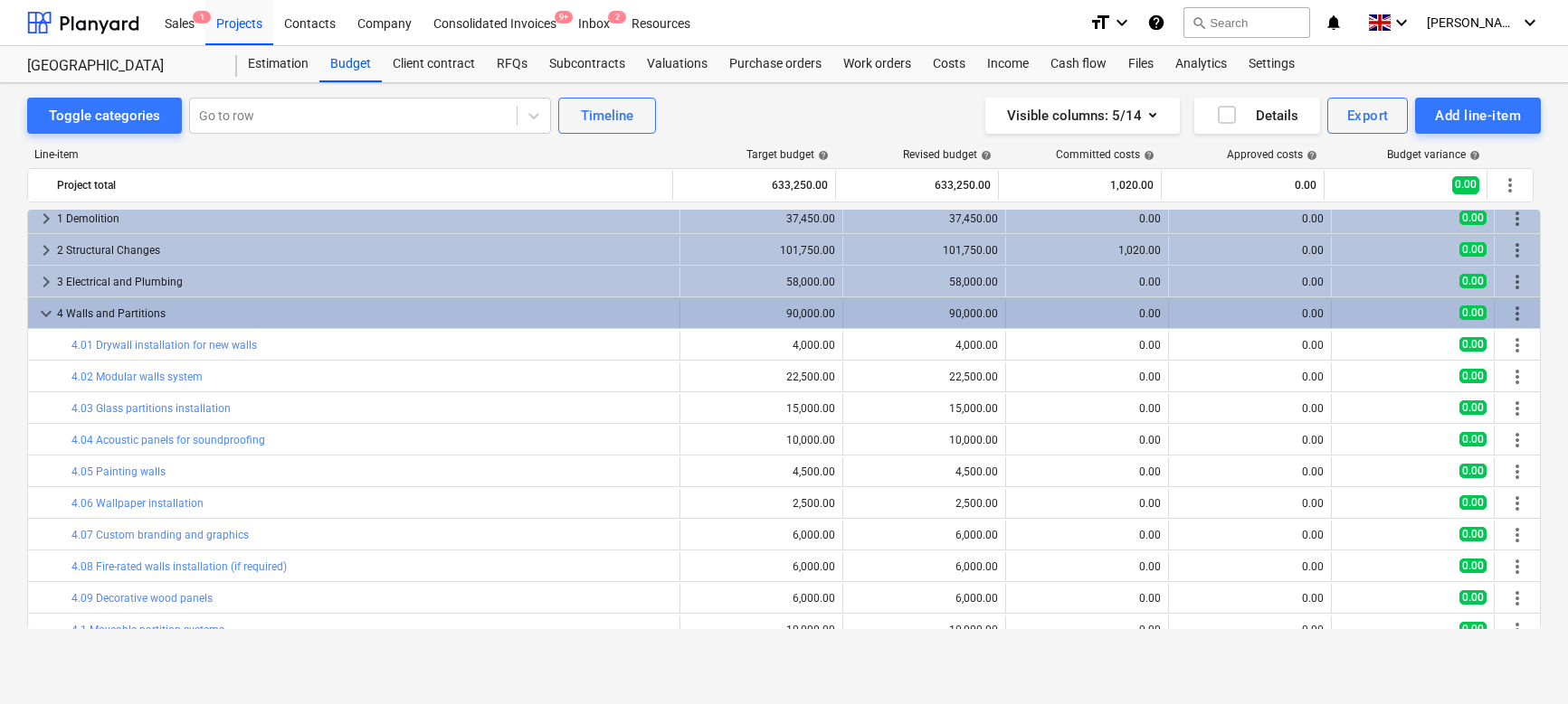
click at [47, 322] on span "keyboard_arrow_down" at bounding box center [45, 313] width 22 height 22
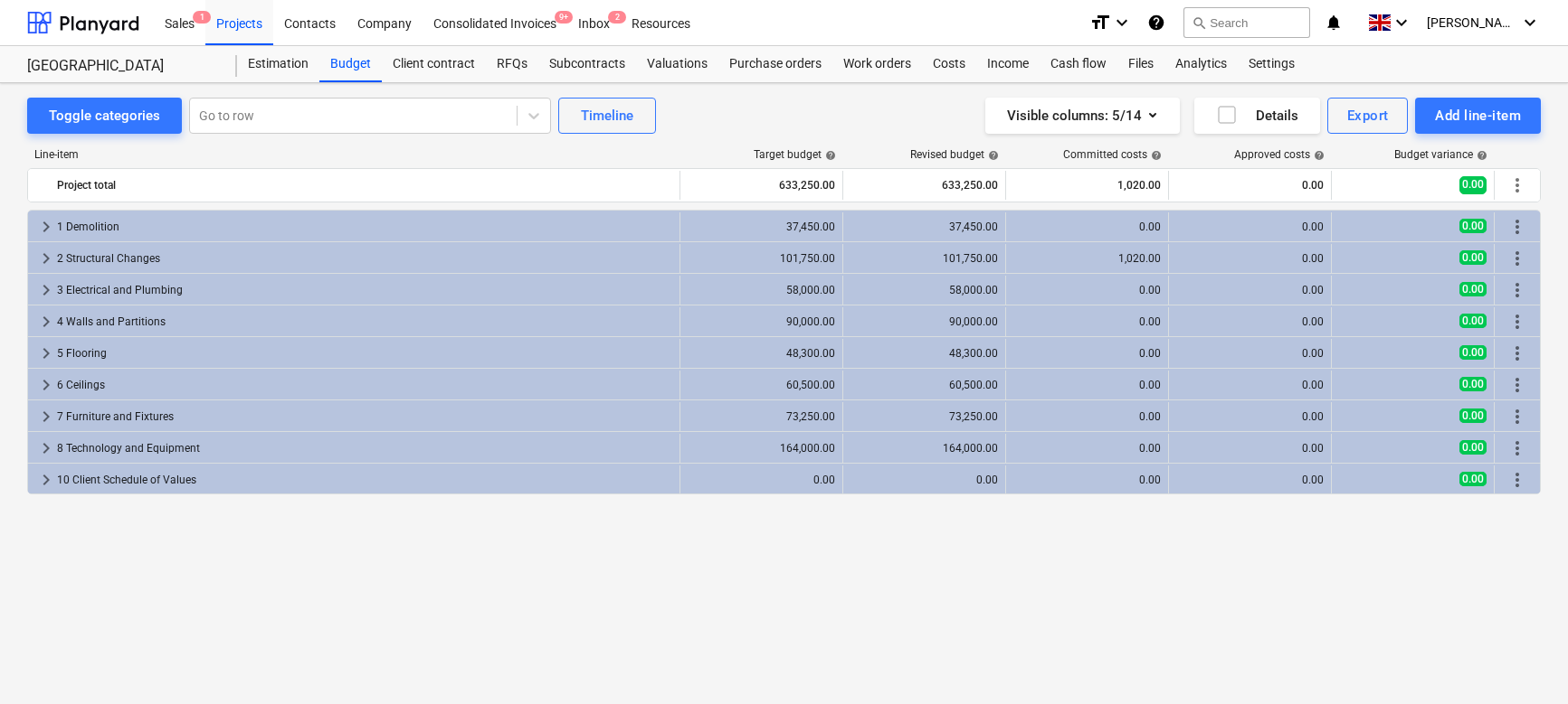
scroll to position [0, 0]
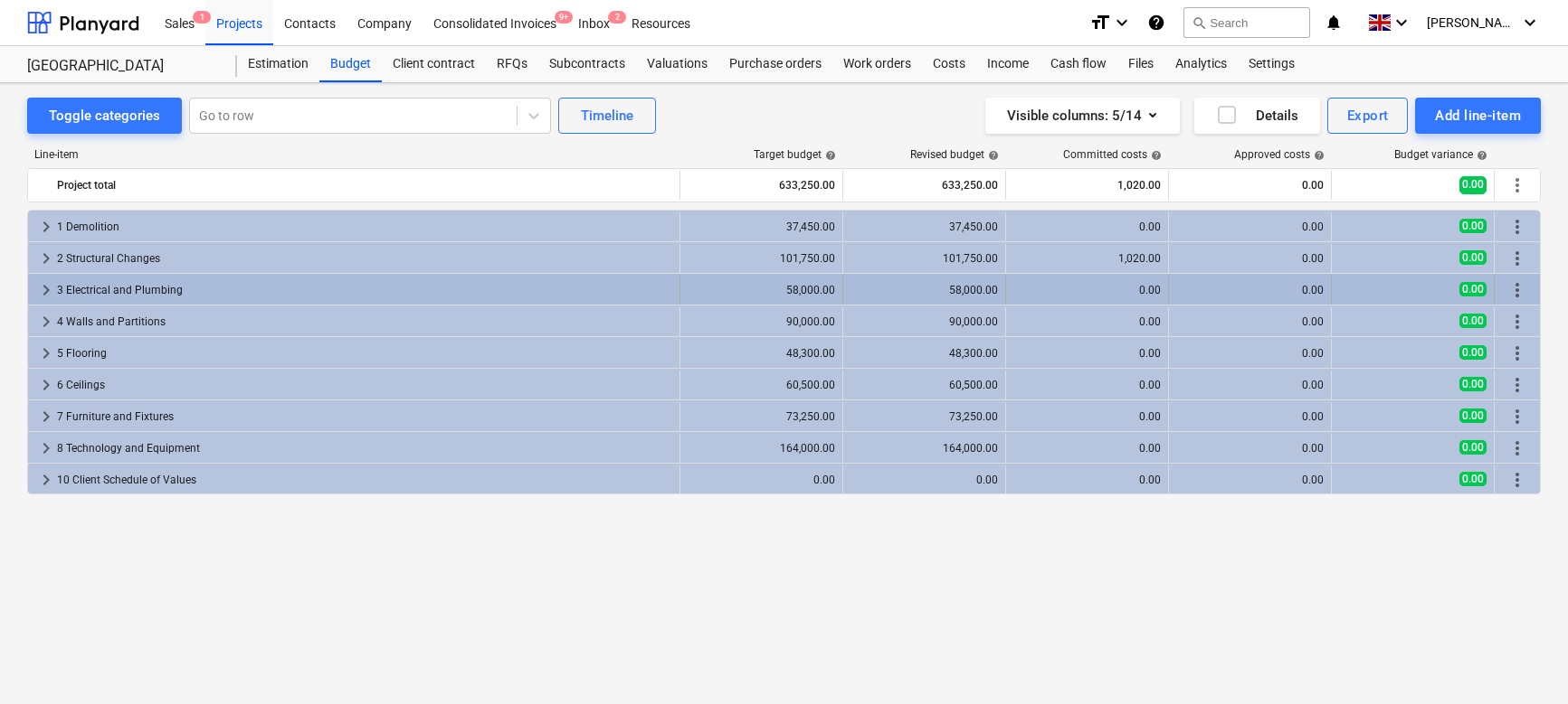
click at [47, 291] on span "keyboard_arrow_right" at bounding box center [45, 290] width 22 height 22
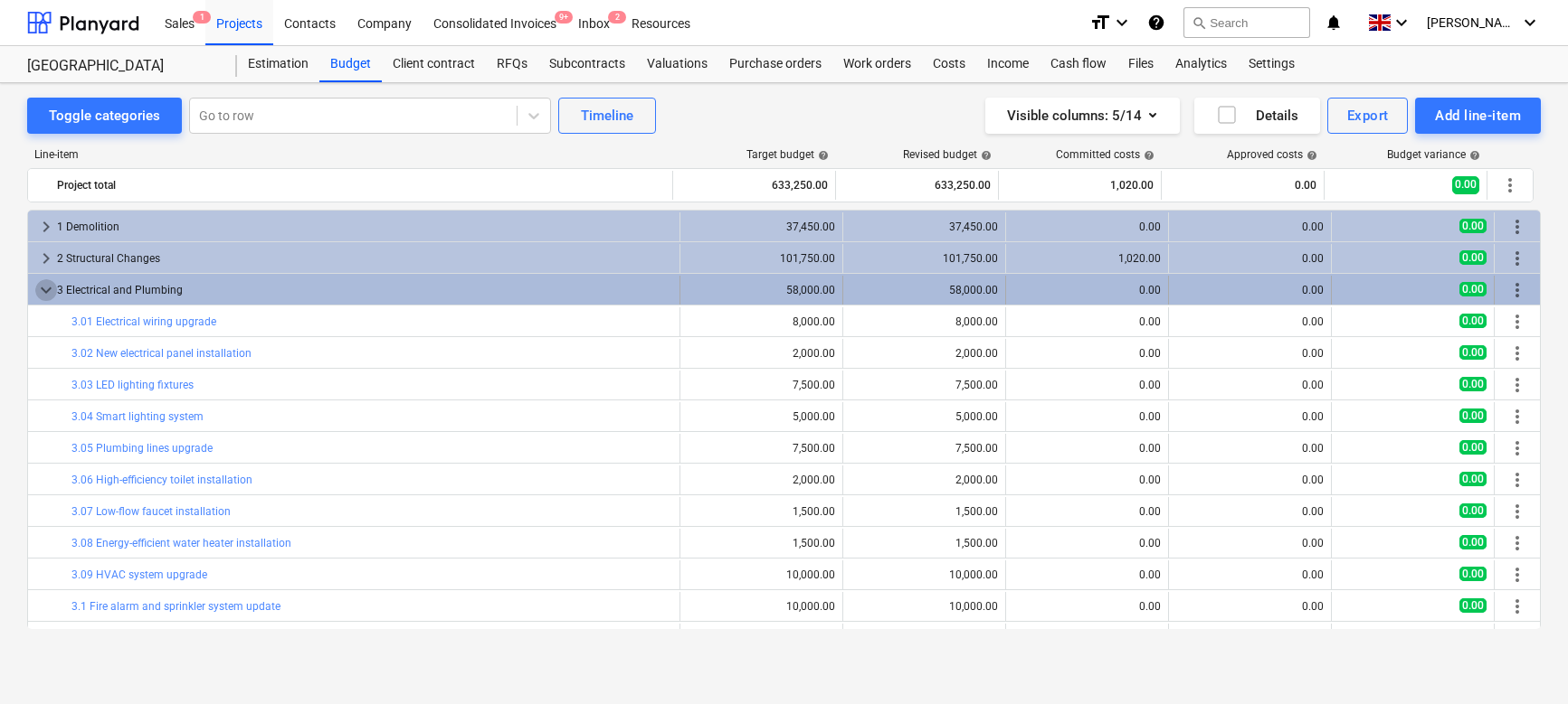
click at [45, 290] on span "keyboard_arrow_down" at bounding box center [45, 290] width 22 height 22
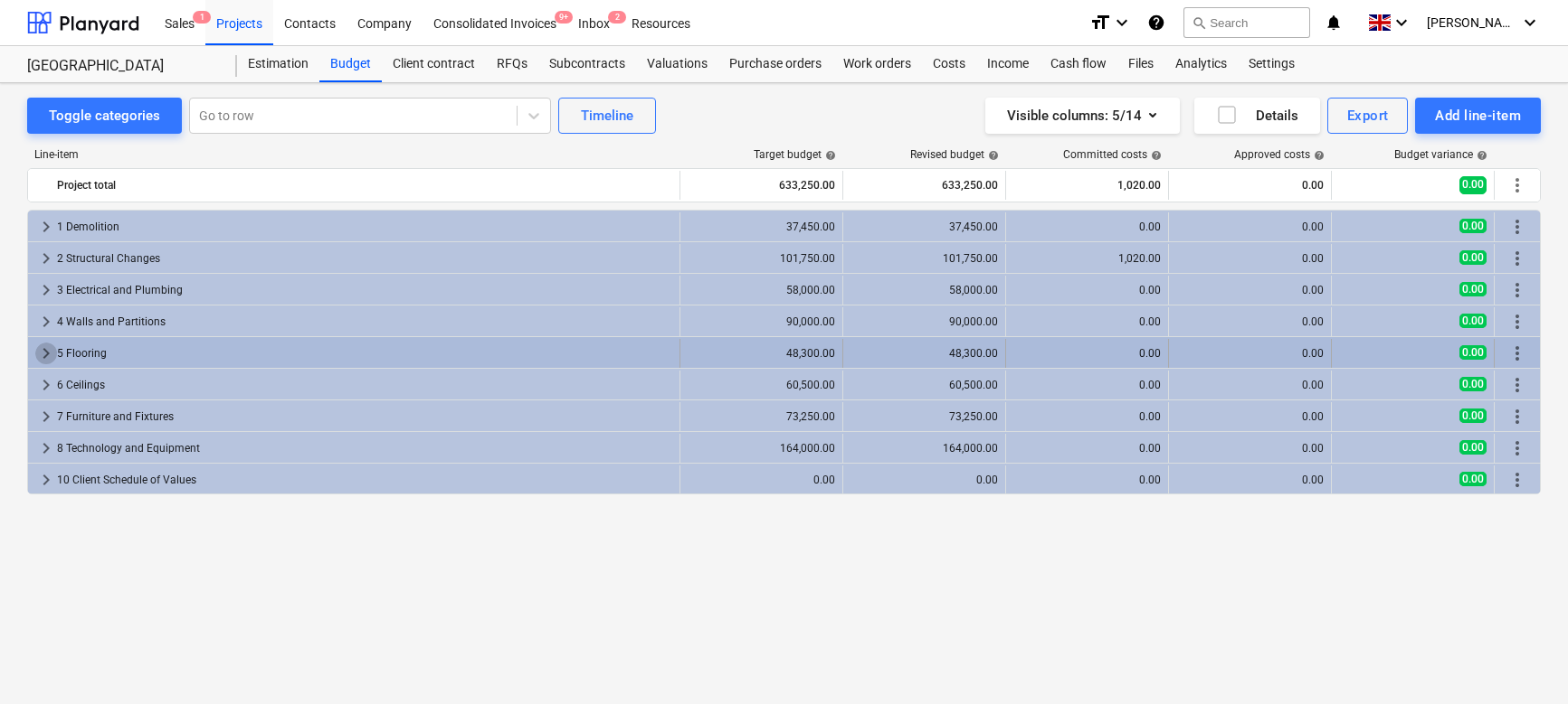
click at [47, 356] on span "keyboard_arrow_right" at bounding box center [45, 353] width 22 height 22
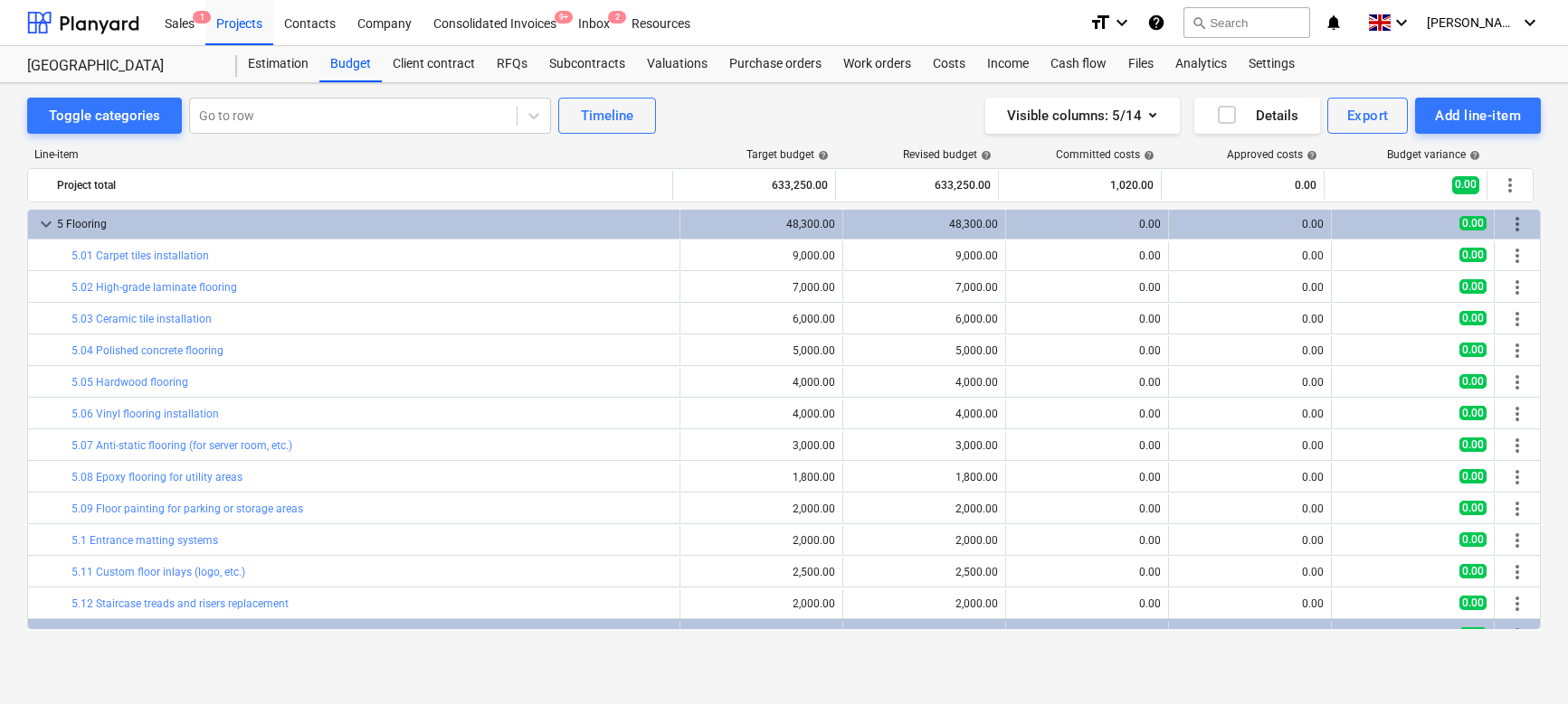
scroll to position [194, 0]
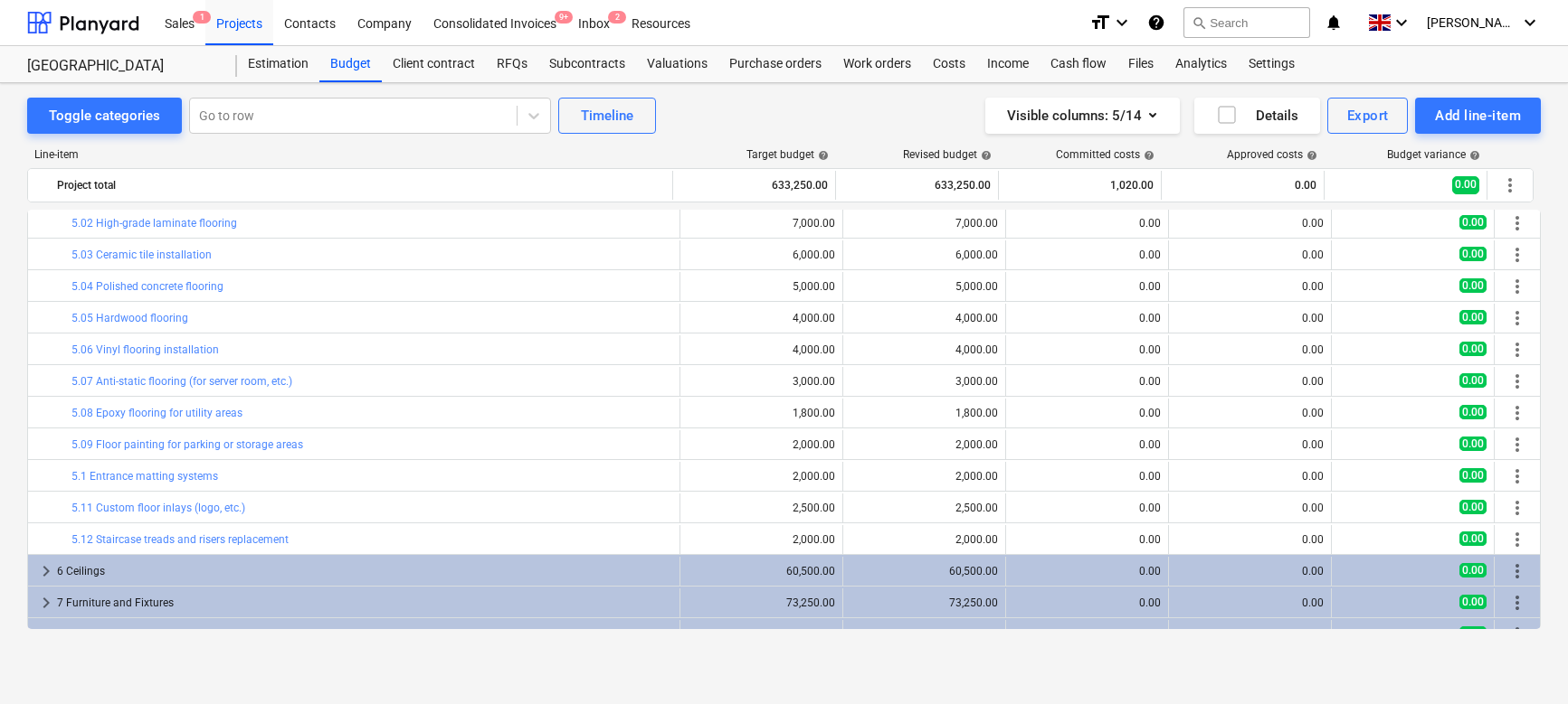
click at [98, 284] on link "5.04 Polished concrete flooring" at bounding box center [147, 286] width 152 height 12
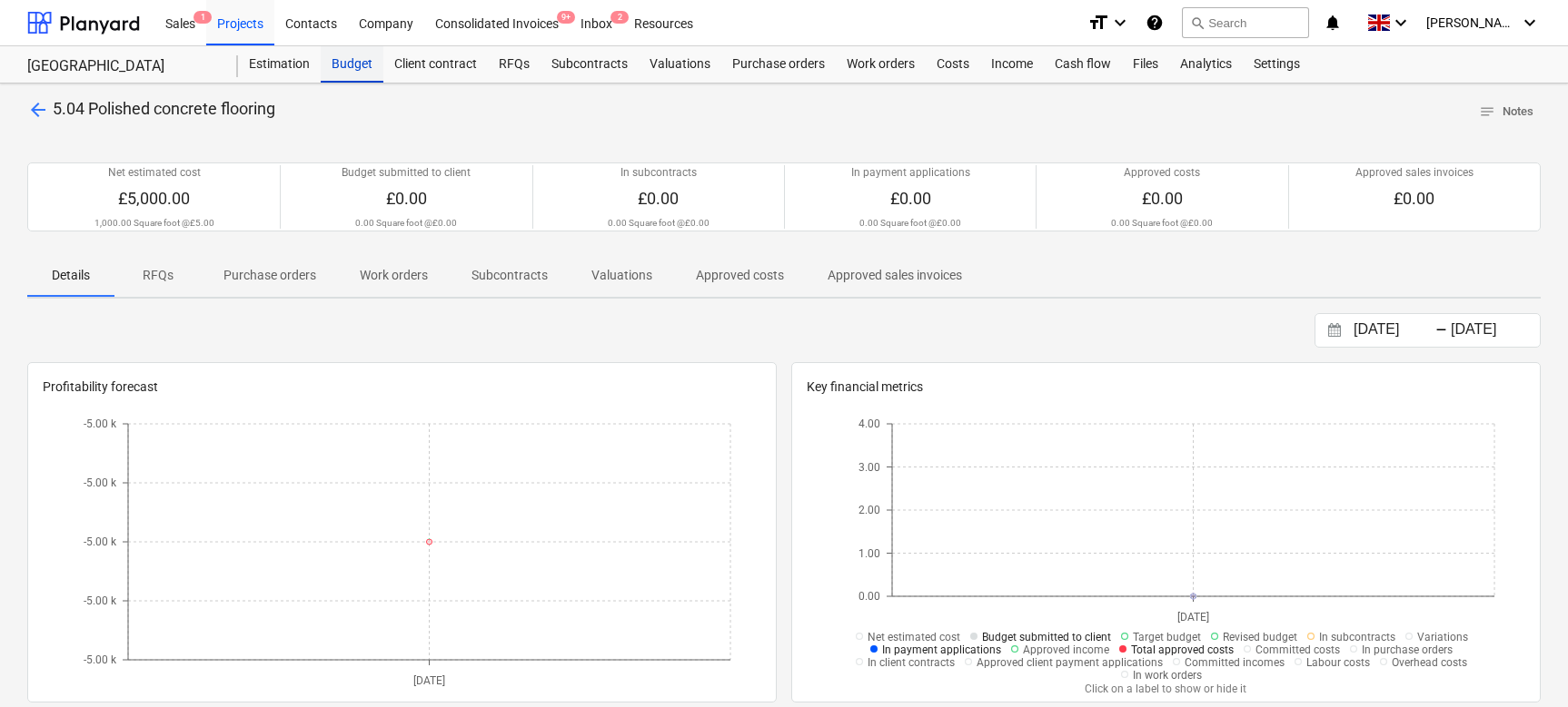
click at [339, 74] on div "Budget" at bounding box center [352, 64] width 62 height 36
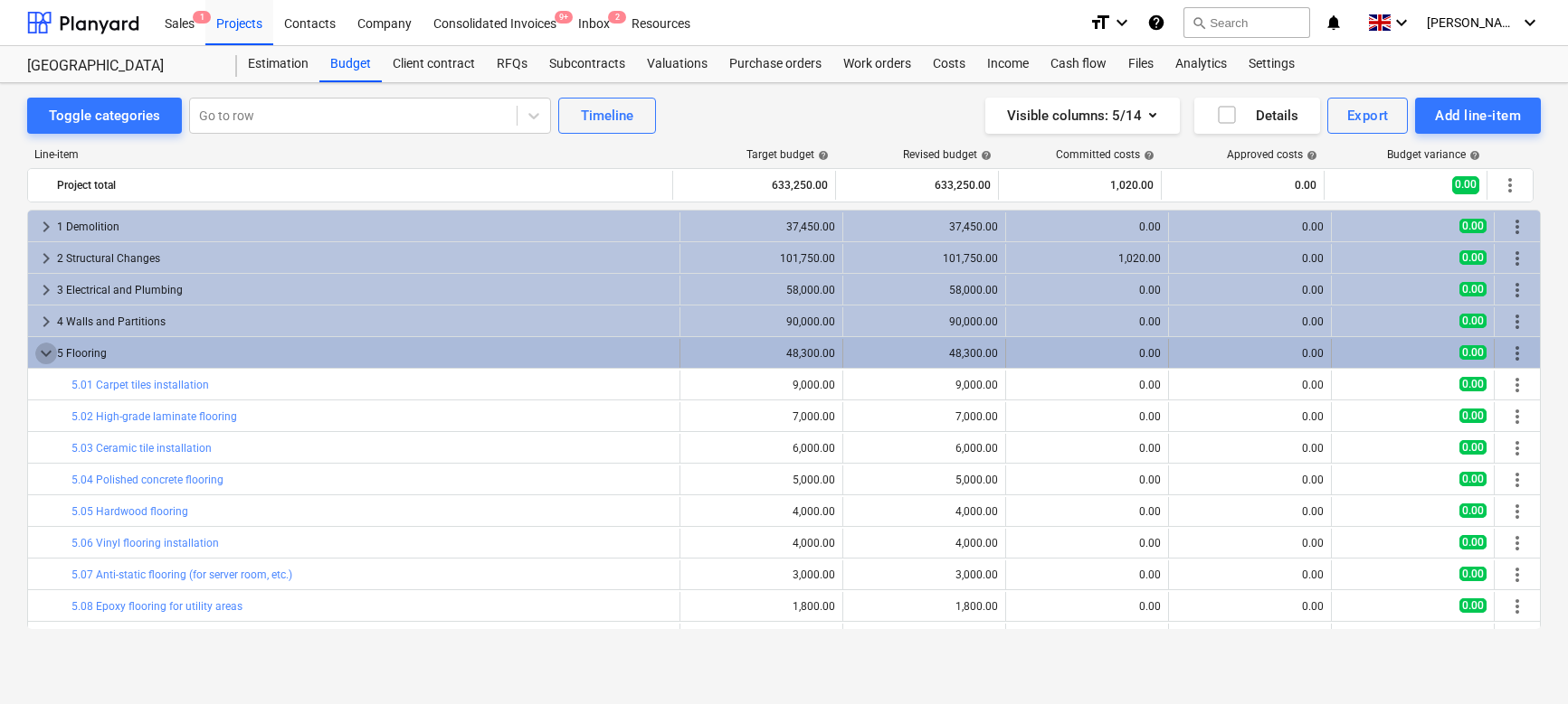
click at [56, 355] on span "keyboard_arrow_down" at bounding box center [45, 353] width 22 height 22
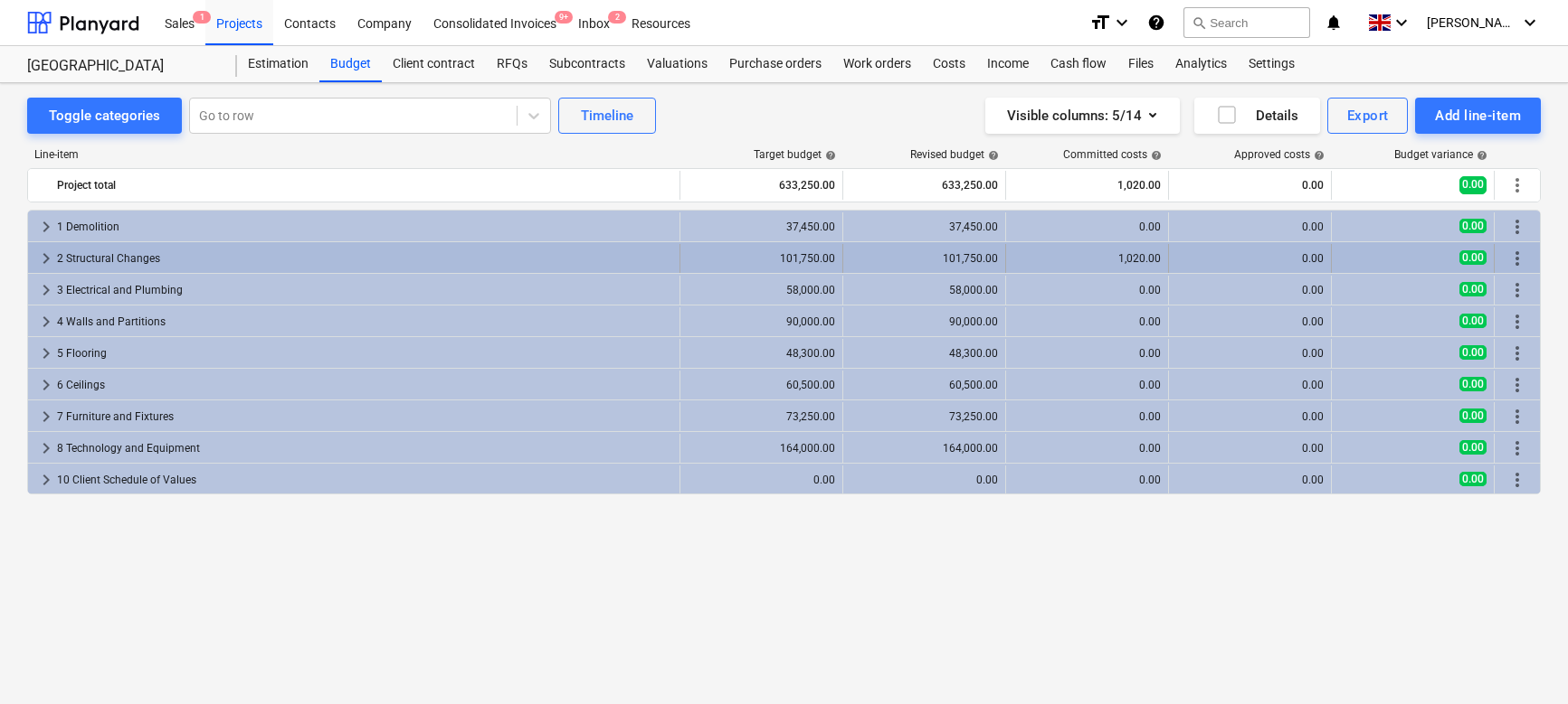
click at [45, 265] on span "keyboard_arrow_right" at bounding box center [45, 258] width 22 height 22
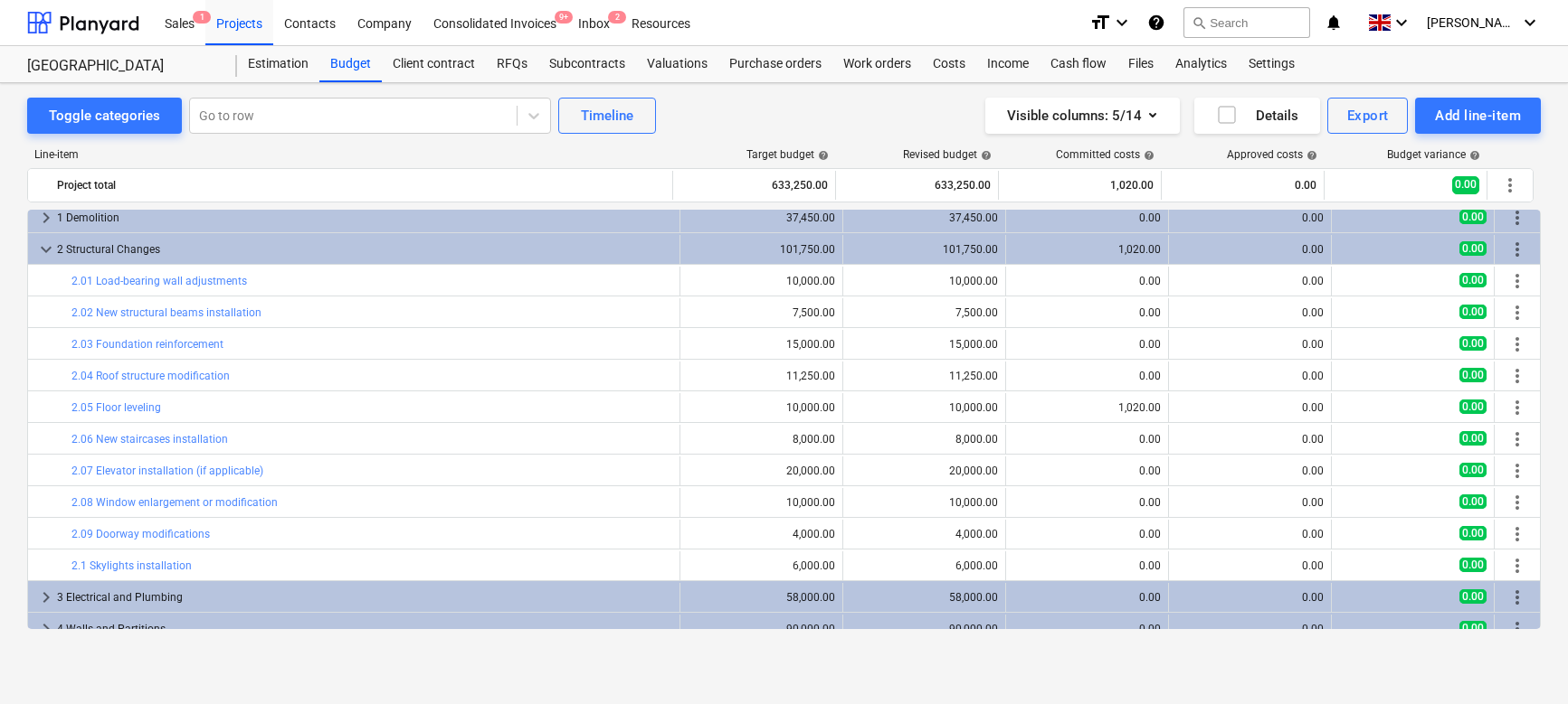
scroll to position [2, 0]
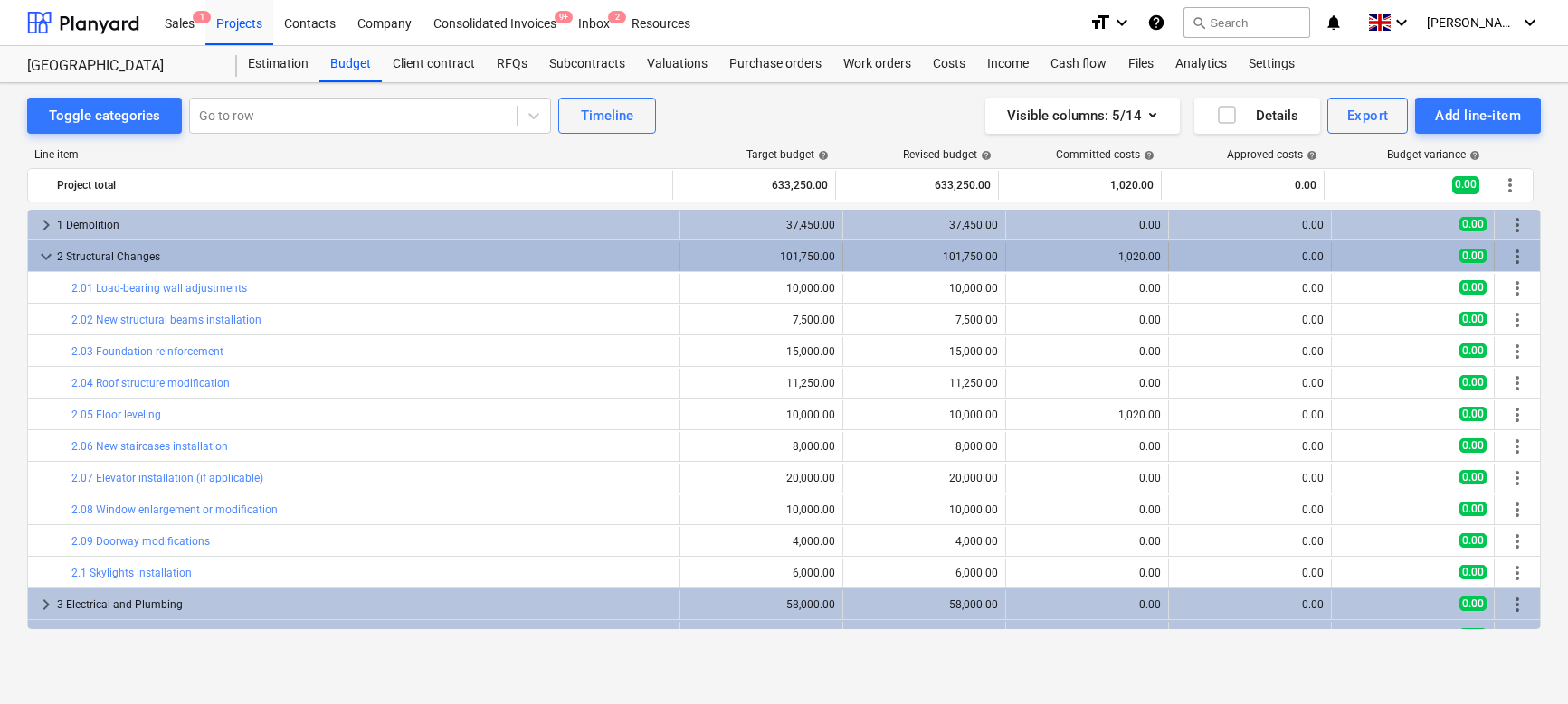
click at [48, 249] on span "keyboard_arrow_down" at bounding box center [45, 256] width 22 height 22
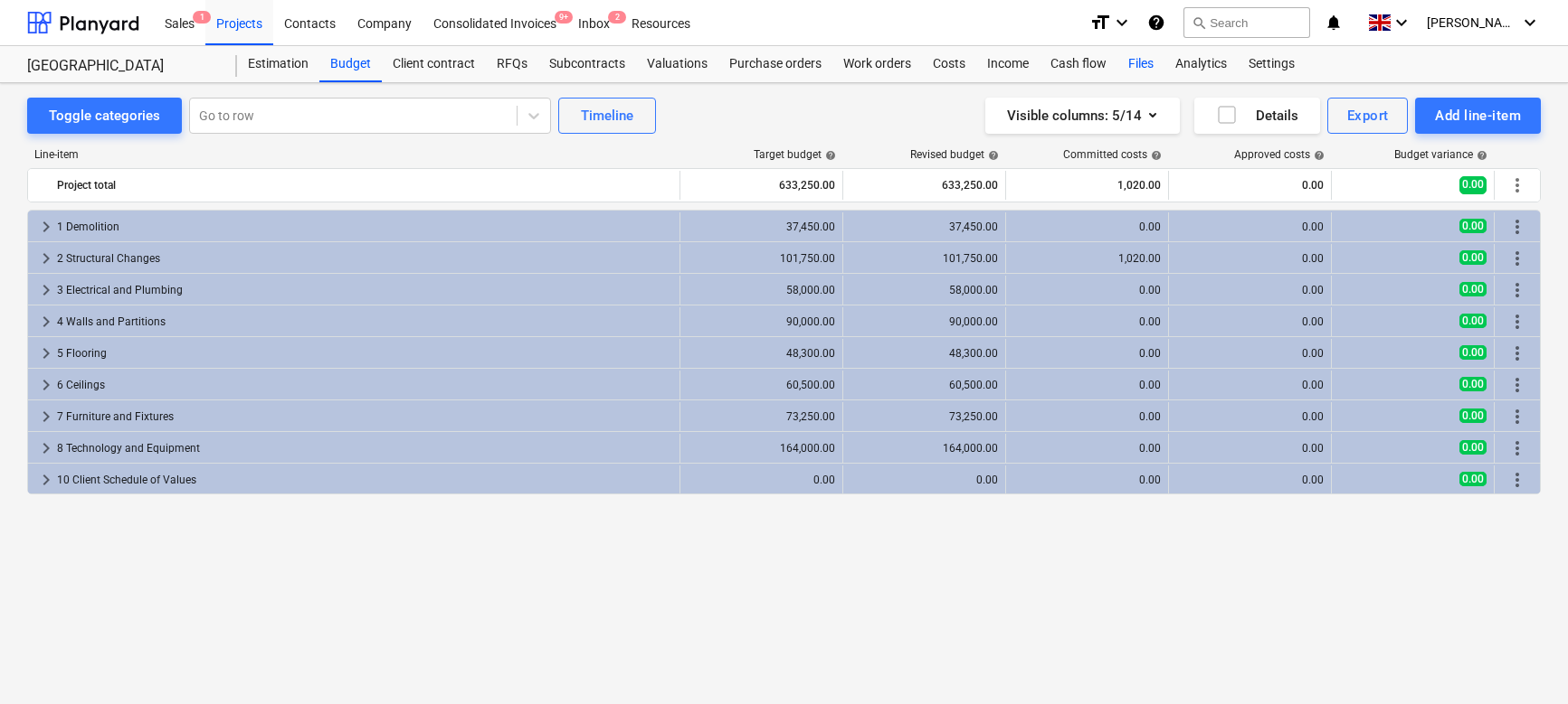
click at [1128, 63] on div "Files" at bounding box center [1140, 64] width 47 height 36
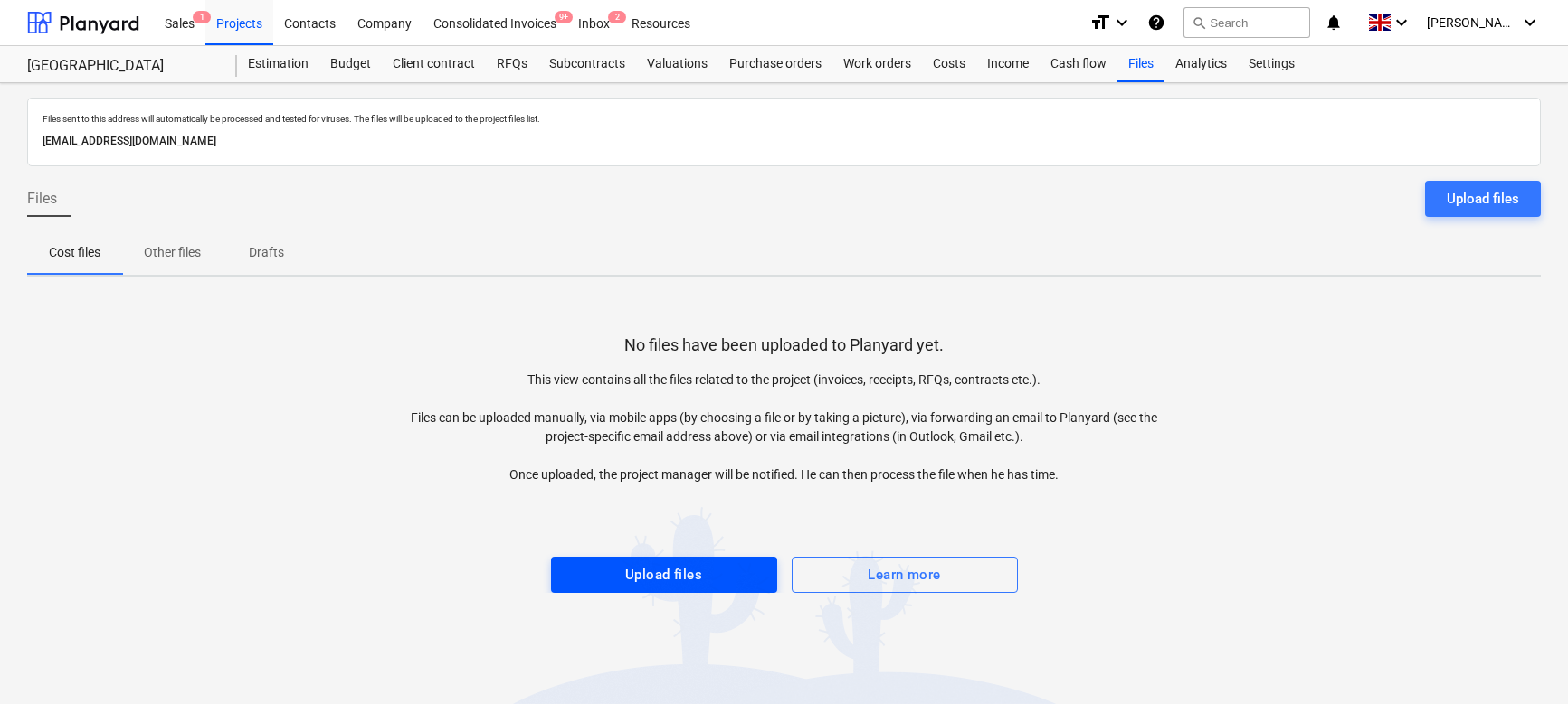
click at [682, 567] on div "Upload files" at bounding box center [664, 574] width 77 height 24
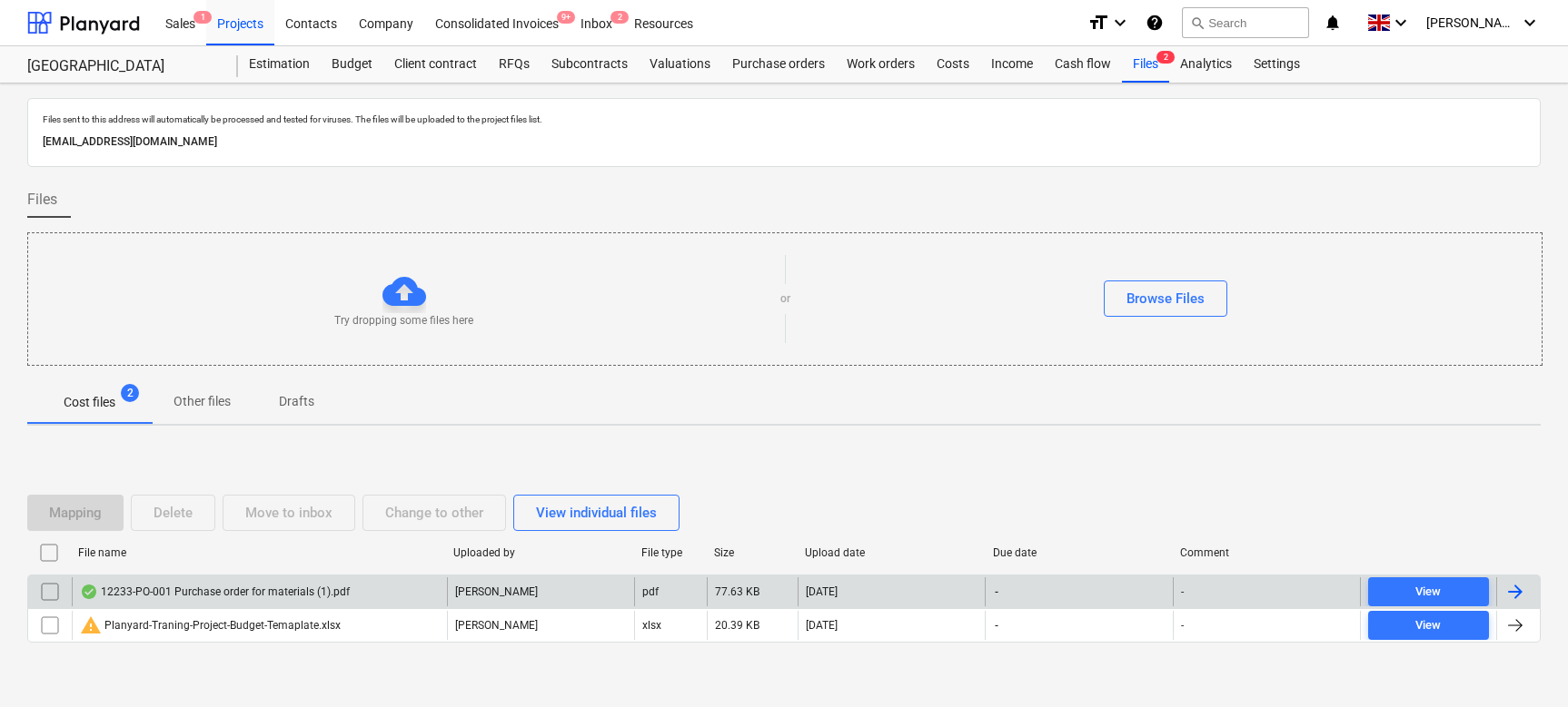
click at [185, 589] on div "12233-PO-001 Purchase order for materials (1).pdf" at bounding box center [215, 592] width 270 height 14
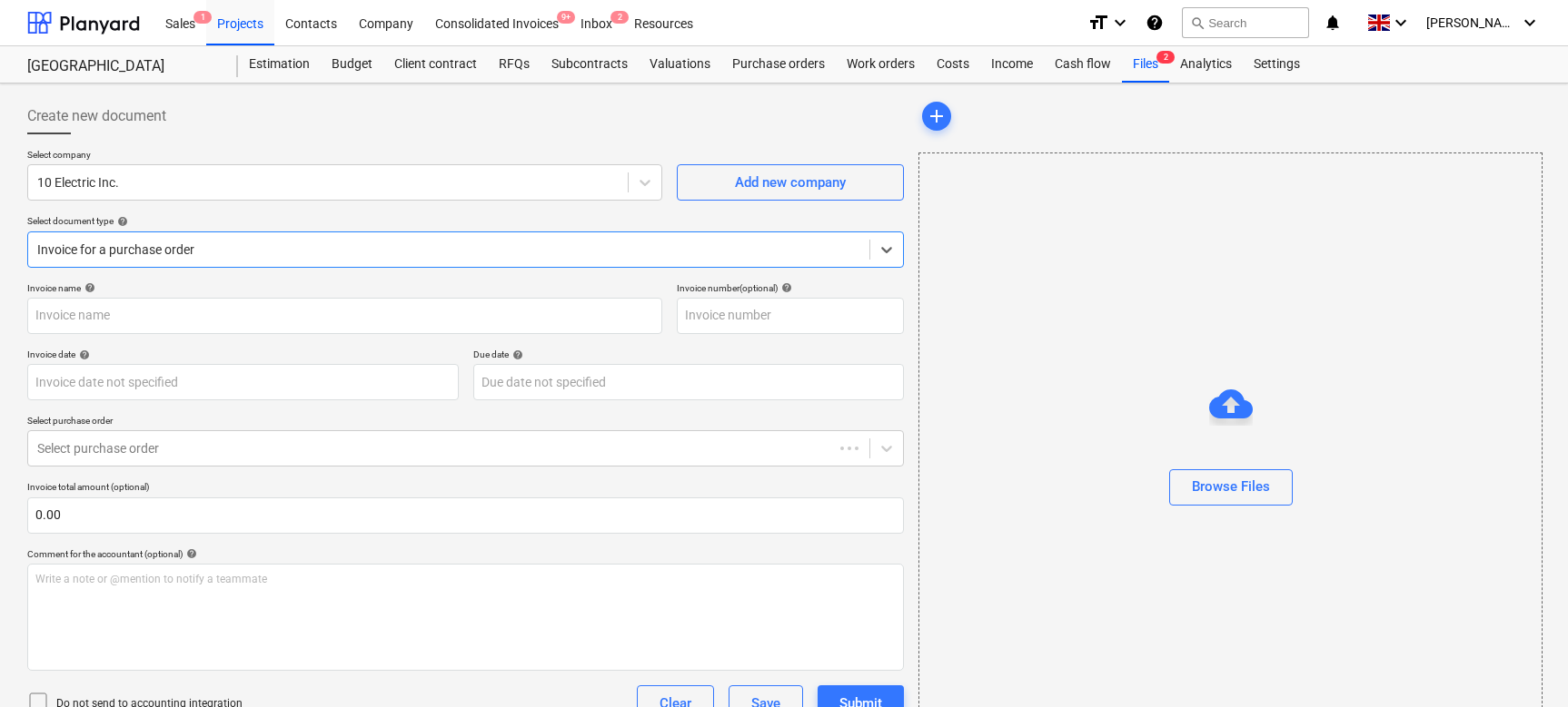
type input "12233-PO-001"
type input "[DATE]"
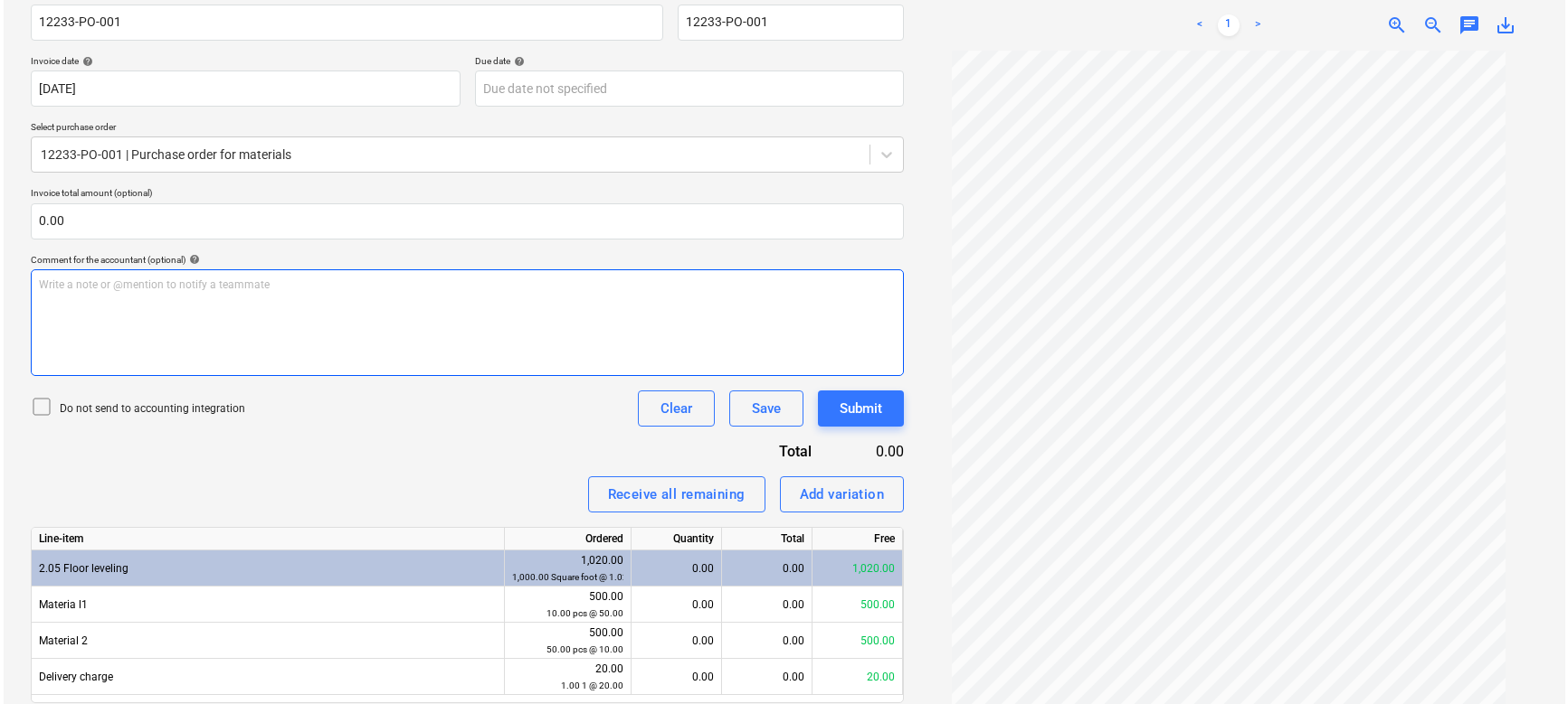
scroll to position [356, 0]
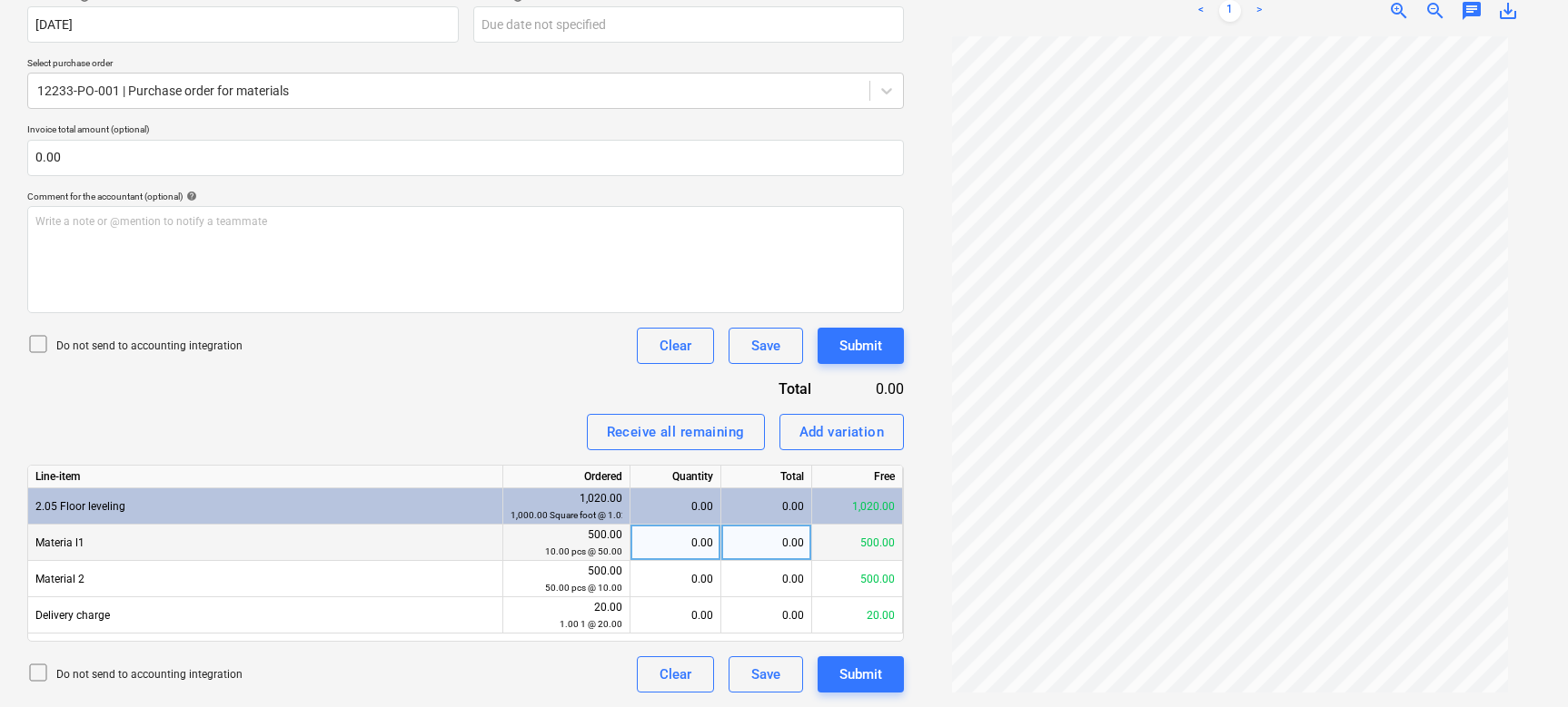
click at [668, 541] on div "0.00" at bounding box center [675, 543] width 76 height 36
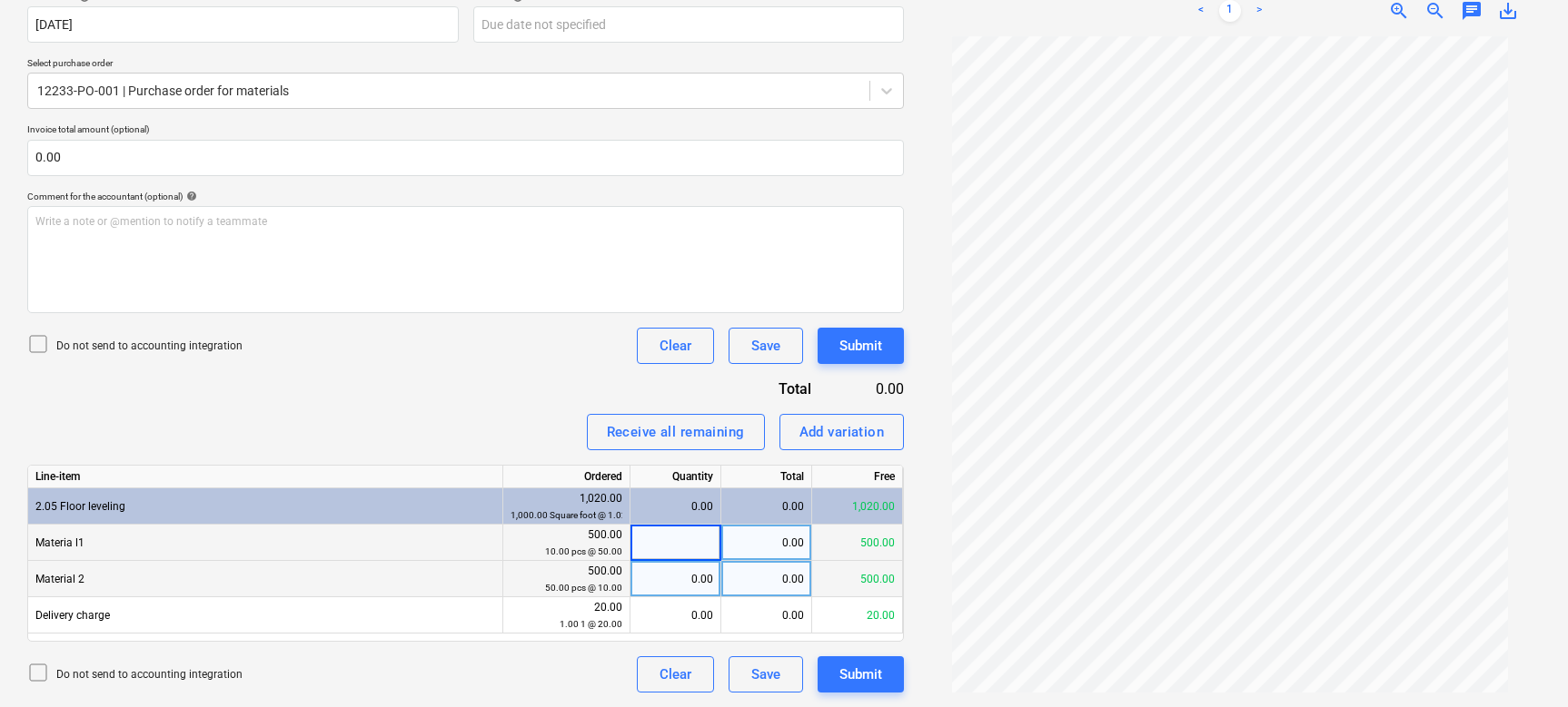
type input "5"
type input "25"
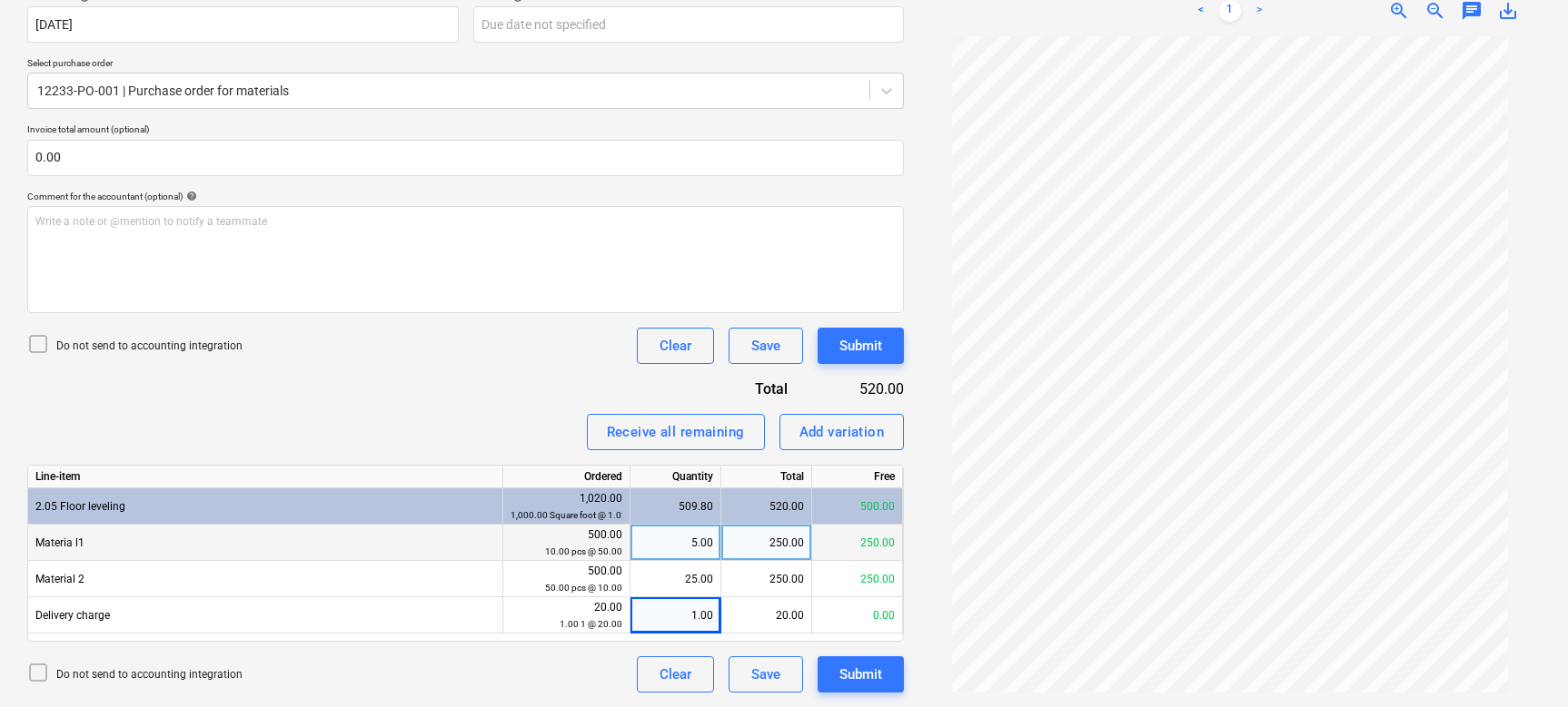
click at [540, 383] on div "Invoice name help 12233-PO-001 Invoice number (optional) help 12233-PO-001 Invo…" at bounding box center [465, 308] width 877 height 768
click at [864, 346] on div "Submit" at bounding box center [861, 345] width 43 height 24
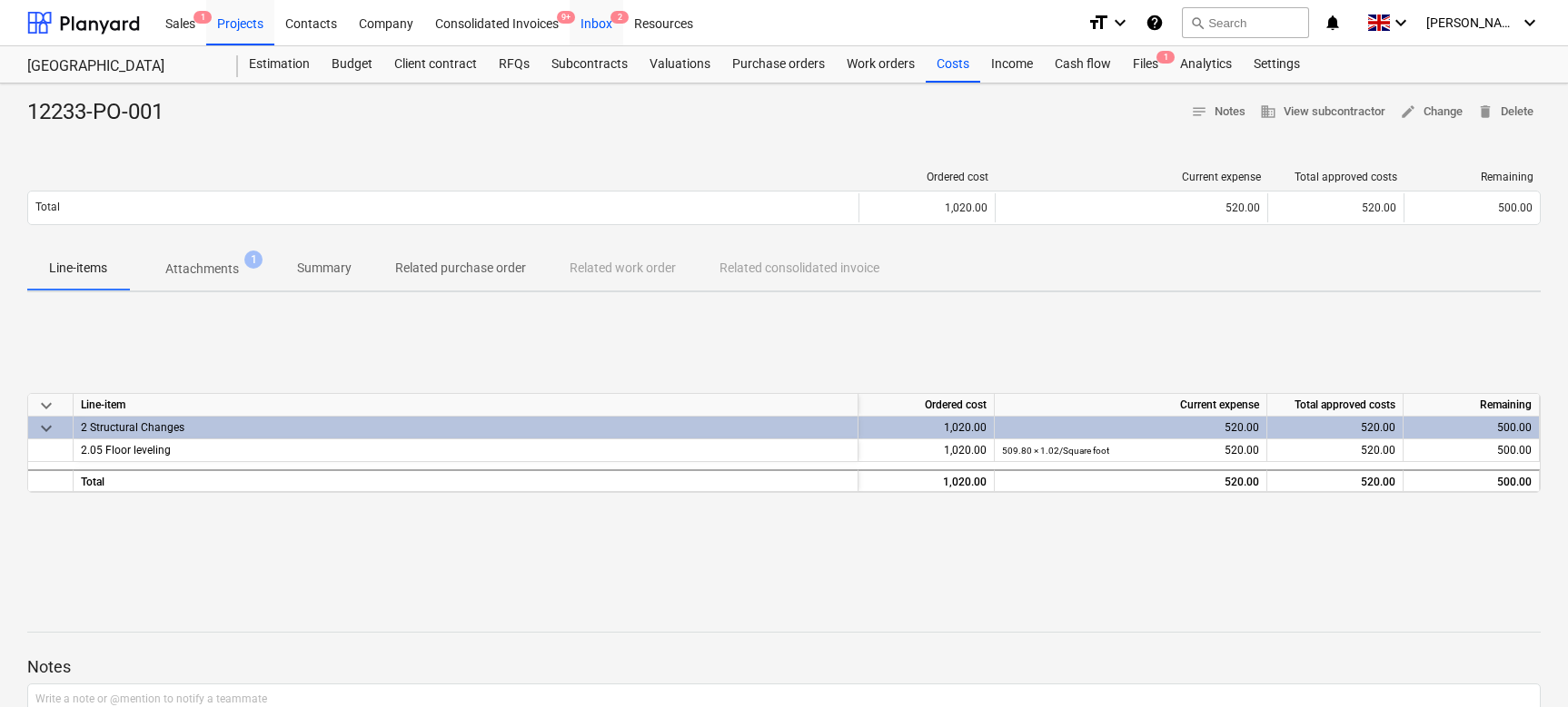
click at [600, 15] on div "Inbox 2" at bounding box center [596, 22] width 54 height 46
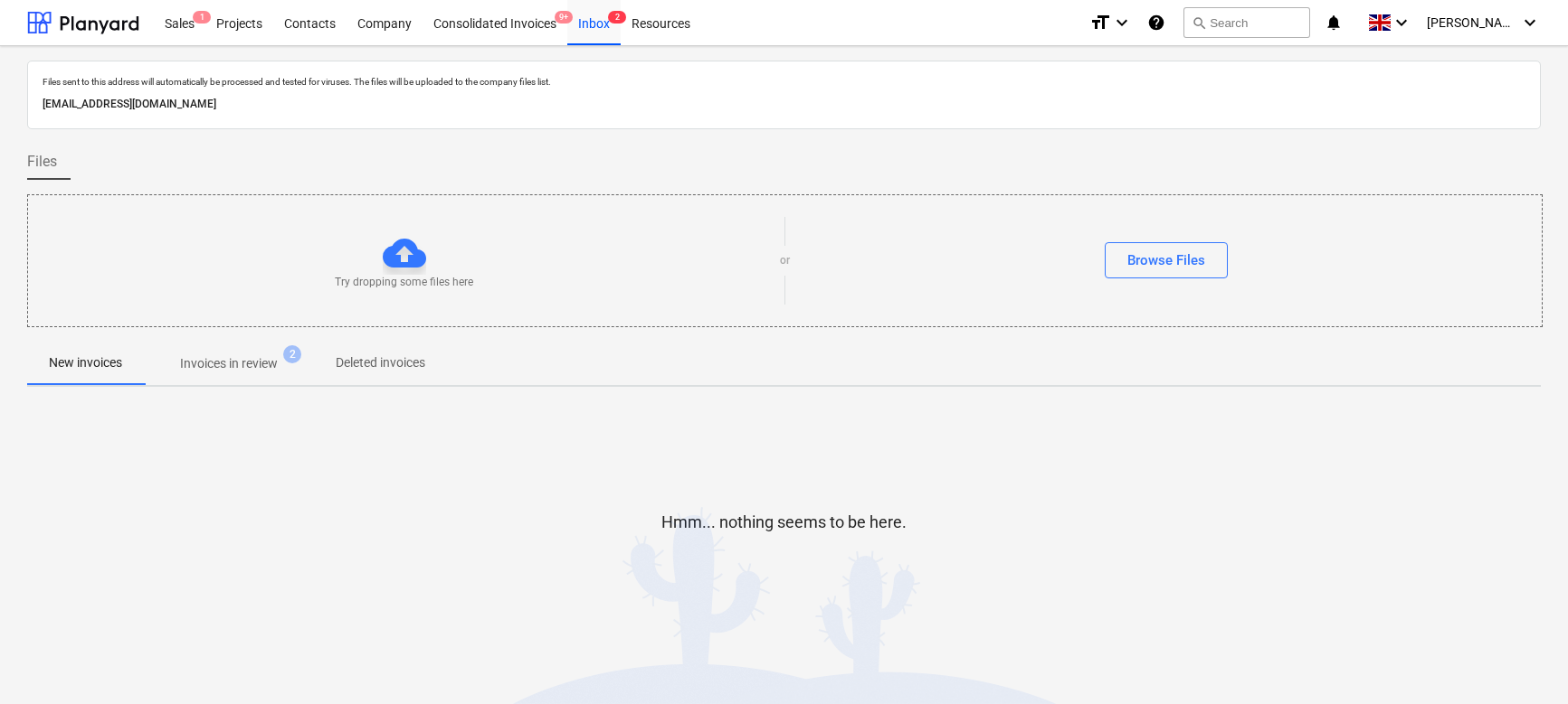
click at [218, 361] on p "Invoices in review" at bounding box center [229, 364] width 98 height 19
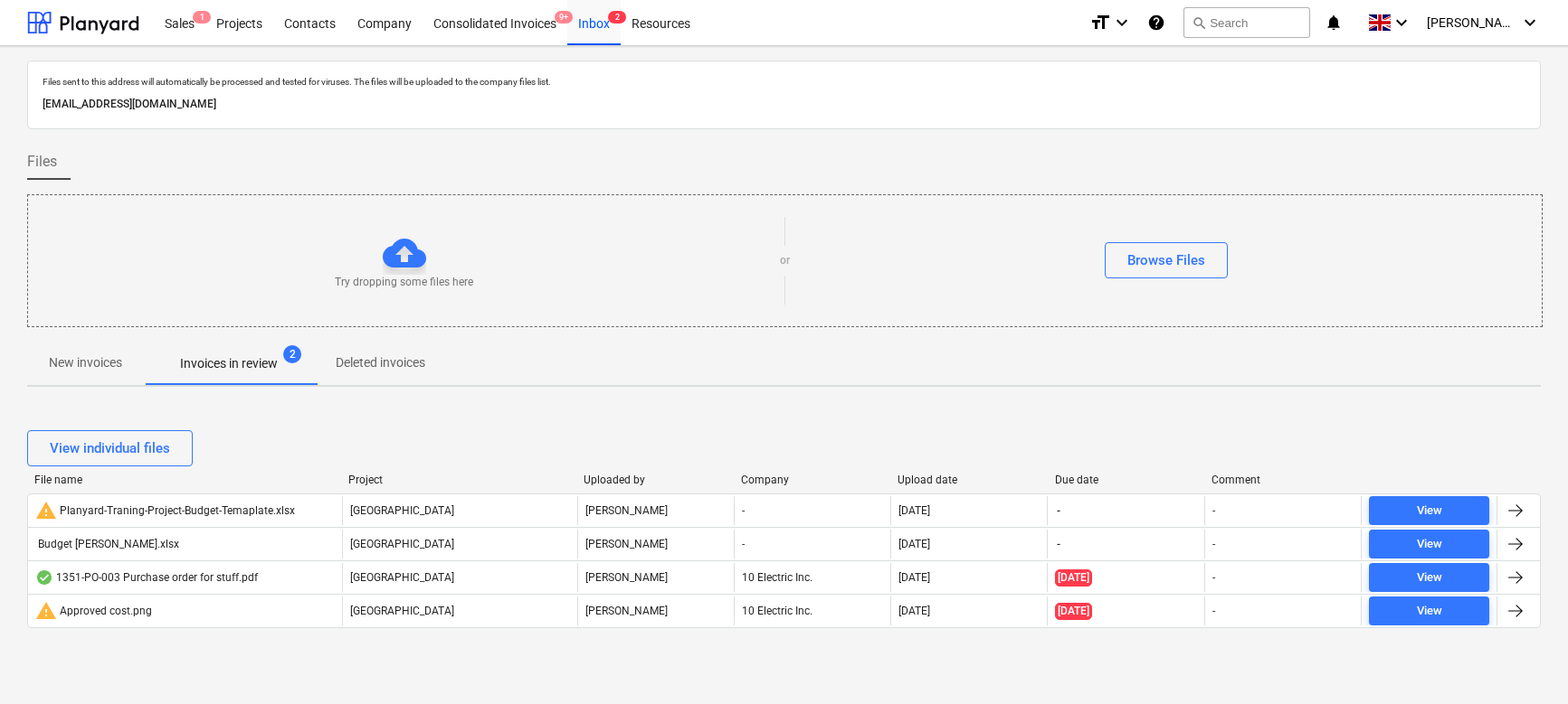
click at [103, 355] on p "New invoices" at bounding box center [86, 363] width 73 height 19
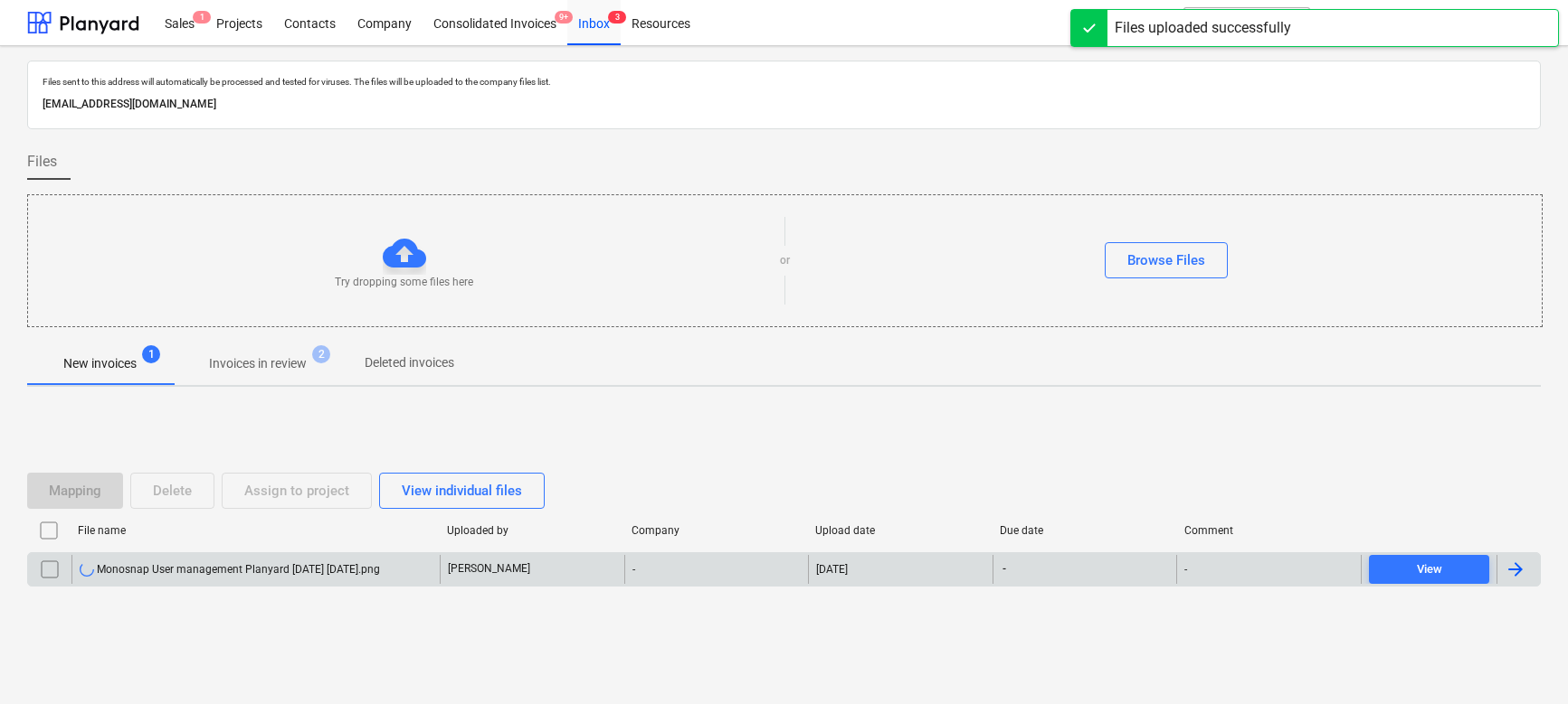
click at [282, 565] on div "Monosnap User management Planyard [DATE] [DATE].png" at bounding box center [230, 568] width 300 height 14
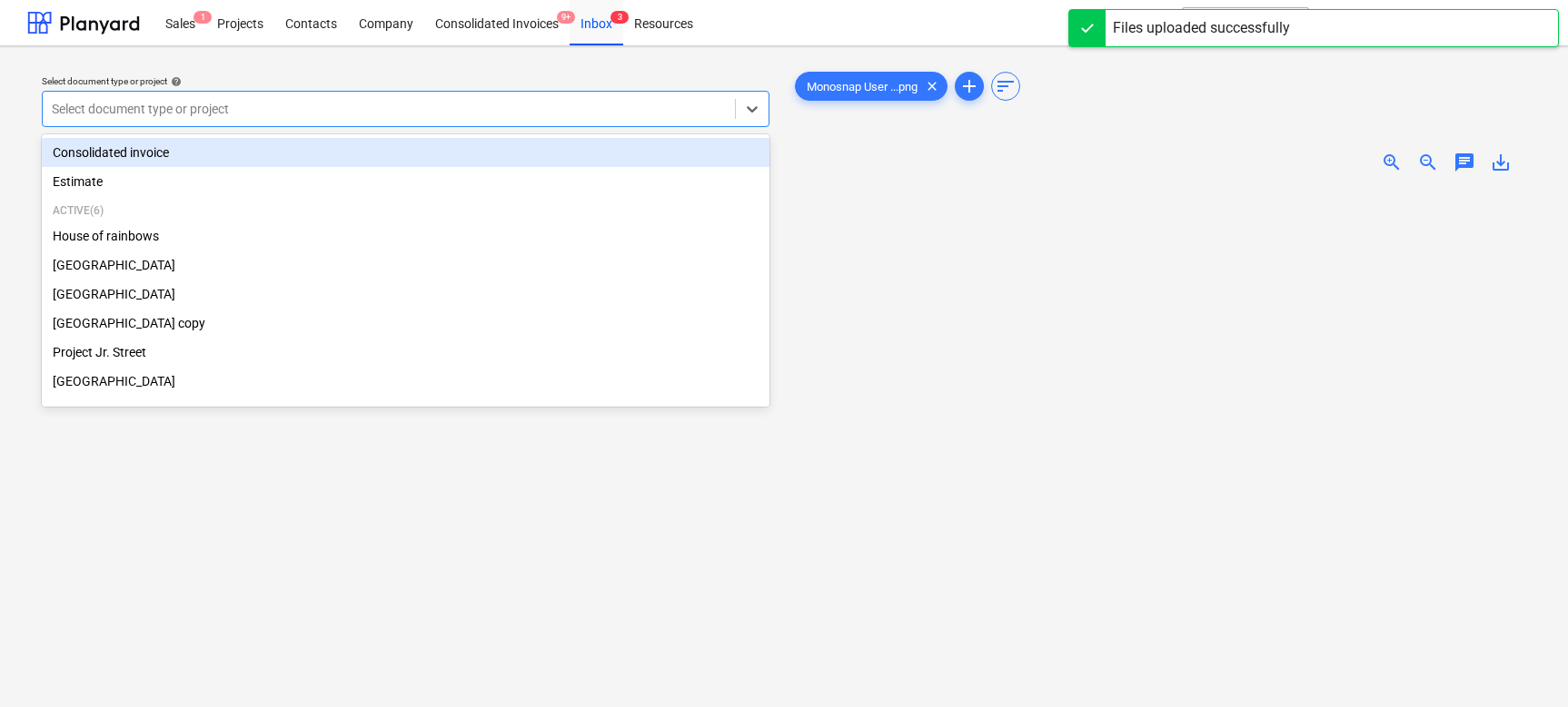
click at [515, 112] on div at bounding box center [389, 109] width 674 height 18
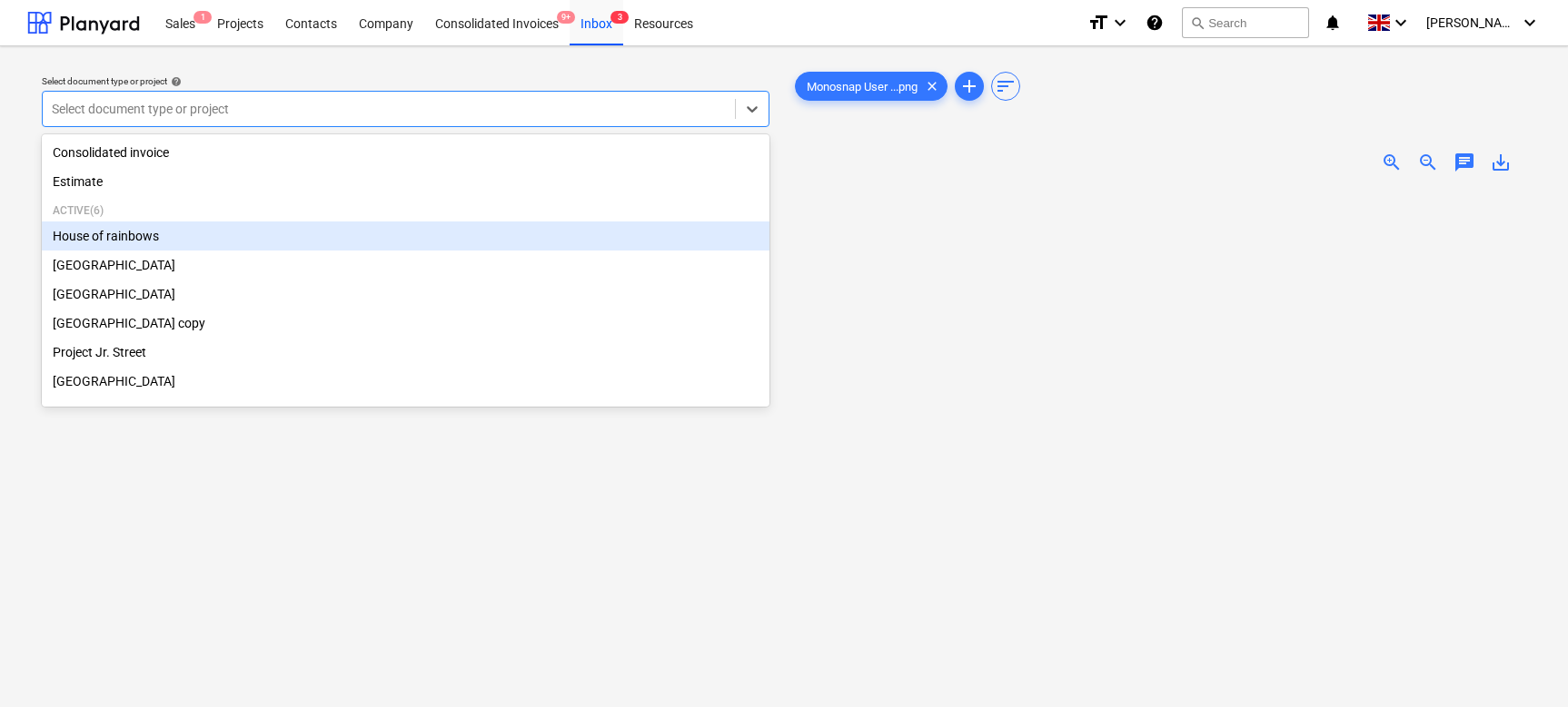
click at [168, 237] on div "House of rainbows" at bounding box center [405, 235] width 727 height 29
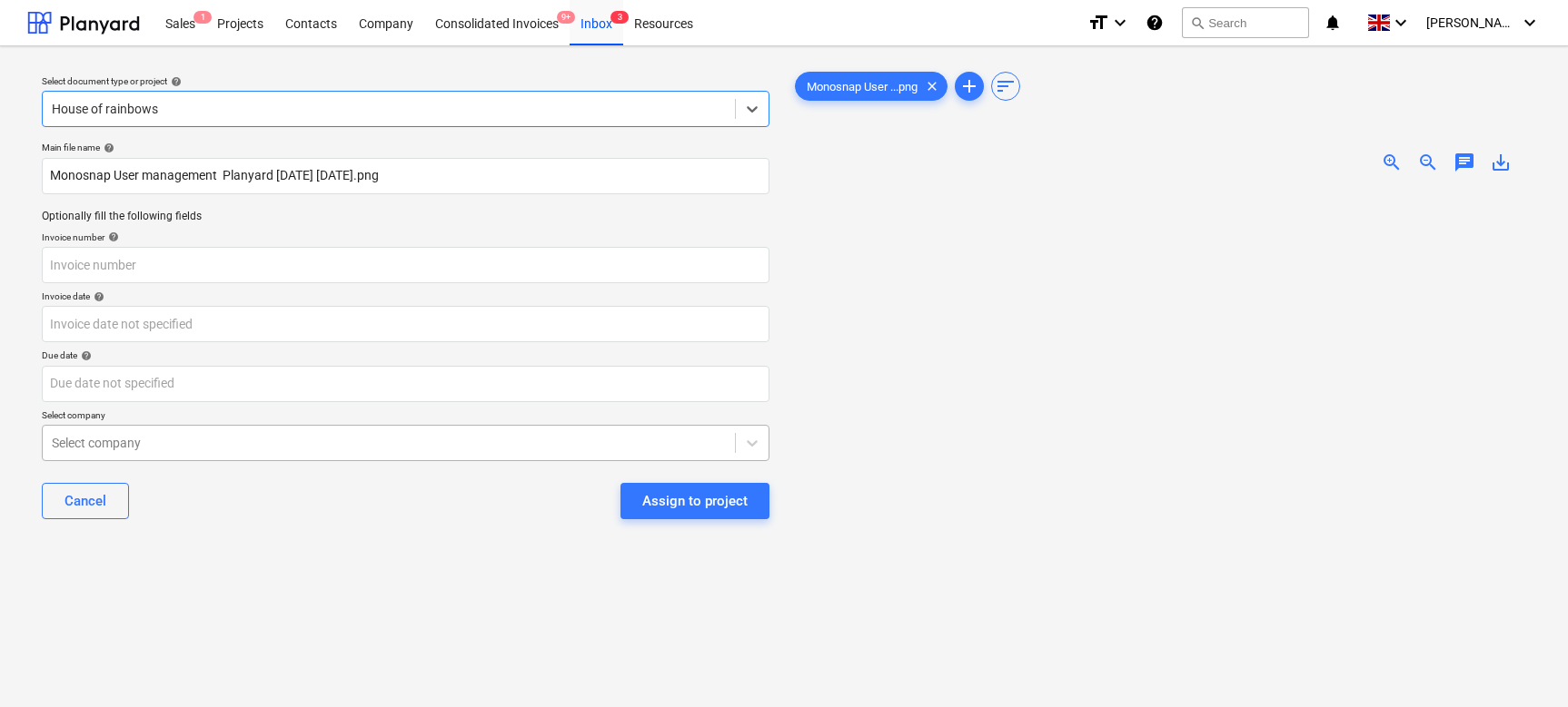
click at [625, 443] on body "Sales 1 Projects Contacts Company Consolidated Invoices 9+ Inbox 3 Resources fo…" at bounding box center [784, 354] width 1568 height 707
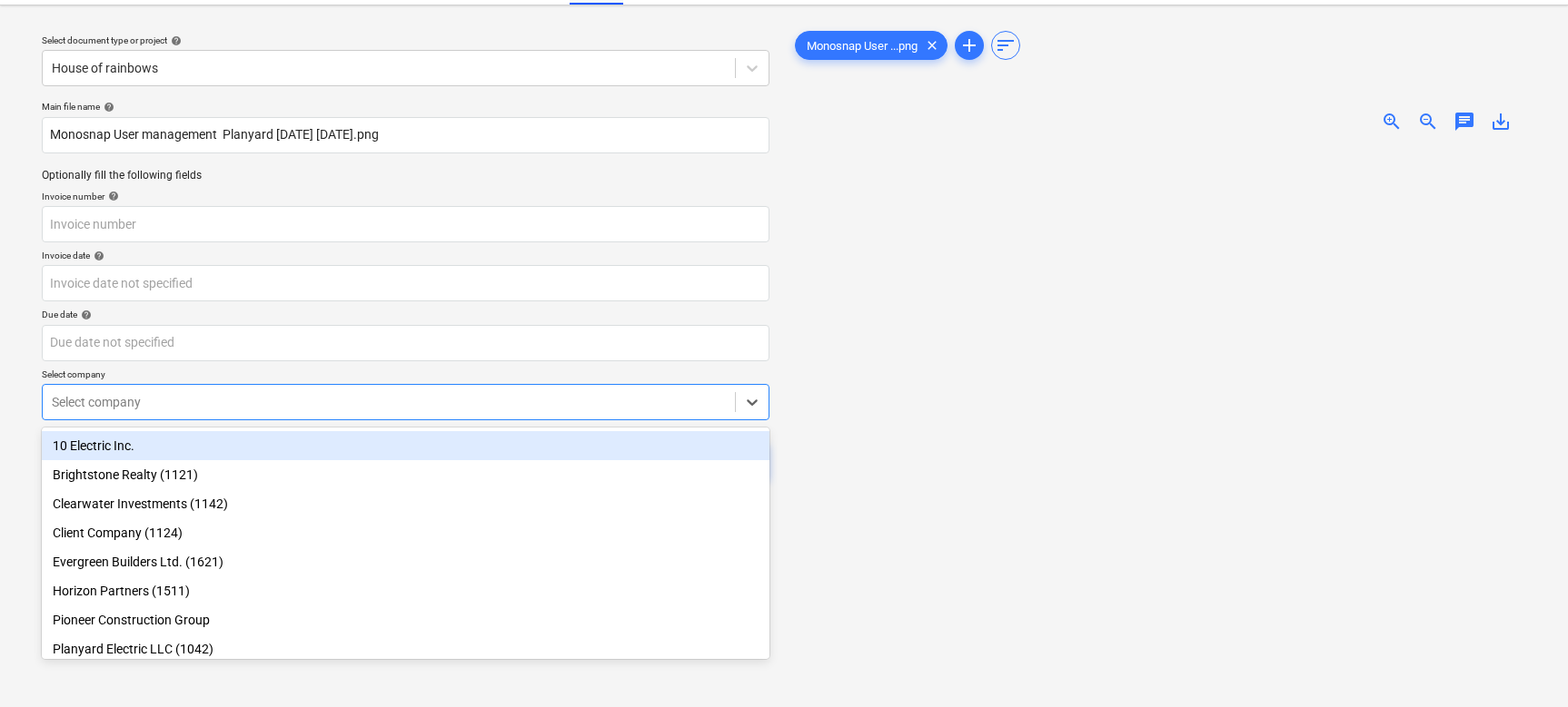
click at [541, 451] on div "10 Electric Inc." at bounding box center [405, 445] width 727 height 29
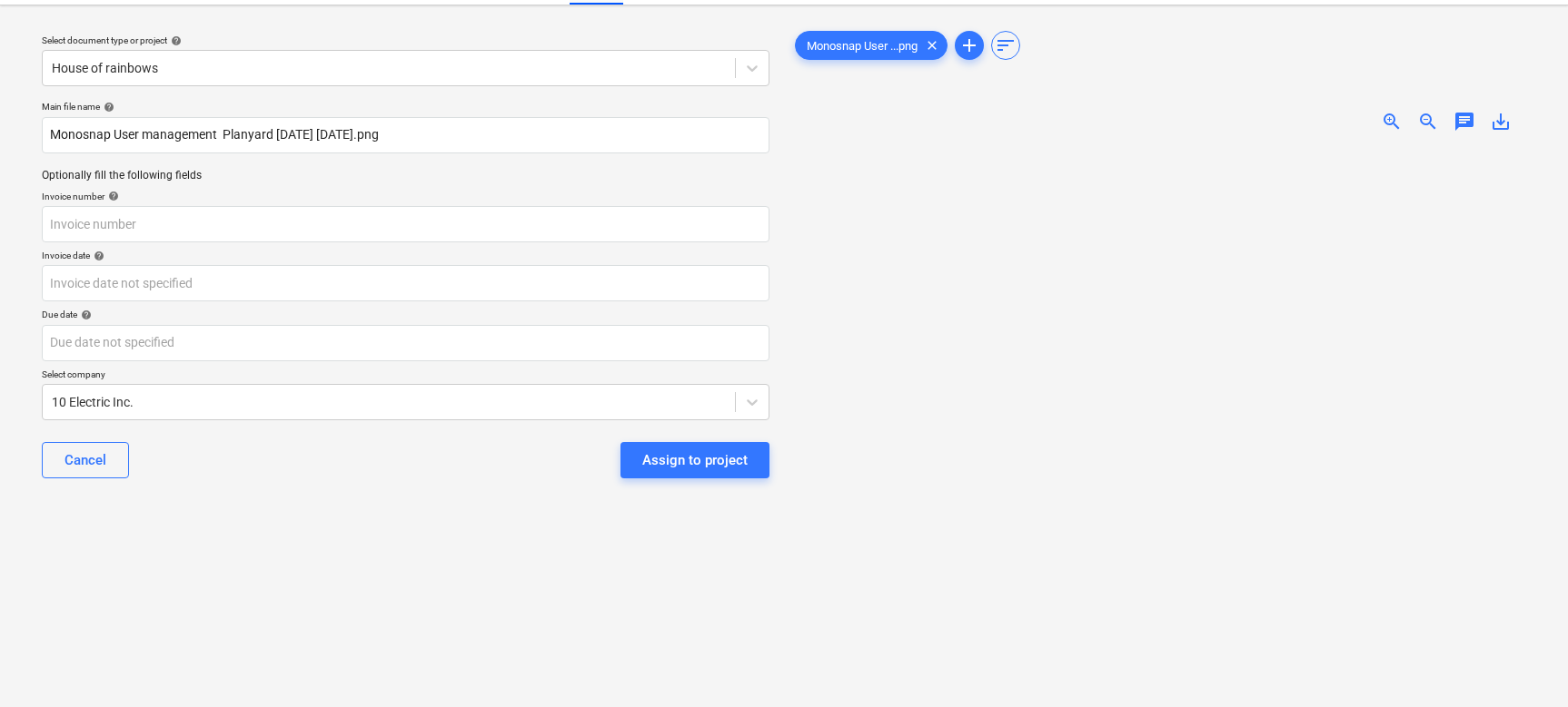
click at [452, 377] on p "Select company" at bounding box center [405, 376] width 727 height 15
click at [687, 451] on div "Assign to project" at bounding box center [694, 459] width 105 height 24
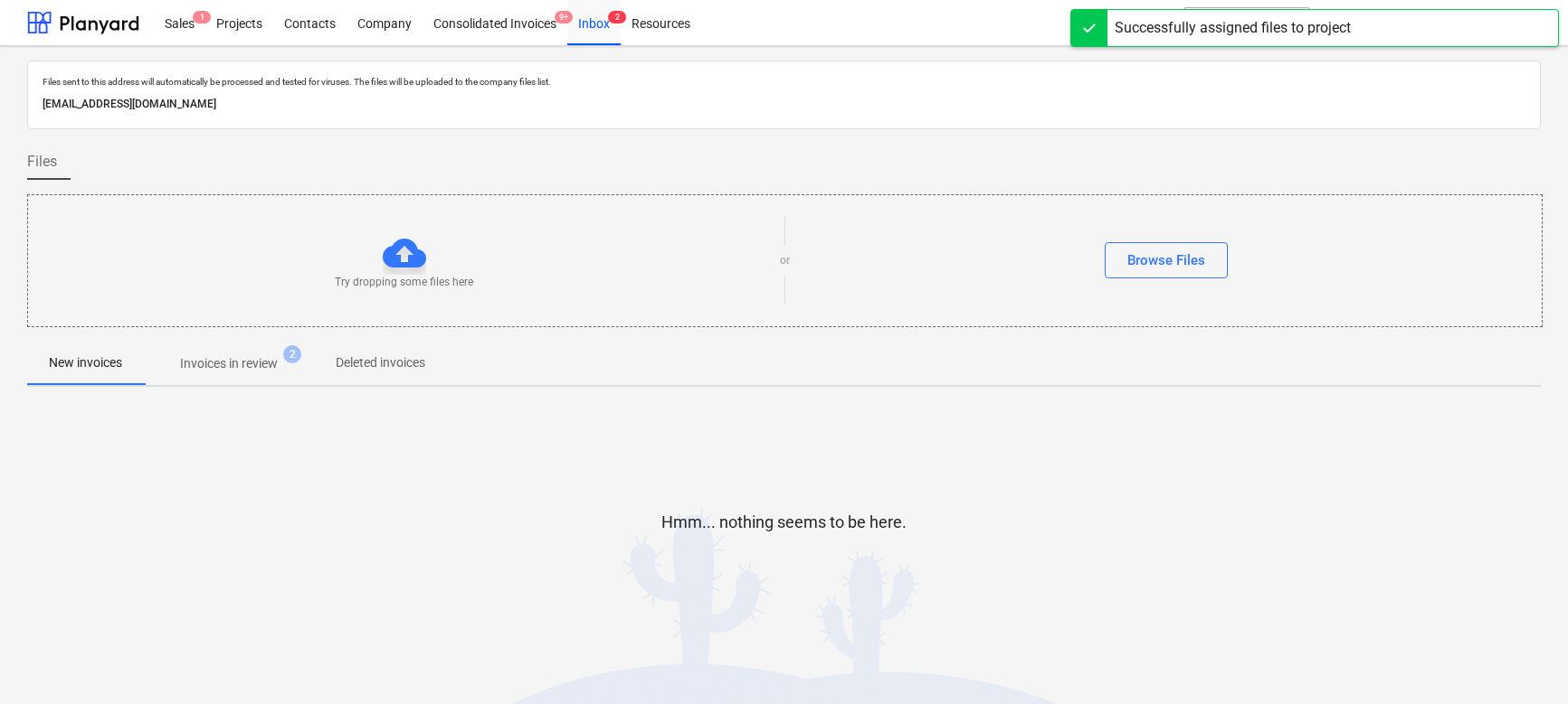
click at [269, 376] on span "Invoices in review 2" at bounding box center [229, 363] width 170 height 33
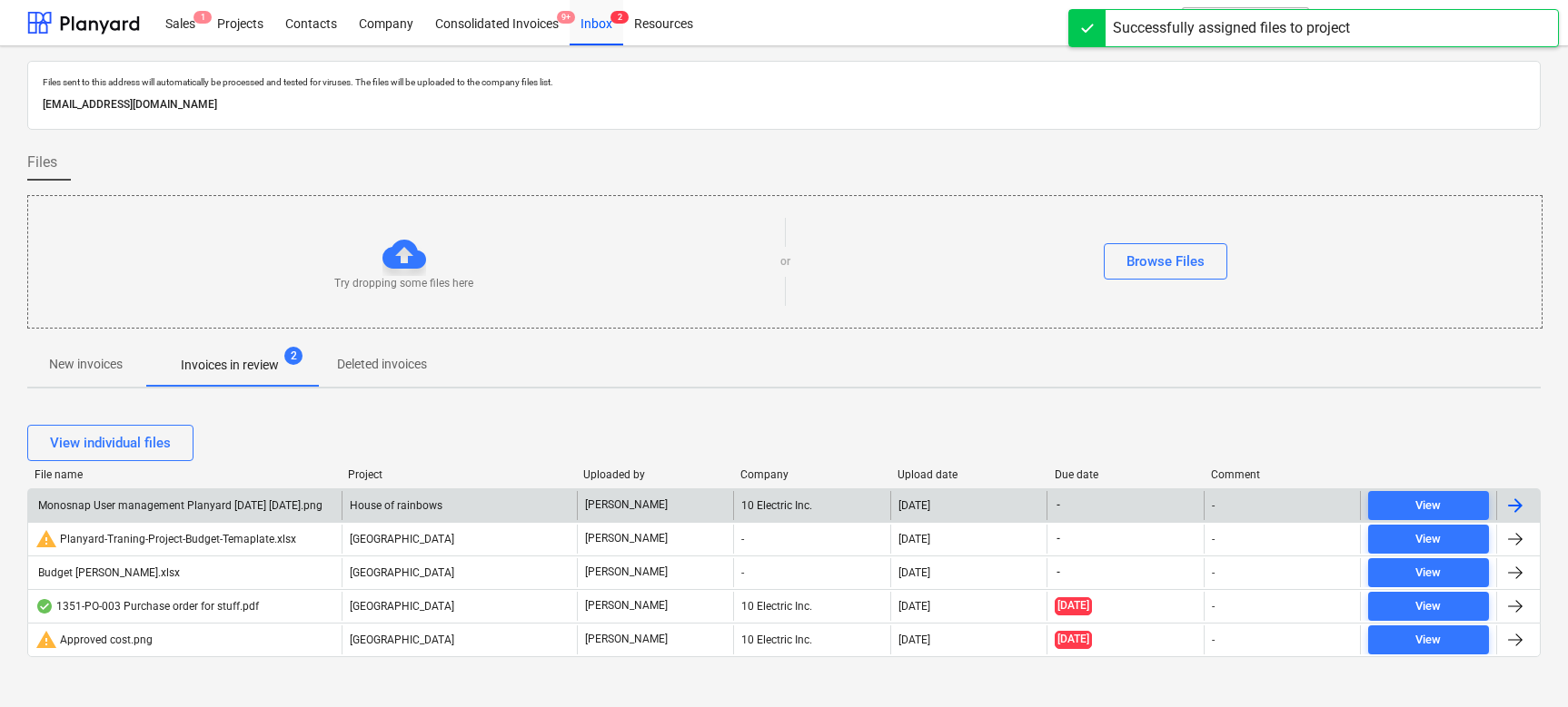
click at [259, 508] on div "Monosnap User management Planyard [DATE] [DATE].png" at bounding box center [179, 505] width 287 height 12
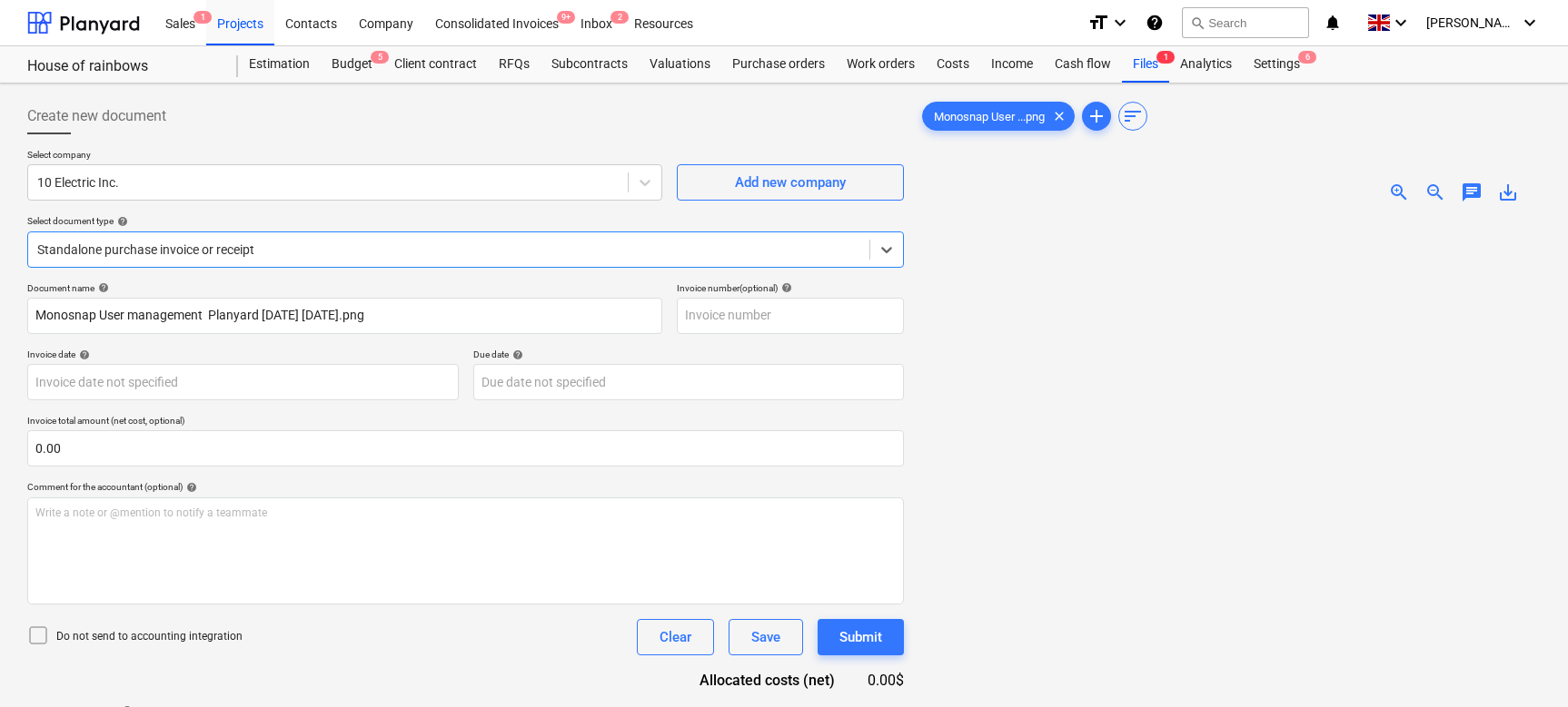
click at [149, 248] on div at bounding box center [448, 250] width 823 height 18
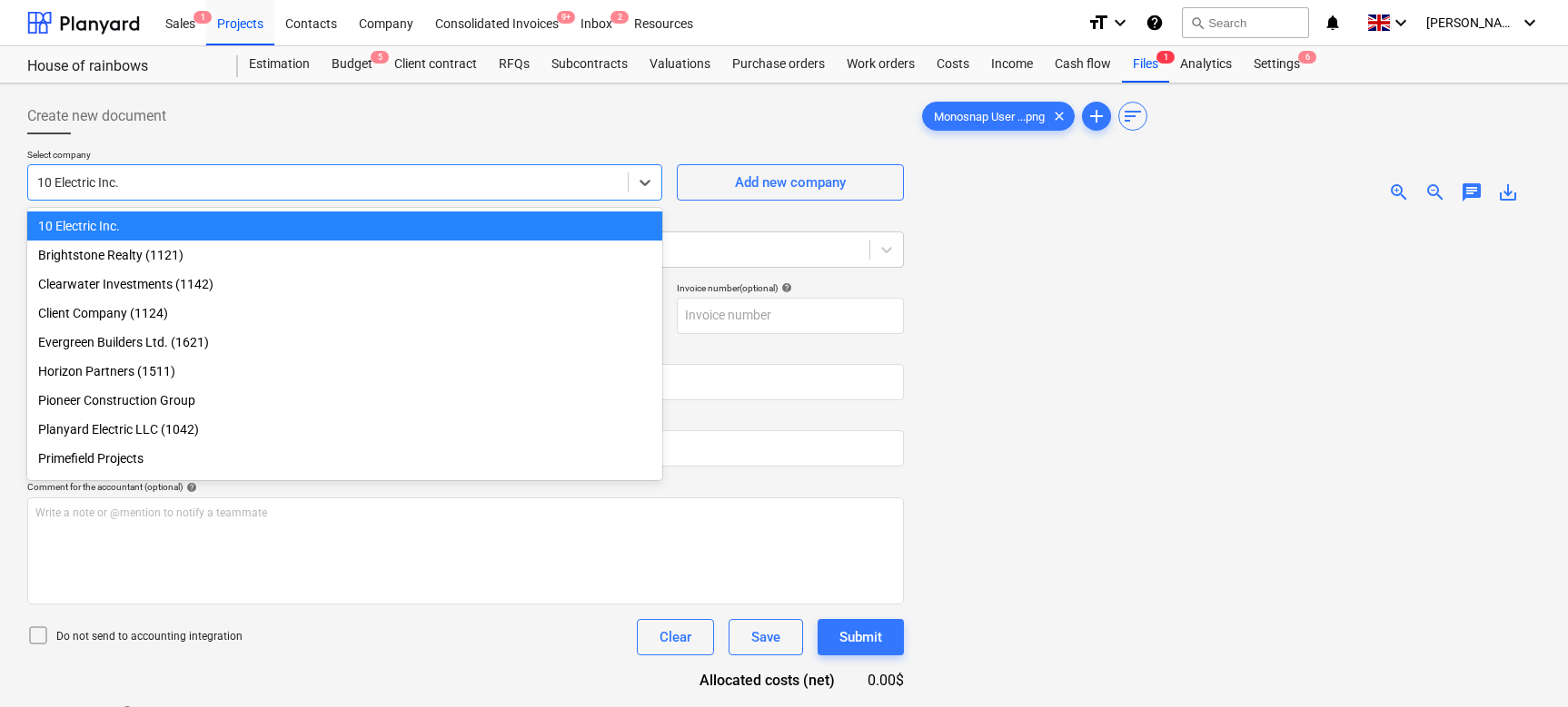
drag, startPoint x: 35, startPoint y: 181, endPoint x: 143, endPoint y: 178, distance: 108.0
click at [143, 178] on div "10 Electric Inc." at bounding box center [328, 182] width 600 height 26
click at [143, 178] on div at bounding box center [327, 181] width 582 height 18
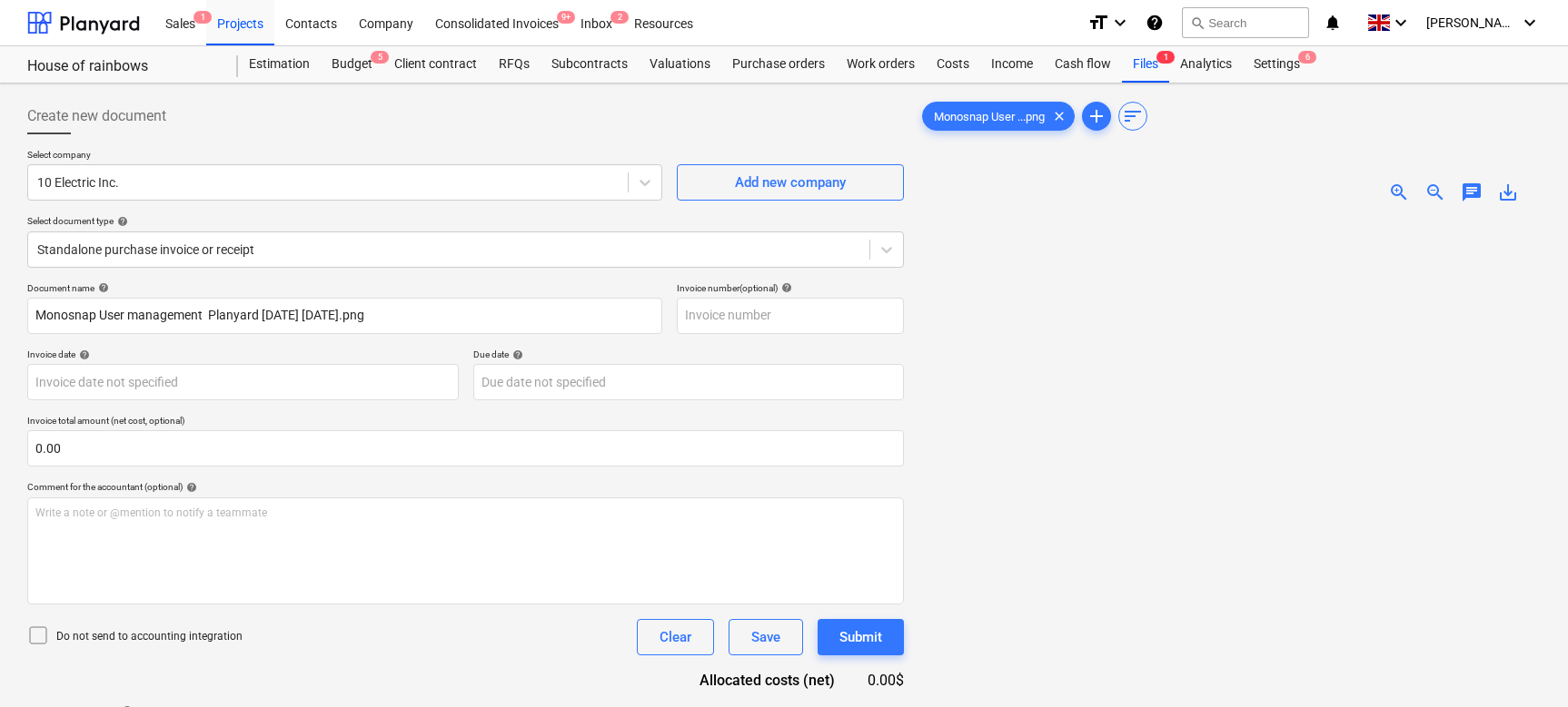
click at [151, 229] on p "Select document type help" at bounding box center [465, 223] width 877 height 15
click at [140, 253] on div at bounding box center [448, 250] width 823 height 18
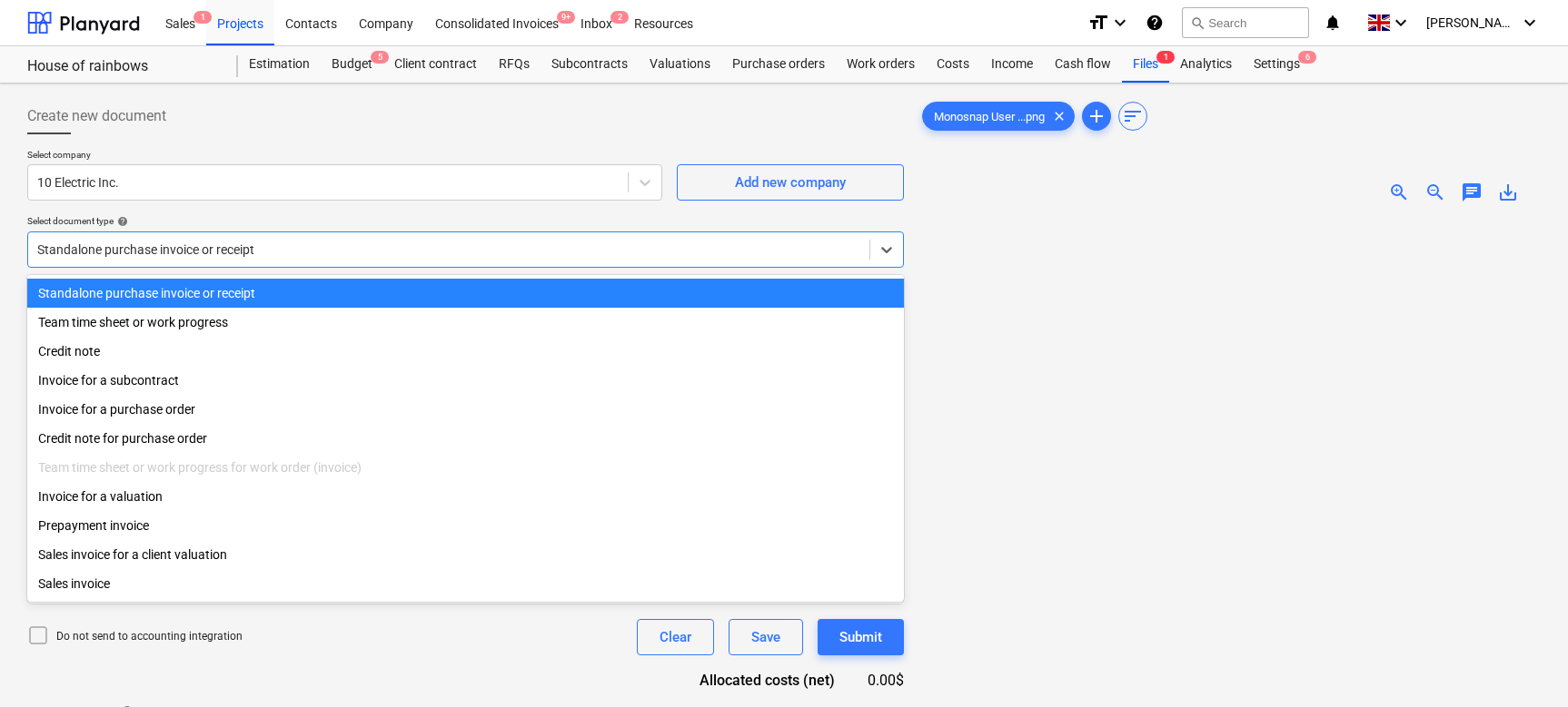
click at [146, 291] on div "Standalone purchase invoice or receipt" at bounding box center [465, 293] width 877 height 29
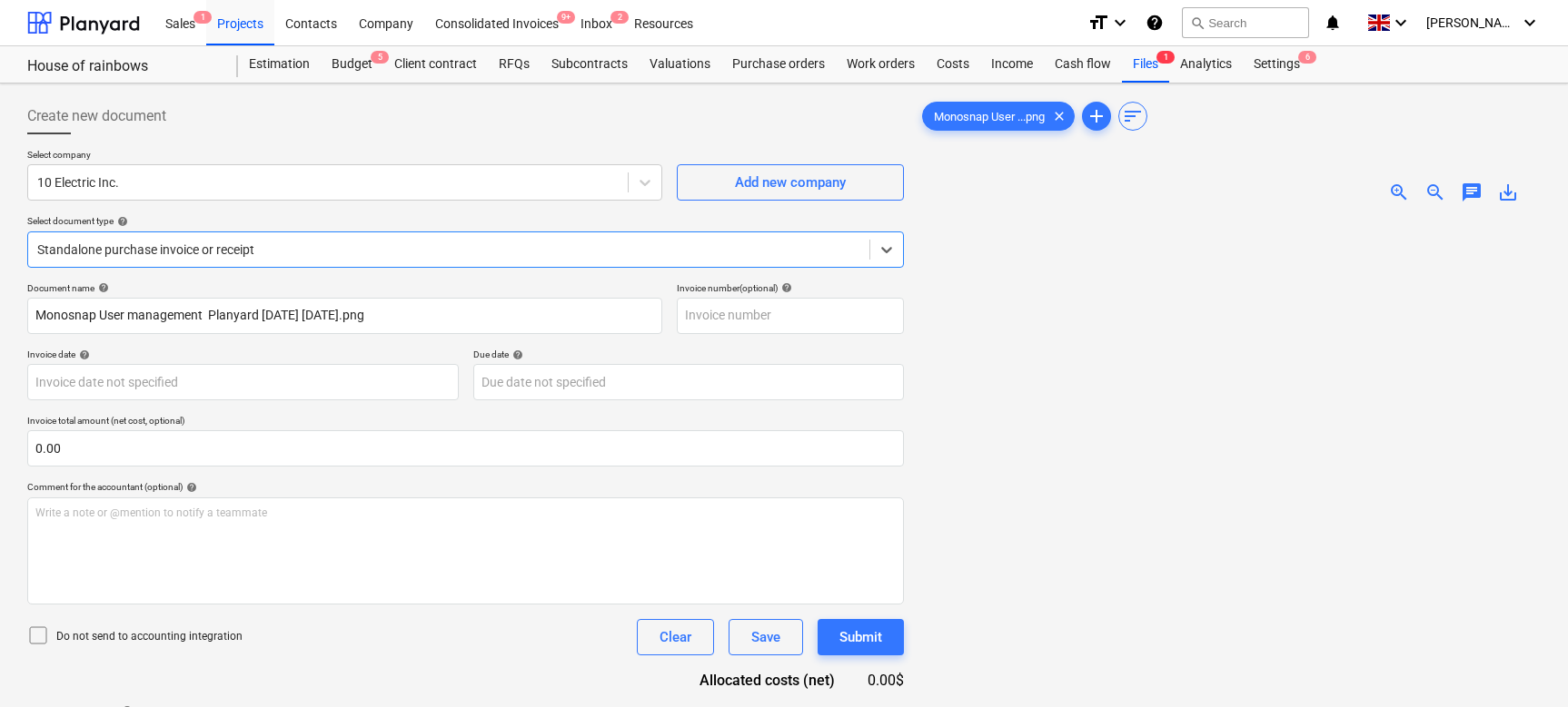
click at [169, 264] on div "Standalone purchase invoice or receipt" at bounding box center [465, 250] width 877 height 36
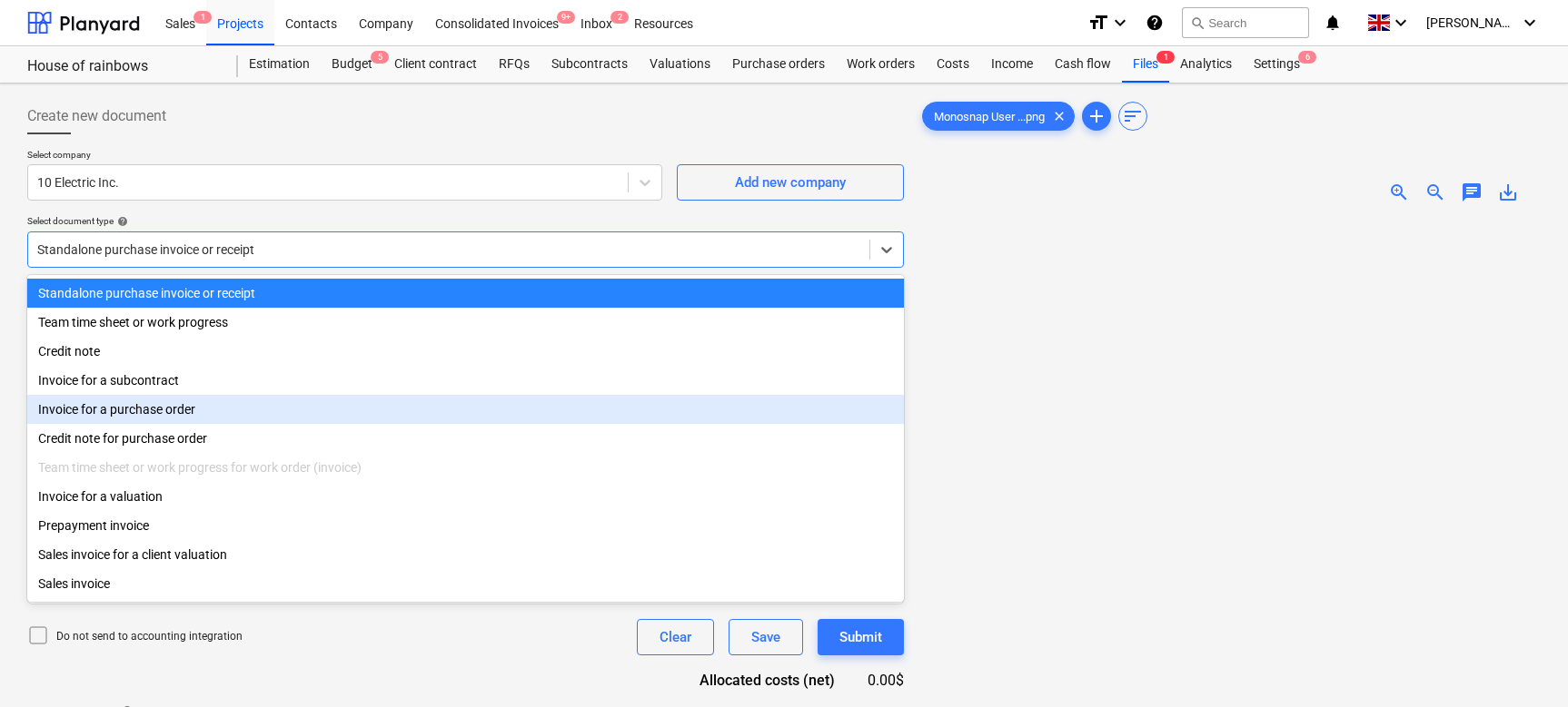
click at [159, 415] on div "Invoice for a purchase order" at bounding box center [465, 409] width 877 height 29
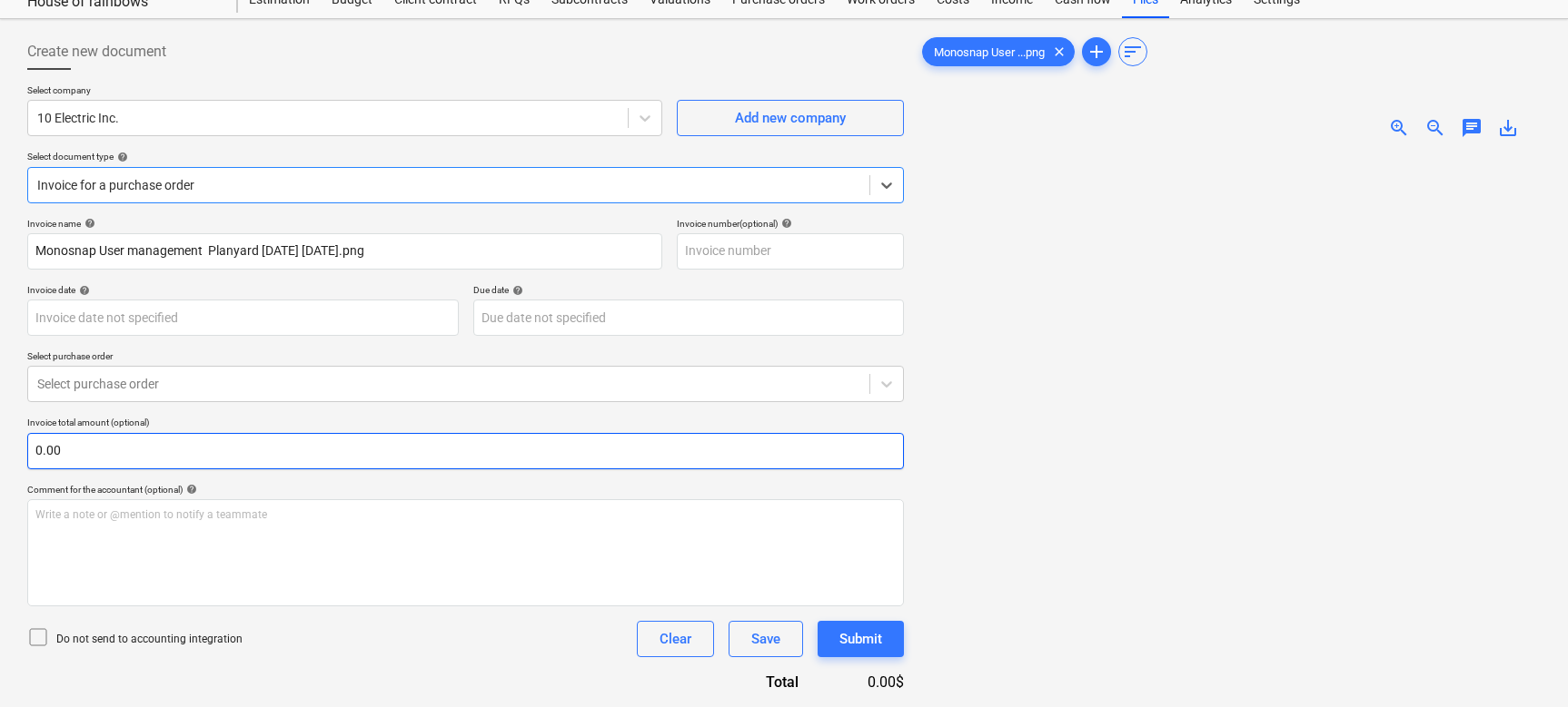
scroll to position [63, 0]
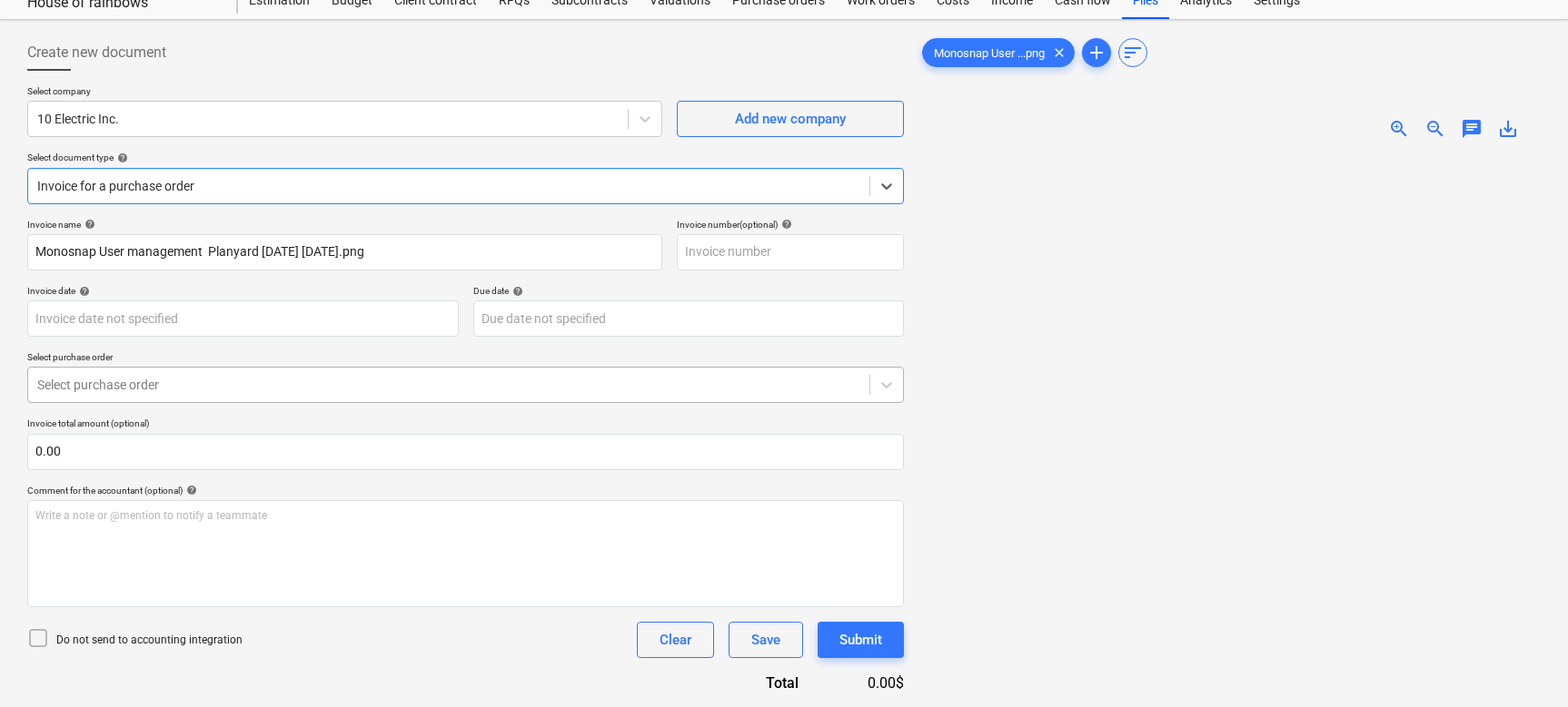
click at [235, 389] on div at bounding box center [448, 385] width 823 height 18
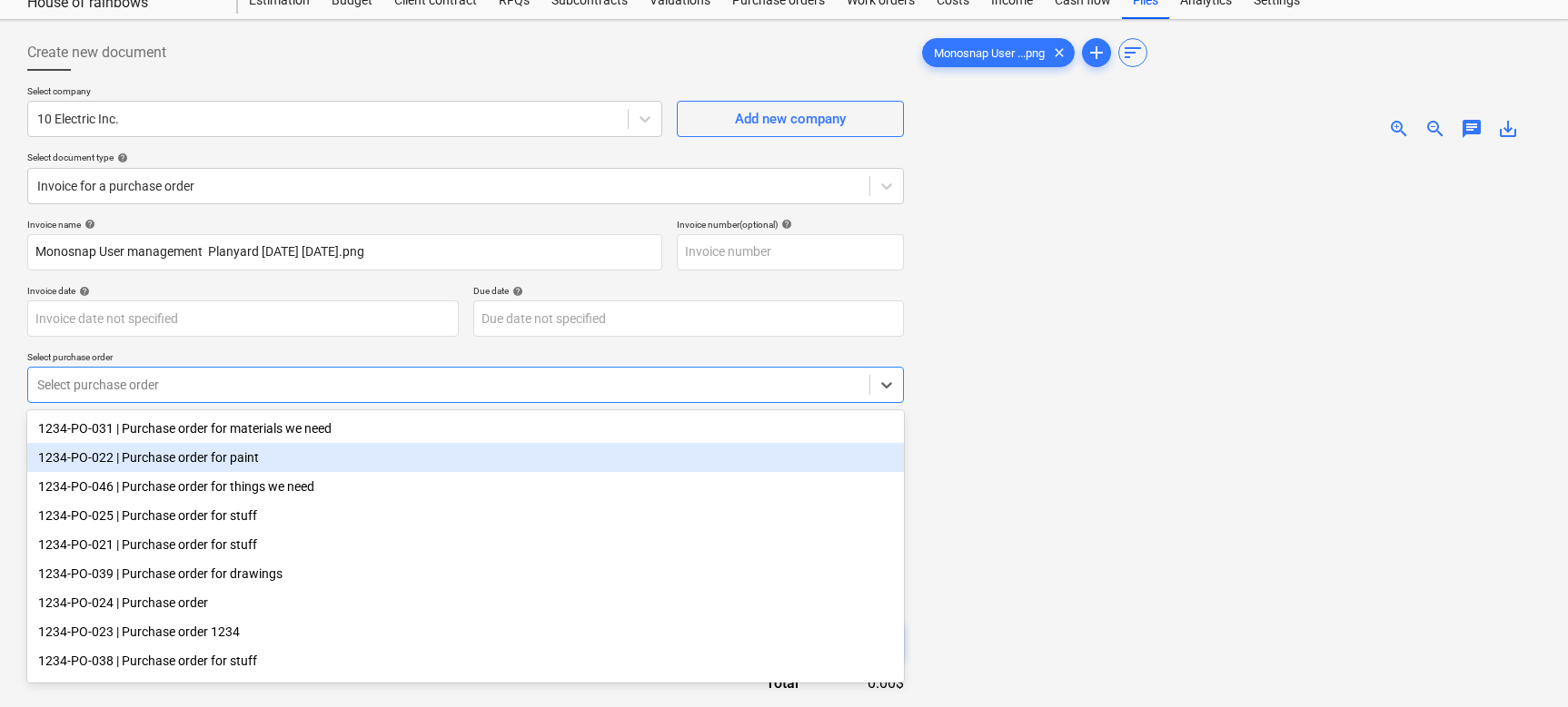
click at [214, 456] on div "1234-PO-022 | Purchase order for paint" at bounding box center [465, 457] width 877 height 29
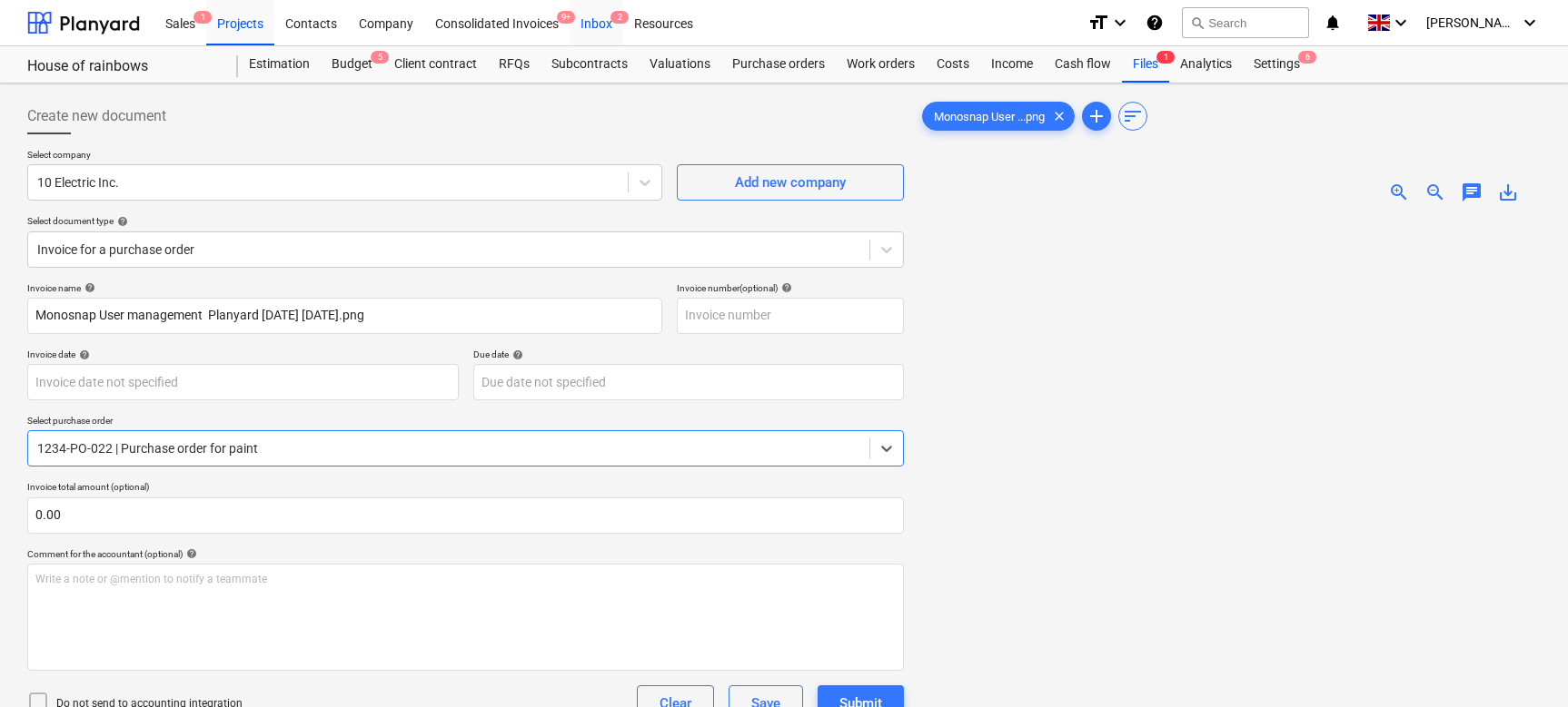
click at [614, 28] on div "Inbox 2" at bounding box center [596, 22] width 54 height 46
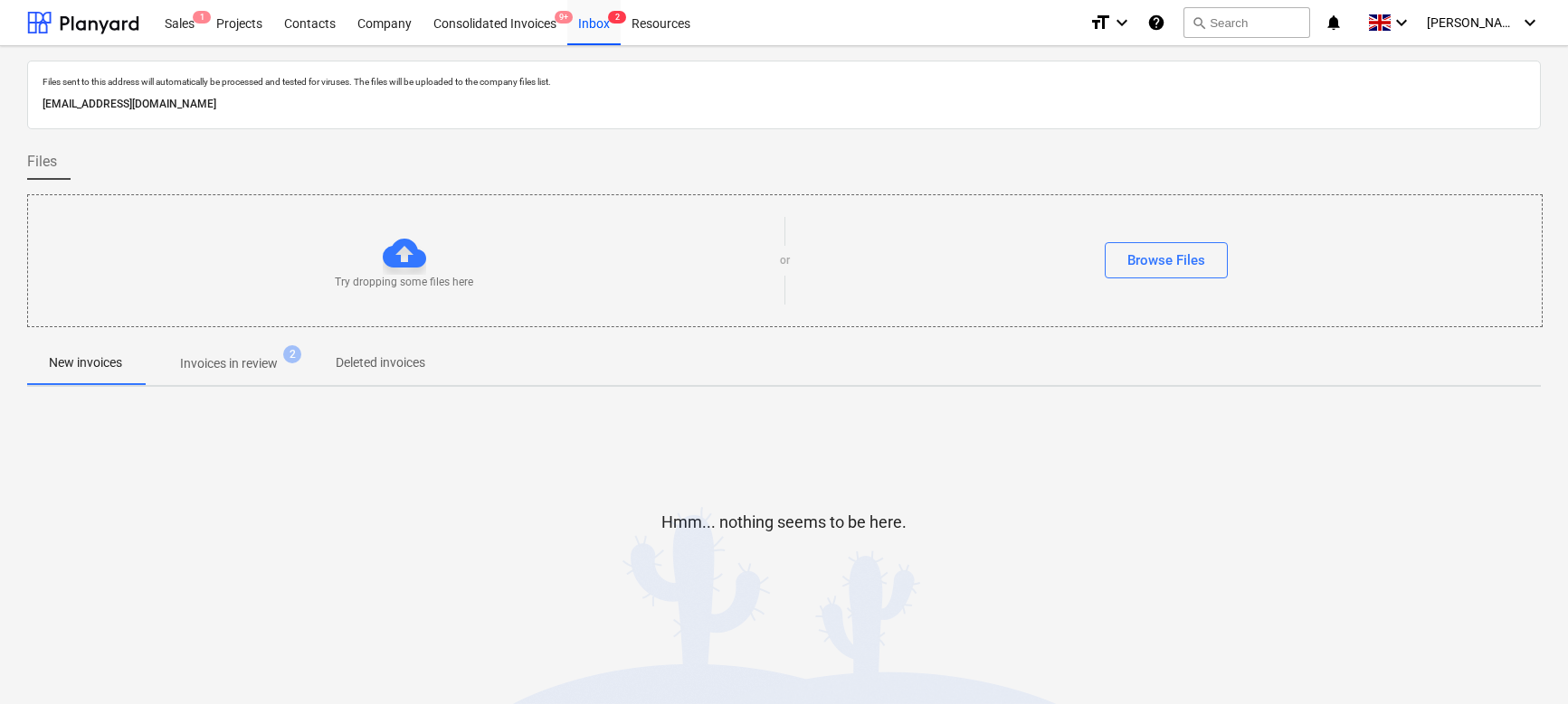
click at [256, 357] on p "Invoices in review" at bounding box center [229, 364] width 98 height 19
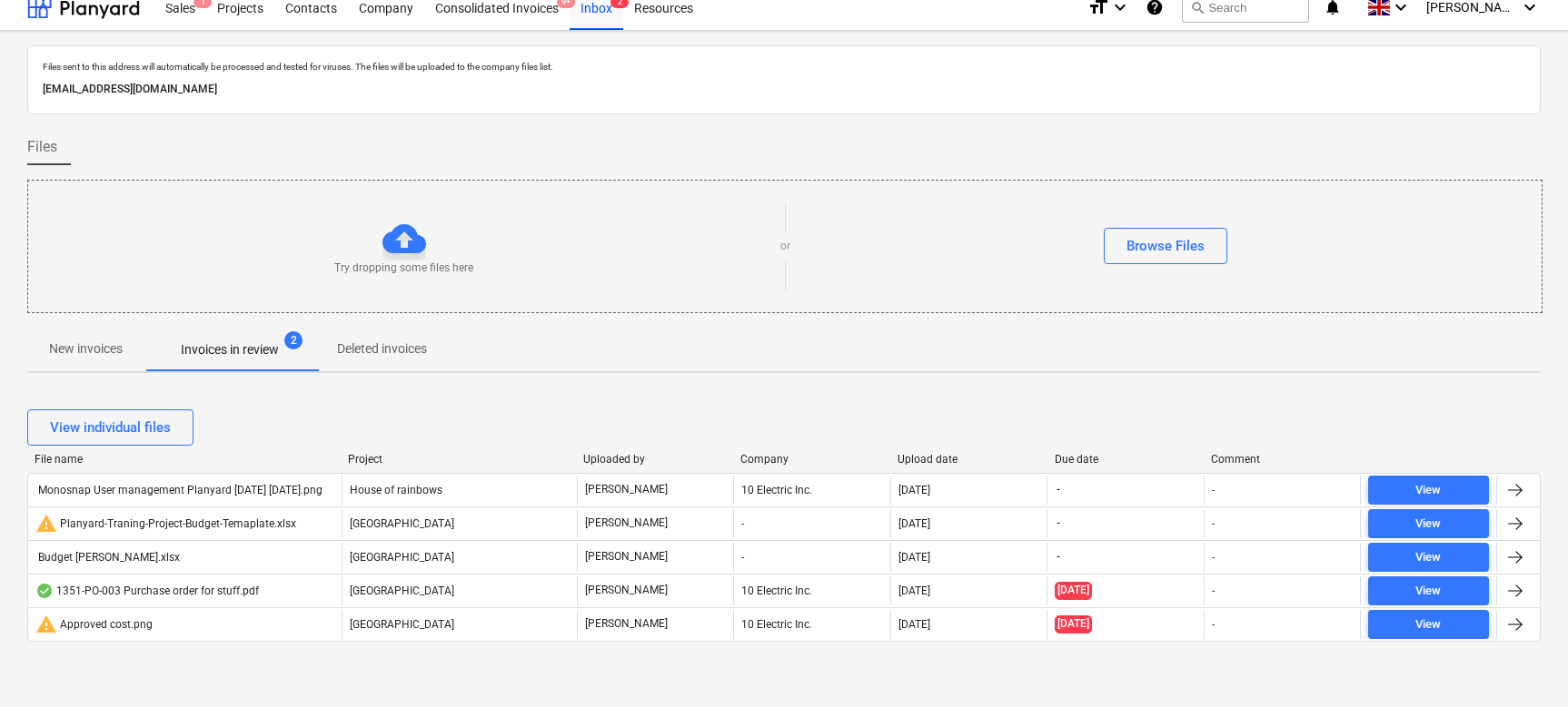
scroll to position [13, 0]
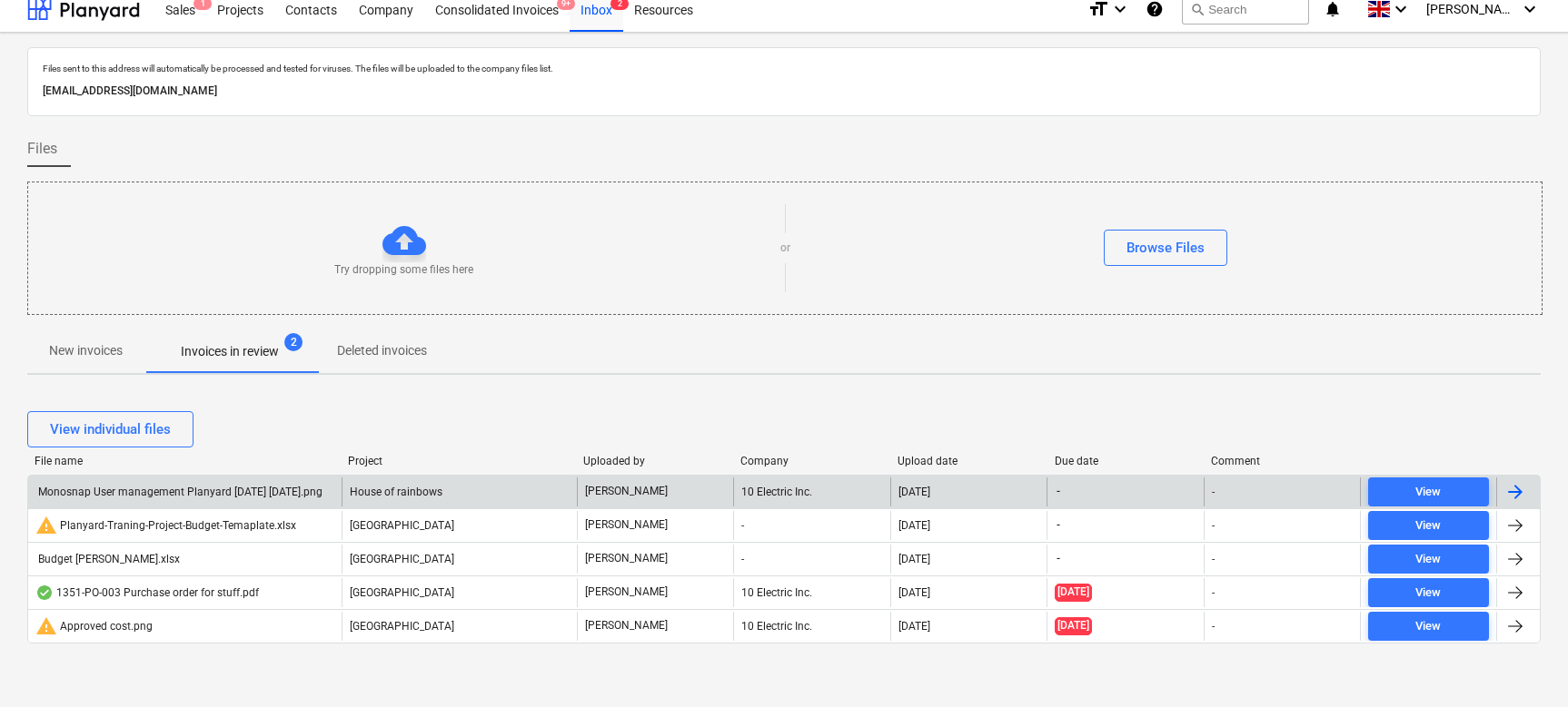
click at [282, 481] on div "Monosnap User management Planyard [DATE] [DATE].png" at bounding box center [184, 491] width 313 height 29
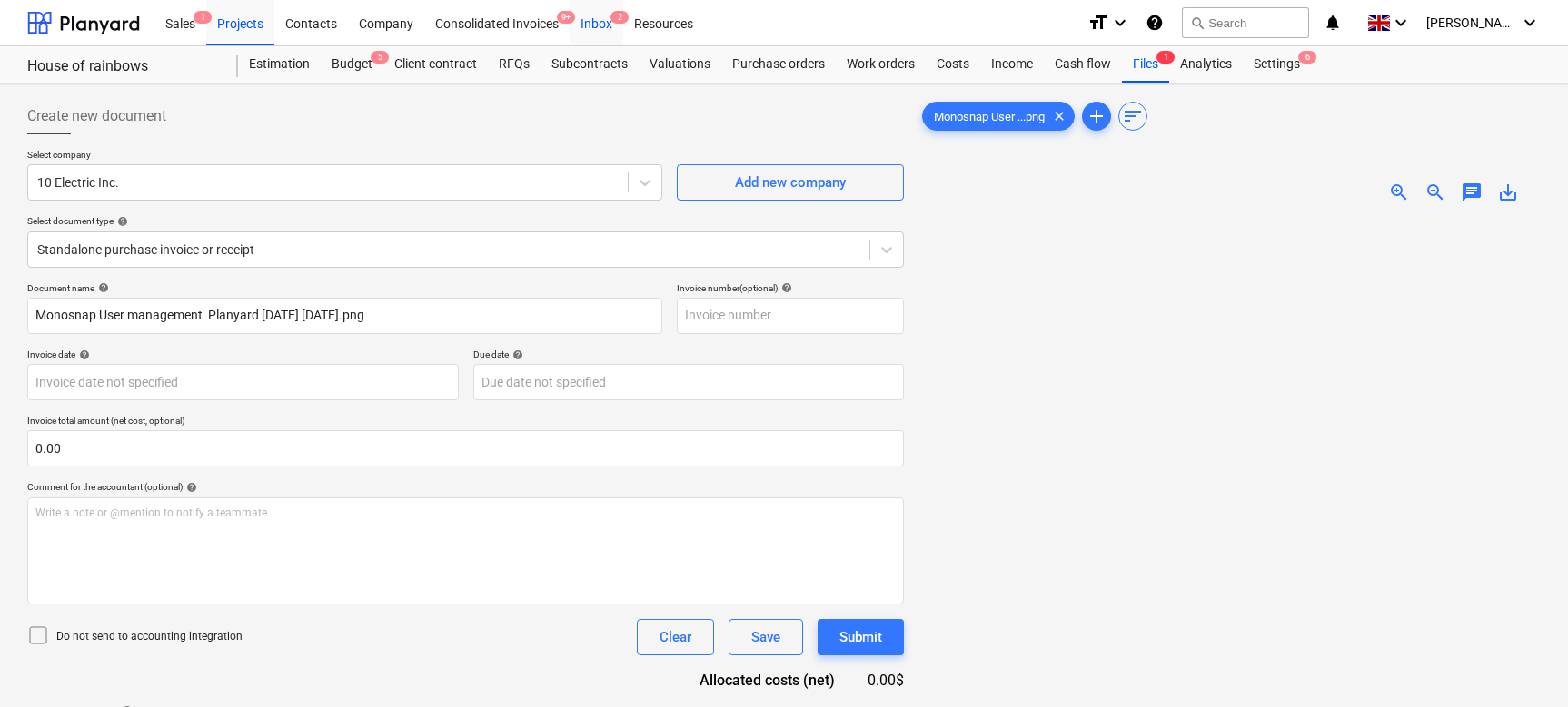
click at [588, 29] on div "Inbox 2" at bounding box center [596, 22] width 54 height 46
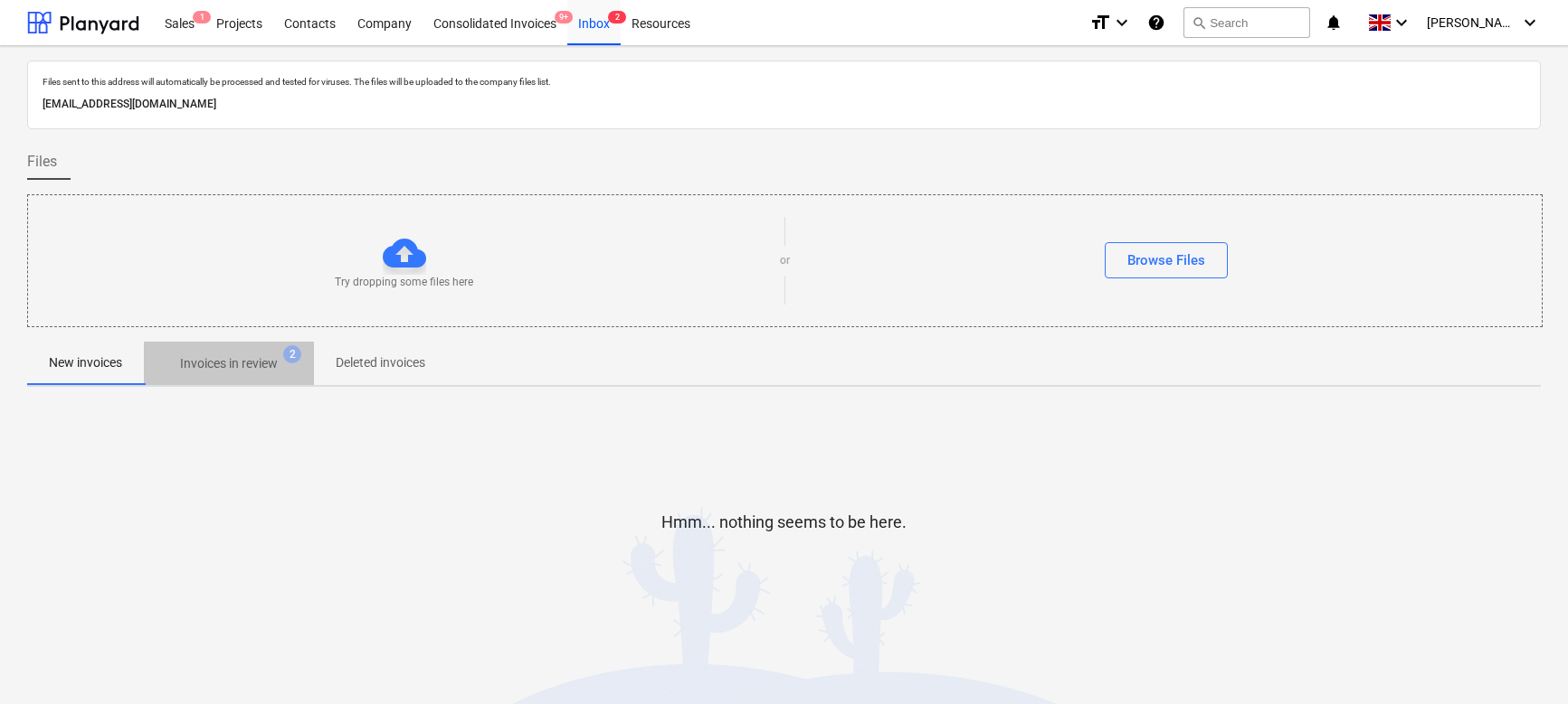
click at [220, 353] on span "Invoices in review 2" at bounding box center [229, 363] width 170 height 33
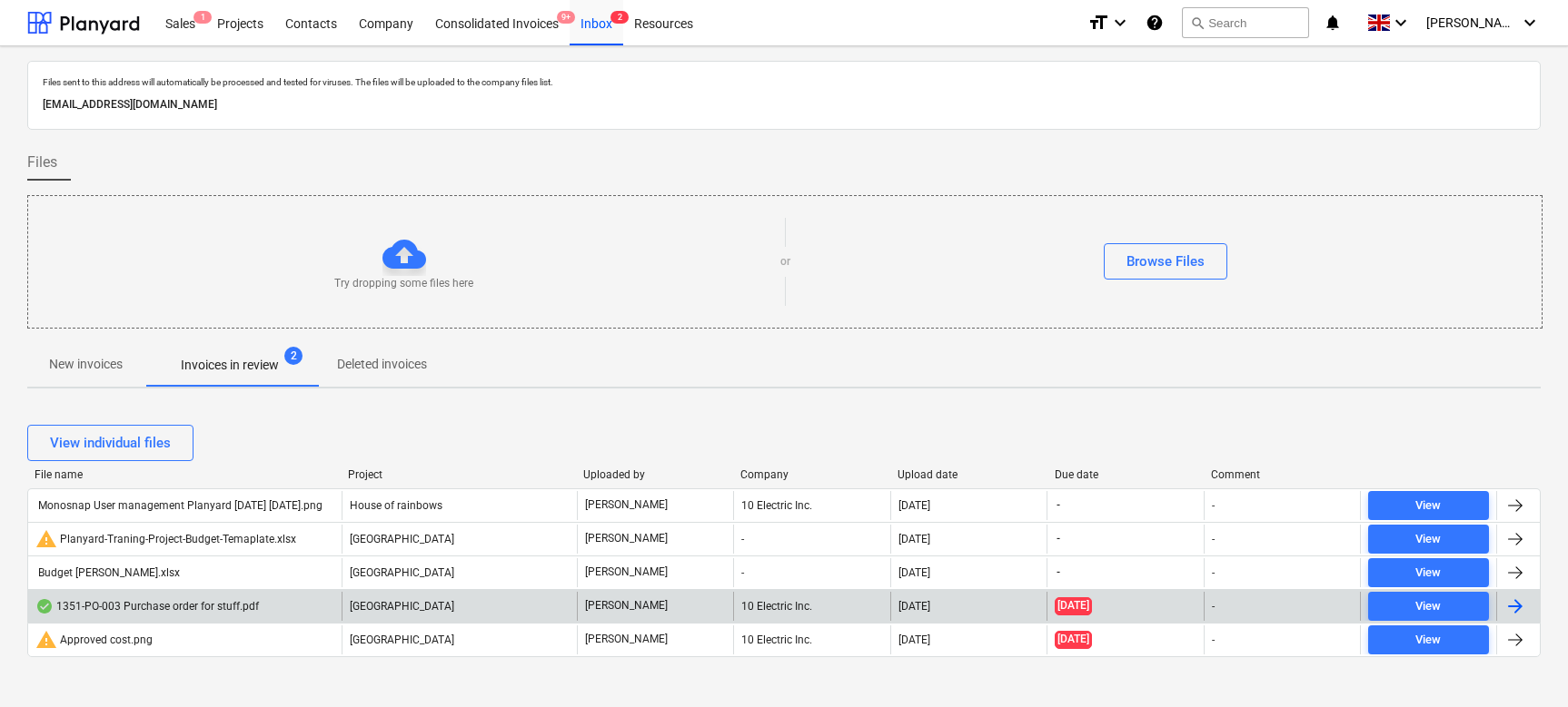
scroll to position [15, 0]
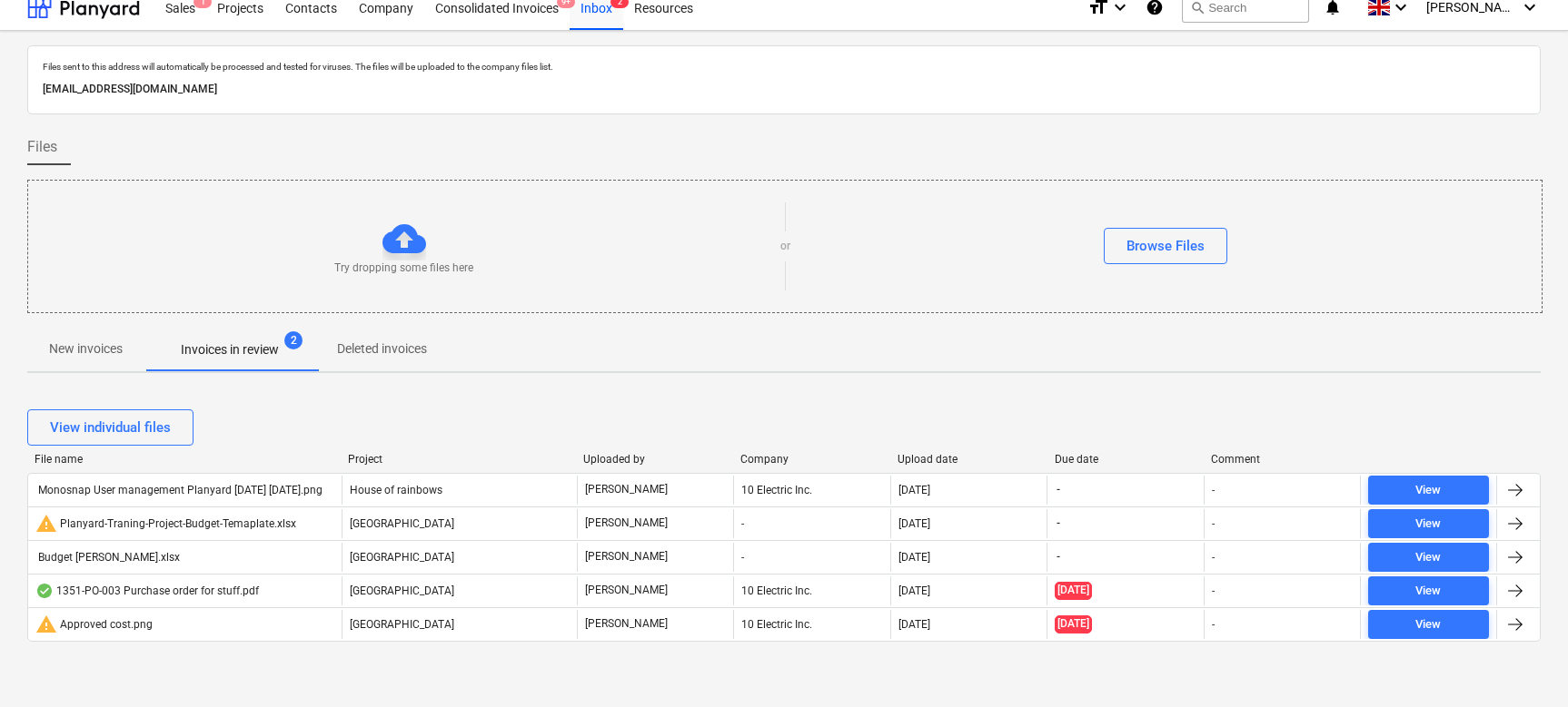
click at [71, 344] on p "New invoices" at bounding box center [86, 349] width 74 height 19
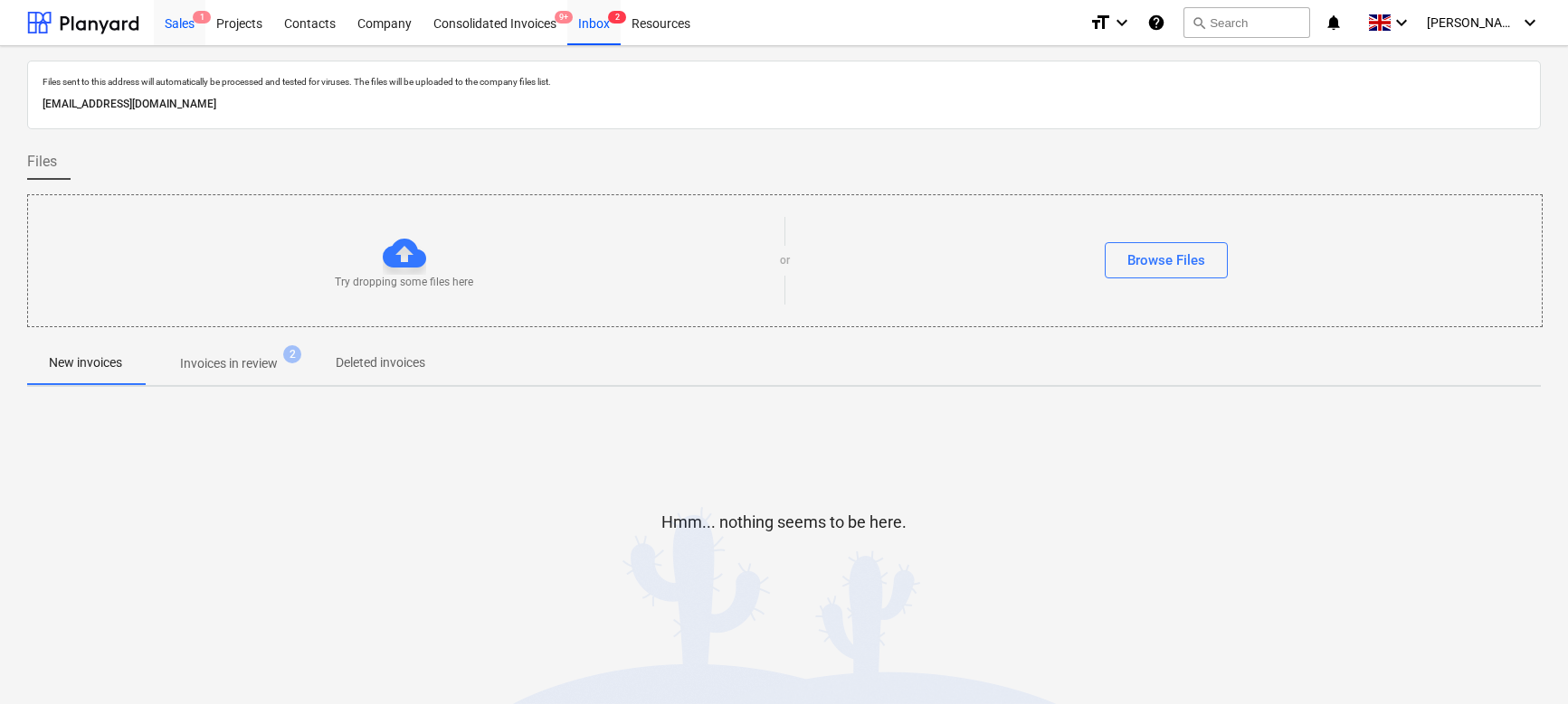
click at [160, 26] on div "Sales 1" at bounding box center [179, 22] width 52 height 46
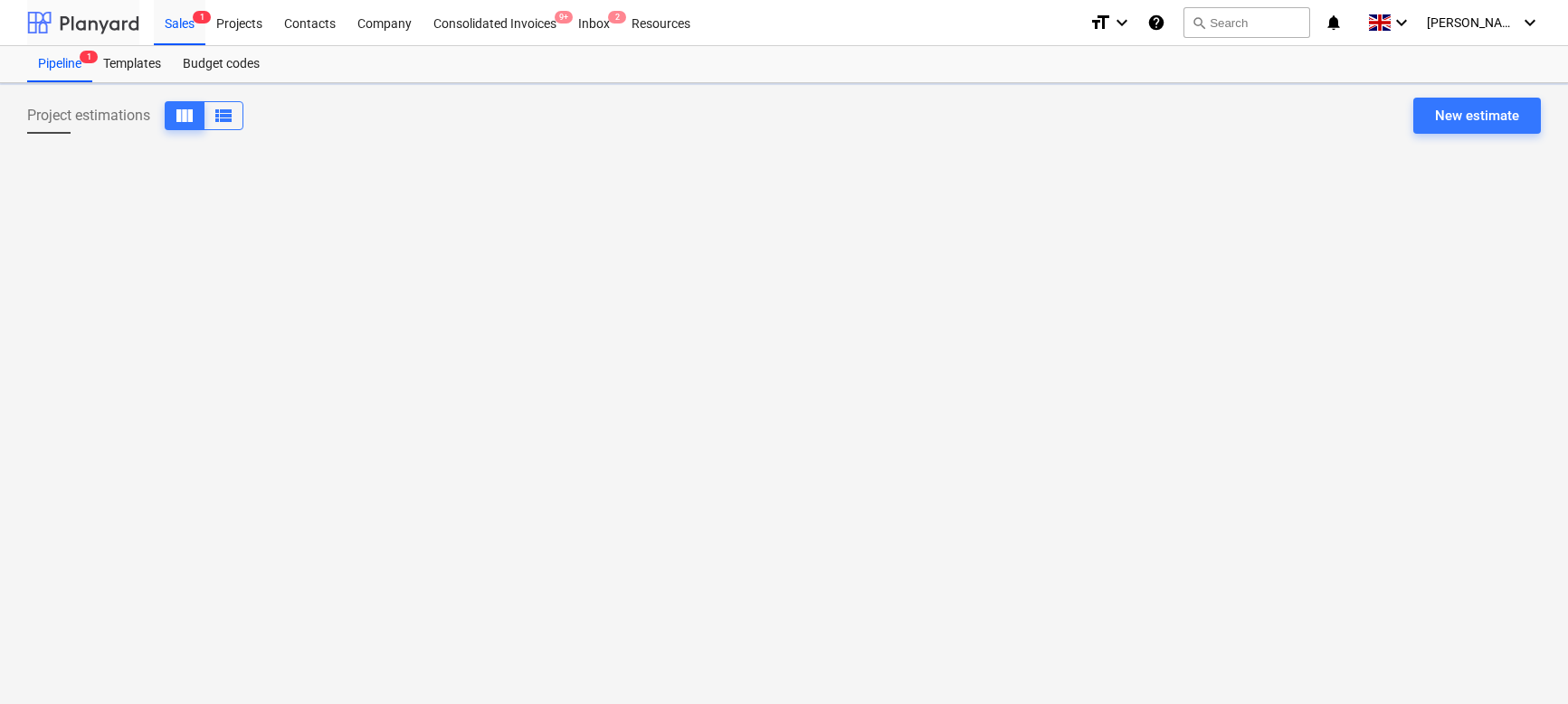
click at [121, 26] on div at bounding box center [83, 23] width 112 height 45
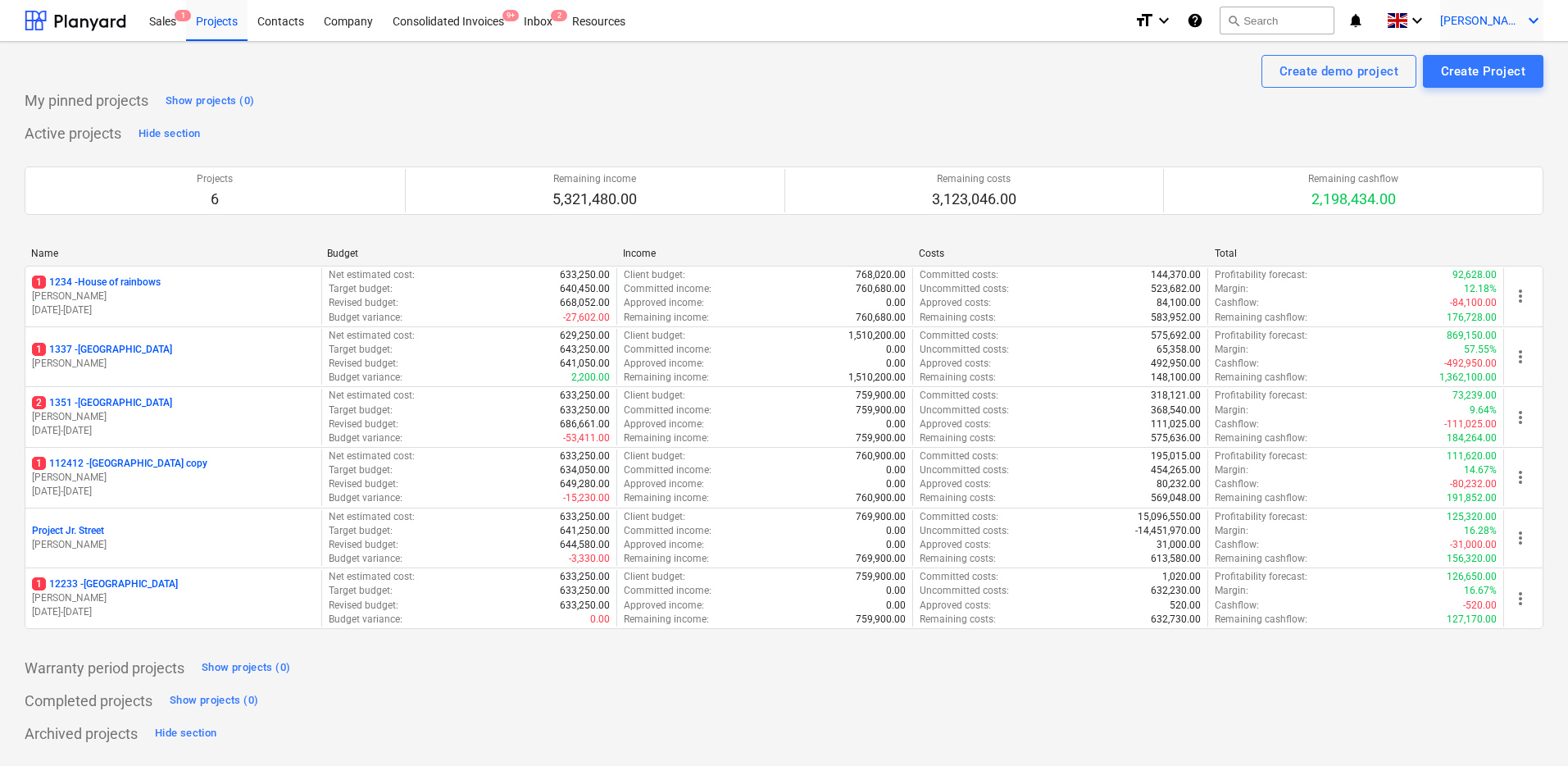
click at [1513, 26] on span "[PERSON_NAME]" at bounding box center [1482, 20] width 82 height 13
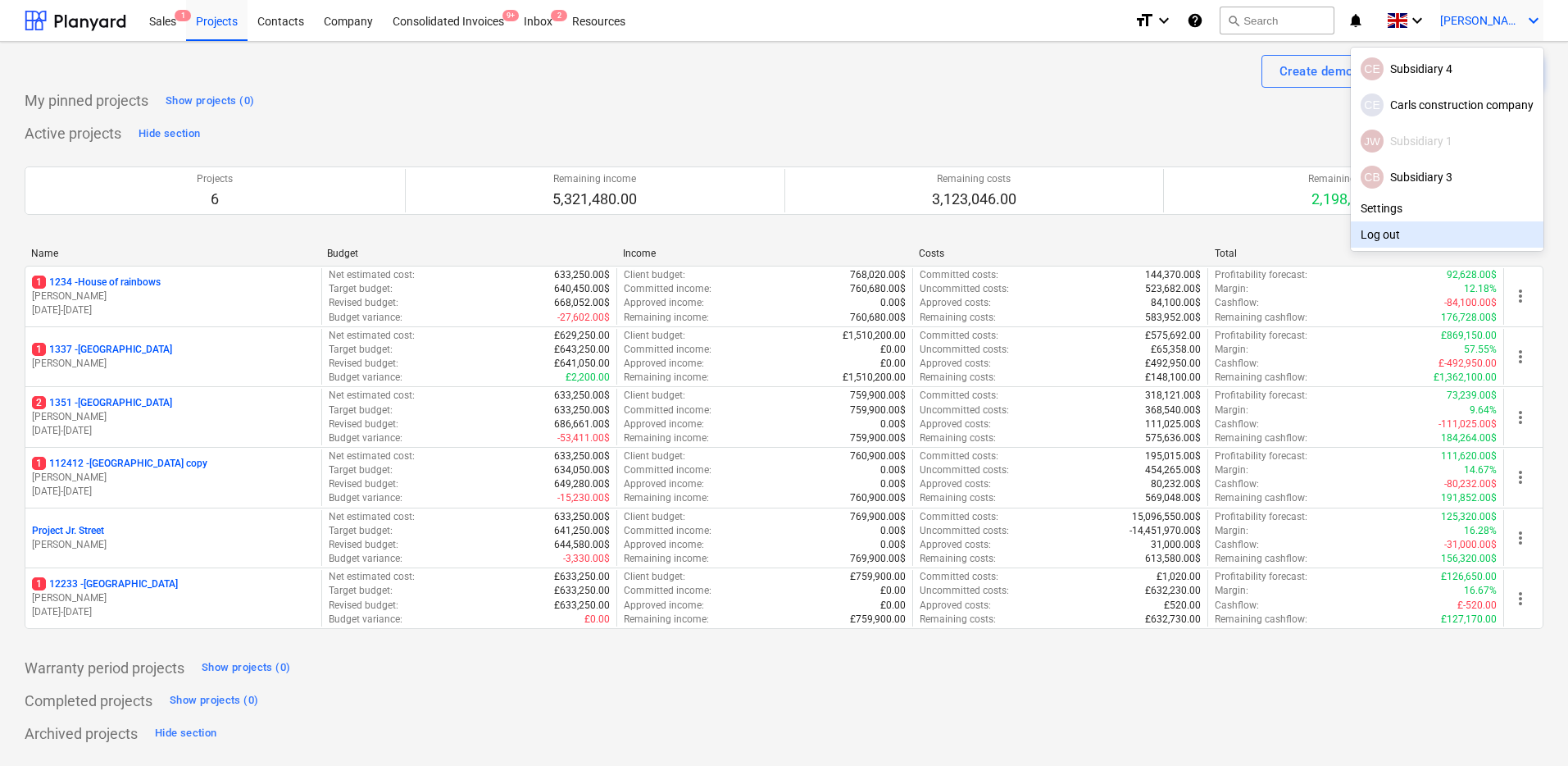
click at [1413, 223] on div "Log out" at bounding box center [1448, 234] width 193 height 26
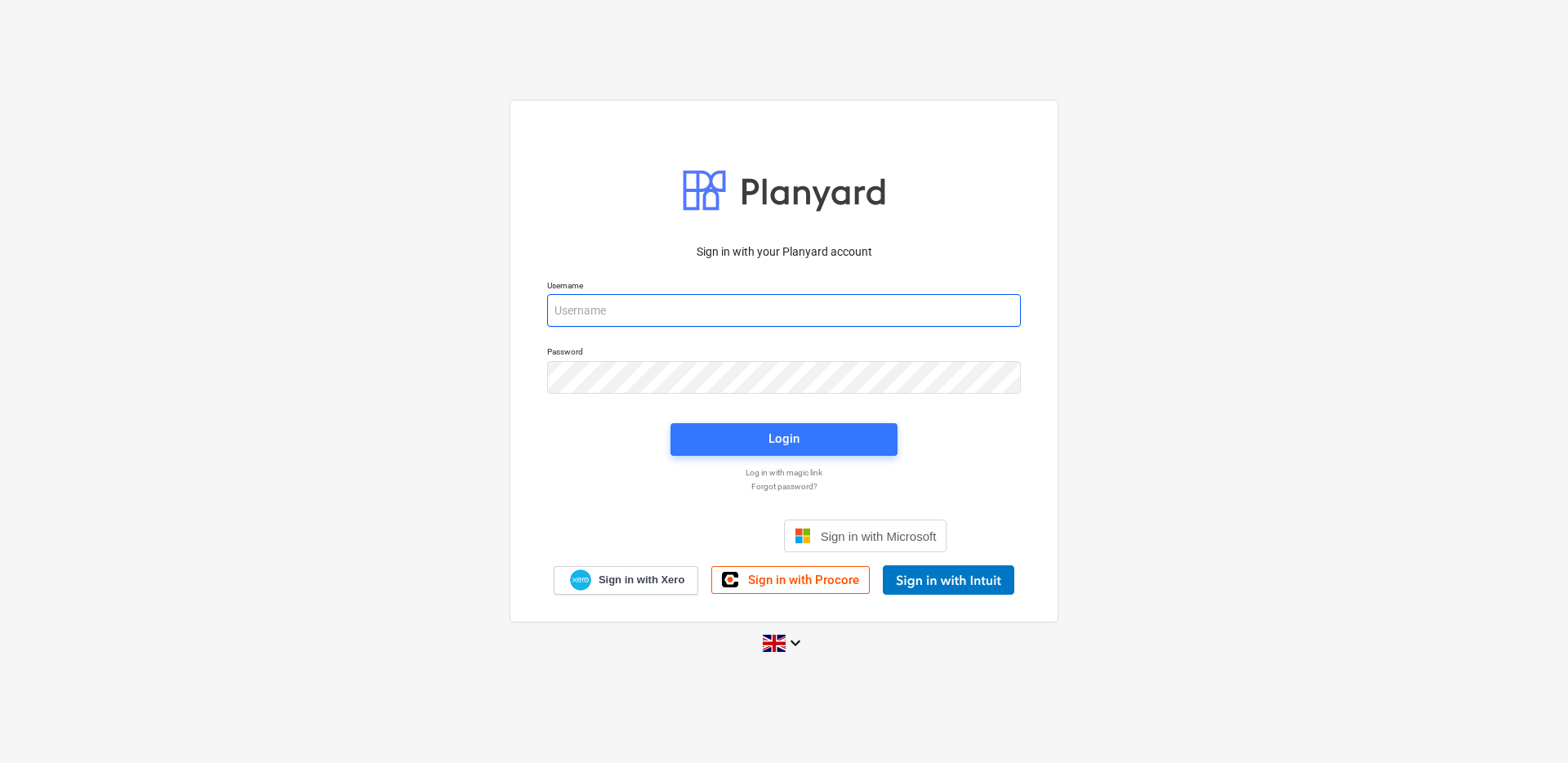
click at [713, 308] on input "email" at bounding box center [784, 310] width 474 height 32
type input "carl+007@planyard.com"
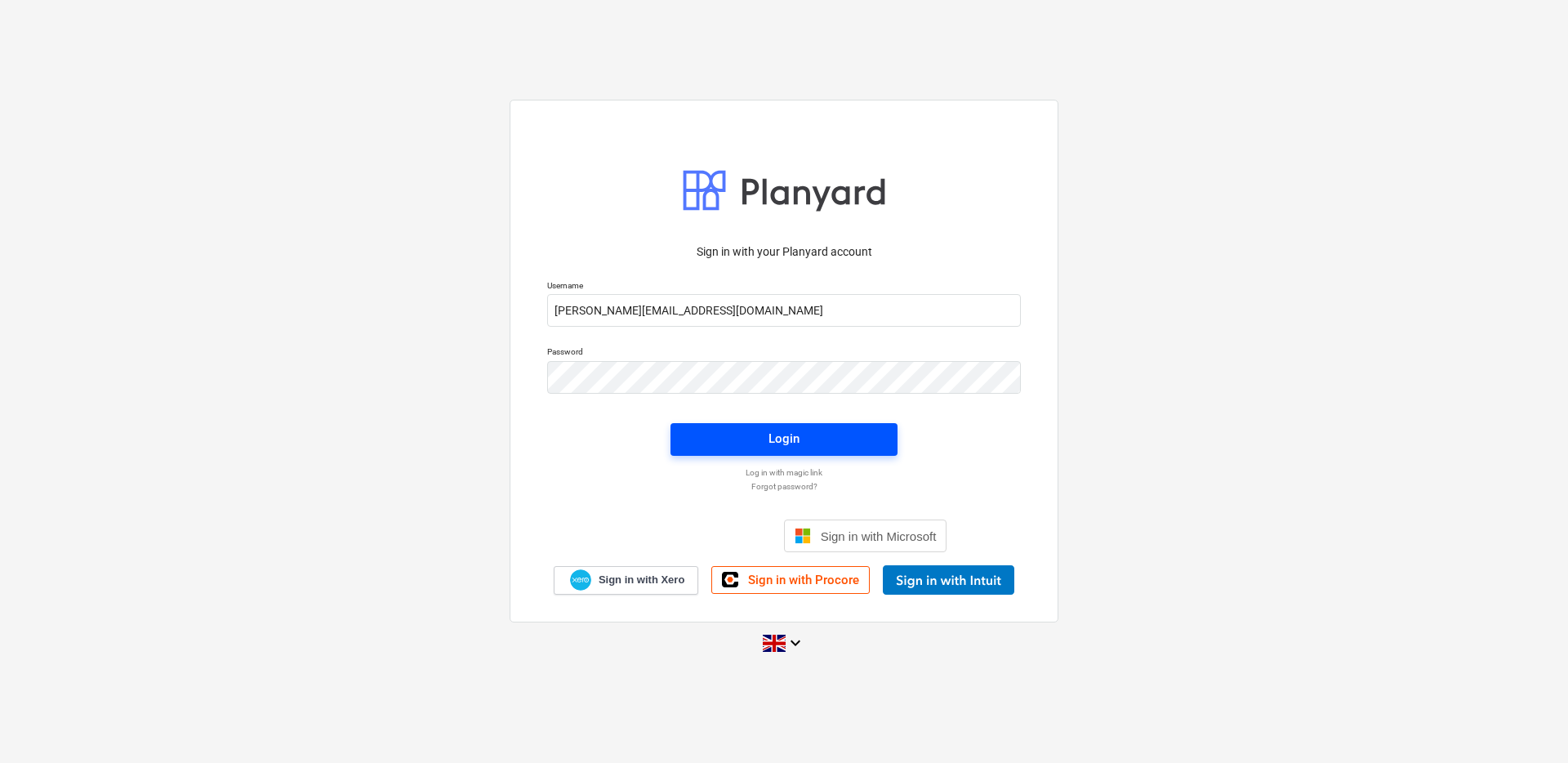
click at [706, 452] on button "Login" at bounding box center [784, 440] width 227 height 32
